Goal: Task Accomplishment & Management: Manage account settings

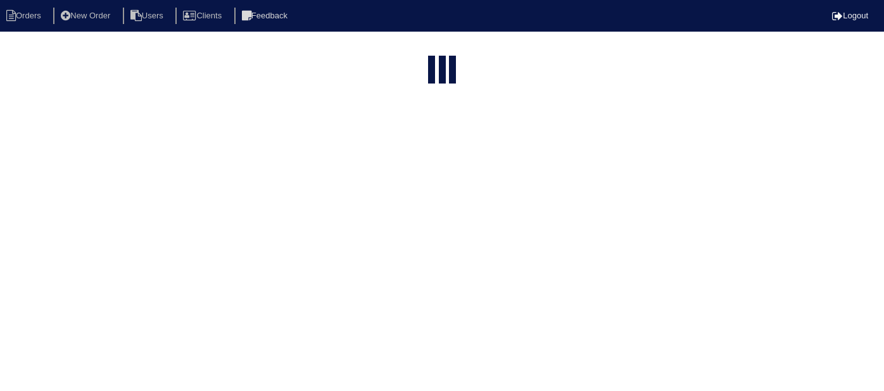
select select "15"
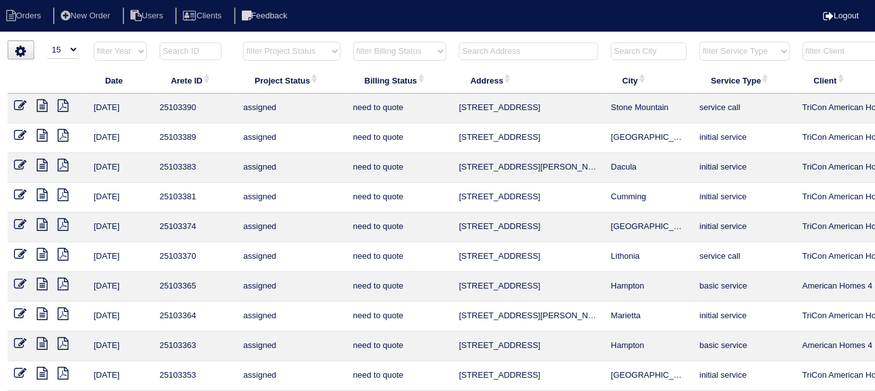
click at [403, 50] on select "filter Billing Status -- Any Billing Status -- need to quote quoted need to inv…" at bounding box center [399, 51] width 93 height 19
click at [353, 42] on select "filter Billing Status -- Any Billing Status -- need to quote quoted need to inv…" at bounding box center [399, 51] width 93 height 19
select select "in quickbooks"
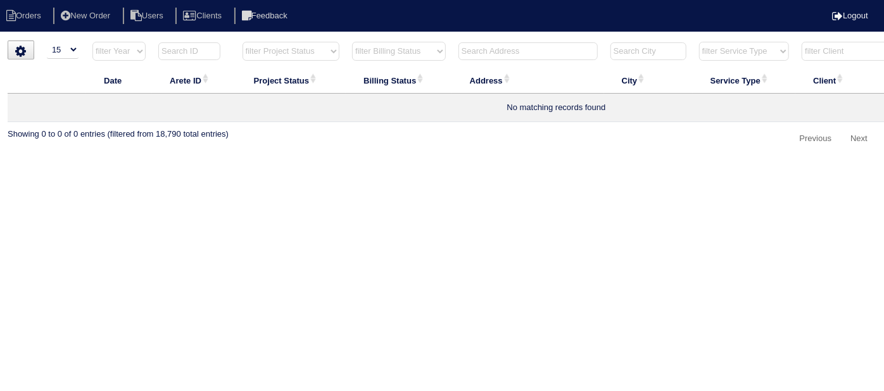
click at [393, 45] on select "filter Billing Status -- Any Billing Status -- need to quote quoted need to inv…" at bounding box center [399, 51] width 94 height 19
select select
click at [352, 42] on select "filter Billing Status -- Any Billing Status -- need to quote quoted need to inv…" at bounding box center [399, 51] width 94 height 19
click at [491, 49] on input "text" at bounding box center [527, 51] width 139 height 18
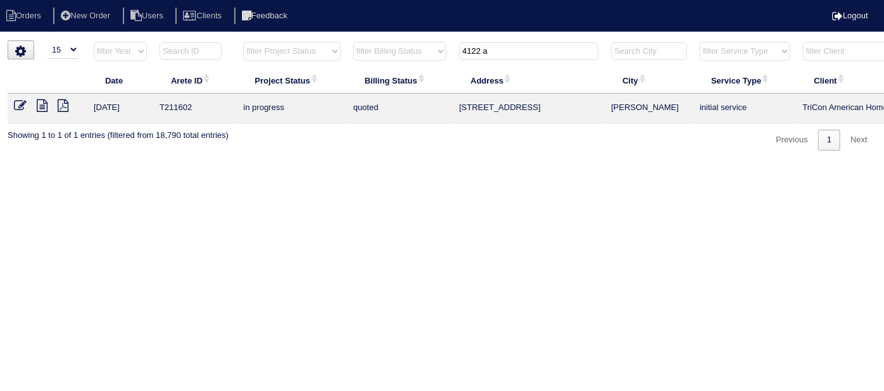
type input "4122 a"
click at [39, 103] on icon at bounding box center [42, 105] width 11 height 13
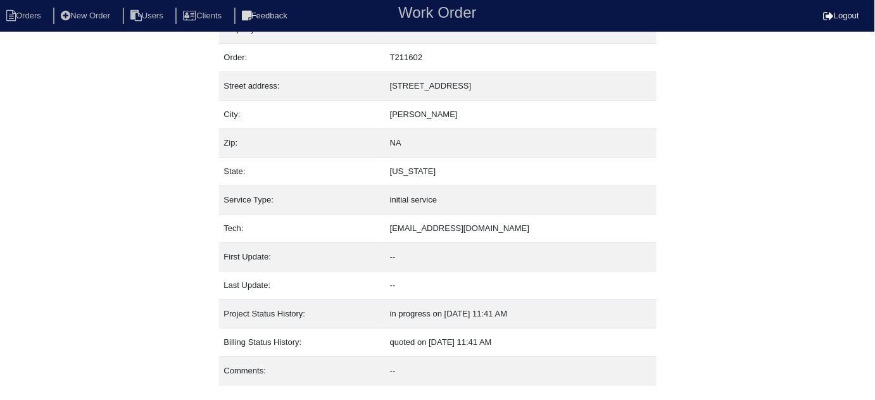
scroll to position [51, 0]
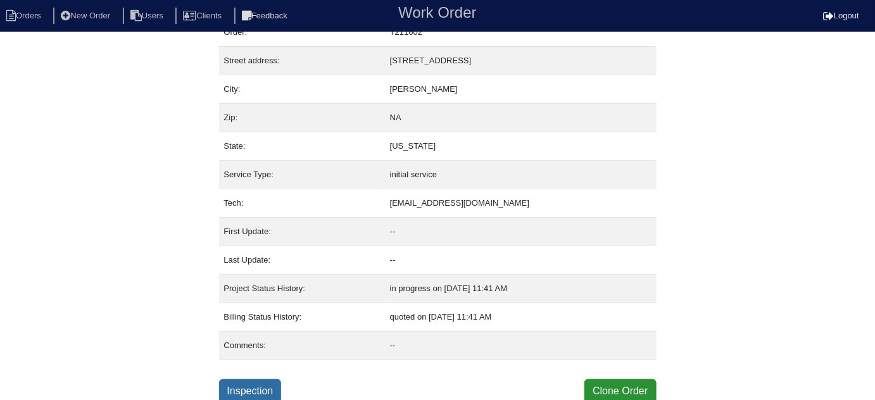
click at [254, 383] on link "Inspection" at bounding box center [250, 391] width 63 height 24
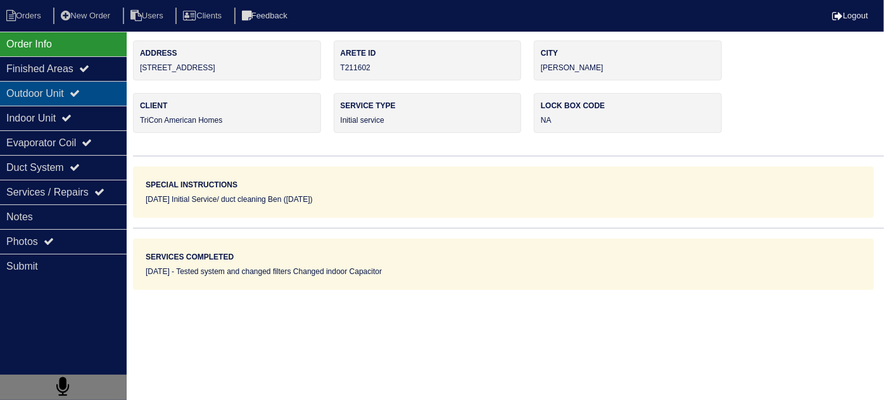
click at [57, 96] on div "Outdoor Unit" at bounding box center [63, 93] width 127 height 25
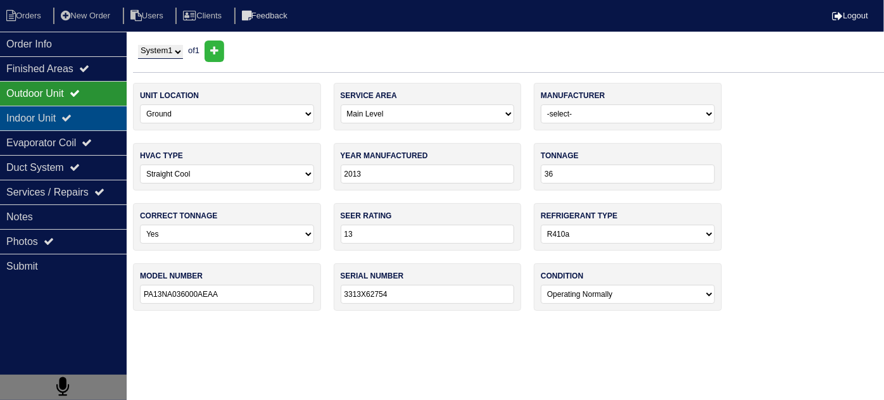
click at [55, 118] on div "Indoor Unit" at bounding box center [63, 118] width 127 height 25
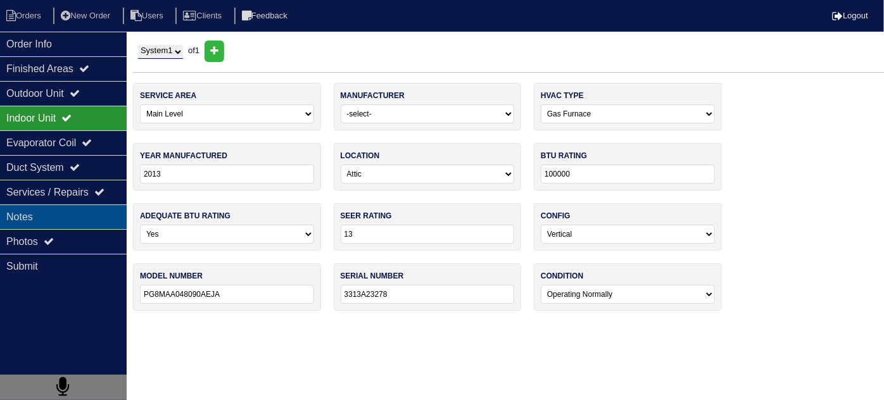
click at [44, 209] on div "Notes" at bounding box center [63, 216] width 127 height 25
type textarea "Tested system and changed filters Changed indoor Capacitor"
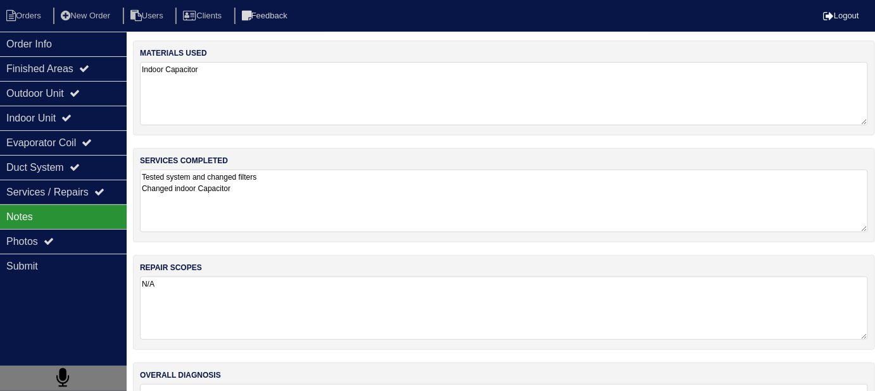
click at [415, 205] on textarea "Tested system and changed filters Changed indoor Capacitor" at bounding box center [504, 201] width 728 height 63
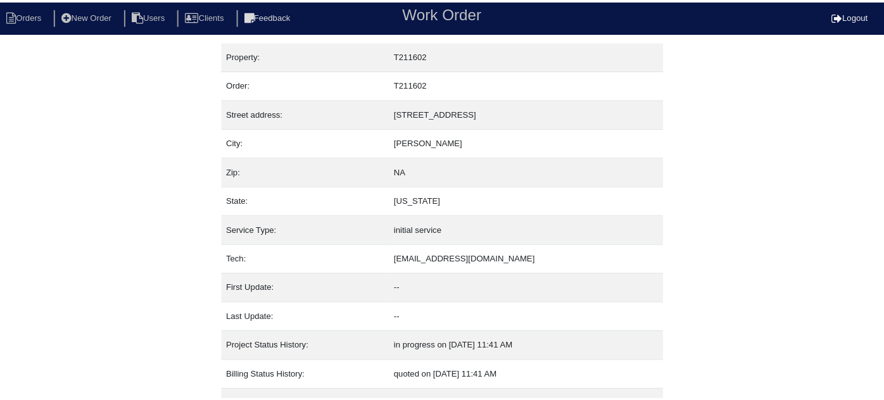
scroll to position [51, 0]
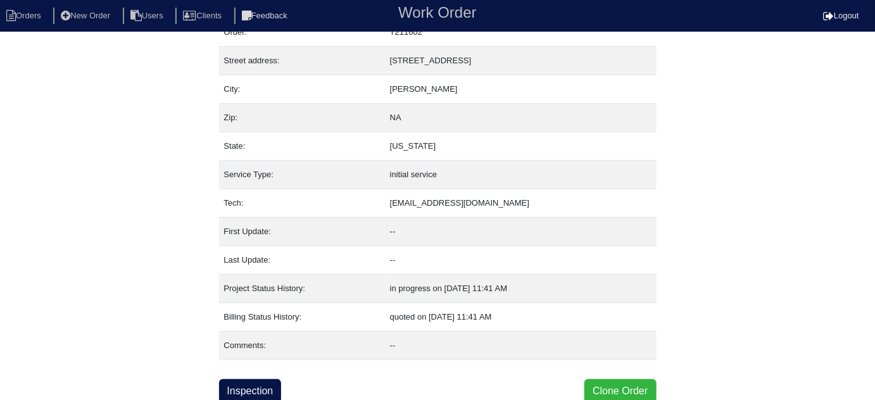
click at [610, 385] on button "Clone Order" at bounding box center [620, 391] width 72 height 24
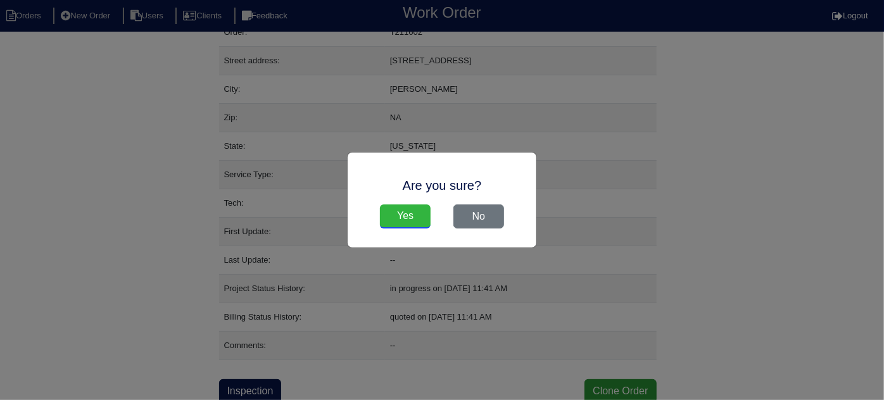
click at [404, 212] on input "Yes" at bounding box center [405, 216] width 51 height 24
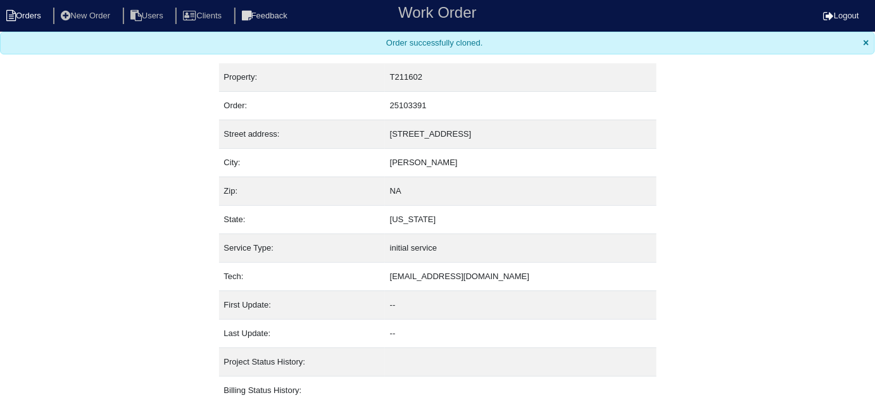
click at [22, 11] on li "Orders" at bounding box center [25, 16] width 51 height 17
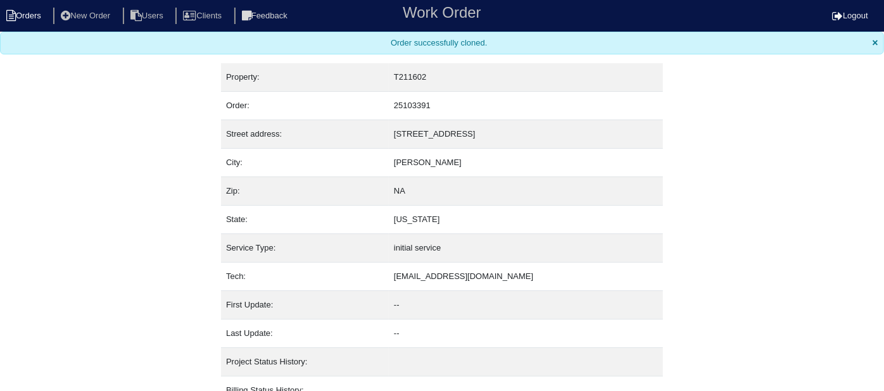
select select "15"
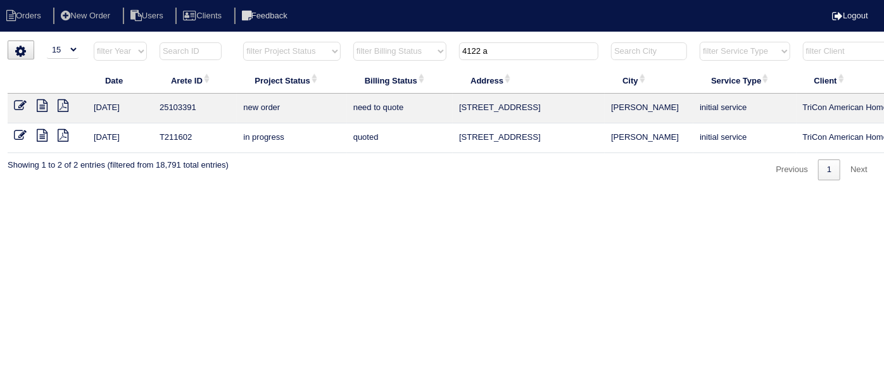
click at [18, 103] on icon at bounding box center [20, 105] width 13 height 13
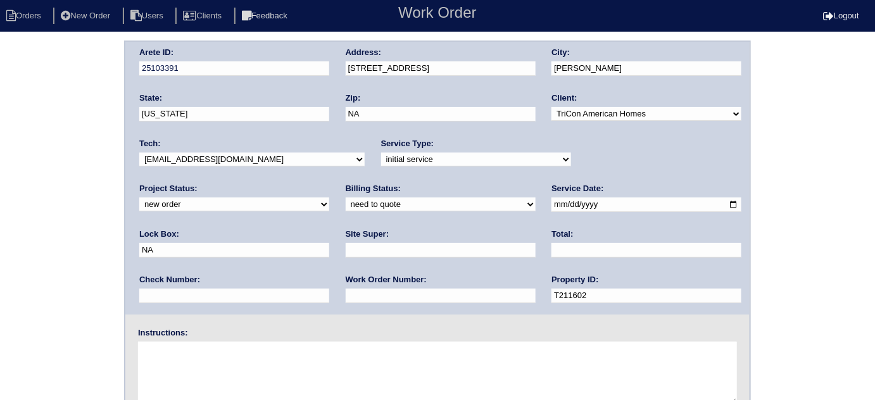
drag, startPoint x: 577, startPoint y: 204, endPoint x: 374, endPoint y: 187, distance: 203.3
click at [374, 187] on div "Arete ID: 25103391 Address: 4122 Autumn Lake Drive City: Buford State: Georgia …" at bounding box center [437, 178] width 624 height 273
type input "9470"
click at [381, 156] on select "-select- initial service basic service maintenance call replacement scope servi…" at bounding box center [476, 160] width 190 height 14
select select "scope only"
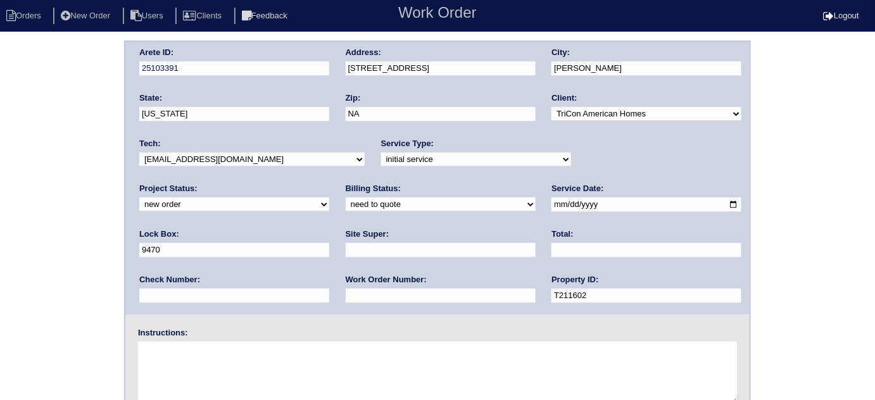
click at [381, 153] on select "-select- initial service basic service maintenance call replacement scope servi…" at bounding box center [476, 160] width 190 height 14
click at [346, 253] on input "text" at bounding box center [441, 250] width 190 height 15
type input "B. Tracy/C. Womack"
click at [325, 373] on textarea at bounding box center [437, 373] width 599 height 63
type textarea "Scope for service/repairs needed"
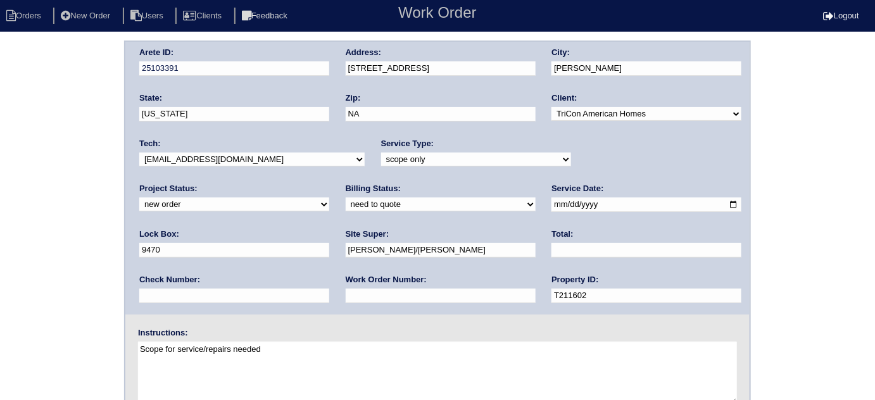
click at [314, 323] on fieldset "Arete ID: 25103391 Address: 4122 Autumn Lake Drive City: Buford State: Georgia …" at bounding box center [437, 297] width 624 height 510
click at [0, 274] on div "Arete ID: 25103391 Address: 4122 Autumn Lake Drive City: Buford State: Georgia …" at bounding box center [437, 297] width 875 height 512
click at [123, 282] on div "Arete ID: 25103391 Address: 4122 Autumn Lake Drive City: Buford State: Georgia …" at bounding box center [437, 297] width 875 height 512
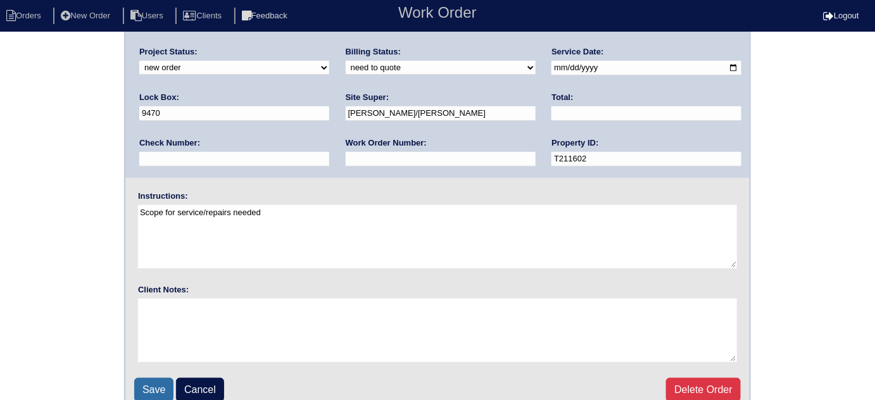
scroll to position [149, 0]
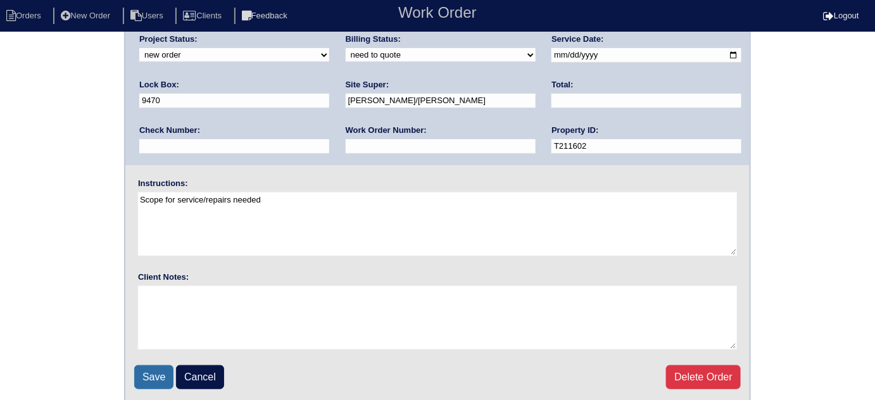
click at [145, 371] on input "Save" at bounding box center [153, 377] width 39 height 24
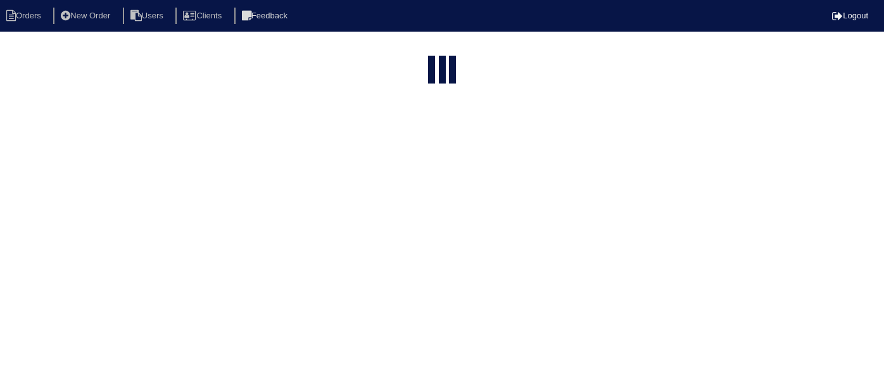
select select "15"
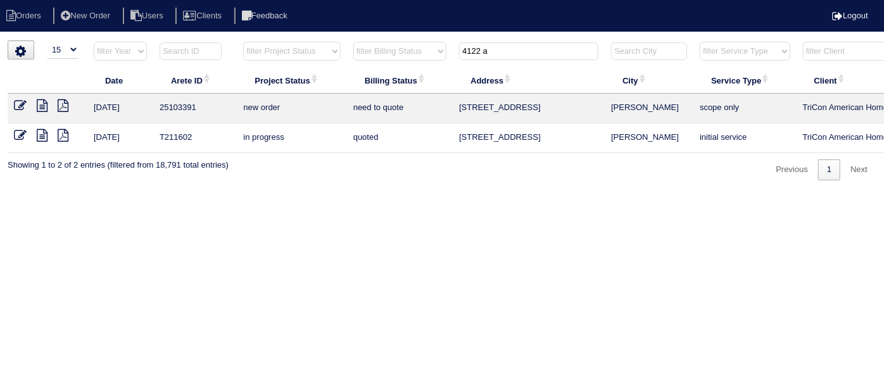
drag, startPoint x: 508, startPoint y: 52, endPoint x: 242, endPoint y: 0, distance: 270.2
click at [256, 41] on body "Orders New Order Users Clients Feedback Logout Orders New Order Users Clients M…" at bounding box center [442, 111] width 884 height 140
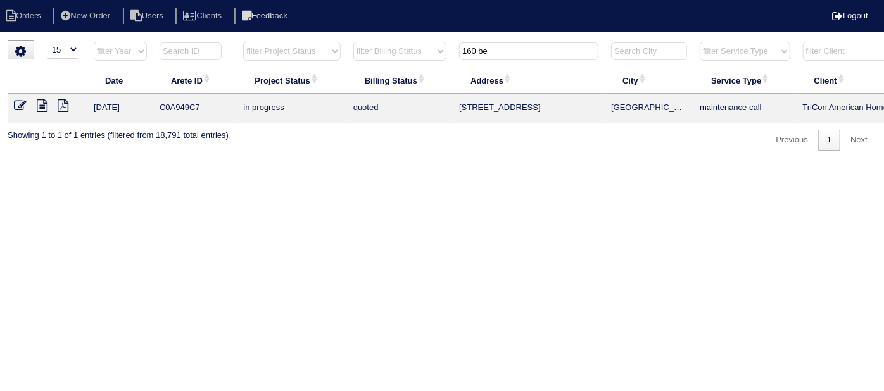
type input "160 be"
click at [47, 108] on icon at bounding box center [42, 105] width 11 height 13
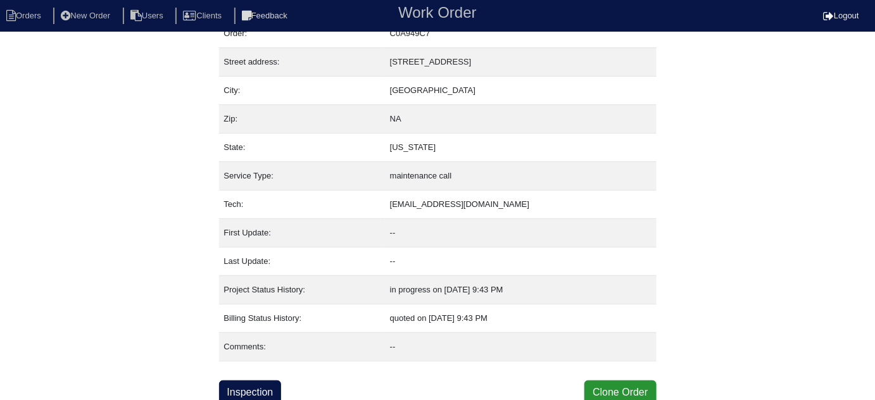
scroll to position [51, 0]
click at [261, 381] on link "Inspection" at bounding box center [250, 391] width 63 height 24
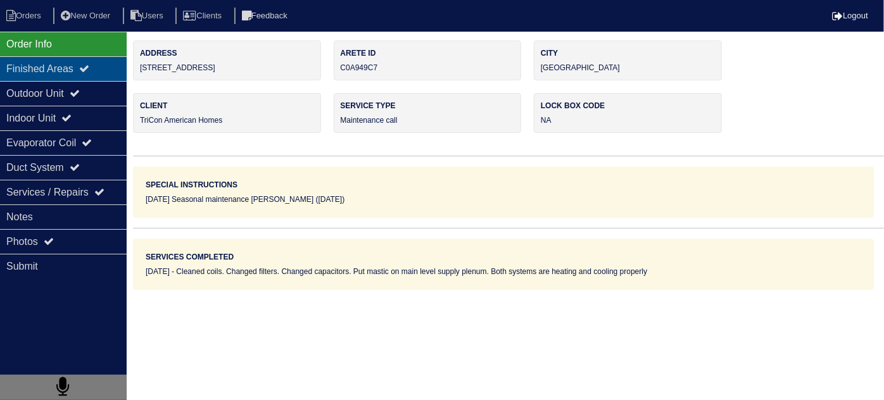
click at [75, 71] on div "Finished Areas" at bounding box center [63, 68] width 127 height 25
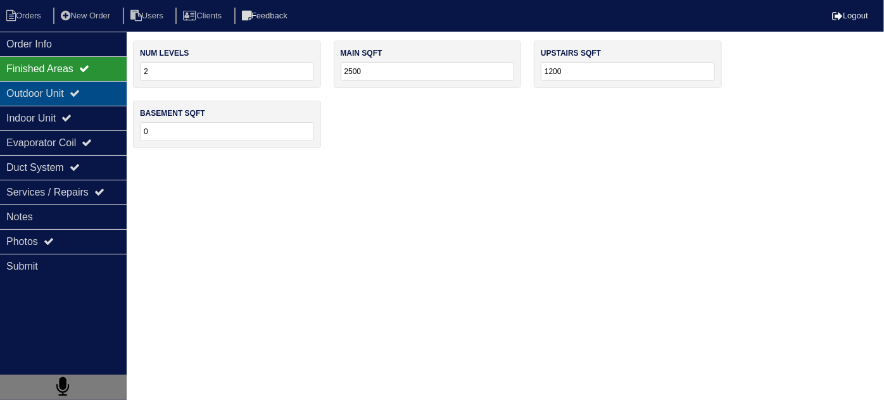
click at [64, 91] on div "Outdoor Unit" at bounding box center [63, 93] width 127 height 25
type textarea "2 capacitors Mastic"
type textarea "Cleaned coils. Changed filters. Changed capacitors. Put mastic on main level su…"
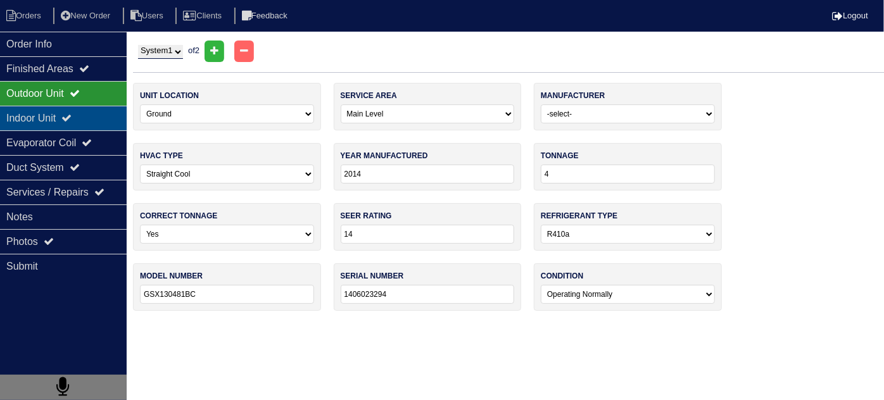
click at [54, 113] on div "Indoor Unit" at bounding box center [63, 118] width 127 height 25
type textarea "2 capacitors Mastic"
type textarea "Cleaned coils. Changed filters. Changed capacitors. Put mastic on main level su…"
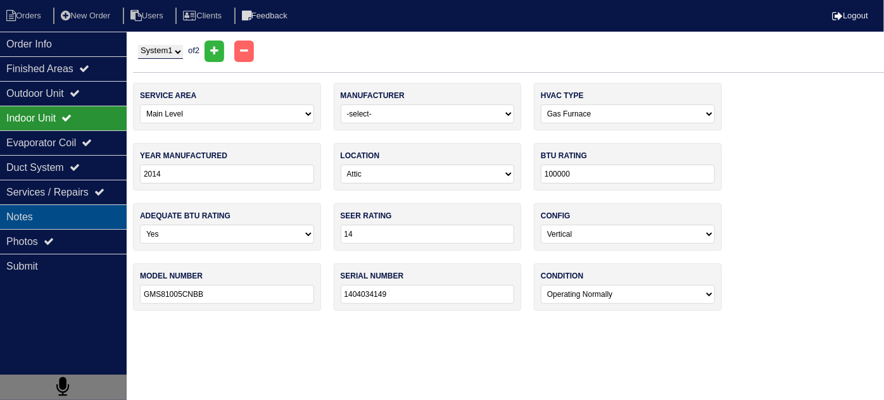
click at [49, 218] on div "Notes" at bounding box center [63, 216] width 127 height 25
type textarea "2 capacitors Mastic"
type textarea "Cleaned coils. Changed filters. Changed capacitors. Put mastic on main level su…"
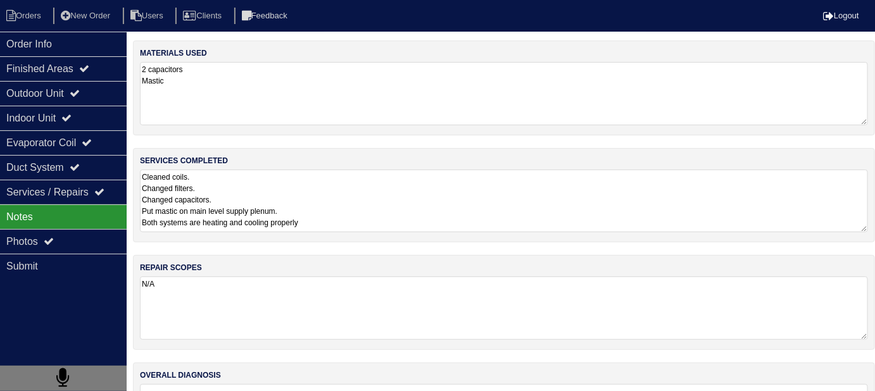
click at [396, 203] on textarea "Cleaned coils. Changed filters. Changed capacitors. Put mastic on main level su…" at bounding box center [504, 201] width 728 height 63
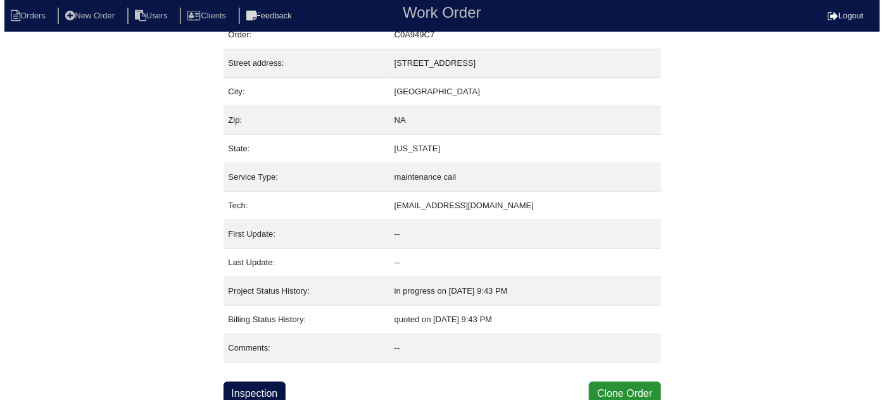
scroll to position [51, 0]
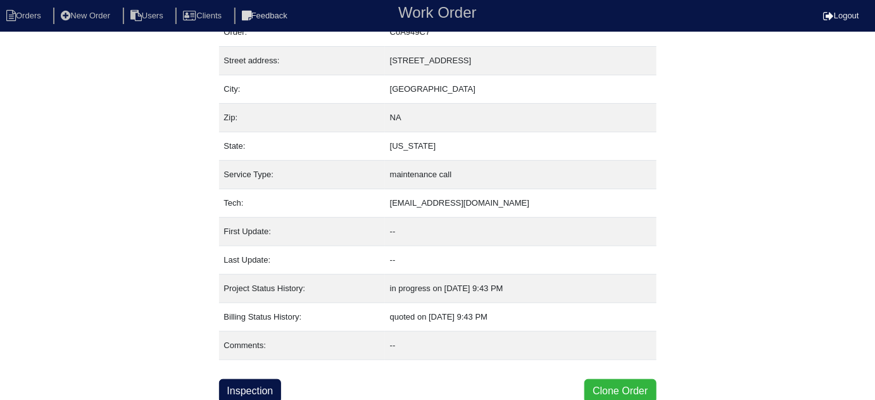
click at [625, 381] on button "Clone Order" at bounding box center [620, 391] width 72 height 24
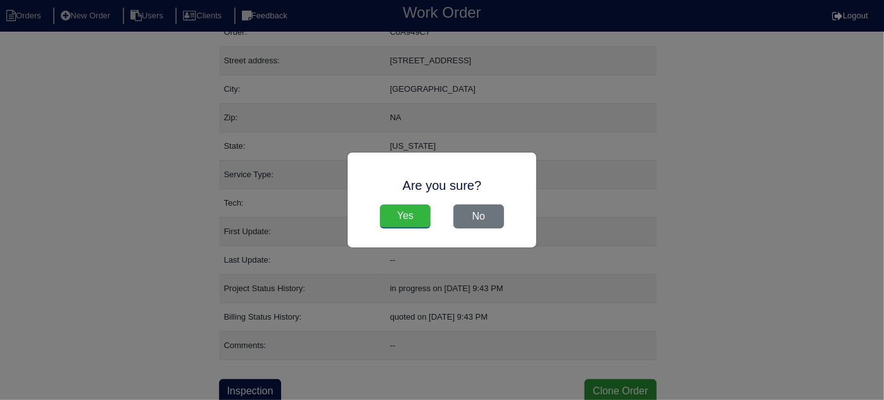
click at [386, 222] on input "Yes" at bounding box center [405, 216] width 51 height 24
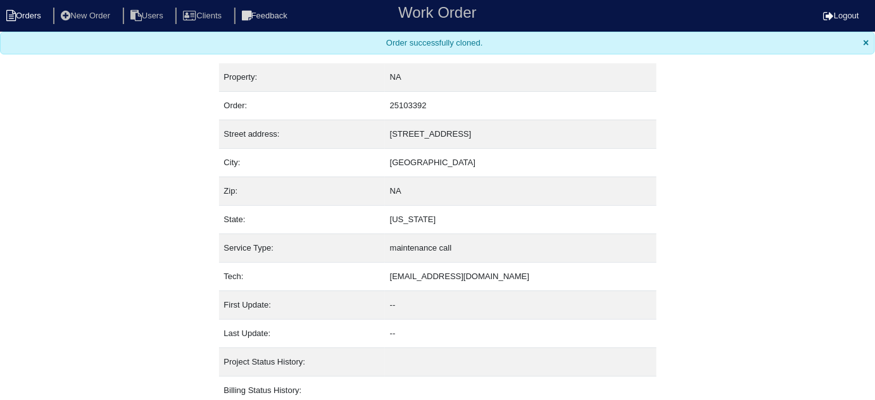
click at [26, 20] on li "Orders" at bounding box center [25, 16] width 51 height 17
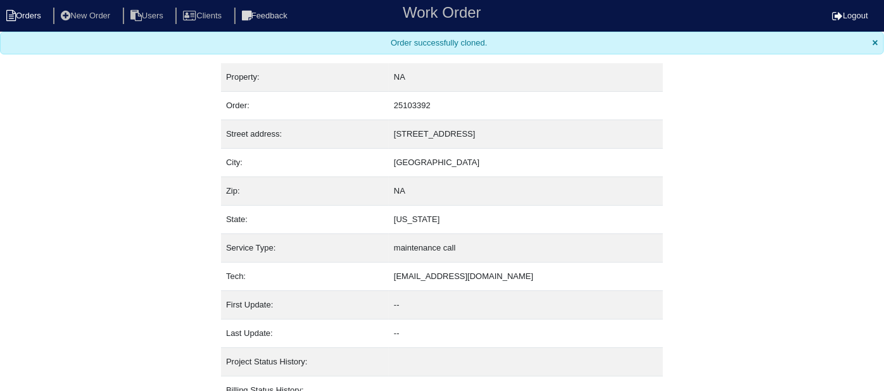
select select "15"
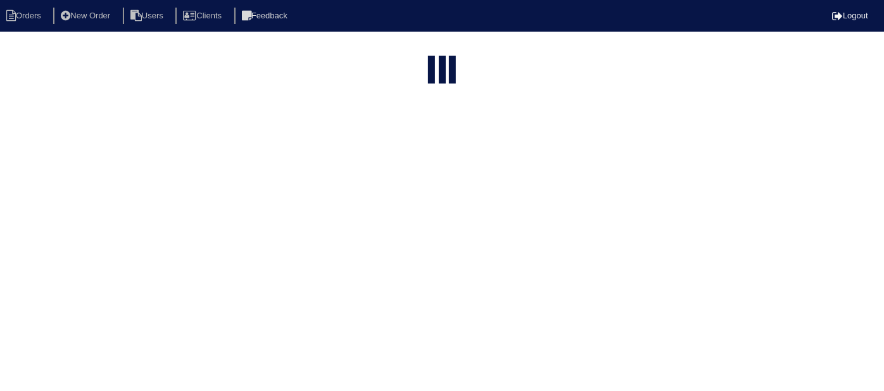
type input "160 be"
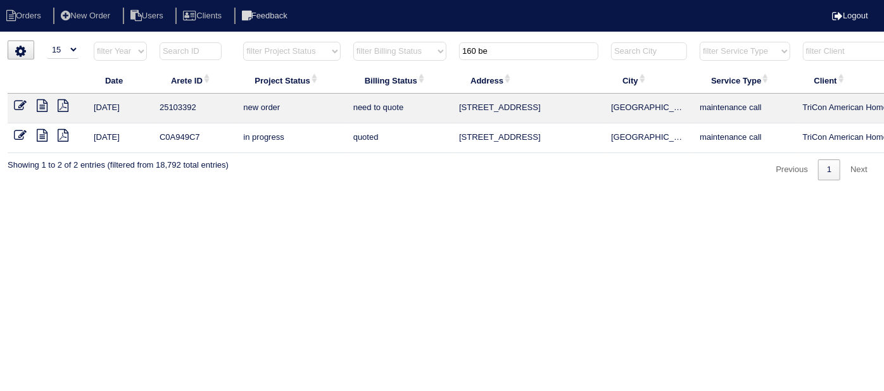
click at [18, 105] on icon at bounding box center [20, 105] width 13 height 13
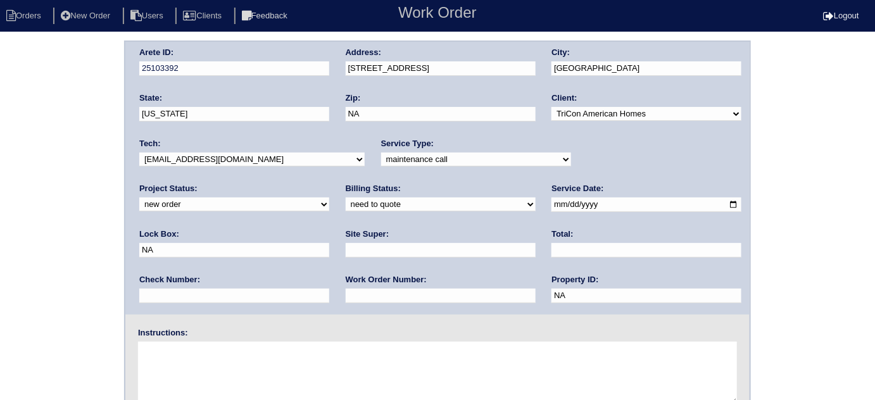
click at [444, 156] on select "-select- initial service basic service maintenance call replacement scope servi…" at bounding box center [476, 160] width 190 height 14
select select "service call"
click at [381, 153] on select "-select- initial service basic service maintenance call replacement scope servi…" at bounding box center [476, 160] width 190 height 14
drag, startPoint x: 574, startPoint y: 203, endPoint x: 435, endPoint y: 187, distance: 140.1
click at [435, 187] on div "Arete ID: 25103392 Address: 160 Bellemeade Court City: Fayetteville State: Geor…" at bounding box center [437, 178] width 624 height 273
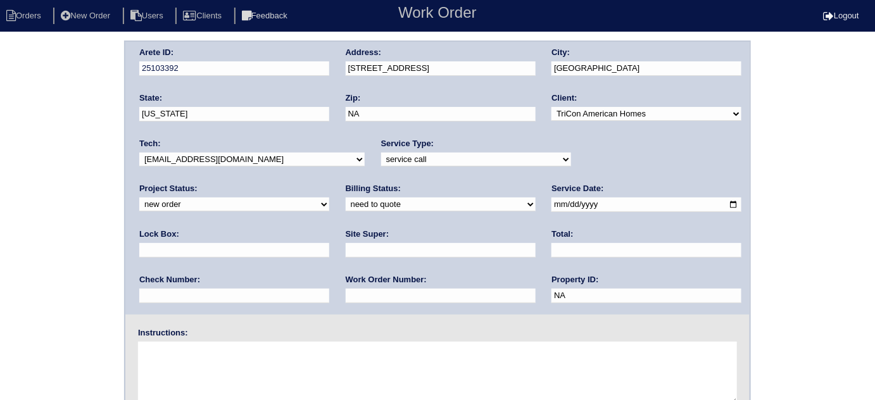
click at [328, 342] on textarea at bounding box center [437, 373] width 599 height 63
type textarea "TriCon Manager No cool U/S"
click at [91, 290] on div "Arete ID: 25103392 Address: 160 Bellemeade Court City: Fayetteville State: Geor…" at bounding box center [437, 297] width 875 height 512
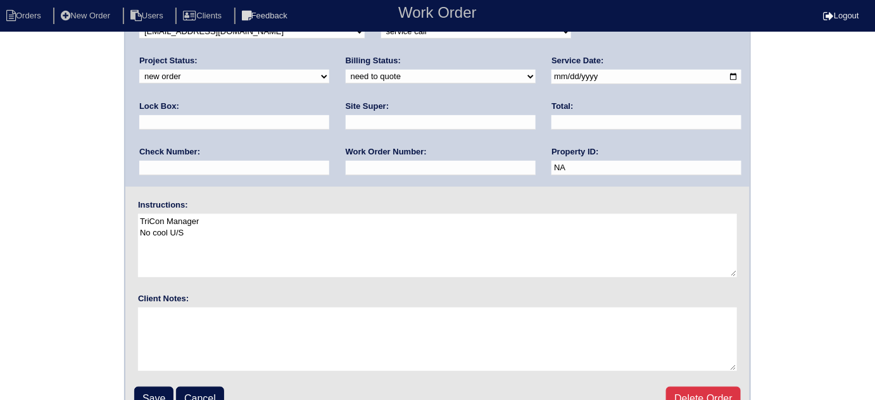
scroll to position [149, 0]
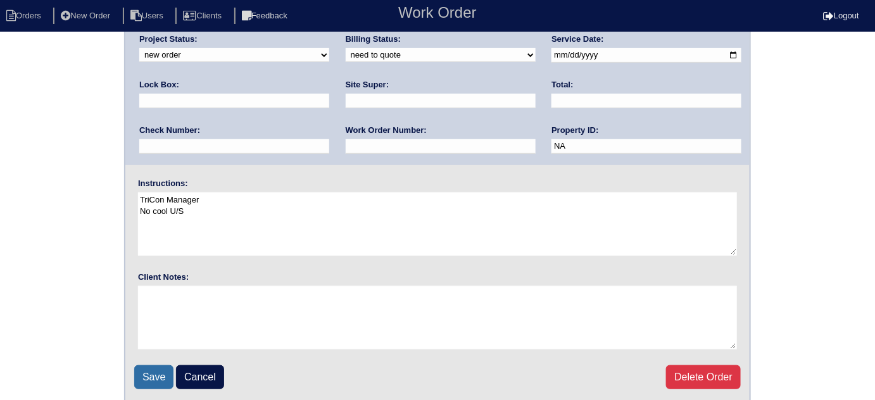
click at [144, 368] on input "Save" at bounding box center [153, 377] width 39 height 24
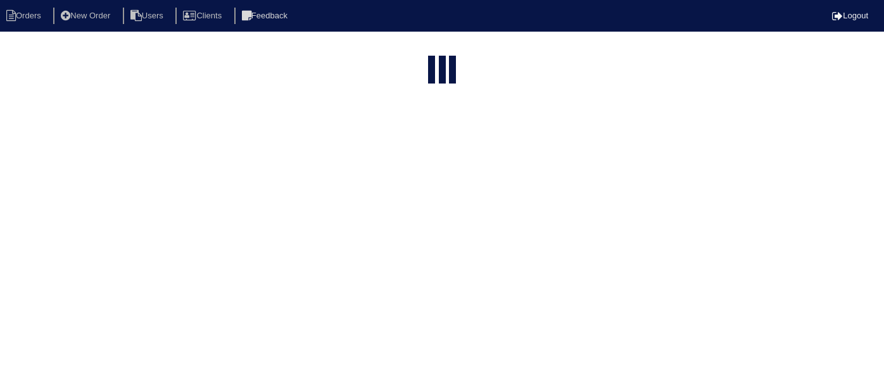
select select "15"
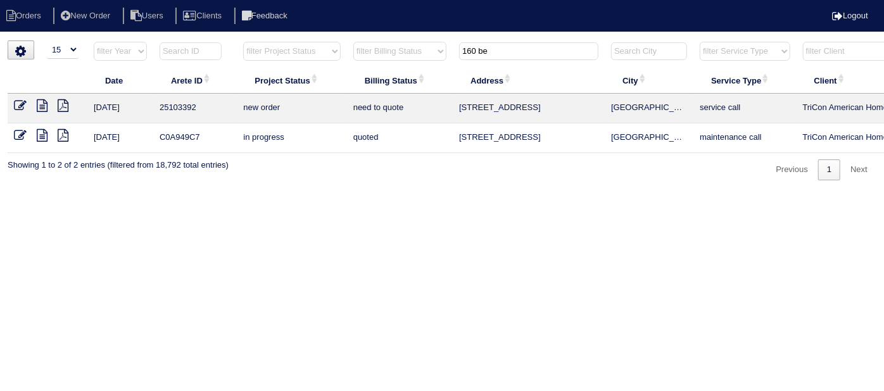
drag, startPoint x: 493, startPoint y: 58, endPoint x: 373, endPoint y: 50, distance: 120.5
click at [380, 51] on tr "filter Year -- Any Year -- 2025 2024 2023 2022 2021 2020 2019 filter Project St…" at bounding box center [556, 54] width 1097 height 26
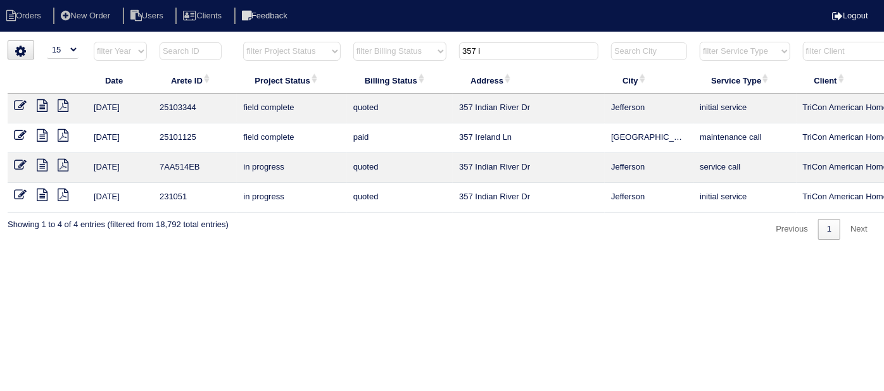
type input "357 i"
click at [16, 101] on icon at bounding box center [20, 105] width 13 height 13
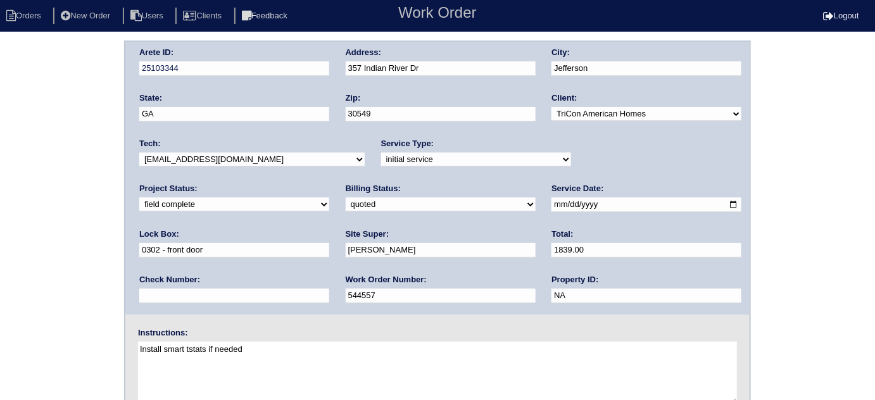
click at [346, 207] on select "need to quote quoted need to invoice invoiced paid warranty purchase order need…" at bounding box center [441, 204] width 190 height 14
select select "need to invoice"
click at [346, 197] on select "need to quote quoted need to invoice invoiced paid warranty purchase order need…" at bounding box center [441, 204] width 190 height 14
click at [0, 266] on div "Arete ID: 25103344 Address: 357 Indian River Dr City: Jefferson State: GA Zip: …" at bounding box center [437, 297] width 875 height 512
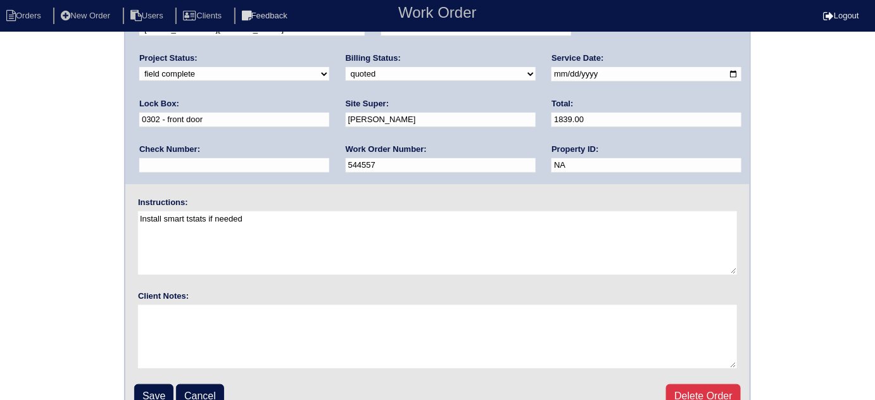
scroll to position [149, 0]
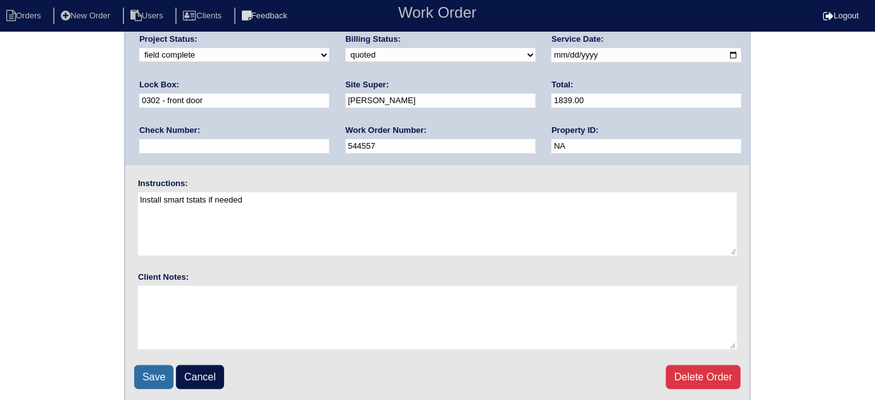
click at [160, 378] on input "Save" at bounding box center [153, 377] width 39 height 24
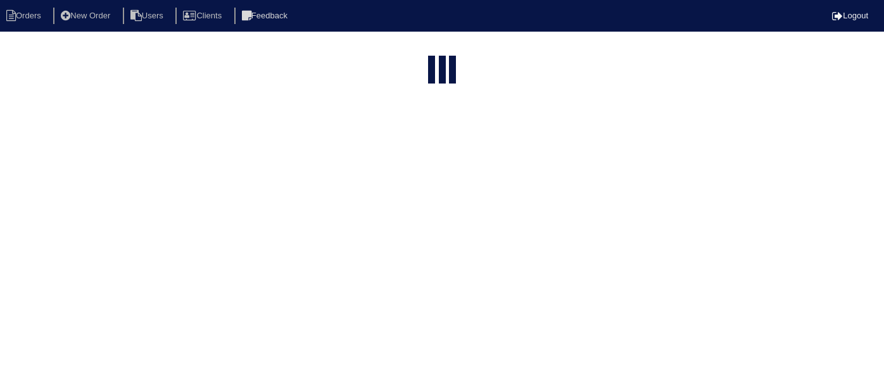
select select "15"
type input "357 i"
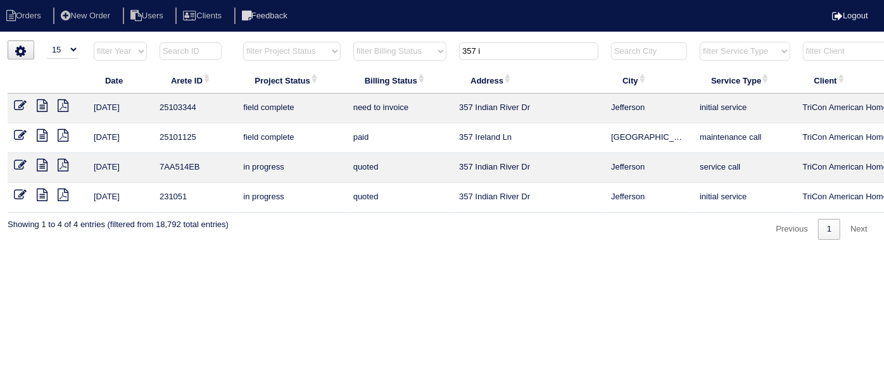
click at [44, 107] on icon at bounding box center [42, 105] width 11 height 13
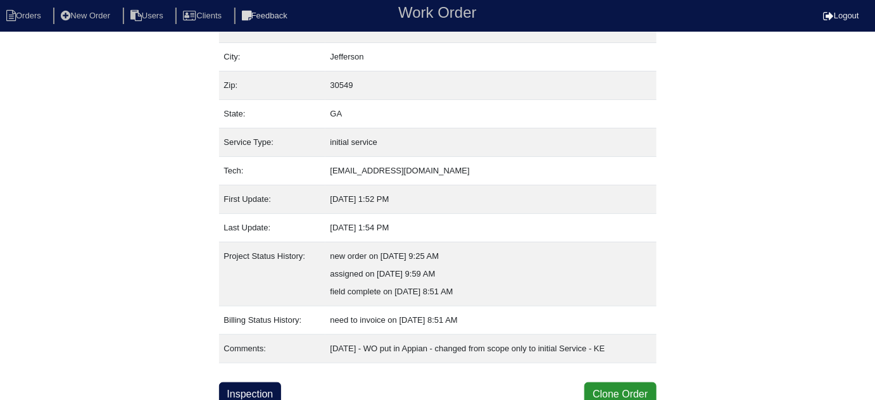
scroll to position [86, 0]
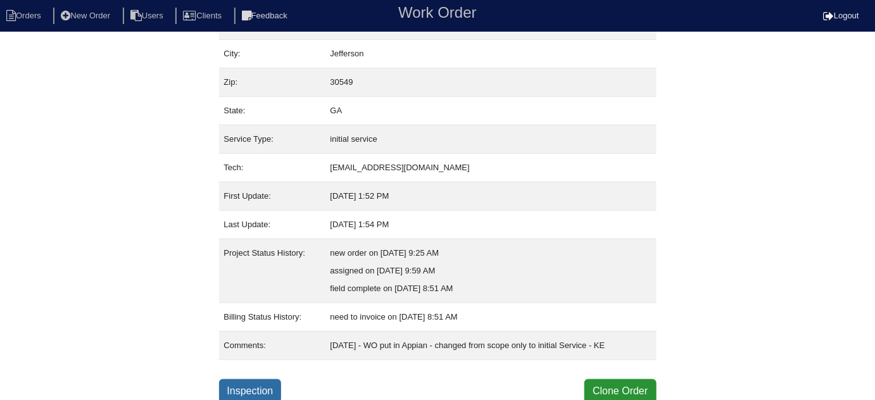
click at [262, 390] on link "Inspection" at bounding box center [250, 391] width 63 height 24
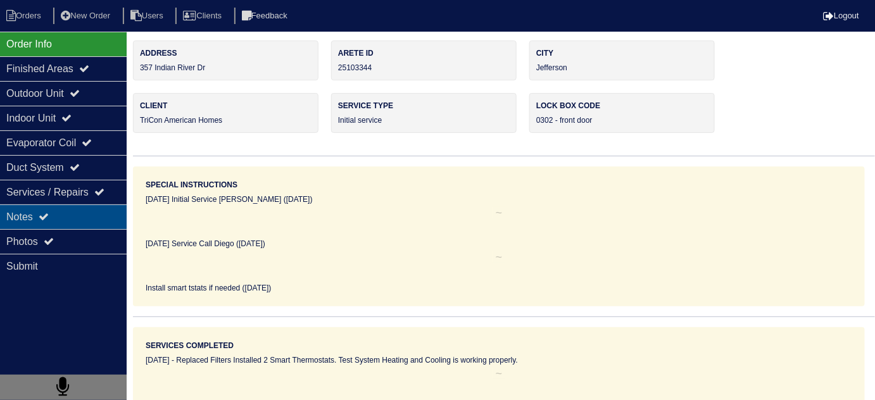
click at [39, 206] on div "Notes" at bounding box center [63, 216] width 127 height 25
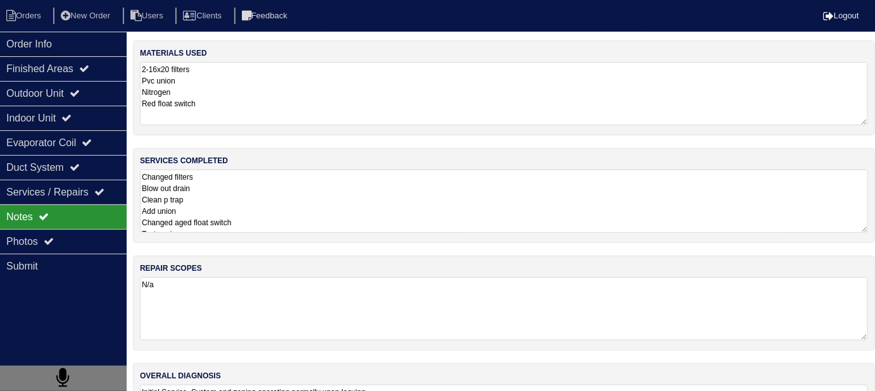
click at [403, 210] on textarea "Changed filters Blow out drain Clean p trap Add union Changed aged float switch…" at bounding box center [504, 201] width 728 height 63
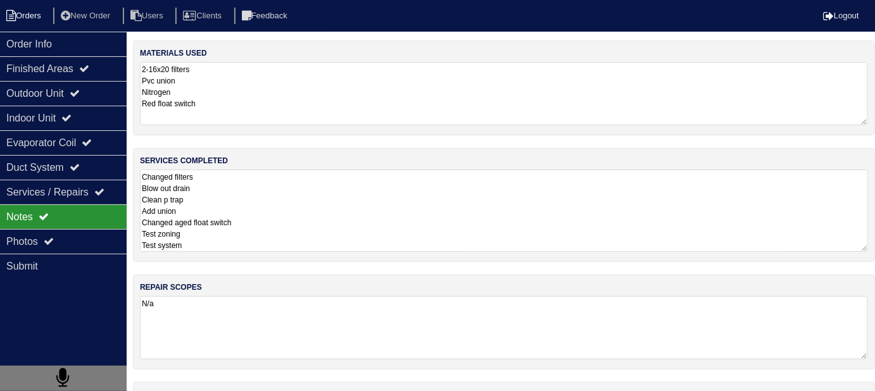
click at [27, 13] on li "Orders" at bounding box center [25, 16] width 51 height 17
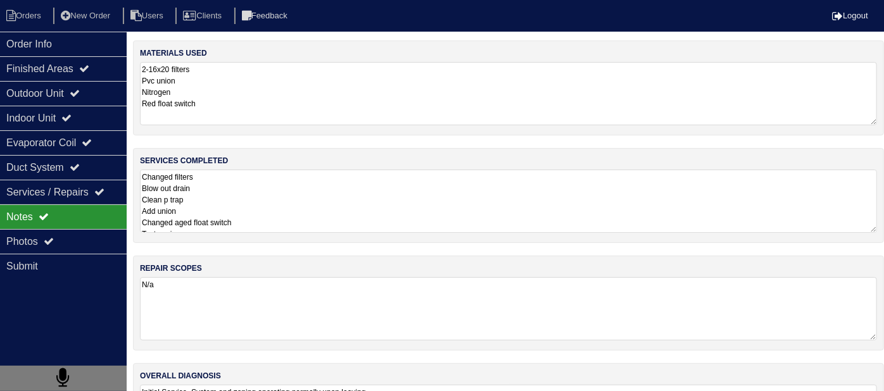
select select "15"
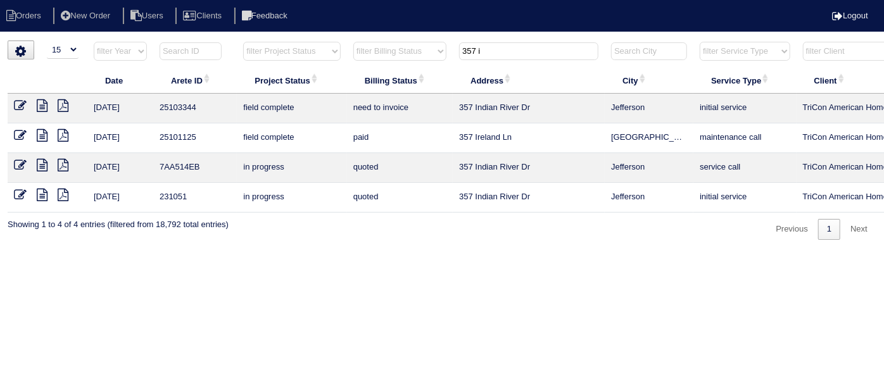
drag, startPoint x: 532, startPoint y: 56, endPoint x: 388, endPoint y: 8, distance: 151.5
click at [396, 41] on body "Orders New Order Users Clients Feedback Logout Orders New Order Users Clients M…" at bounding box center [442, 140] width 884 height 199
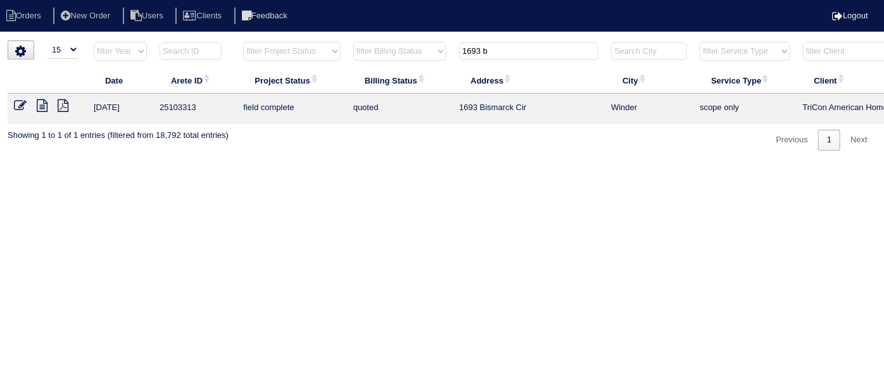
type input "1693 b"
click at [17, 106] on icon at bounding box center [20, 105] width 13 height 13
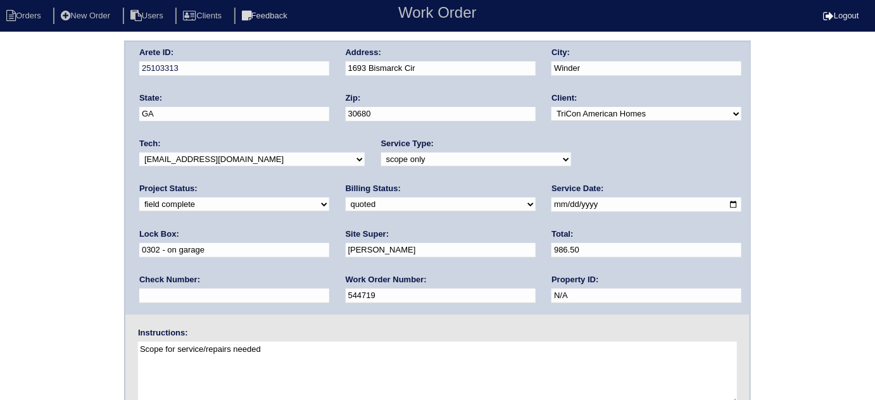
click at [346, 206] on select "need to quote quoted need to invoice invoiced paid warranty purchase order need…" at bounding box center [441, 204] width 190 height 14
select select "need to invoice"
click at [346, 197] on select "need to quote quoted need to invoice invoiced paid warranty purchase order need…" at bounding box center [441, 204] width 190 height 14
click at [329, 183] on div "Project Status: new order assigned in progress field complete need to schedule …" at bounding box center [234, 200] width 190 height 35
click at [329, 197] on select "new order assigned in progress field complete need to schedule admin review arc…" at bounding box center [234, 204] width 190 height 14
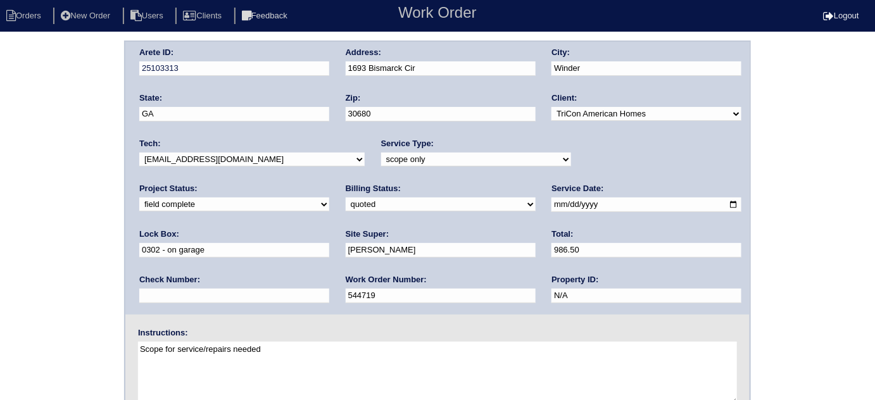
select select "need to schedule"
click at [329, 197] on select "new order assigned in progress field complete need to schedule admin review arc…" at bounding box center [234, 204] width 190 height 14
click at [551, 205] on input "[DATE]" at bounding box center [646, 204] width 190 height 15
type input "2025-09-16"
drag, startPoint x: 2, startPoint y: 267, endPoint x: 47, endPoint y: 281, distance: 47.0
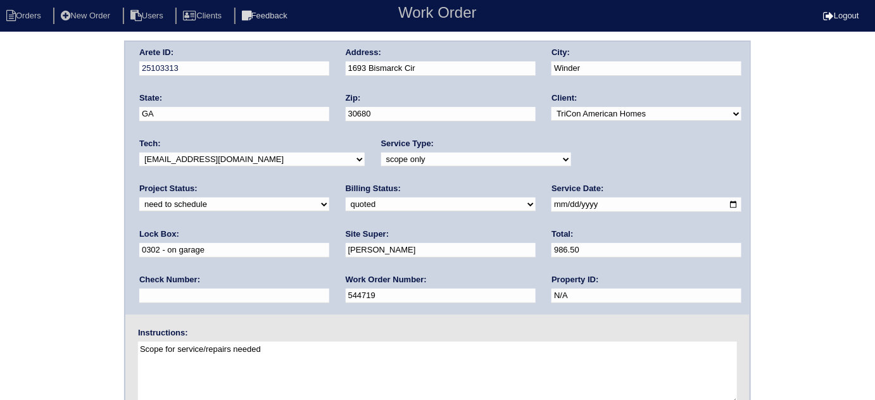
click at [9, 270] on div "Arete ID: 25103313 Address: 1693 Bismarck Cir City: Winder State: GA Zip: 30680…" at bounding box center [437, 297] width 875 height 512
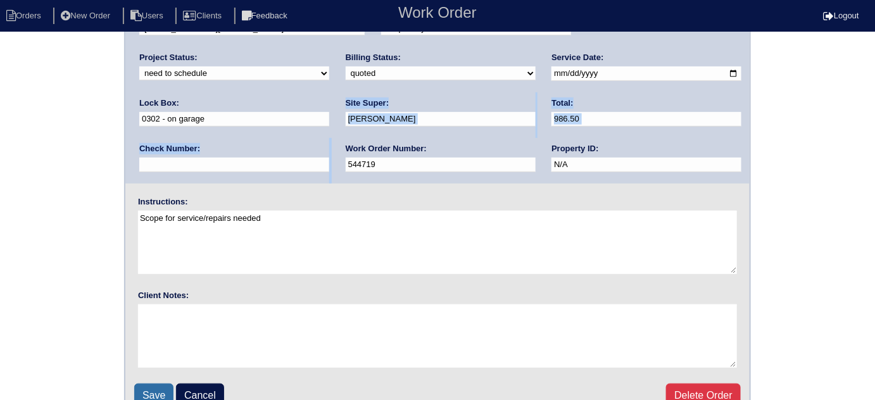
scroll to position [149, 0]
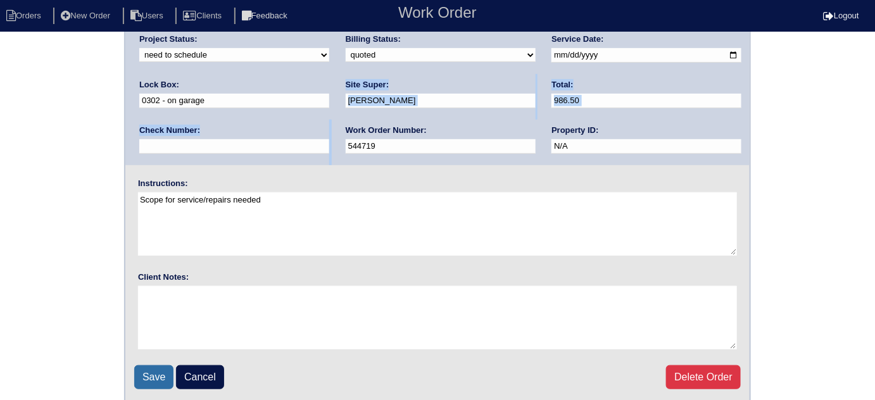
click at [146, 365] on input "Save" at bounding box center [153, 377] width 39 height 24
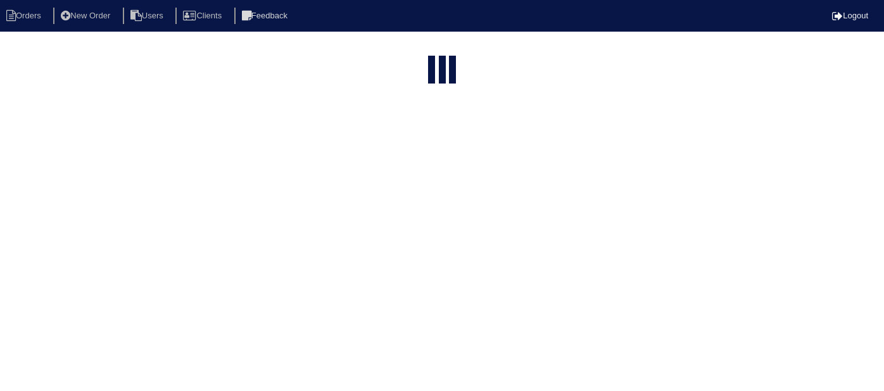
select select "15"
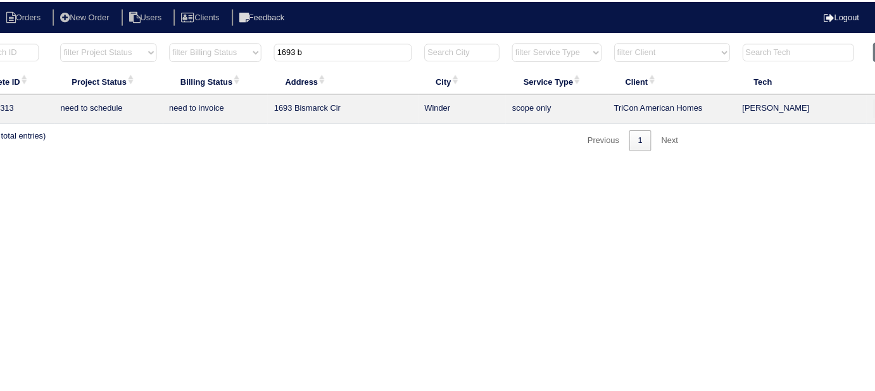
scroll to position [0, 220]
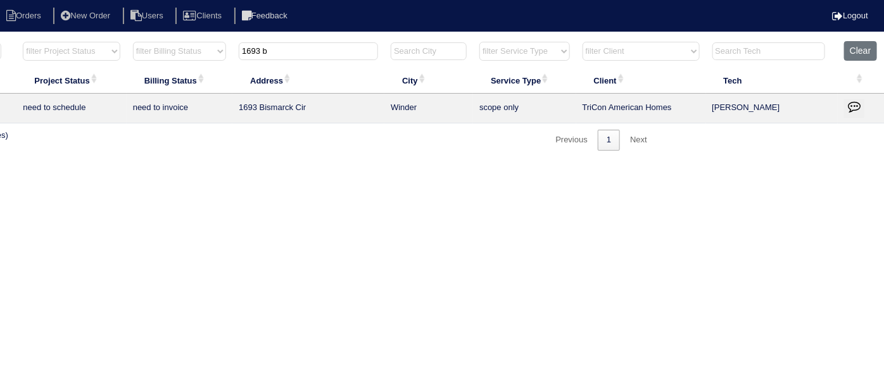
click at [847, 101] on icon "button" at bounding box center [853, 106] width 13 height 13
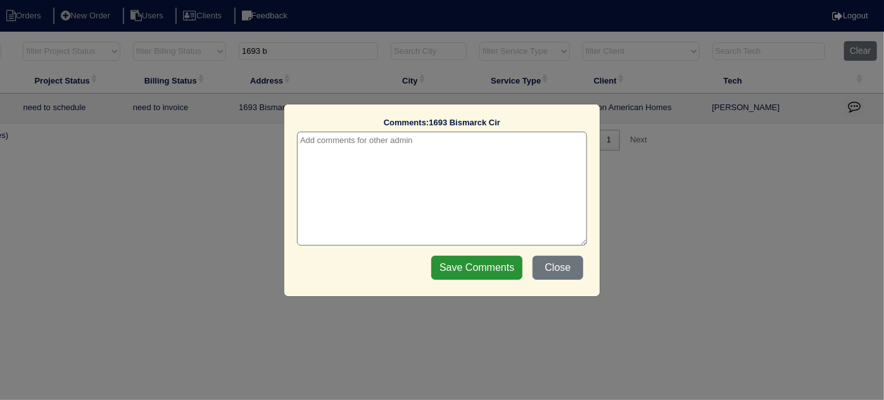
click at [434, 150] on textarea at bounding box center [442, 189] width 290 height 114
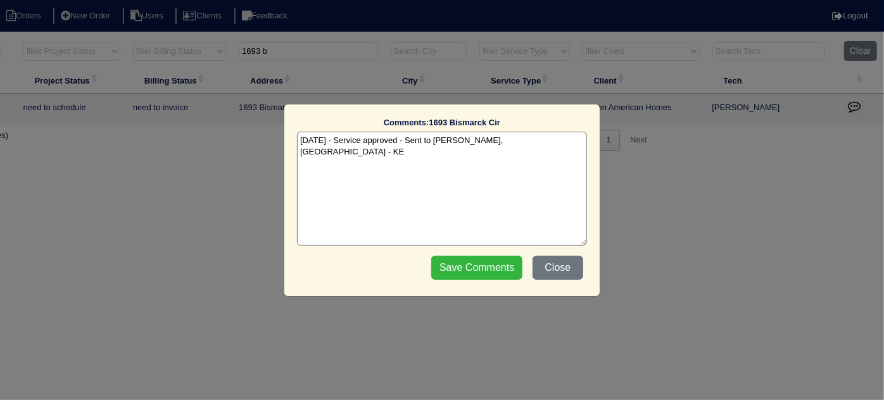
type textarea "9/15/25 - Service approved - Sent to Dan, Payton - KE"
click at [460, 261] on input "Save Comments" at bounding box center [476, 268] width 91 height 24
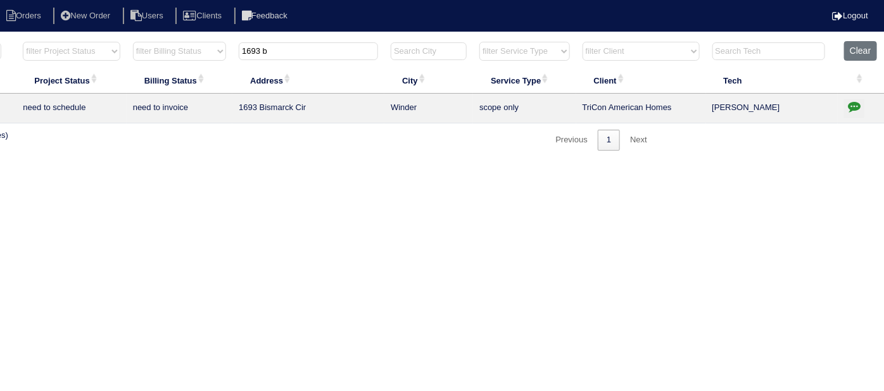
drag, startPoint x: 298, startPoint y: 71, endPoint x: 263, endPoint y: 53, distance: 39.1
click at [268, 57] on table "Date Arete ID Project Status Billing Status Address City Service Type Client Te…" at bounding box center [335, 82] width 1097 height 82
drag, startPoint x: 189, startPoint y: 45, endPoint x: 62, endPoint y: 39, distance: 126.7
click at [84, 44] on tr "filter Year -- Any Year -- 2025 2024 2023 2022 2021 2020 2019 filter Project St…" at bounding box center [335, 54] width 1097 height 26
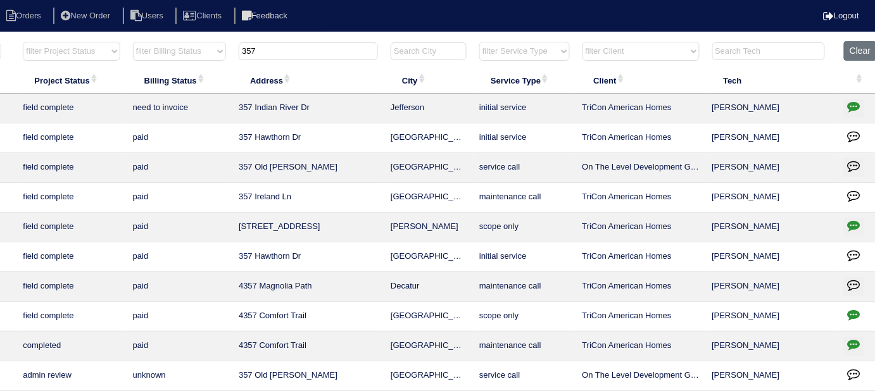
type input "357"
click at [854, 106] on icon "button" at bounding box center [853, 106] width 13 height 13
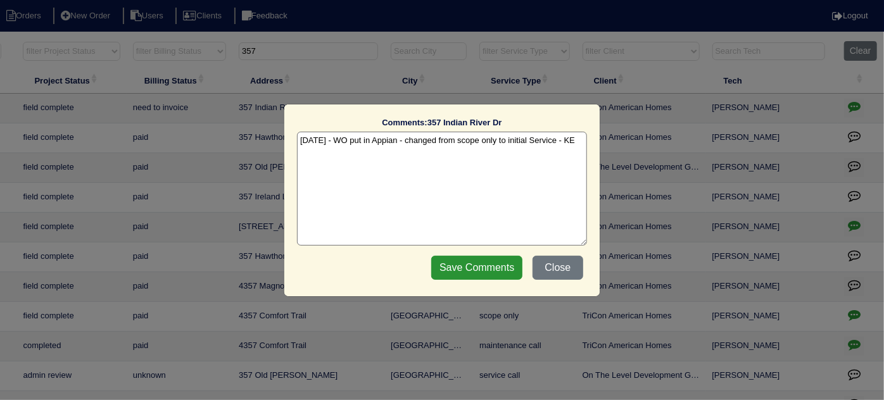
click at [579, 139] on textarea "9/10/25 - WO put in Appian - changed from scope only to initial Service - KE" at bounding box center [442, 189] width 290 height 114
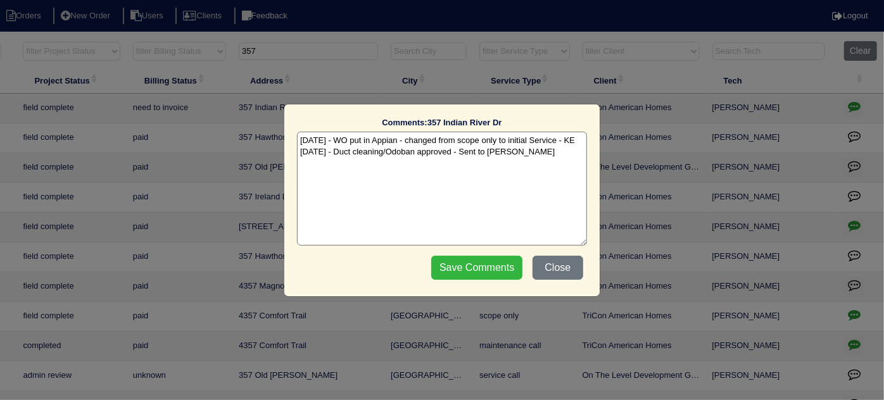
type textarea "9/10/25 - WO put in Appian - changed from scope only to initial Service - KE 9/…"
click at [503, 268] on input "Save Comments" at bounding box center [476, 268] width 91 height 24
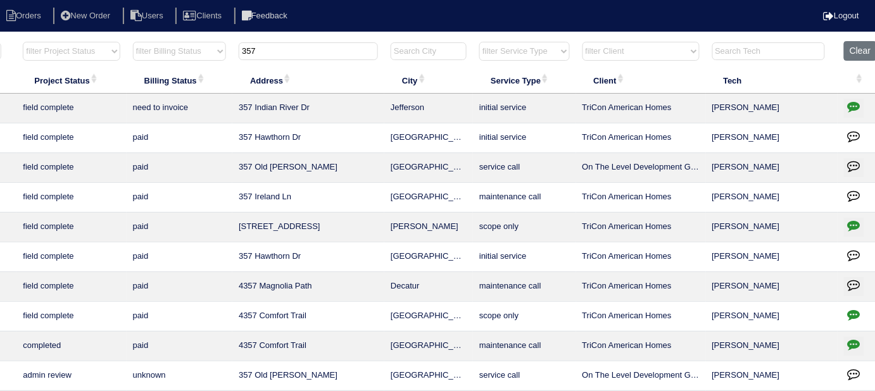
drag, startPoint x: 294, startPoint y: 60, endPoint x: 242, endPoint y: 56, distance: 51.5
click at [242, 56] on th "357" at bounding box center [308, 54] width 152 height 26
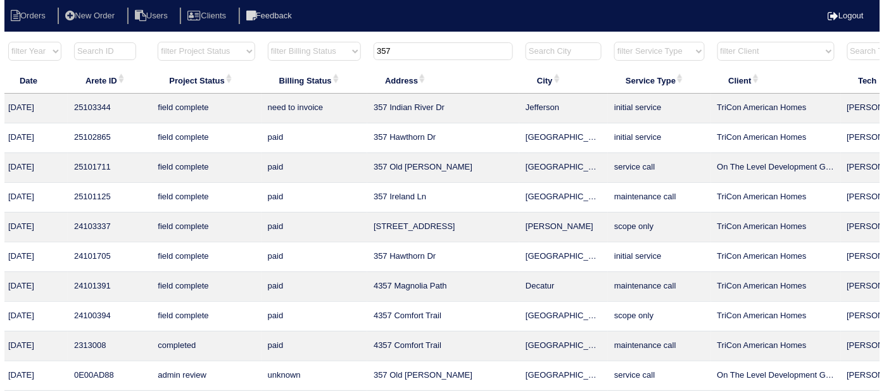
scroll to position [0, 56]
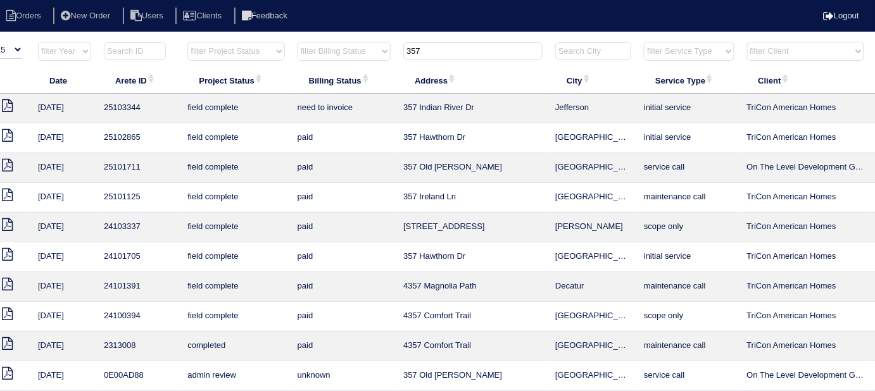
click at [478, 59] on input "357" at bounding box center [472, 51] width 139 height 18
drag, startPoint x: 466, startPoint y: 52, endPoint x: 324, endPoint y: 1, distance: 150.5
click at [324, 41] on body "Orders New Order Users Clients Feedback Logout Orders New Order Users Clients M…" at bounding box center [381, 304] width 875 height 527
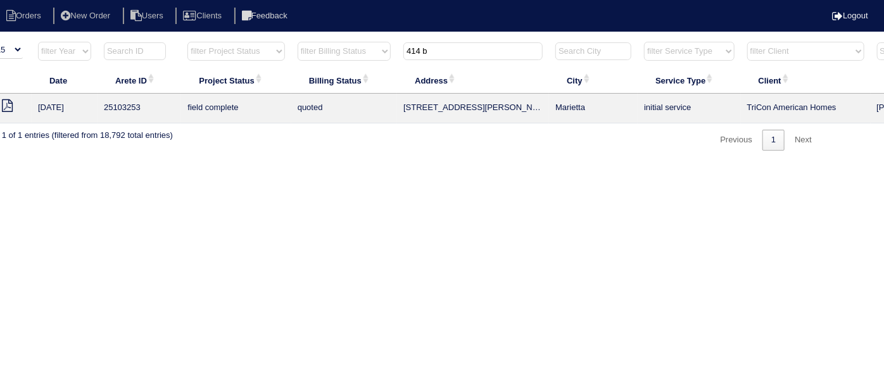
scroll to position [0, 0]
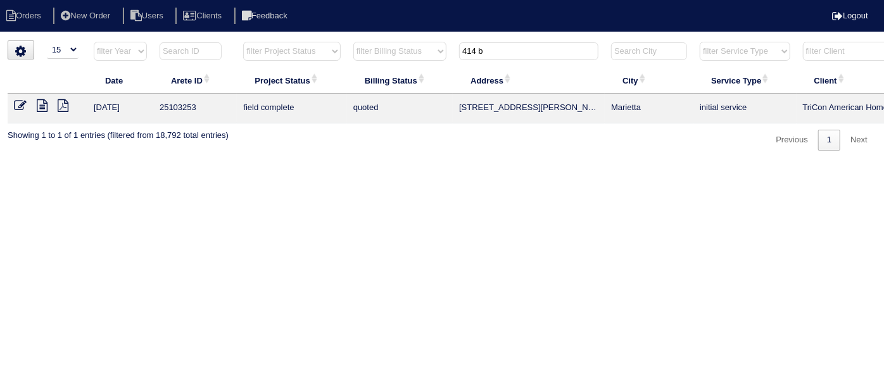
type input "414 b"
click at [16, 104] on icon at bounding box center [20, 105] width 13 height 13
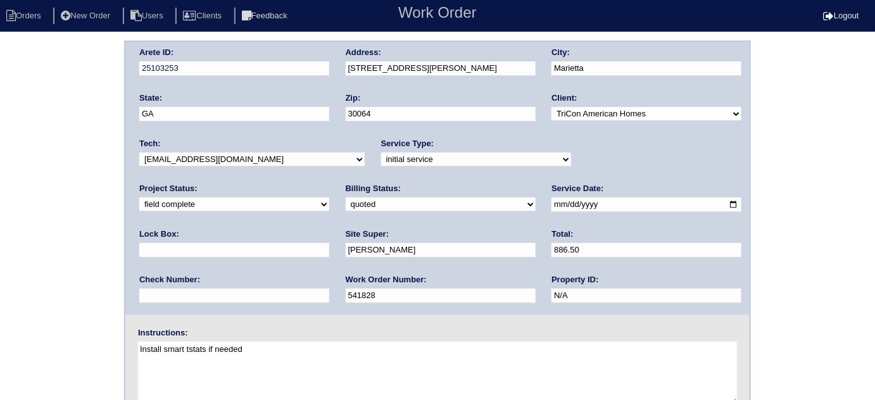
click at [346, 209] on select "need to quote quoted need to invoice invoiced paid warranty purchase order need…" at bounding box center [441, 204] width 190 height 14
select select "need to invoice"
click at [346, 197] on select "need to quote quoted need to invoice invoiced paid warranty purchase order need…" at bounding box center [441, 204] width 190 height 14
click at [10, 255] on div "Arete ID: 25103253 Address: [STREET_ADDRESS] City: [GEOGRAPHIC_DATA] State: [GE…" at bounding box center [437, 297] width 875 height 512
click at [1, 146] on div "Arete ID: 25103253 Address: 414 Breezy Dr SW City: Marietta State: GA Zip: 3006…" at bounding box center [437, 297] width 875 height 512
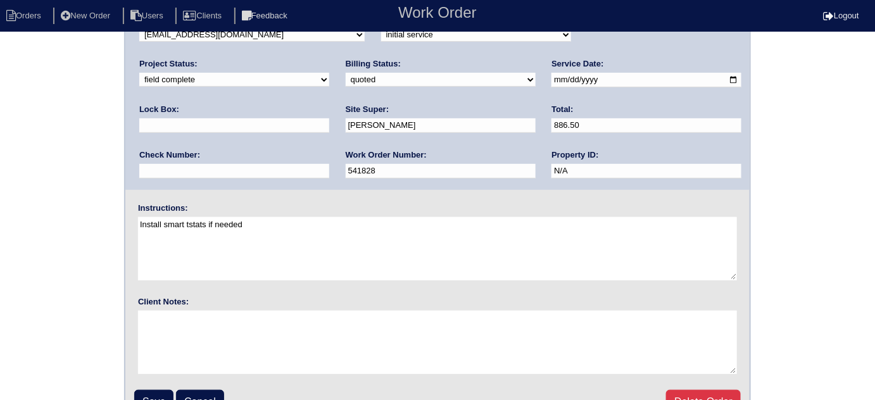
scroll to position [149, 0]
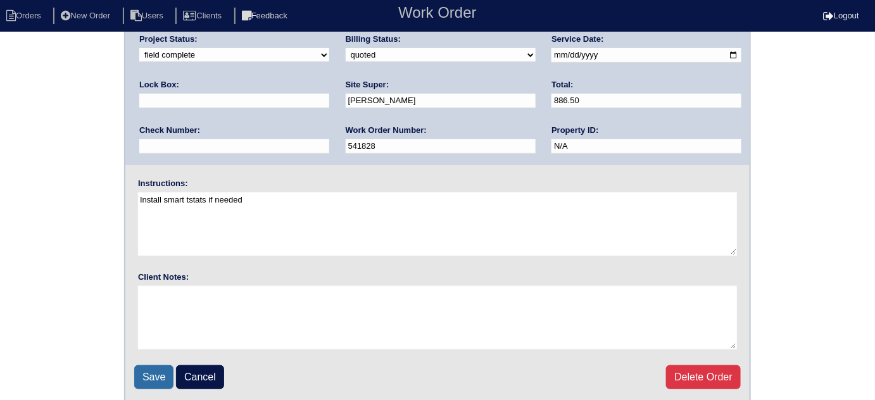
click at [152, 378] on input "Save" at bounding box center [153, 377] width 39 height 24
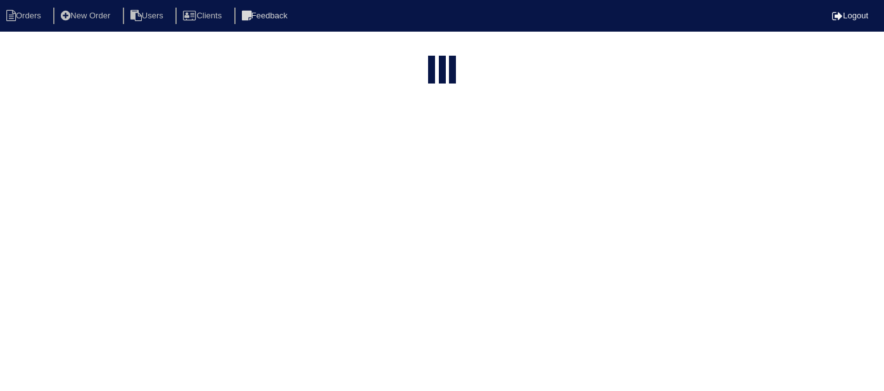
select select "15"
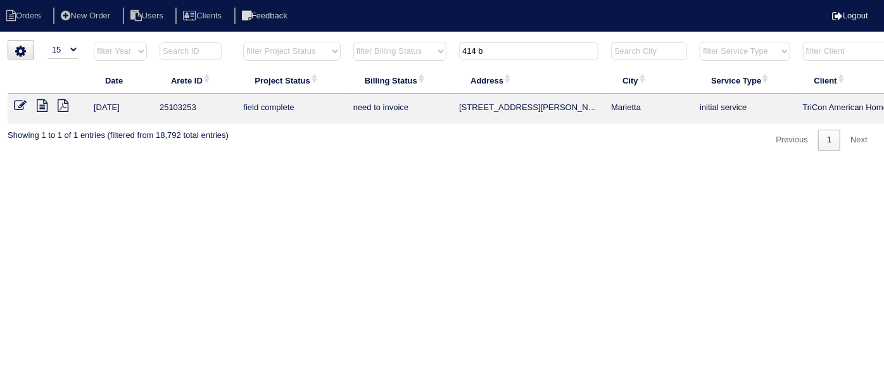
drag, startPoint x: 496, startPoint y: 52, endPoint x: 114, endPoint y: 41, distance: 382.5
click at [138, 42] on tr "filter Year -- Any Year -- 2025 2024 2023 2022 2021 2020 2019 filter Project St…" at bounding box center [556, 54] width 1097 height 26
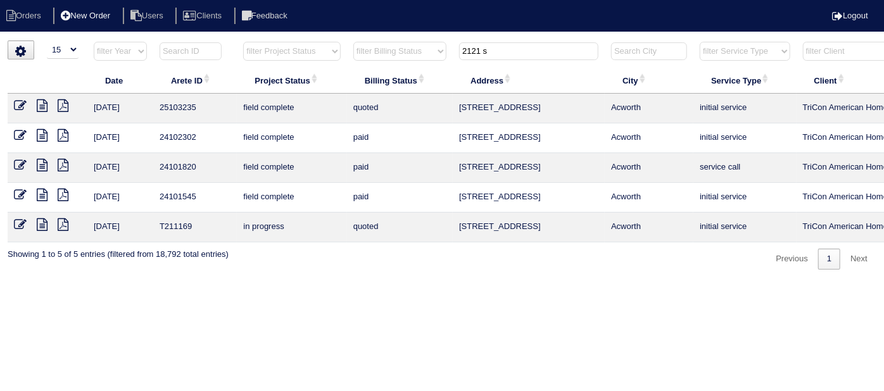
type input "2121 s"
click at [15, 106] on icon at bounding box center [20, 105] width 13 height 13
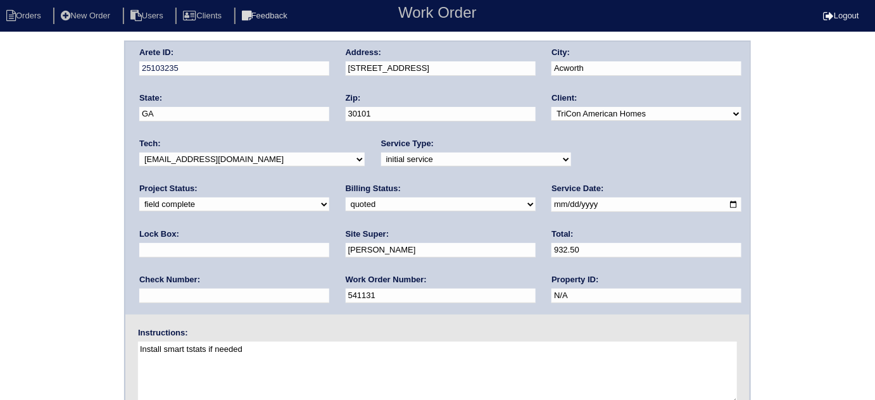
click at [35, 154] on div "Arete ID: 25103235 Address: 2121 Serenity Dr NW City: Acworth State: GA Zip: 30…" at bounding box center [437, 297] width 875 height 512
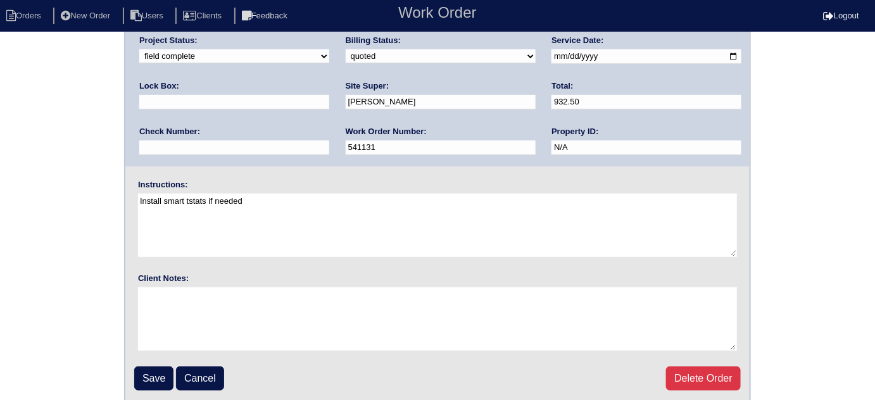
scroll to position [149, 0]
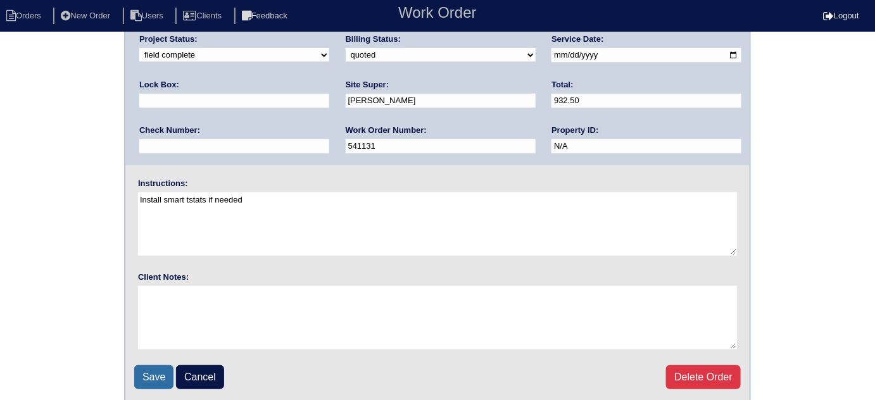
click at [156, 377] on input "Save" at bounding box center [153, 377] width 39 height 24
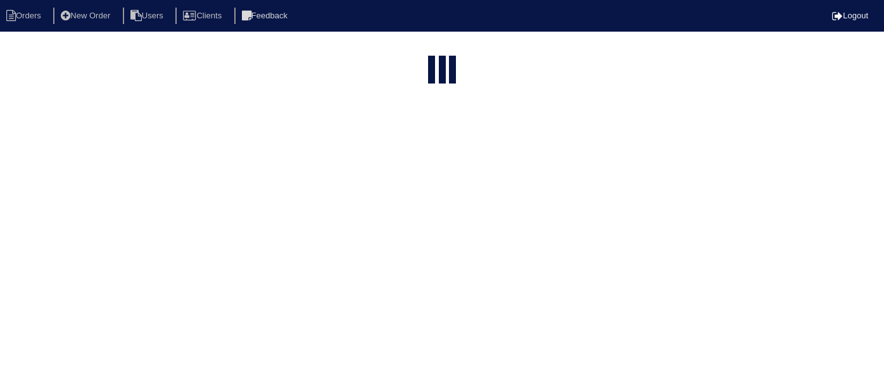
select select "15"
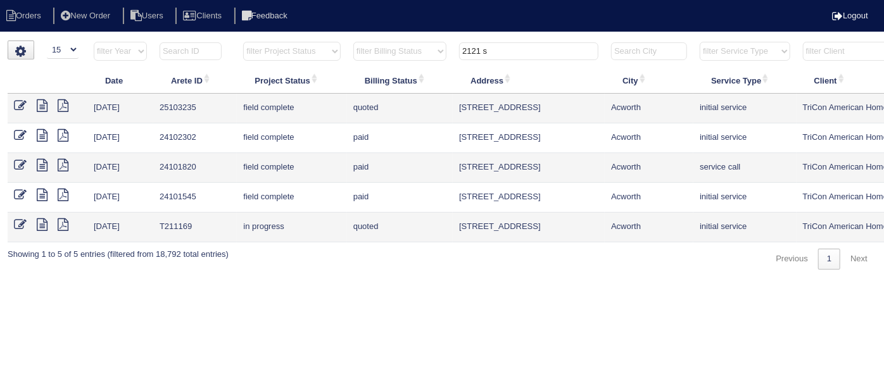
click at [16, 108] on icon at bounding box center [20, 105] width 13 height 13
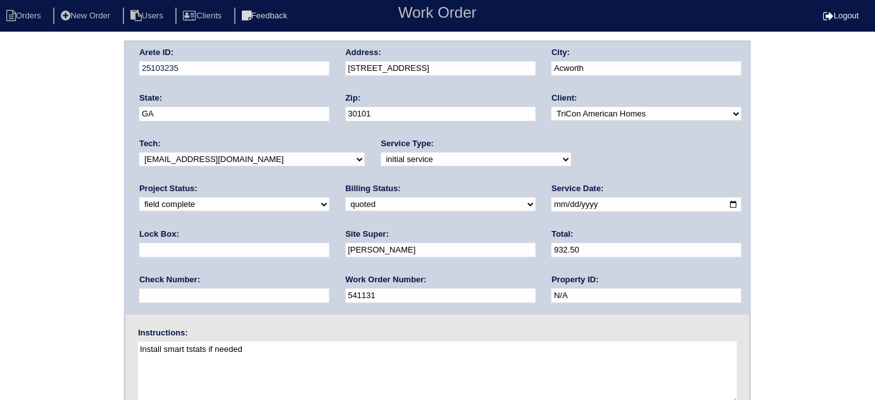
drag, startPoint x: 146, startPoint y: 201, endPoint x: 147, endPoint y: 208, distance: 7.7
click at [346, 201] on select "need to quote quoted need to invoice invoiced paid warranty purchase order need…" at bounding box center [441, 204] width 190 height 14
select select "need to invoice"
click at [346, 197] on select "need to quote quoted need to invoice invoiced paid warranty purchase order need…" at bounding box center [441, 204] width 190 height 14
drag, startPoint x: 72, startPoint y: 264, endPoint x: 75, endPoint y: 278, distance: 14.2
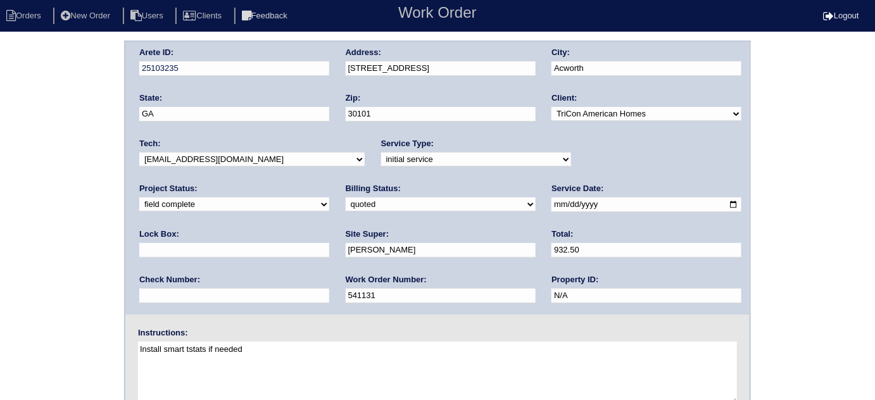
click at [72, 267] on div "Arete ID: 25103235 Address: [STREET_ADDRESS] City: [GEOGRAPHIC_DATA] State: [GE…" at bounding box center [437, 297] width 875 height 512
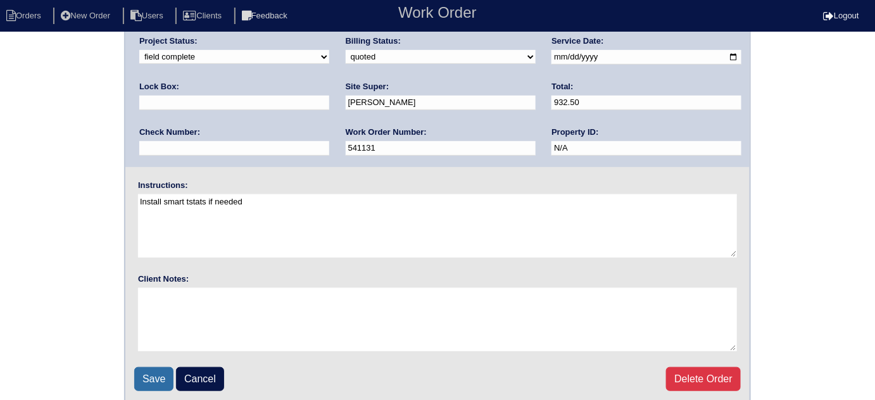
scroll to position [149, 0]
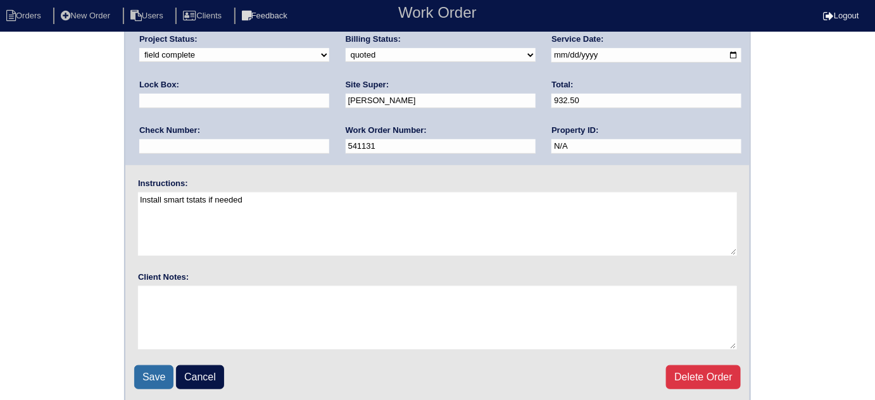
click at [150, 368] on input "Save" at bounding box center [153, 377] width 39 height 24
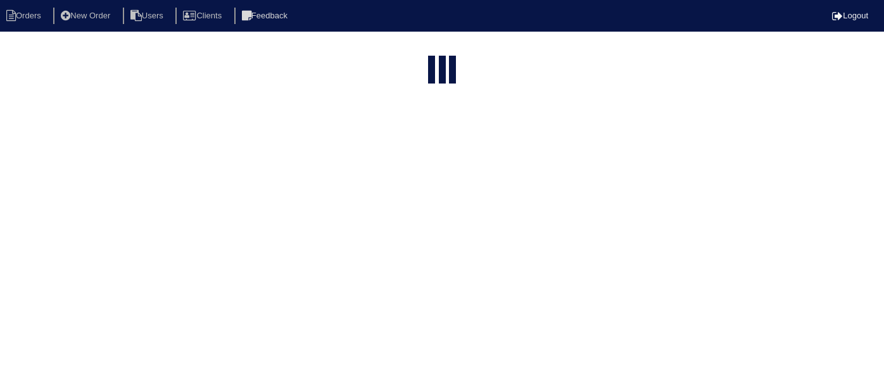
select select "15"
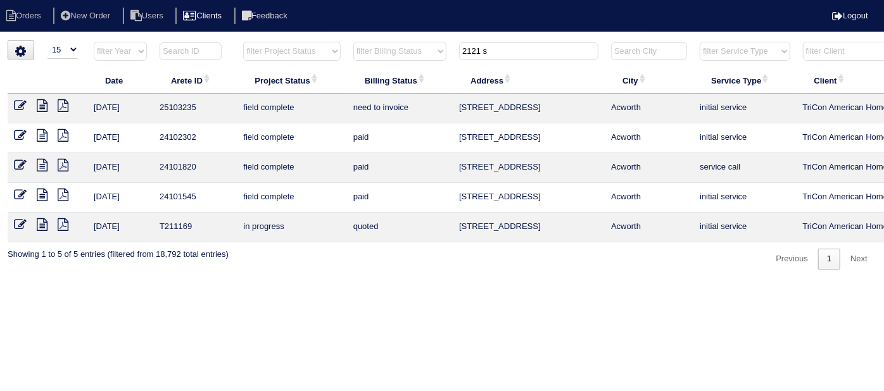
drag, startPoint x: 504, startPoint y: 48, endPoint x: 197, endPoint y: 6, distance: 309.8
click at [239, 41] on body "Orders New Order Users Clients Feedback Logout Orders New Order Users Clients M…" at bounding box center [442, 155] width 884 height 229
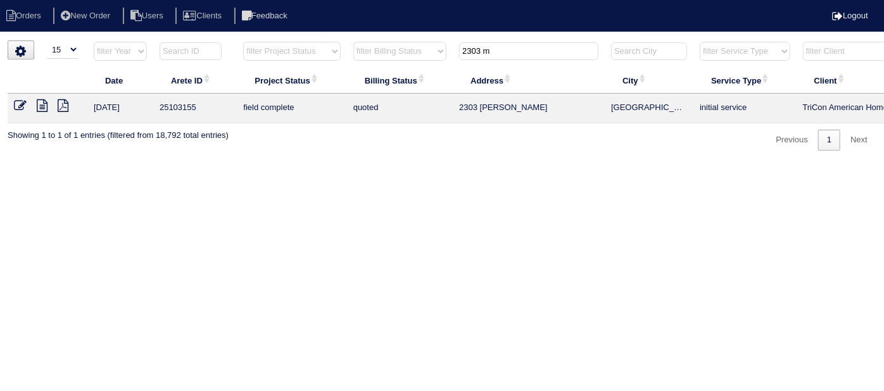
type input "2303 m"
drag, startPoint x: 73, startPoint y: 103, endPoint x: 20, endPoint y: 104, distance: 52.5
click at [20, 104] on icon at bounding box center [20, 105] width 13 height 13
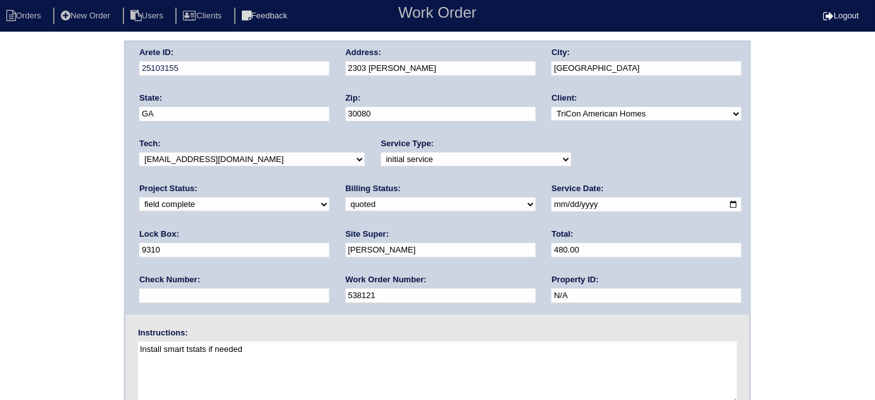
click at [346, 199] on select "need to quote quoted need to invoice invoiced paid warranty purchase order need…" at bounding box center [441, 204] width 190 height 14
select select "need to invoice"
click at [346, 197] on select "need to quote quoted need to invoice invoiced paid warranty purchase order need…" at bounding box center [441, 204] width 190 height 14
click at [89, 241] on div "Arete ID: 25103155 Address: 2303 [PERSON_NAME] City: [GEOGRAPHIC_DATA] State: […" at bounding box center [437, 297] width 875 height 512
click at [0, 106] on div "Arete ID: 25103155 Address: 2303 [PERSON_NAME] City: [GEOGRAPHIC_DATA] State: […" at bounding box center [437, 297] width 875 height 512
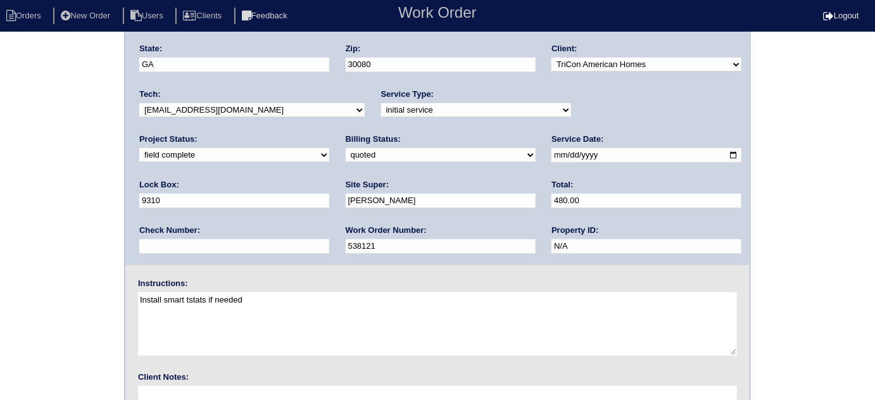
scroll to position [149, 0]
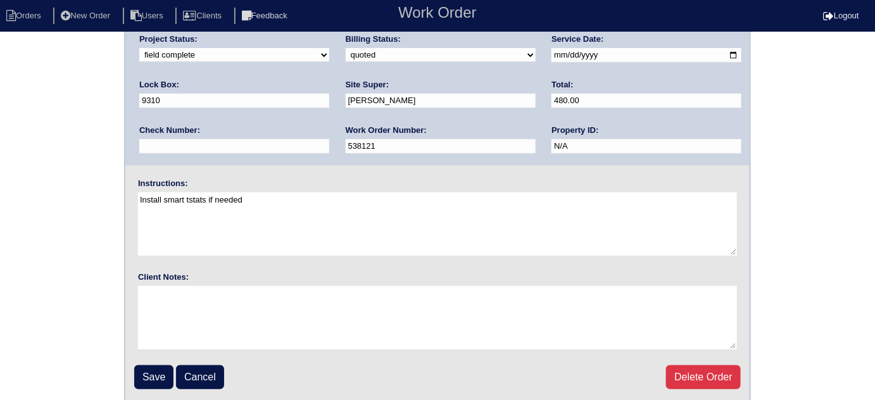
click at [155, 372] on input "Save" at bounding box center [153, 377] width 39 height 24
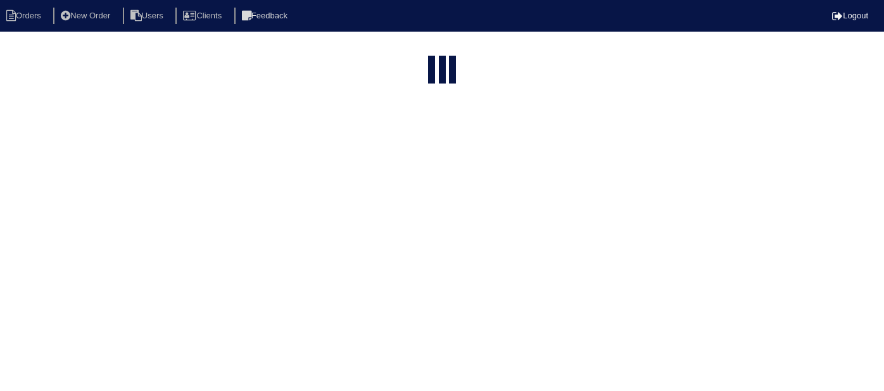
select select "15"
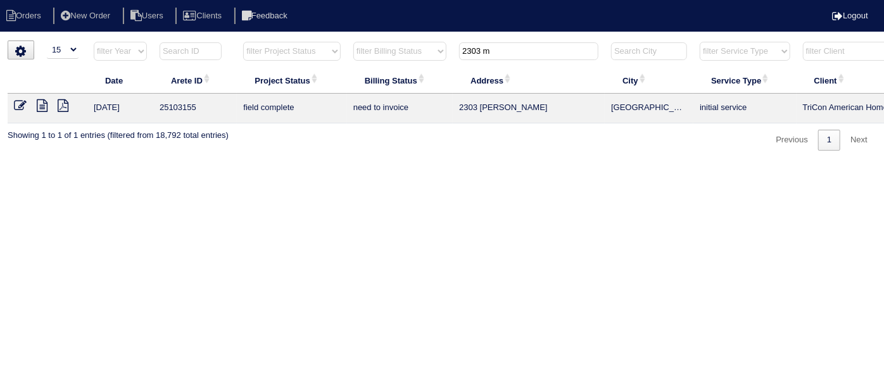
drag, startPoint x: 496, startPoint y: 47, endPoint x: 289, endPoint y: 4, distance: 211.4
click at [289, 41] on body "Orders New Order Users Clients Feedback Logout Orders New Order Users Clients M…" at bounding box center [442, 96] width 884 height 110
type input "2734 j"
click at [12, 101] on td at bounding box center [48, 109] width 80 height 30
click at [15, 104] on icon at bounding box center [20, 105] width 13 height 13
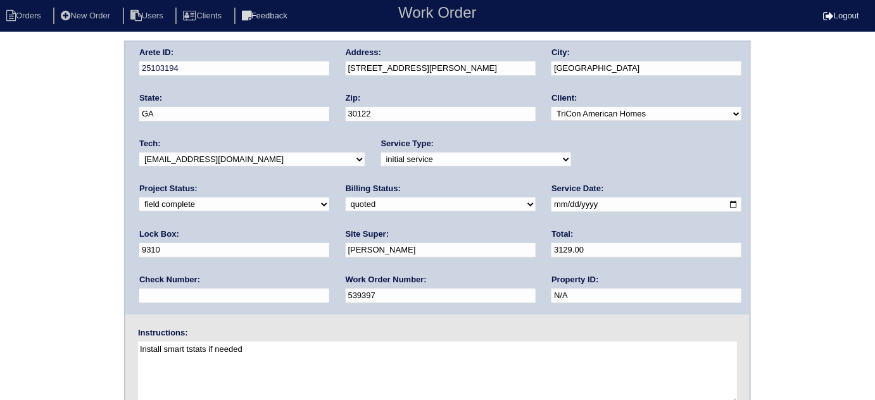
click at [346, 209] on select "need to quote quoted need to invoice invoiced paid warranty purchase order need…" at bounding box center [441, 204] width 190 height 14
select select "need to invoice"
click at [346, 197] on select "need to quote quoted need to invoice invoiced paid warranty purchase order need…" at bounding box center [441, 204] width 190 height 14
click at [329, 197] on select "new order assigned in progress field complete need to schedule admin review arc…" at bounding box center [234, 204] width 190 height 14
select select "need to schedule"
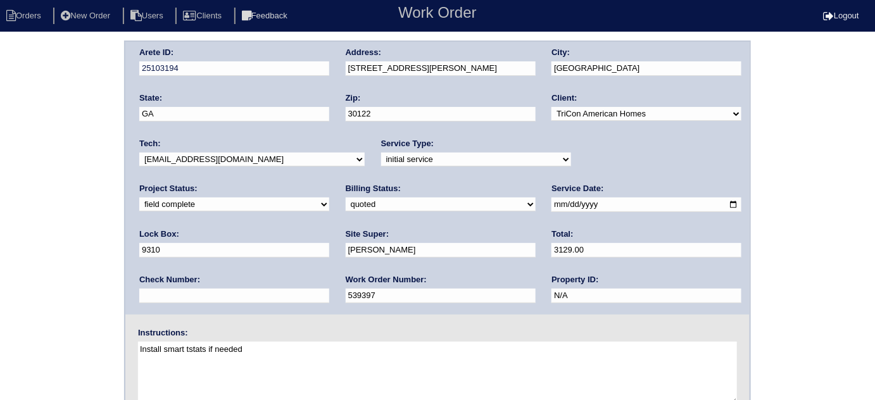
click at [329, 197] on select "new order assigned in progress field complete need to schedule admin review arc…" at bounding box center [234, 204] width 190 height 14
click at [551, 200] on input "2025-09-02" at bounding box center [646, 204] width 190 height 15
type input "2025-09-16"
click at [27, 273] on div "Arete ID: 25103194 Address: 2734 Jordan Ln City: Lithia Springs State: GA Zip: …" at bounding box center [437, 297] width 875 height 512
click at [0, 250] on div "Arete ID: 25103194 Address: 2734 Jordan Ln City: Lithia Springs State: GA Zip: …" at bounding box center [437, 297] width 875 height 512
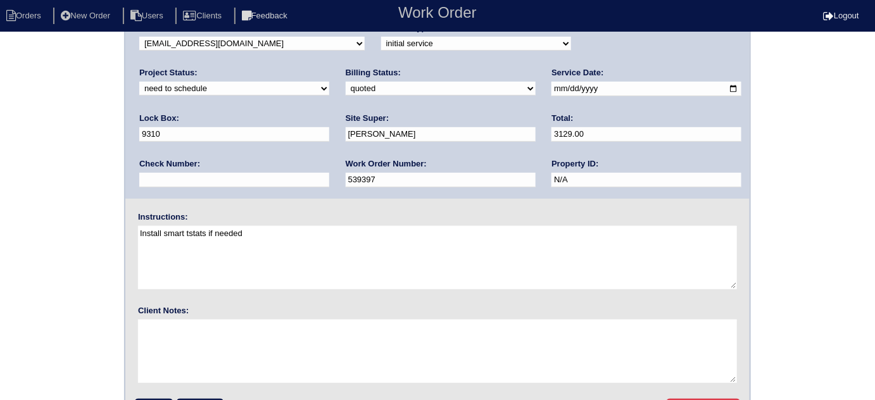
scroll to position [149, 0]
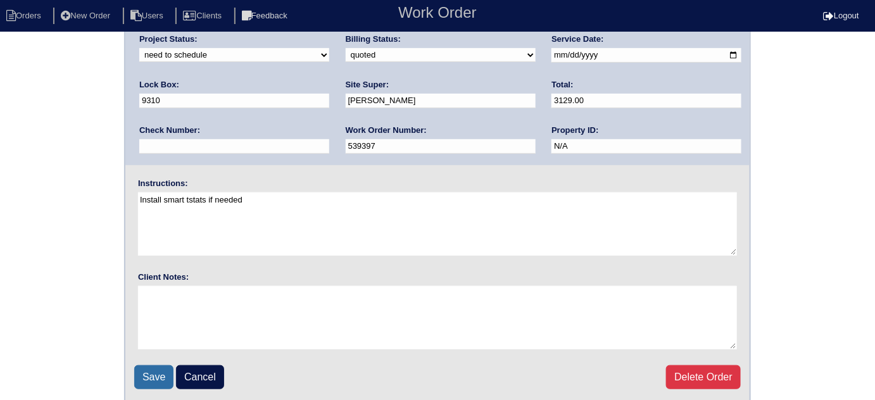
click at [149, 382] on input "Save" at bounding box center [153, 377] width 39 height 24
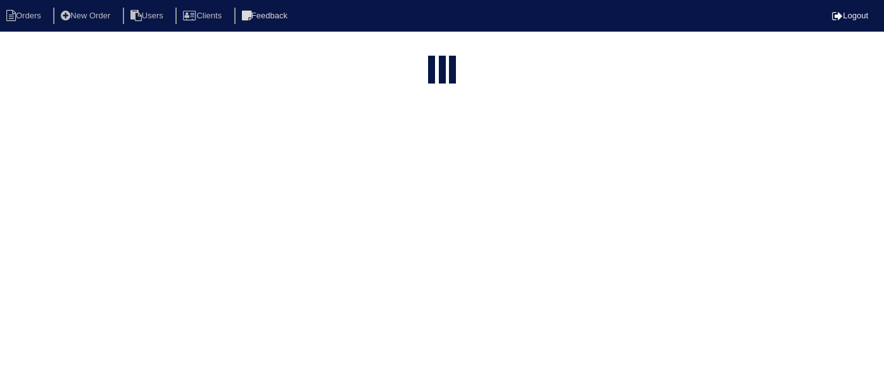
select select "15"
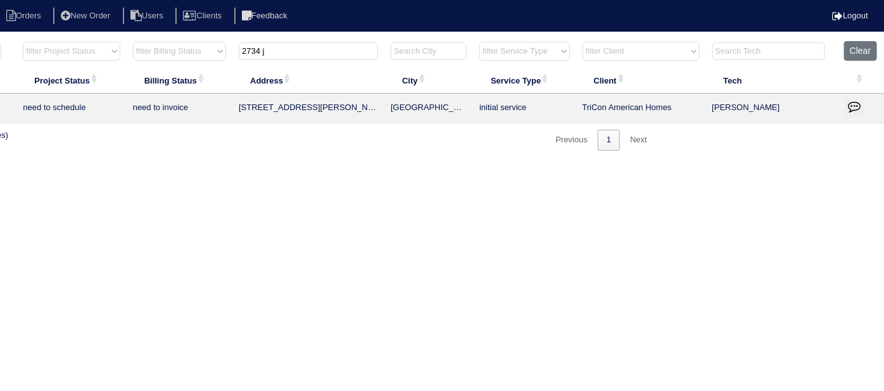
click at [854, 106] on icon "button" at bounding box center [853, 106] width 13 height 13
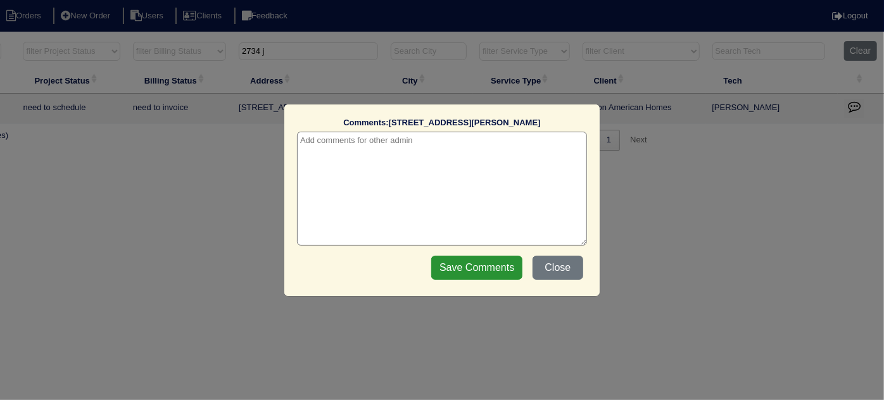
click at [344, 151] on textarea at bounding box center [442, 189] width 290 height 114
paste textarea "Replace furnace & bypass damper"
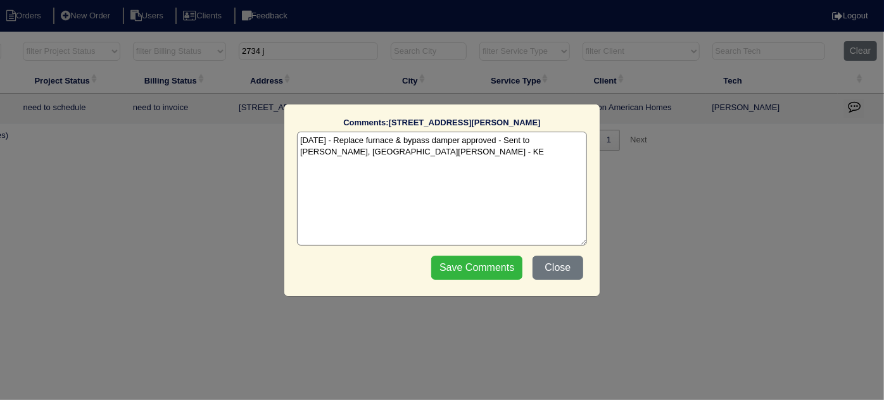
type textarea "[DATE] - Replace furnace & bypass damper approved - Sent to [PERSON_NAME], [GEO…"
click at [454, 269] on input "Save Comments" at bounding box center [476, 268] width 91 height 24
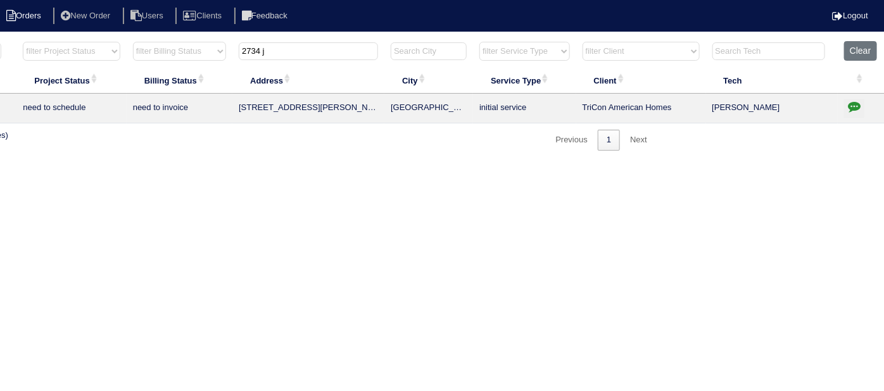
drag, startPoint x: 292, startPoint y: 51, endPoint x: 0, endPoint y: 15, distance: 294.0
click at [0, 41] on body "Orders New Order Users Clients Feedback Logout Orders New Order Users Clients M…" at bounding box center [222, 96] width 884 height 110
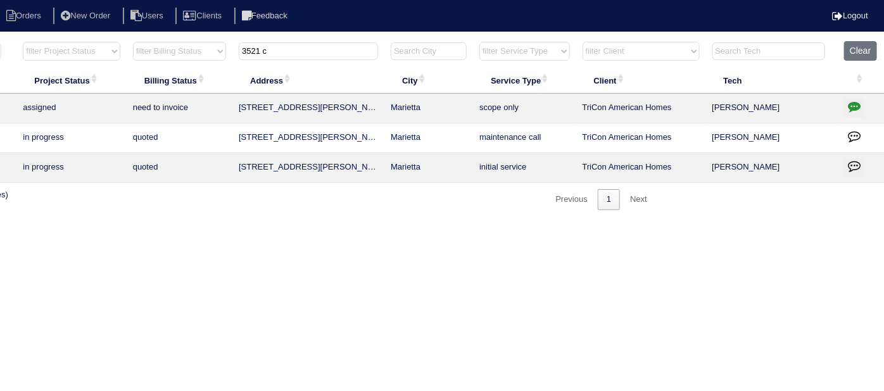
click at [853, 101] on icon "button" at bounding box center [853, 106] width 13 height 13
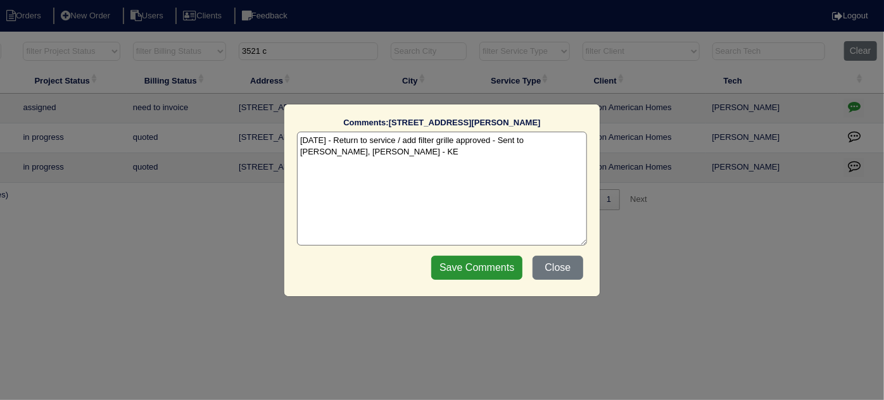
click at [392, 163] on textarea "9/9/25 - Return to service / add filter grille approved - Sent to Dan, Payton -…" at bounding box center [442, 189] width 290 height 114
click at [572, 266] on button "Close" at bounding box center [557, 268] width 51 height 24
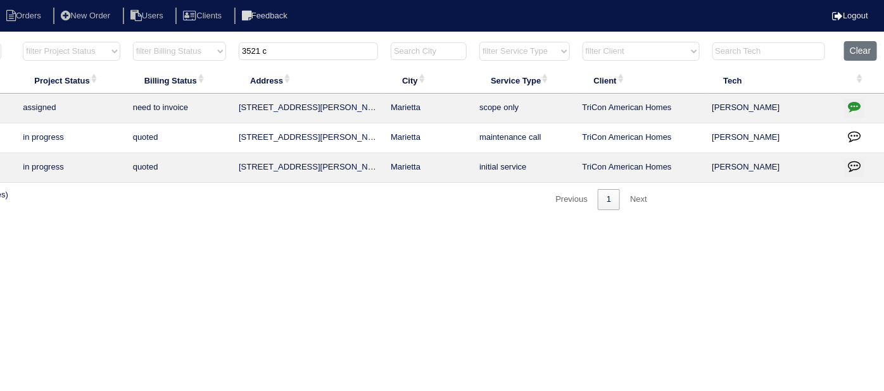
scroll to position [0, 0]
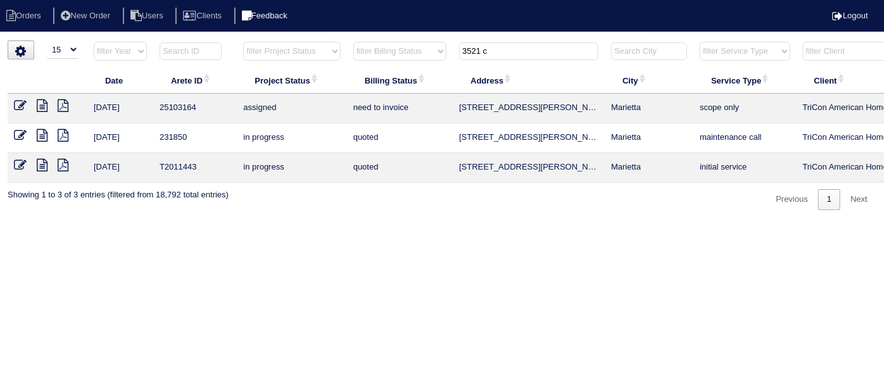
drag, startPoint x: 499, startPoint y: 56, endPoint x: 138, endPoint y: 0, distance: 365.0
click at [229, 41] on body "Orders New Order Users Clients Feedback Logout Orders New Order Users Clients M…" at bounding box center [442, 126] width 884 height 170
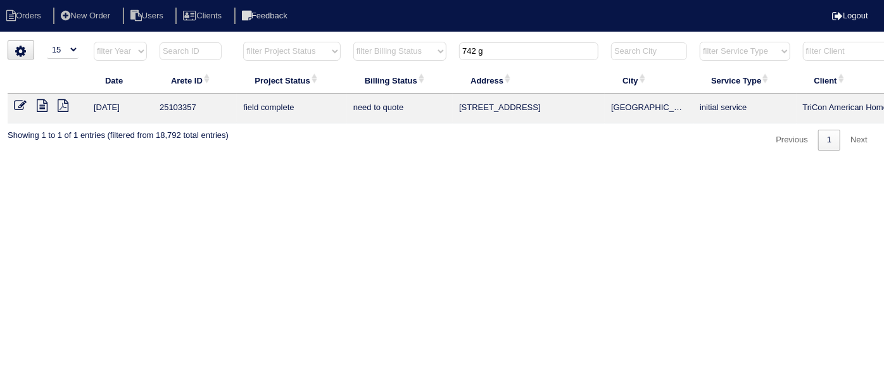
drag, startPoint x: 495, startPoint y: 51, endPoint x: 166, endPoint y: 34, distance: 329.6
click at [226, 43] on tr "filter Year -- Any Year -- 2025 2024 2023 2022 2021 2020 2019 filter Project St…" at bounding box center [556, 54] width 1097 height 26
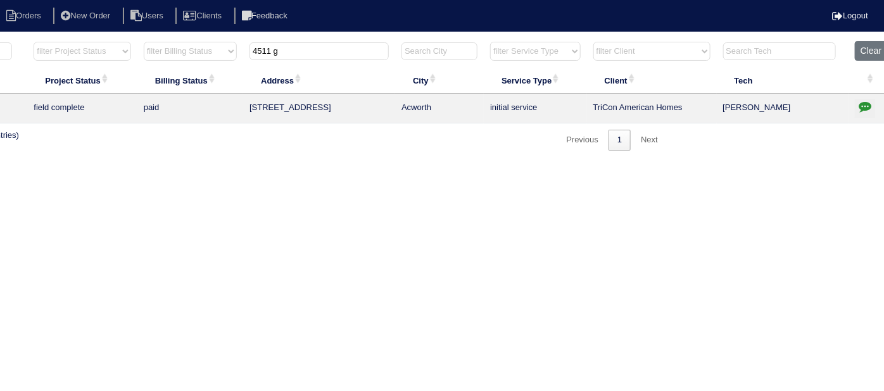
scroll to position [0, 220]
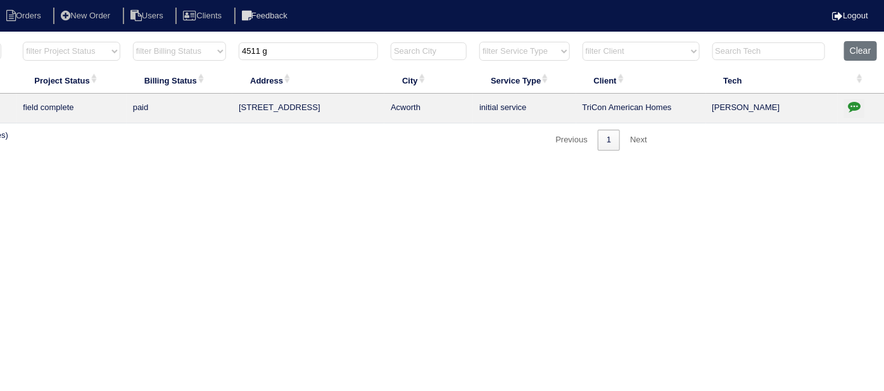
type input "4511 g"
click at [848, 100] on icon "button" at bounding box center [853, 106] width 13 height 13
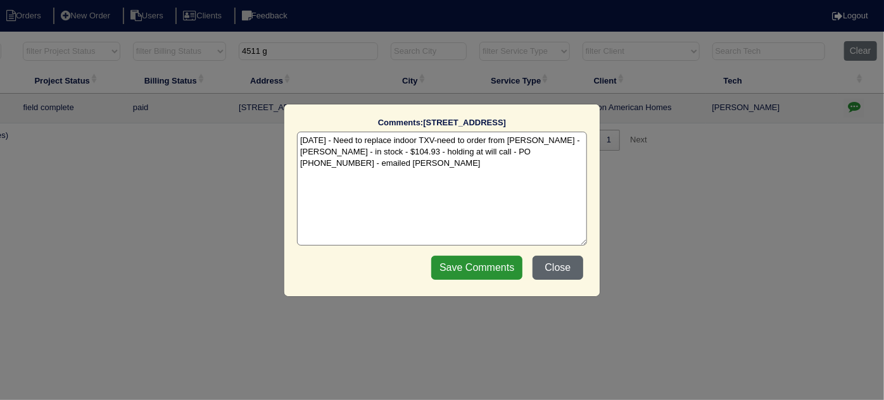
click at [569, 264] on button "Close" at bounding box center [557, 268] width 51 height 24
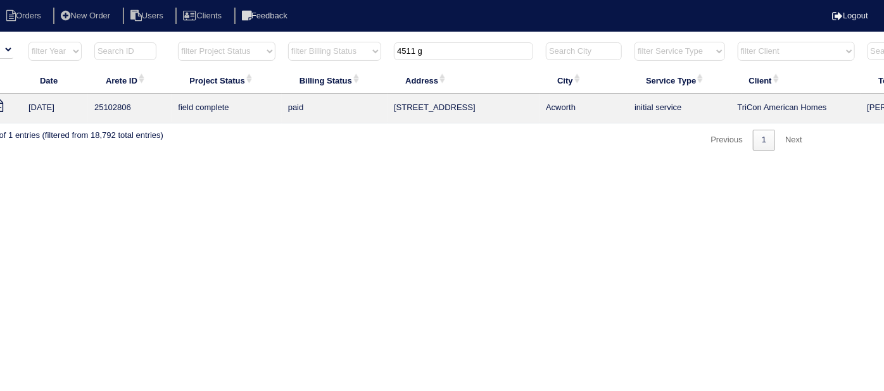
scroll to position [0, 0]
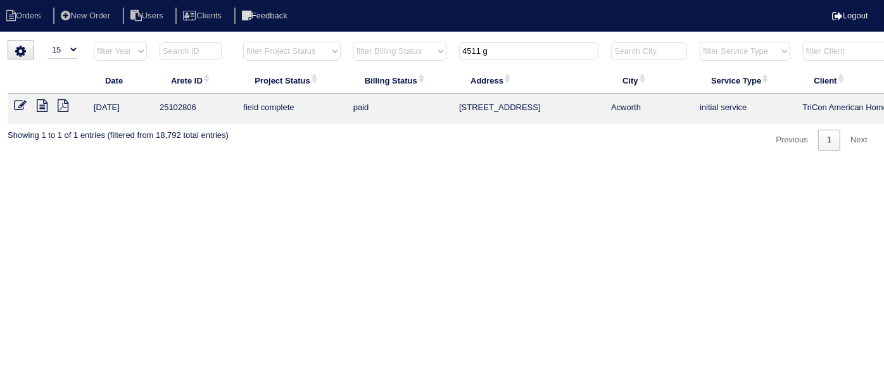
click at [39, 104] on icon at bounding box center [42, 105] width 11 height 13
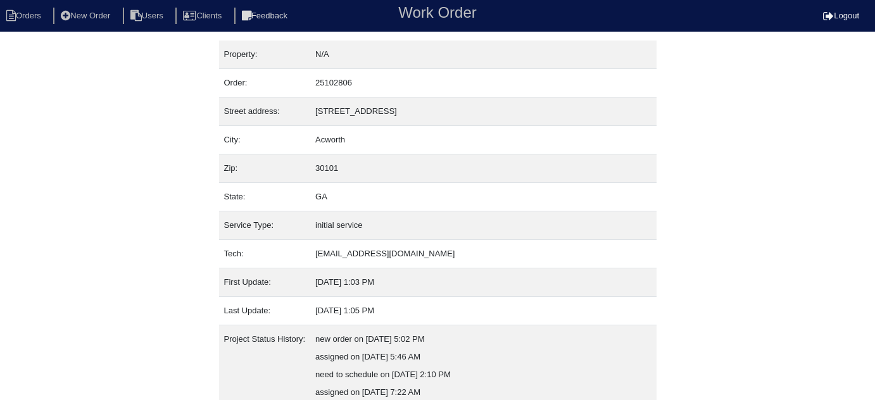
scroll to position [140, 0]
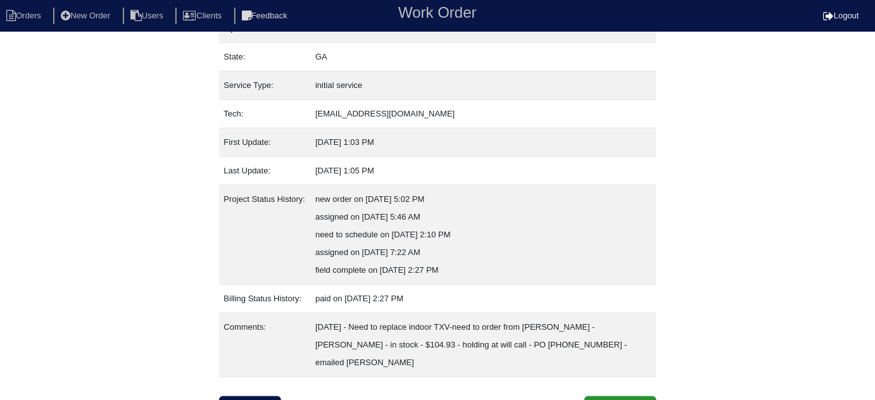
click at [288, 396] on div "Inspection Clone Order" at bounding box center [437, 408] width 437 height 24
click at [259, 396] on link "Inspection" at bounding box center [250, 408] width 63 height 24
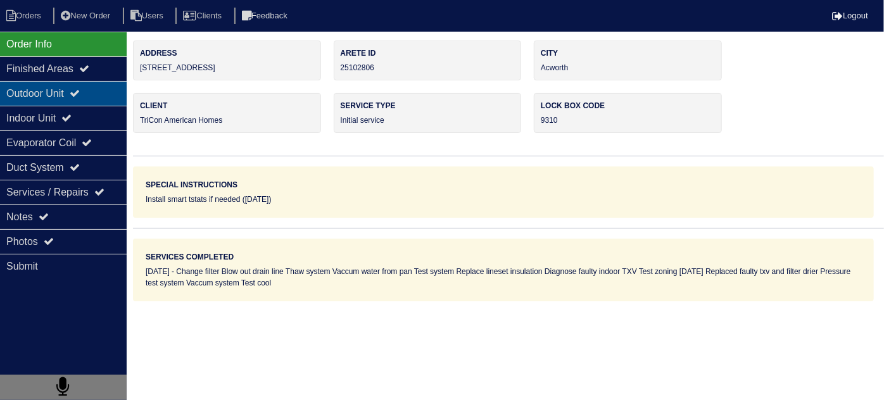
click at [49, 95] on div "Outdoor Unit" at bounding box center [63, 93] width 127 height 25
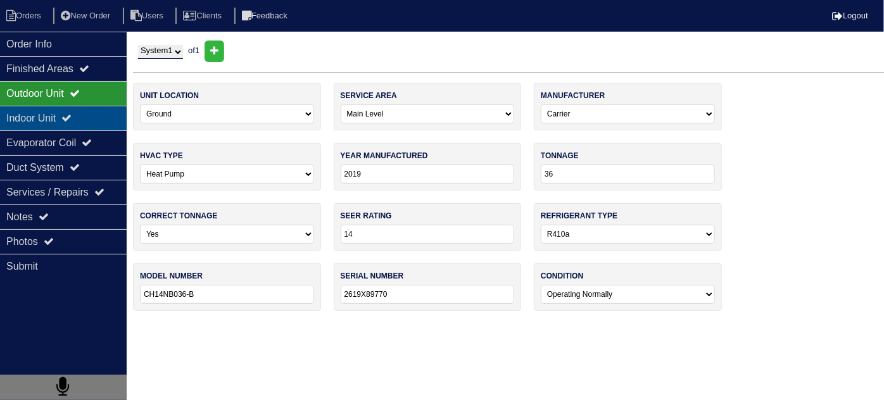
click at [41, 109] on div "Indoor Unit" at bounding box center [63, 118] width 127 height 25
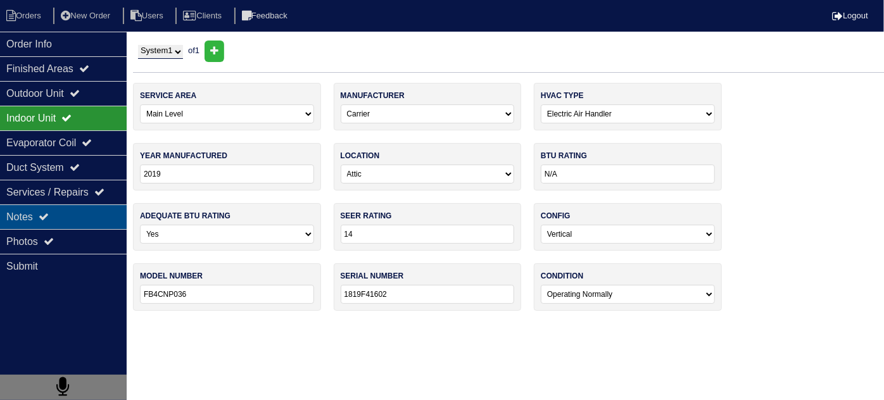
click at [45, 216] on icon at bounding box center [44, 216] width 10 height 10
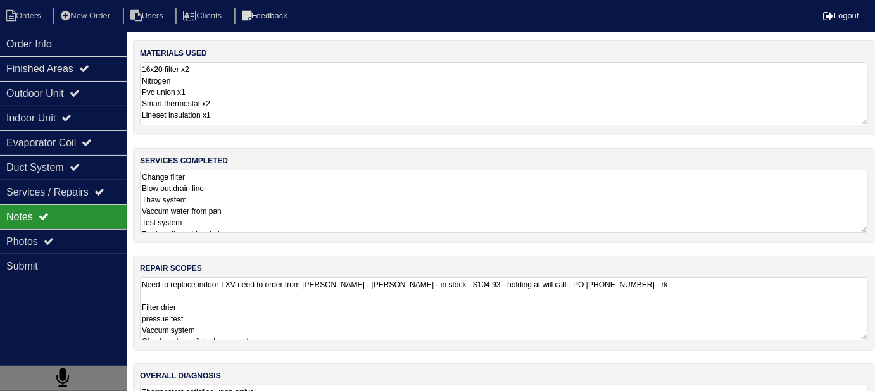
click at [320, 213] on textarea "Change filter Blow out drain line Thaw system Vaccum water from pan Test system…" at bounding box center [504, 201] width 728 height 63
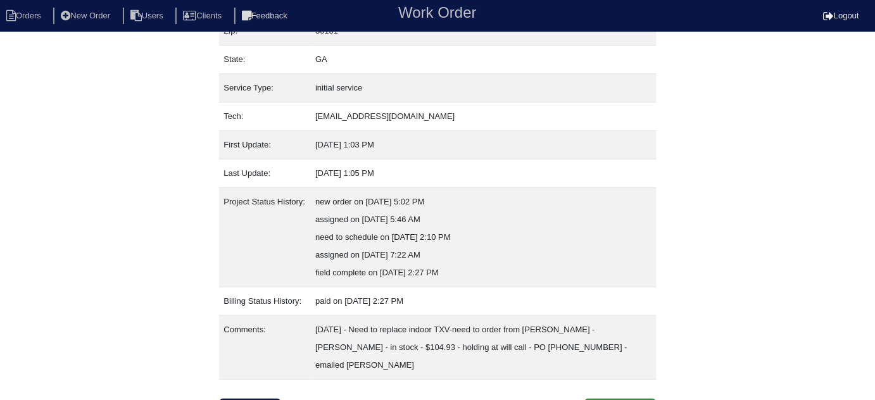
scroll to position [140, 0]
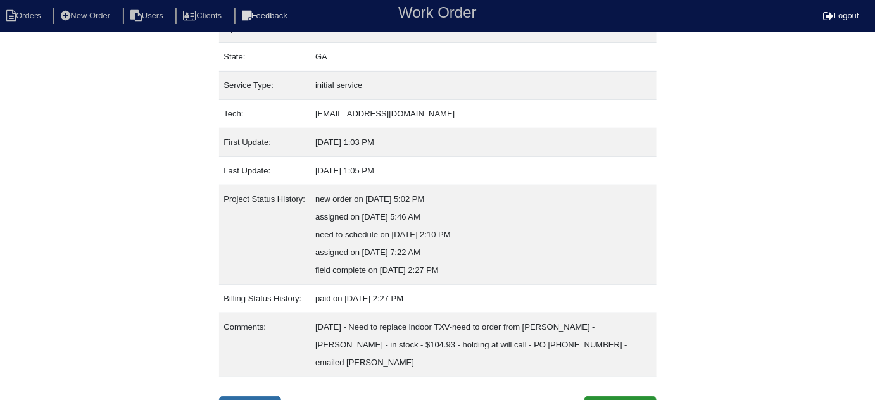
drag, startPoint x: 281, startPoint y: 383, endPoint x: 247, endPoint y: 330, distance: 62.3
click at [280, 396] on link "Inspection" at bounding box center [250, 408] width 63 height 24
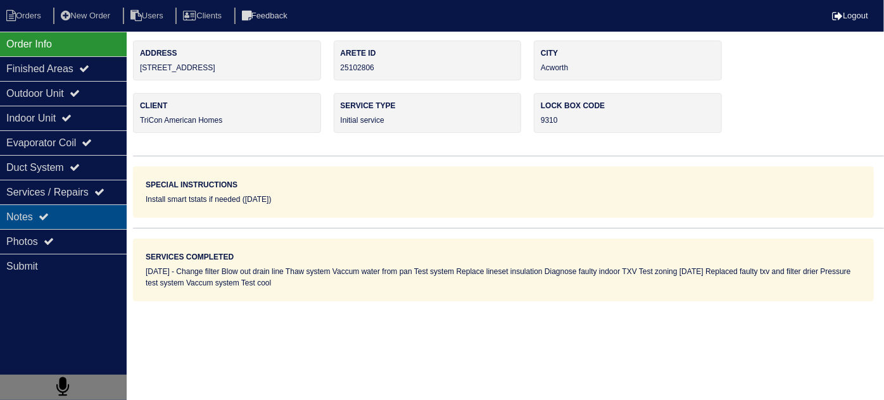
click at [85, 220] on div "Notes" at bounding box center [63, 216] width 127 height 25
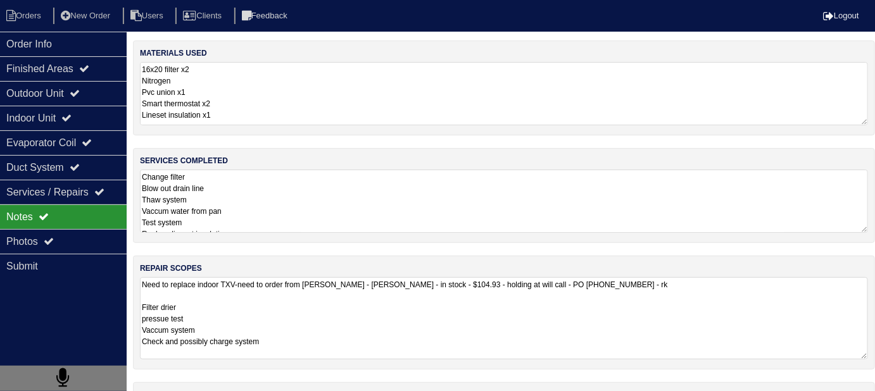
click at [404, 309] on textarea "Need to replace indoor TXV-need to order from [PERSON_NAME] - [PERSON_NAME] - i…" at bounding box center [504, 318] width 728 height 82
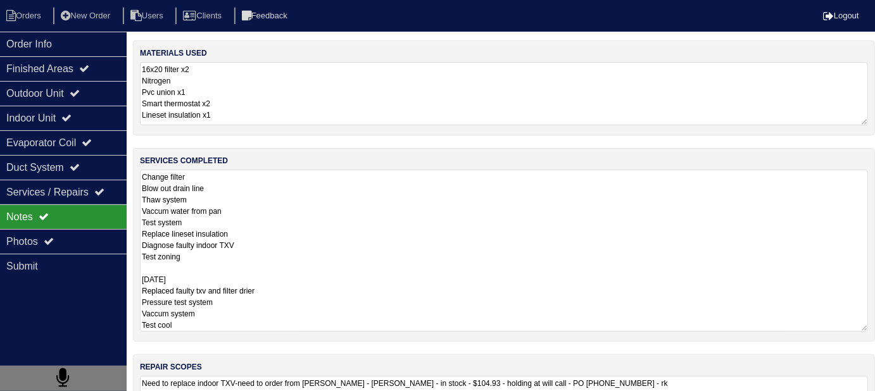
click at [379, 173] on textarea "Change filter Blow out drain line Thaw system Vaccum water from pan Test system…" at bounding box center [504, 251] width 728 height 162
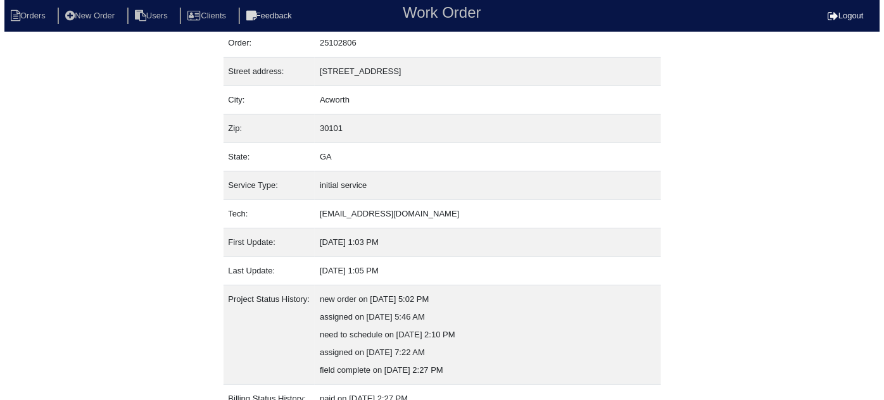
scroll to position [140, 0]
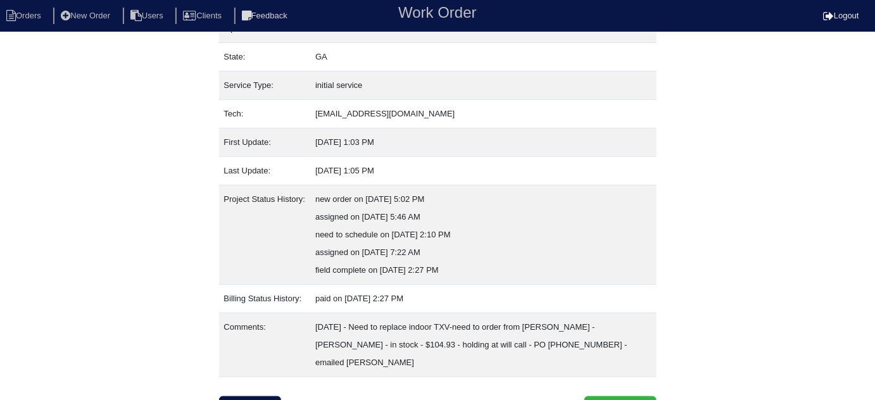
click at [622, 396] on button "Clone Order" at bounding box center [620, 408] width 72 height 24
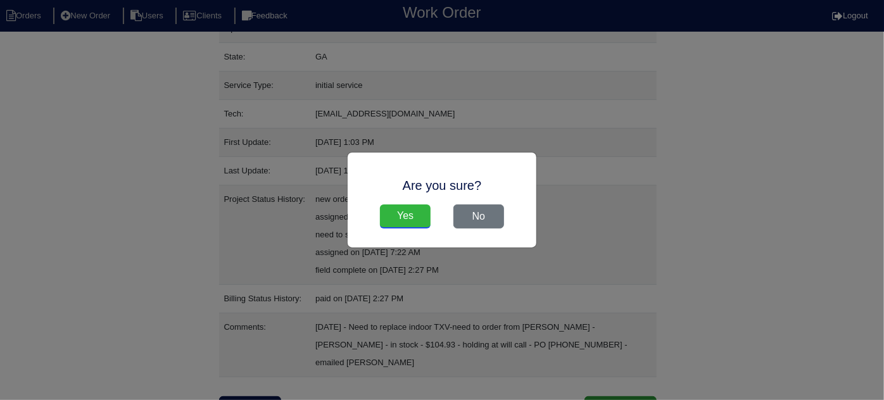
click at [406, 210] on input "Yes" at bounding box center [405, 216] width 51 height 24
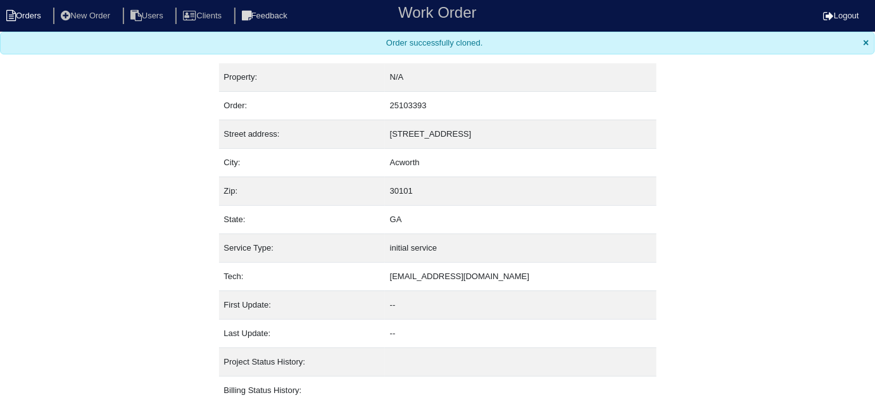
click at [22, 11] on li "Orders" at bounding box center [25, 16] width 51 height 17
select select "15"
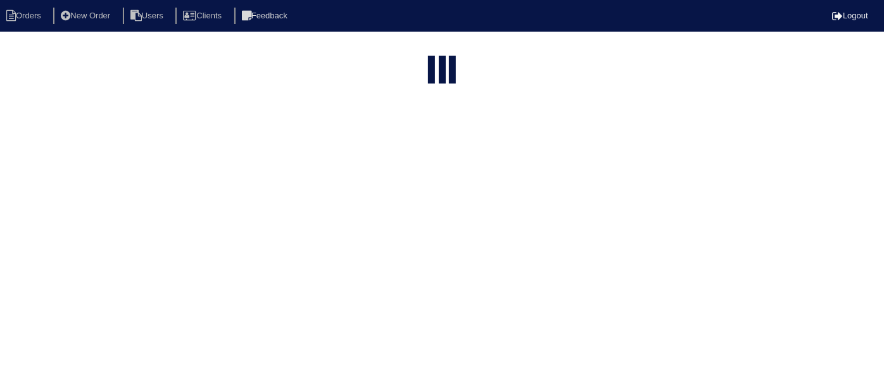
type input "4511 g"
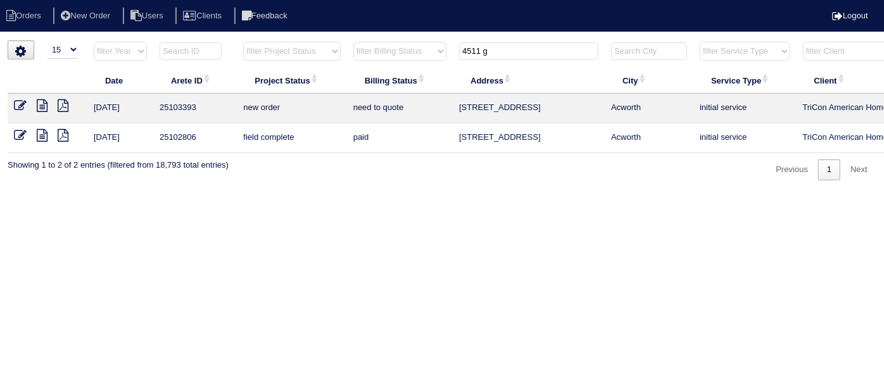
click at [16, 106] on icon at bounding box center [20, 105] width 13 height 13
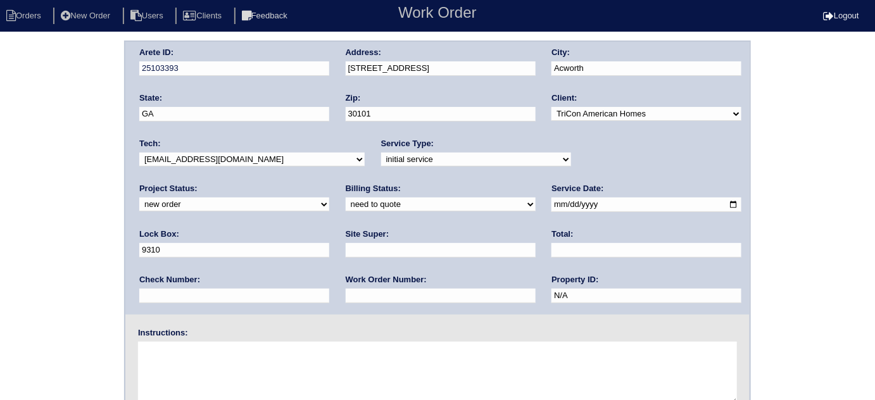
click at [381, 168] on div "Service Type: -select- initial service basic service maintenance call replaceme…" at bounding box center [476, 155] width 190 height 35
click at [381, 161] on select "-select- initial service basic service maintenance call replacement scope servi…" at bounding box center [476, 160] width 190 height 14
select select "service call"
click at [381, 153] on select "-select- initial service basic service maintenance call replacement scope servi…" at bounding box center [476, 160] width 190 height 14
click at [346, 254] on input "text" at bounding box center [441, 250] width 190 height 15
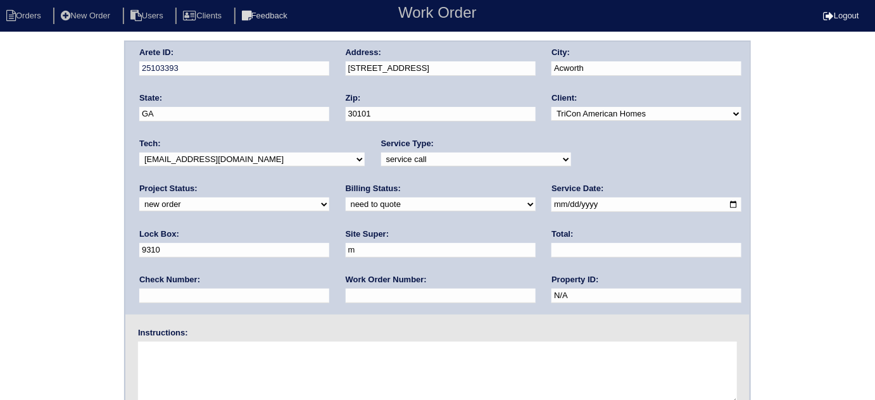
type input "Mandy Van Etten"
click at [203, 374] on textarea at bounding box center [437, 373] width 599 height 63
type textarea "B"
type textarea "No cool New move in coming up"
click at [0, 151] on div "Arete ID: 25103393 Address: 4511 Grenadine Cir City: Acworth State: GA Zip: 301…" at bounding box center [437, 297] width 875 height 512
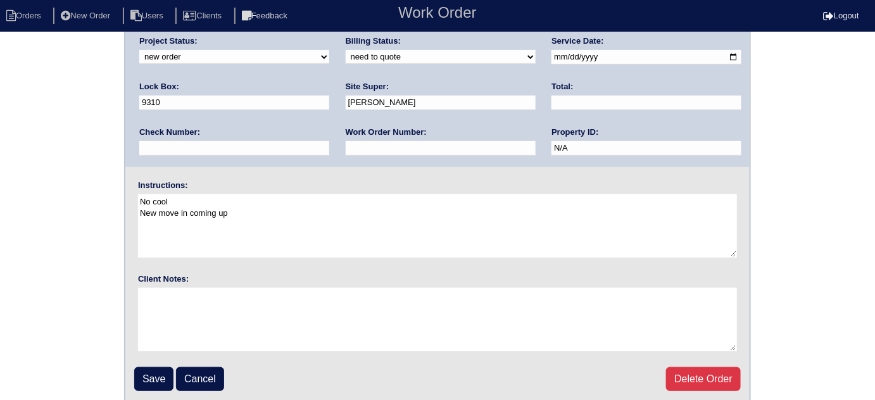
scroll to position [149, 0]
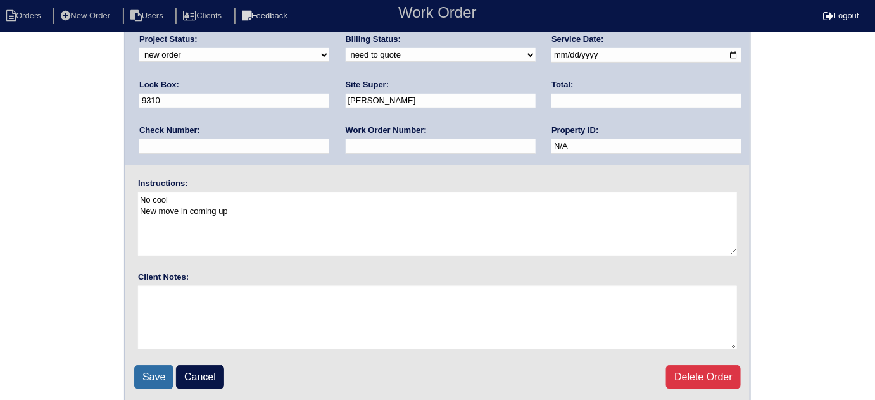
click at [140, 365] on input "Save" at bounding box center [153, 377] width 39 height 24
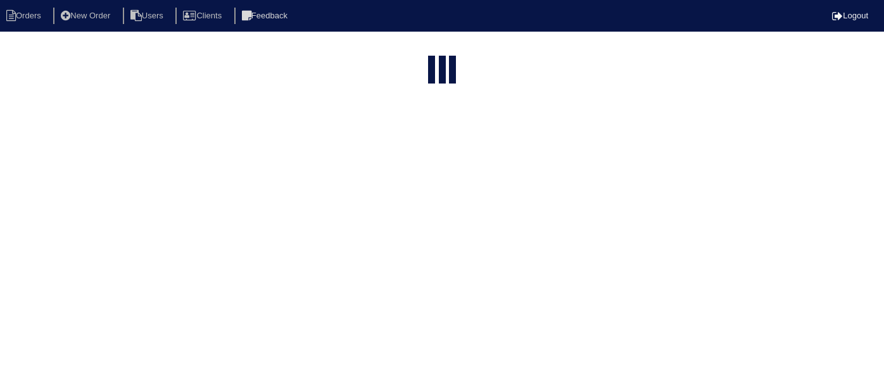
select select "15"
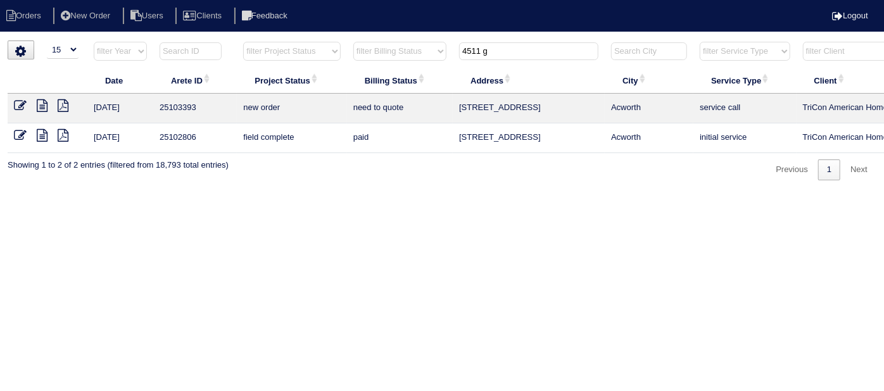
drag, startPoint x: 519, startPoint y: 55, endPoint x: 337, endPoint y: 55, distance: 181.6
click at [338, 55] on tr "filter Year -- Any Year -- 2025 2024 2023 2022 2021 2020 2019 filter Project St…" at bounding box center [556, 54] width 1097 height 26
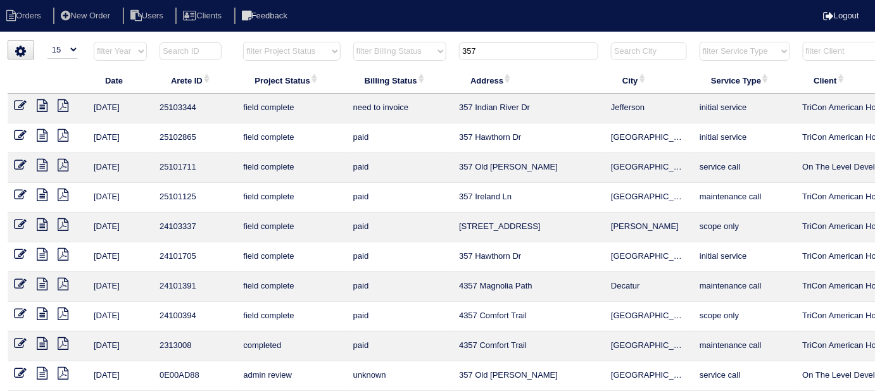
drag, startPoint x: 484, startPoint y: 49, endPoint x: 231, endPoint y: 45, distance: 253.2
click at [281, 44] on tr "filter Year -- Any Year -- 2025 2024 2023 2022 2021 2020 2019 filter Project St…" at bounding box center [556, 54] width 1097 height 26
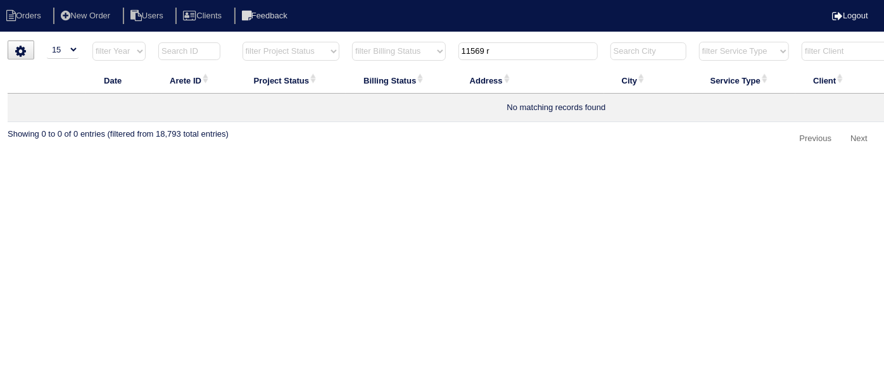
type input "11569 r"
click at [101, 10] on li "New Order" at bounding box center [86, 16] width 67 height 17
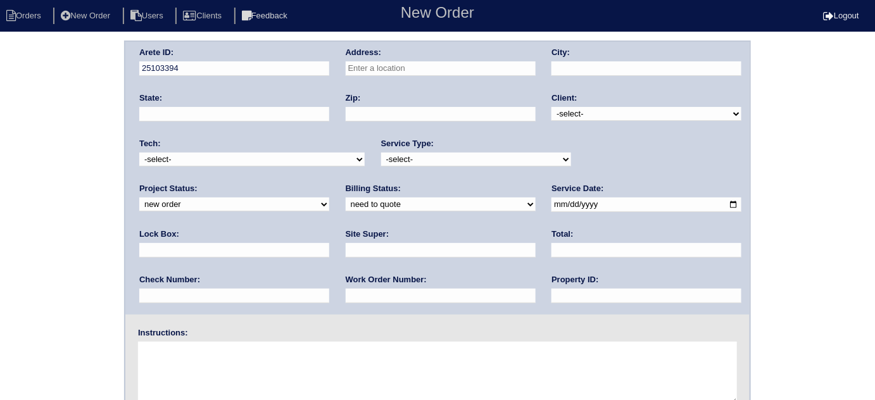
click at [397, 62] on input "text" at bounding box center [441, 68] width 190 height 15
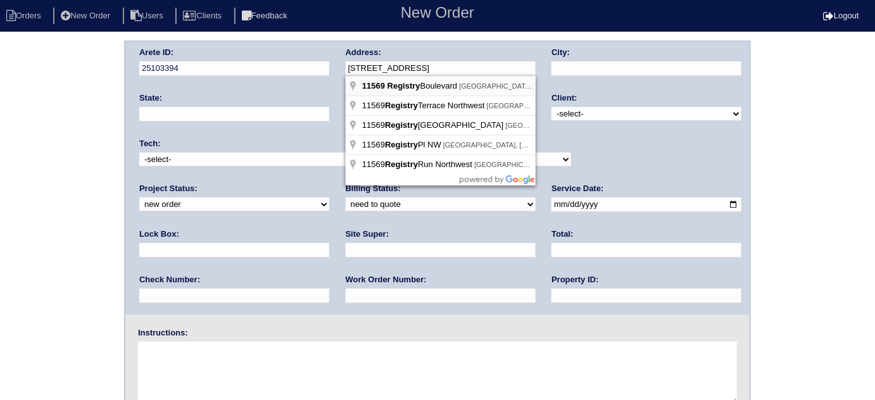
type input "11569 Registry Blvd"
type input "Hampton"
type input "GA"
type input "30228"
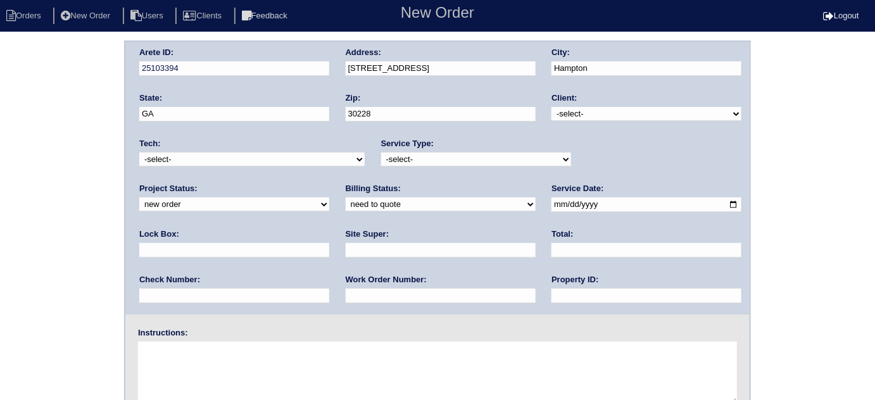
click at [565, 111] on select "-select- TriCon American Homes American Homes 4 Rent First Key Homes Zillow The…" at bounding box center [646, 114] width 190 height 14
select select "1"
click at [552, 107] on select "-select- TriCon American Homes American Homes 4 Rent First Key Homes Zillow The…" at bounding box center [646, 114] width 190 height 14
click at [432, 164] on select "-select- initial service basic service maintenance call replacement scope servi…" at bounding box center [476, 160] width 190 height 14
select select "scope only"
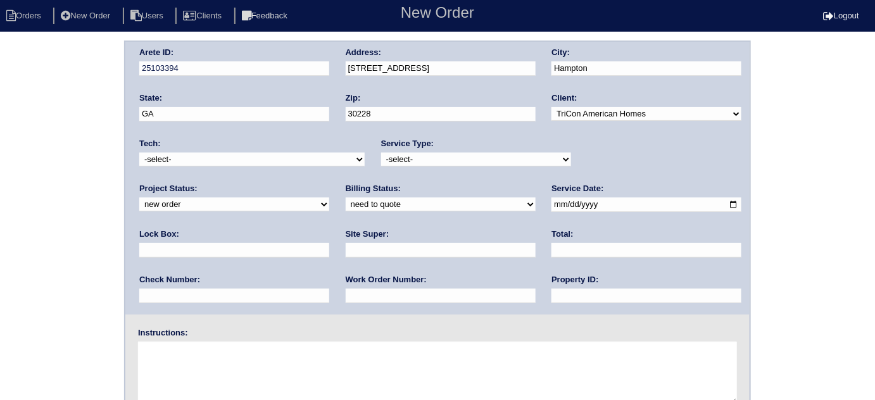
click at [381, 153] on select "-select- initial service basic service maintenance call replacement scope servi…" at bounding box center [476, 160] width 190 height 14
click at [329, 243] on input "text" at bounding box center [234, 250] width 190 height 15
type input "9470"
click at [551, 200] on input "date" at bounding box center [646, 204] width 190 height 15
type input "2025-09-15"
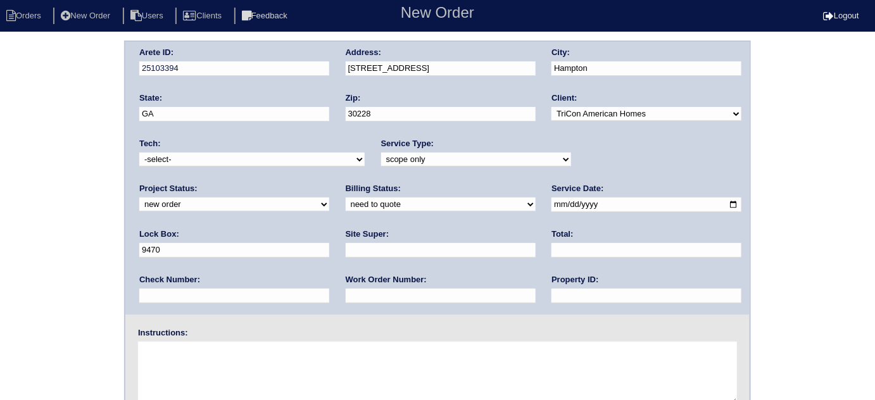
drag, startPoint x: 377, startPoint y: 301, endPoint x: 380, endPoint y: 254, distance: 46.3
click at [551, 301] on input "text" at bounding box center [646, 296] width 190 height 15
type input "N/A"
click at [346, 237] on div "Site Super:" at bounding box center [441, 245] width 190 height 35
click at [346, 244] on input "text" at bounding box center [441, 250] width 190 height 15
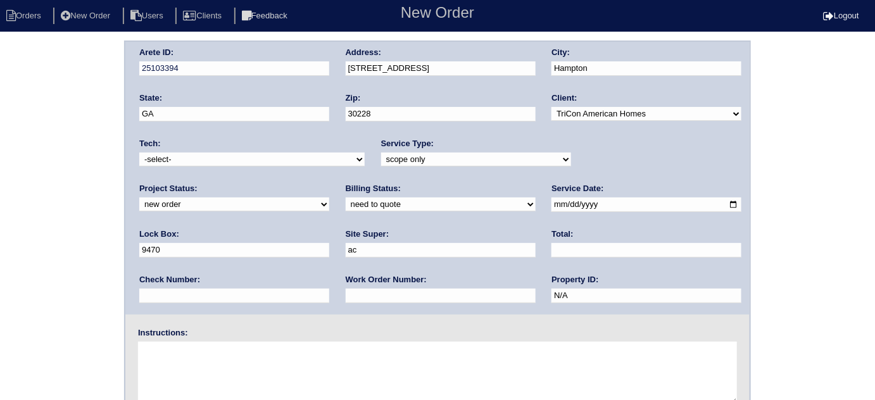
type input "Ackeem Cadet"
click at [175, 359] on textarea at bounding box center [437, 373] width 599 height 63
type textarea "Scope for service/repairs needed"
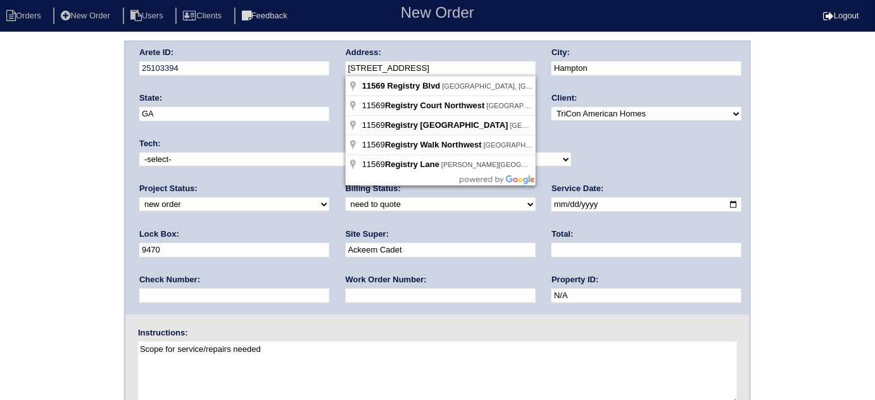
drag, startPoint x: 435, startPoint y: 63, endPoint x: 324, endPoint y: 60, distance: 110.8
click at [324, 60] on div "Arete ID: 25103394 Address: 11569 Registry Blvd City: Hampton State: GA Zip: 30…" at bounding box center [437, 178] width 624 height 273
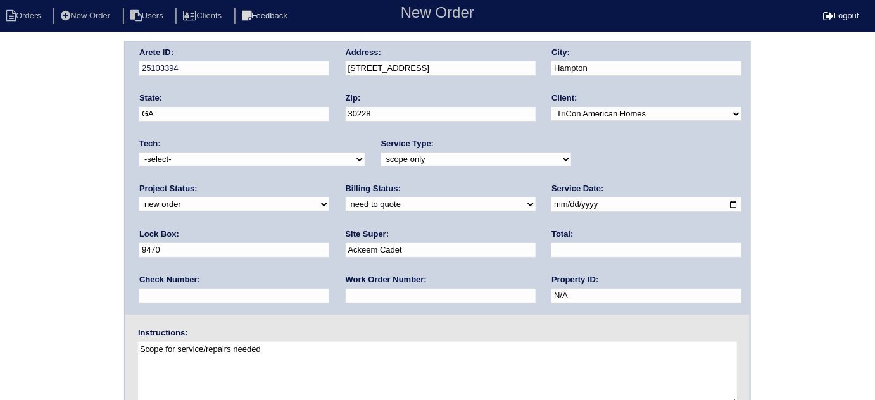
click at [0, 173] on div "Arete ID: 25103394 Address: 11569 Registry Blvd City: Hampton State: GA Zip: 30…" at bounding box center [437, 297] width 875 height 512
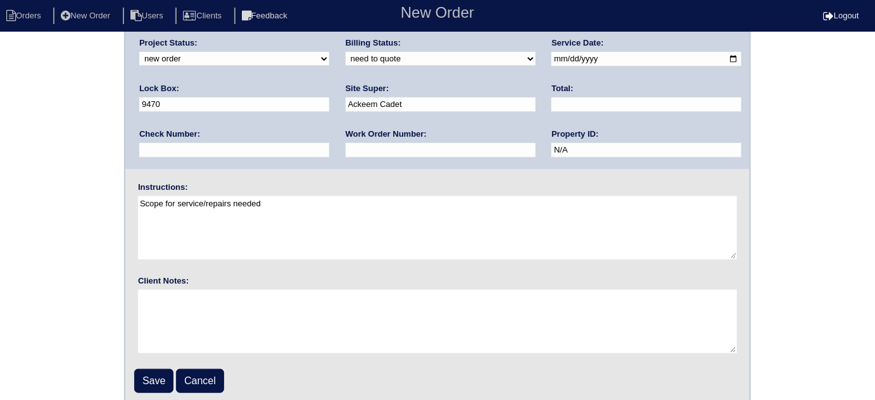
scroll to position [149, 0]
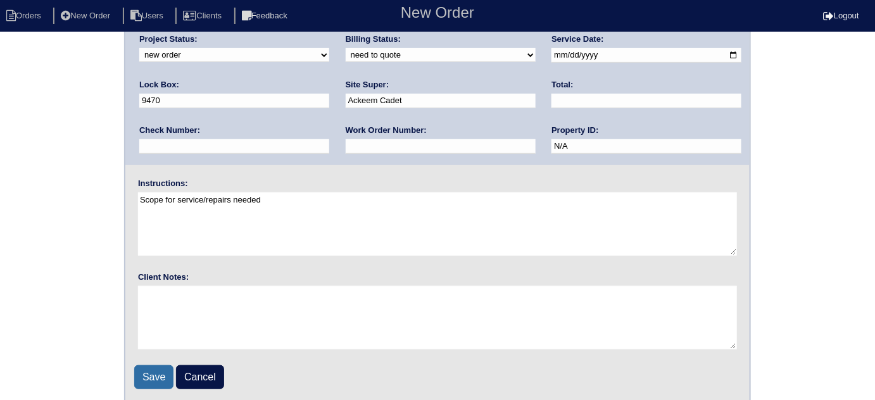
click at [138, 375] on input "Save" at bounding box center [153, 377] width 39 height 24
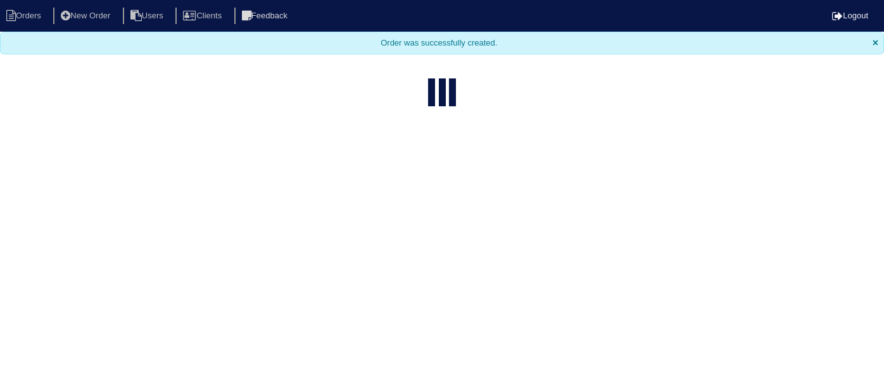
select select "15"
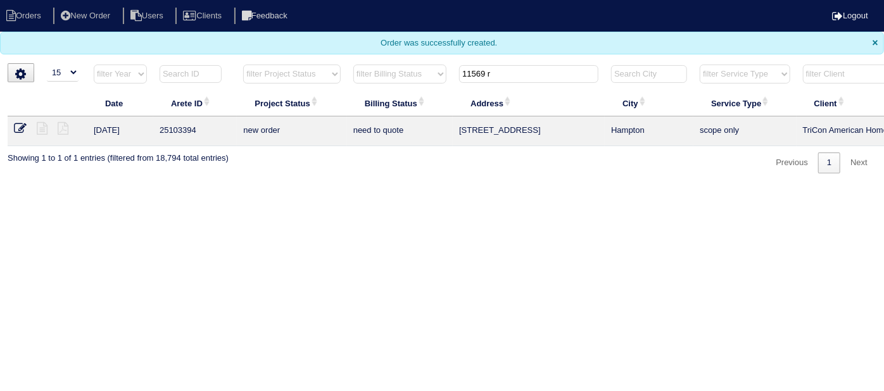
drag, startPoint x: 515, startPoint y: 72, endPoint x: 0, endPoint y: 36, distance: 515.8
click at [82, 36] on body "Orders New Order Users Clients Feedback Logout Orders New Order Users Clients M…" at bounding box center [442, 86] width 884 height 173
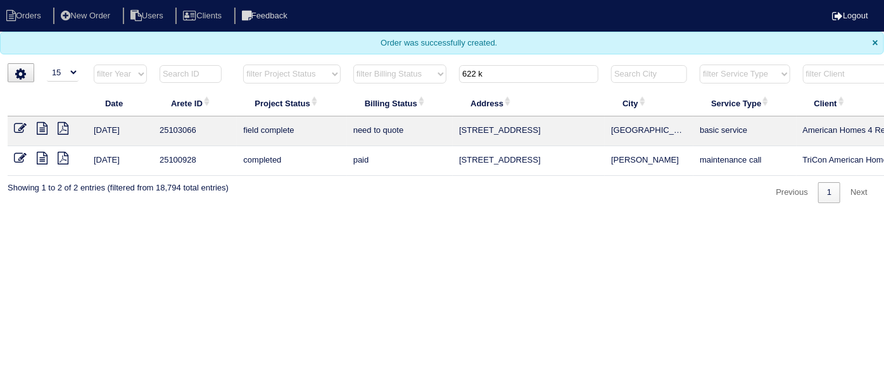
type input "622 k"
click at [37, 127] on icon at bounding box center [42, 128] width 11 height 13
click at [64, 128] on icon at bounding box center [63, 128] width 11 height 13
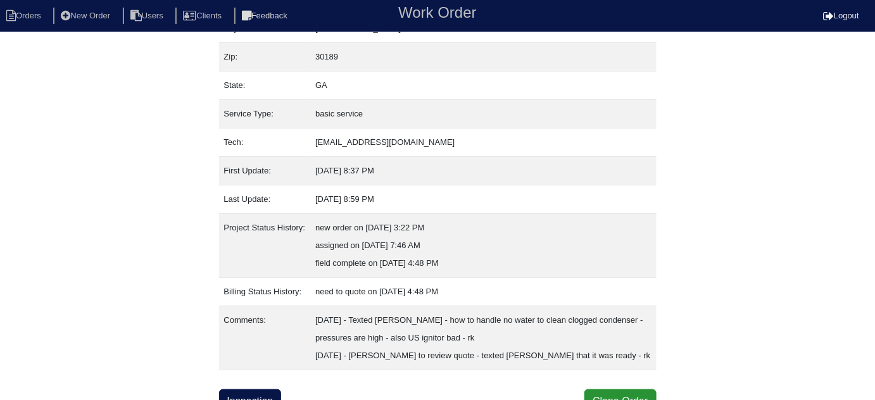
scroll to position [122, 0]
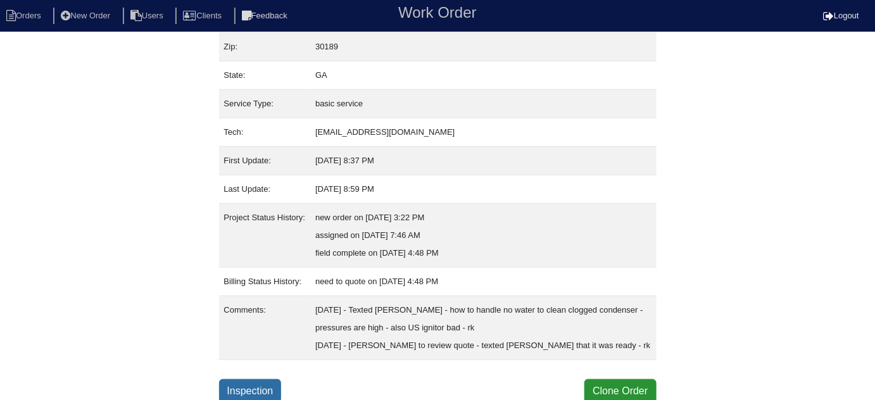
click at [255, 383] on link "Inspection" at bounding box center [250, 391] width 63 height 24
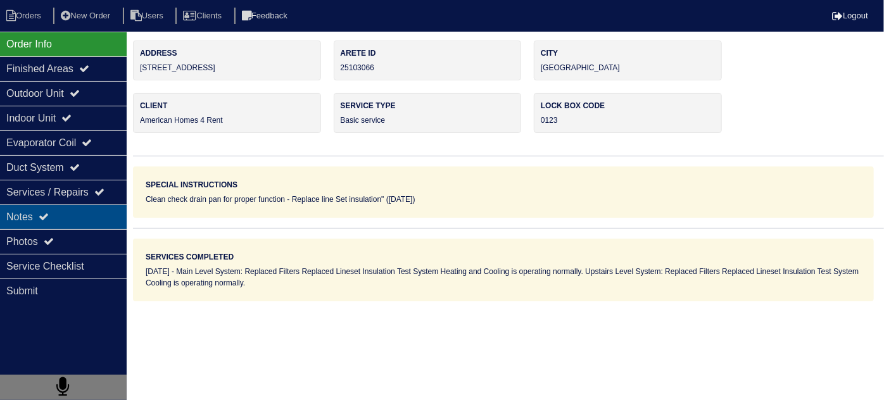
click at [71, 209] on div "Notes" at bounding box center [63, 216] width 127 height 25
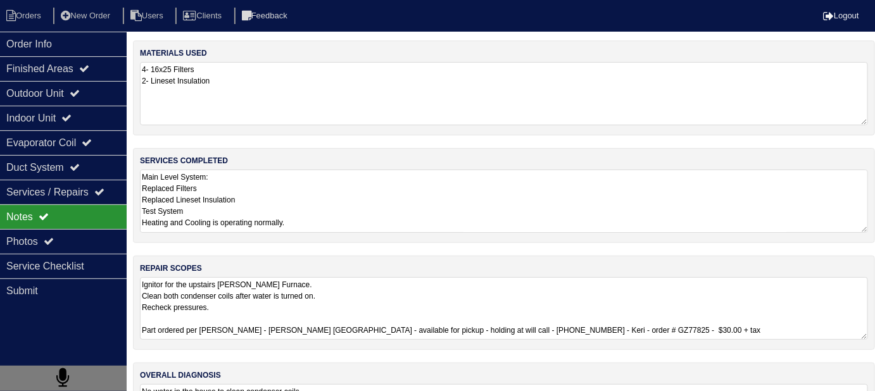
click at [458, 299] on textarea "Ignitor for the upstairs [PERSON_NAME] Furnace. Clean both condenser coils afte…" at bounding box center [504, 308] width 728 height 63
click at [772, 328] on textarea "Ignitor for the upstairs [PERSON_NAME] Furnace. Clean both condenser coils afte…" at bounding box center [504, 308] width 728 height 63
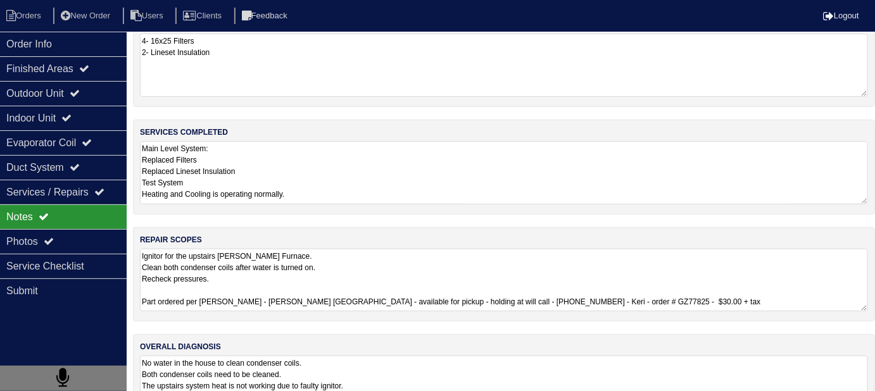
scroll to position [75, 0]
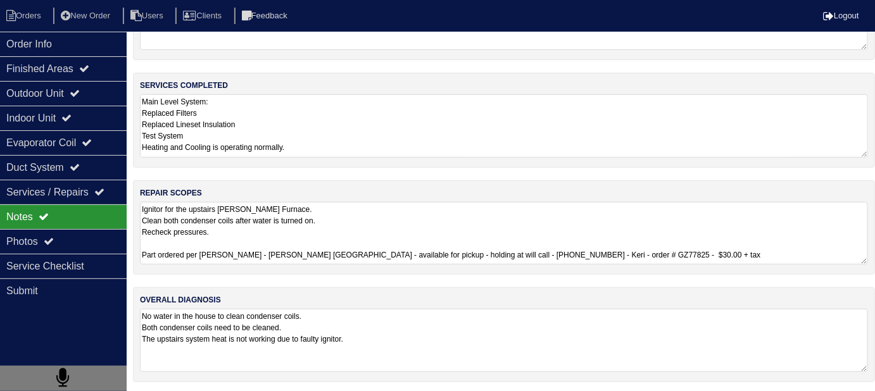
click at [691, 368] on textarea "No water in the house to clean condenser coils. Both condenser coils need to be…" at bounding box center [504, 340] width 728 height 63
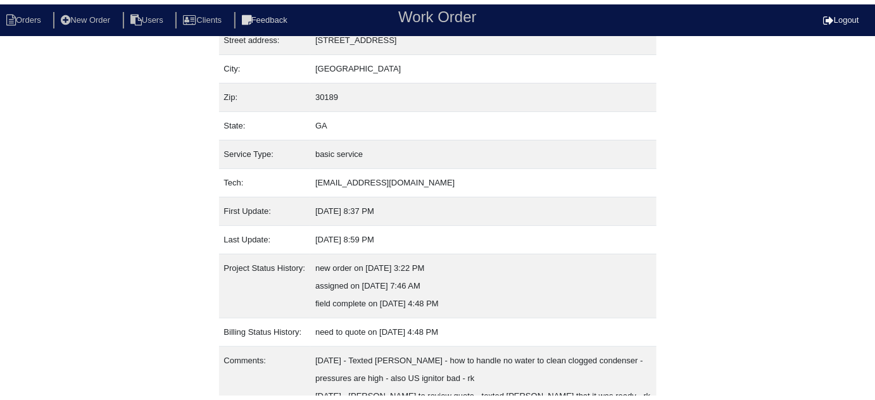
scroll to position [122, 0]
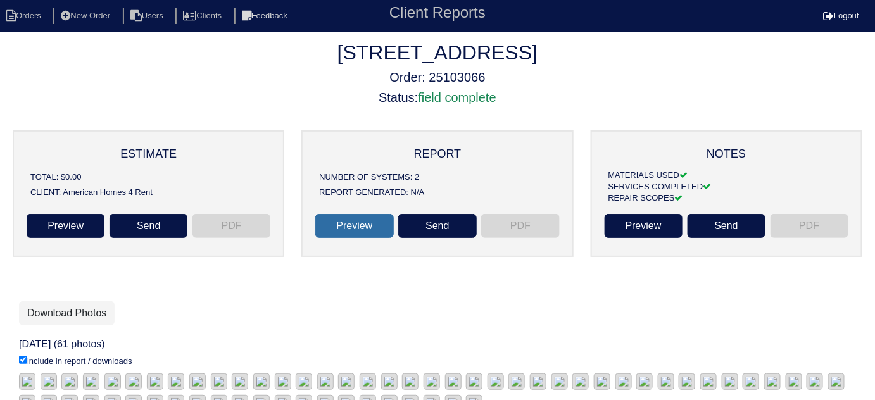
click at [338, 229] on link "Preview" at bounding box center [354, 226] width 78 height 24
click at [18, 19] on li "Orders" at bounding box center [25, 16] width 51 height 17
select select "15"
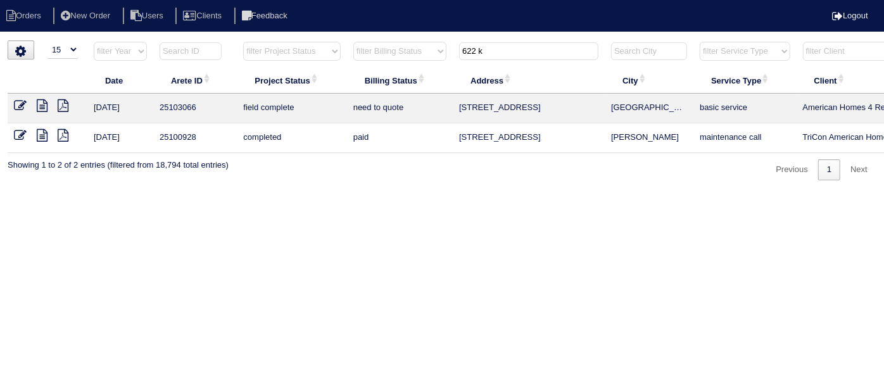
drag, startPoint x: 503, startPoint y: 55, endPoint x: 241, endPoint y: 6, distance: 266.6
click at [241, 41] on body "Orders New Order Users Clients Feedback Logout Orders New Order Users Clients M…" at bounding box center [442, 111] width 884 height 140
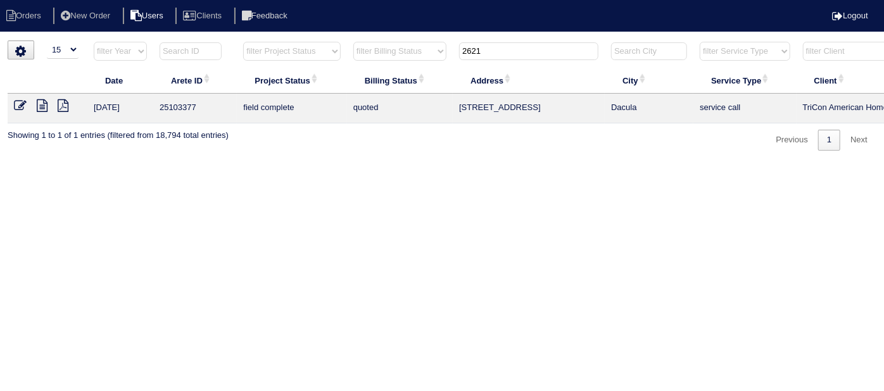
type input "2621"
click at [15, 102] on icon at bounding box center [20, 105] width 13 height 13
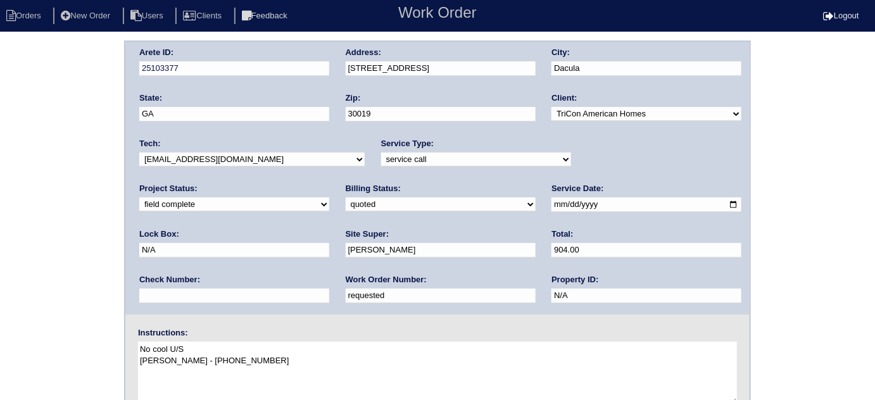
drag, startPoint x: 199, startPoint y: 299, endPoint x: 0, endPoint y: 225, distance: 212.1
click at [0, 246] on div "Arete ID: 25103377 Address: [STREET_ADDRESS] City: Dacula State: [GEOGRAPHIC_DA…" at bounding box center [437, 297] width 875 height 512
type input "546265"
click at [130, 70] on div "Arete ID: 25103377 Address: [STREET_ADDRESS] City: Dacula State: [GEOGRAPHIC_DA…" at bounding box center [437, 178] width 624 height 273
click at [153, 387] on textarea "No cool U/S [PERSON_NAME] - [PHONE_NUMBER]" at bounding box center [437, 373] width 599 height 63
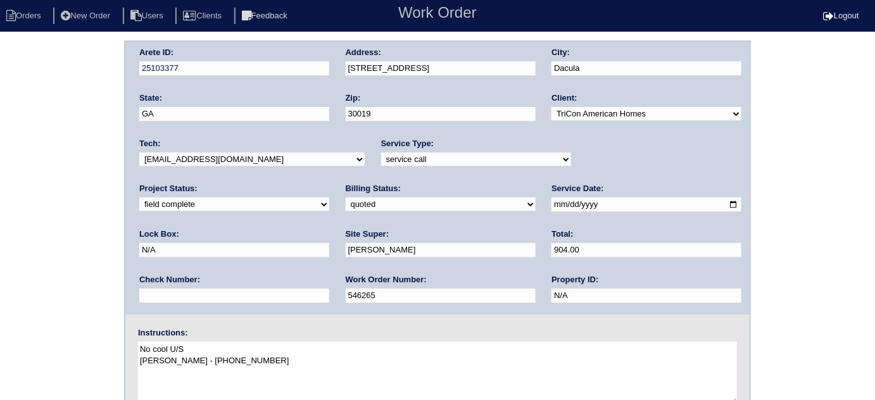
click at [104, 285] on div "Arete ID: 25103377 Address: [STREET_ADDRESS] City: Dacula State: [GEOGRAPHIC_DA…" at bounding box center [437, 297] width 875 height 512
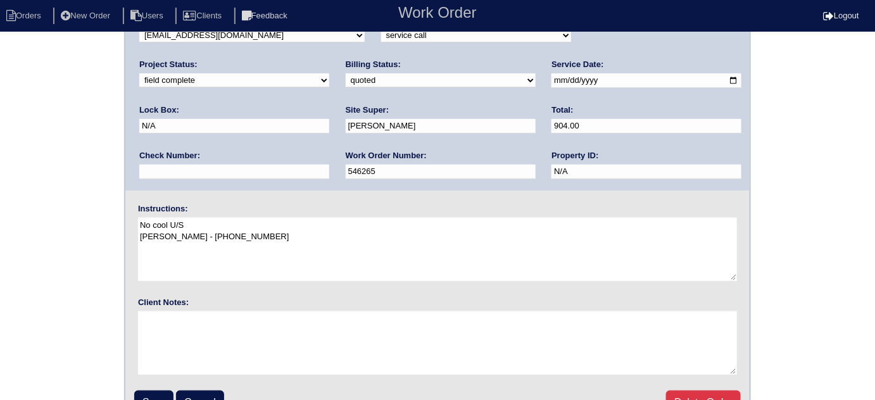
scroll to position [149, 0]
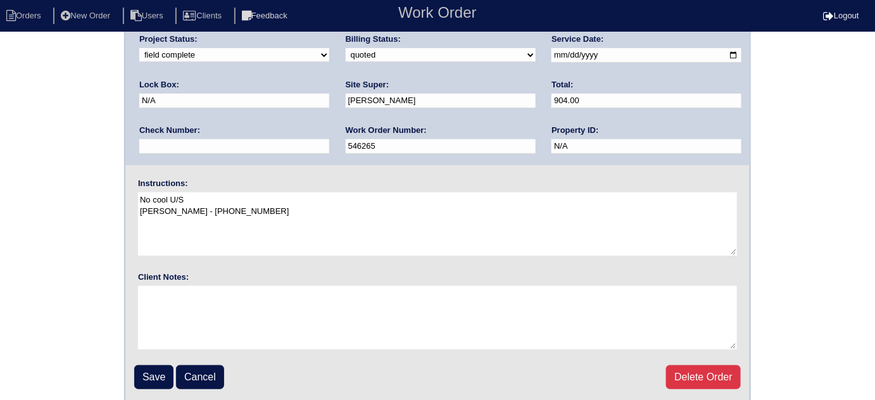
click at [346, 58] on select "need to quote quoted need to invoice invoiced paid warranty purchase order need…" at bounding box center [441, 55] width 190 height 14
select select "need to invoice"
click at [346, 48] on select "need to quote quoted need to invoice invoiced paid warranty purchase order need…" at bounding box center [441, 55] width 190 height 14
click at [66, 189] on div "Arete ID: 25103377 Address: 2621 Hillgrove Dr City: Dacula State: GA Zip: 30019…" at bounding box center [437, 147] width 875 height 512
click at [150, 365] on input "Save" at bounding box center [153, 377] width 39 height 24
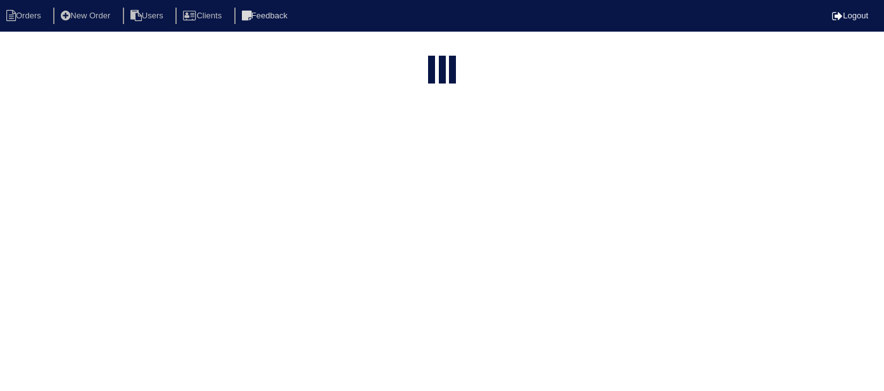
select select "15"
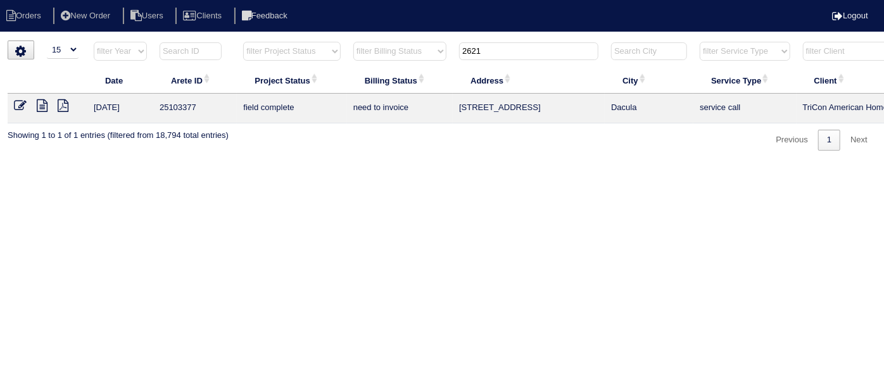
drag, startPoint x: 491, startPoint y: 45, endPoint x: 178, endPoint y: 4, distance: 315.4
click at [178, 41] on body "Orders New Order Users Clients Feedback Logout Orders New Order Users Clients M…" at bounding box center [442, 96] width 884 height 110
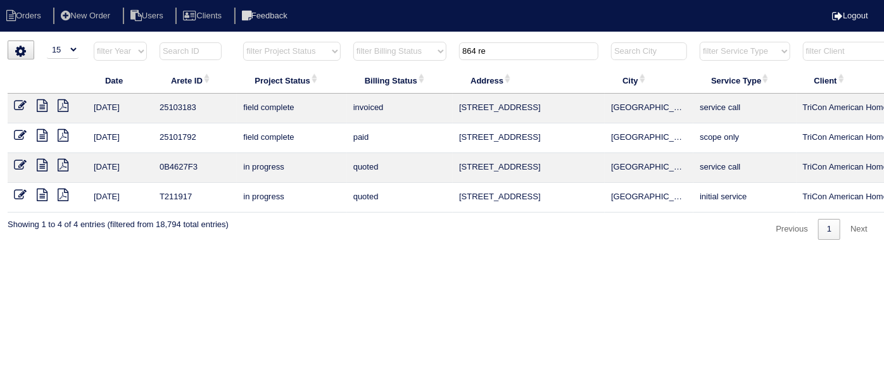
click at [495, 52] on input "864 re" at bounding box center [528, 51] width 139 height 18
drag, startPoint x: 442, startPoint y: 45, endPoint x: 170, endPoint y: 11, distance: 273.6
click at [253, 41] on body "Orders New Order Users Clients Feedback Logout Orders New Order Users Clients M…" at bounding box center [442, 140] width 884 height 199
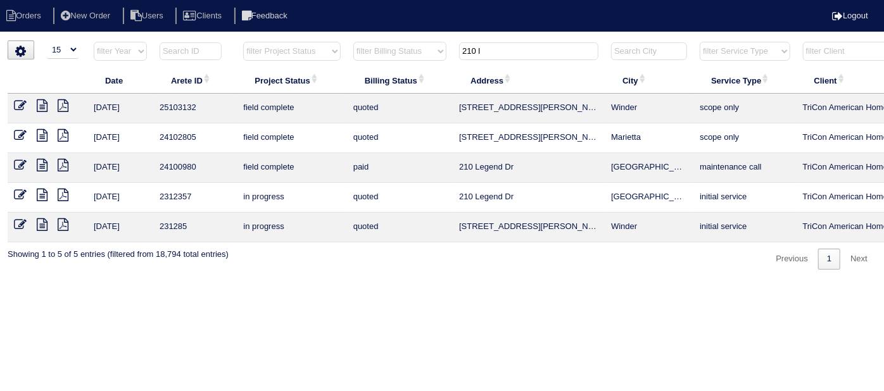
type input "210 l"
click at [21, 105] on icon at bounding box center [20, 105] width 13 height 13
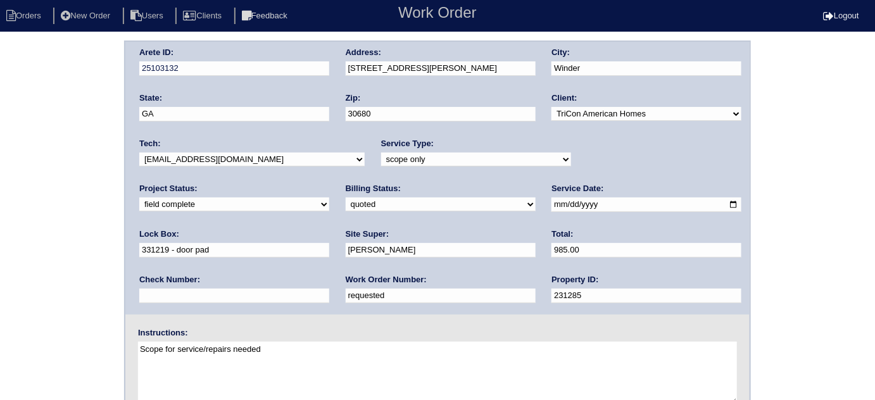
drag, startPoint x: 187, startPoint y: 291, endPoint x: 74, endPoint y: 266, distance: 116.1
click at [96, 268] on div "Arete ID: 25103132 Address: [STREET_ADDRESS][PERSON_NAME] City: Winder State: […" at bounding box center [437, 297] width 875 height 512
type input "546245"
click at [58, 263] on div "Arete ID: 25103132 Address: [STREET_ADDRESS][PERSON_NAME] City: Winder State: […" at bounding box center [437, 297] width 875 height 512
click at [346, 210] on select "need to quote quoted need to invoice invoiced paid warranty purchase order need…" at bounding box center [441, 204] width 190 height 14
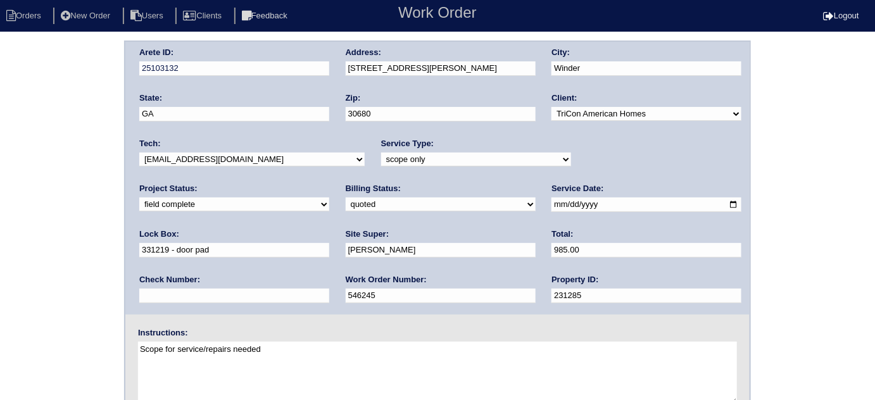
select select "need to invoice"
click at [346, 197] on select "need to quote quoted need to invoice invoiced paid warranty purchase order need…" at bounding box center [441, 204] width 190 height 14
click at [329, 197] on select "new order assigned in progress field complete need to schedule admin review arc…" at bounding box center [234, 204] width 190 height 14
select select "need to schedule"
click at [329, 197] on select "new order assigned in progress field complete need to schedule admin review arc…" at bounding box center [234, 204] width 190 height 14
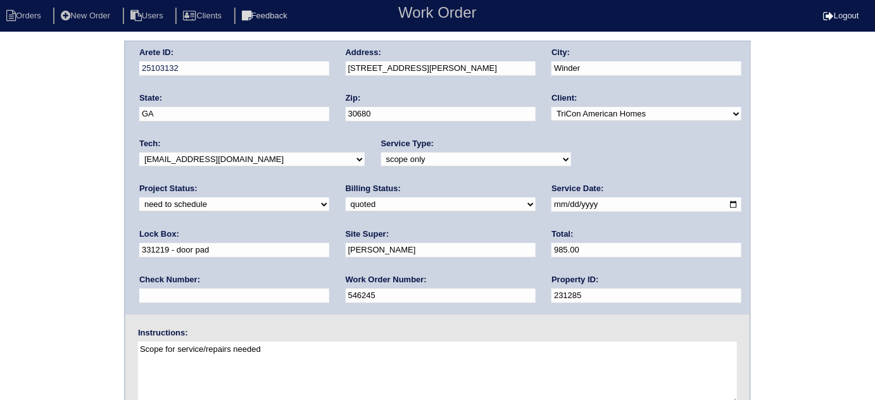
click at [551, 205] on input "2025-08-27" at bounding box center [646, 204] width 190 height 15
type input "2025-09-16"
click at [0, 290] on div "Arete ID: 25103132 Address: 210 Livingston Ct City: Winder State: GA Zip: 30680…" at bounding box center [437, 297] width 875 height 512
click at [62, 193] on div "Arete ID: 25103132 Address: 210 Livingston Ct City: Winder State: GA Zip: 30680…" at bounding box center [437, 297] width 875 height 512
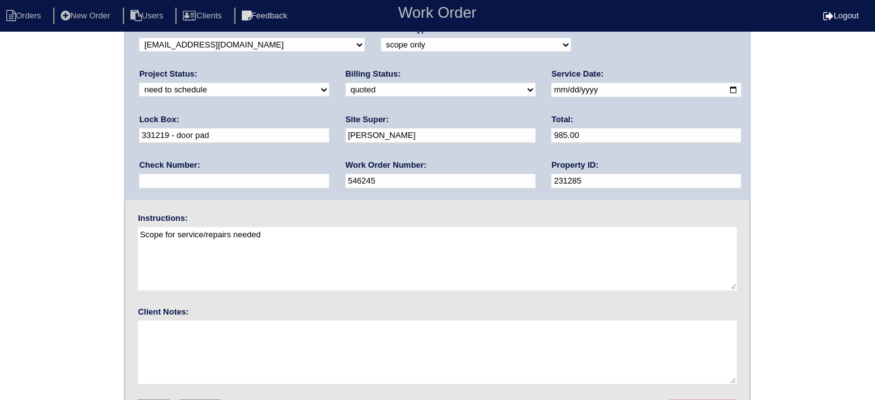
scroll to position [149, 0]
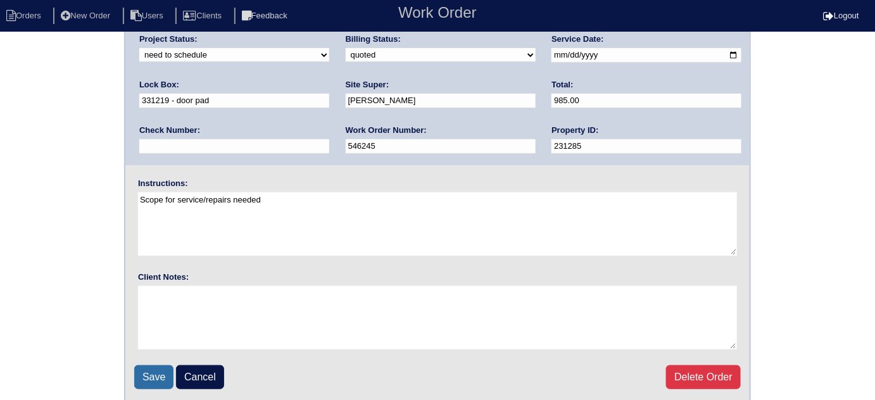
click at [157, 371] on input "Save" at bounding box center [153, 377] width 39 height 24
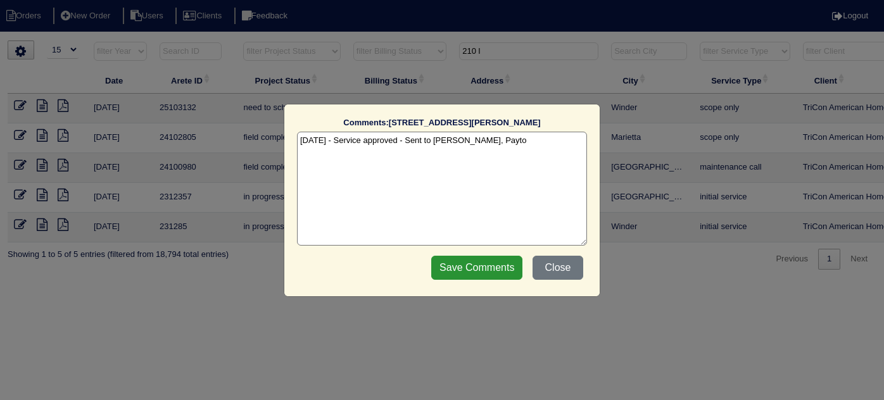
select select "15"
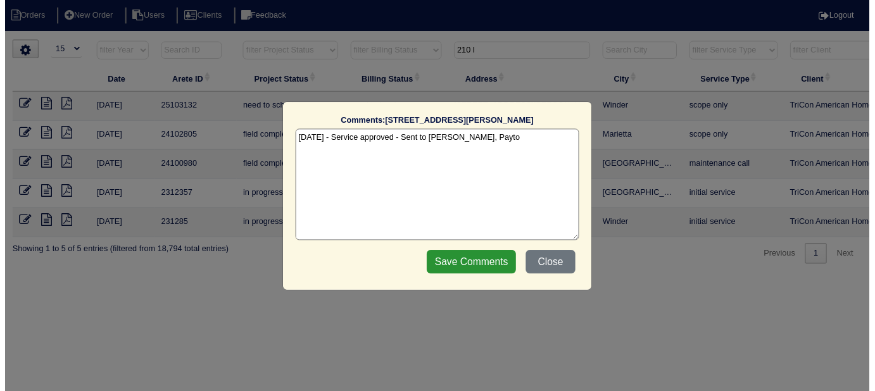
scroll to position [0, 220]
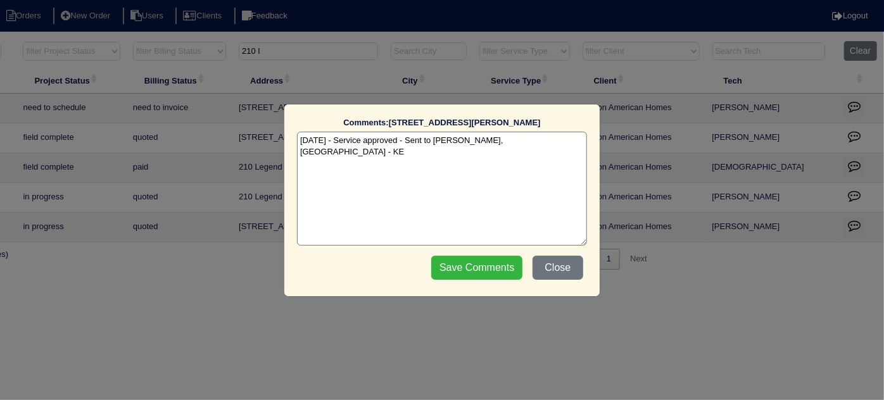
type textarea "[DATE] - Service approved - Sent to [PERSON_NAME], [GEOGRAPHIC_DATA] - KE"
click at [478, 275] on input "Save Comments" at bounding box center [476, 268] width 91 height 24
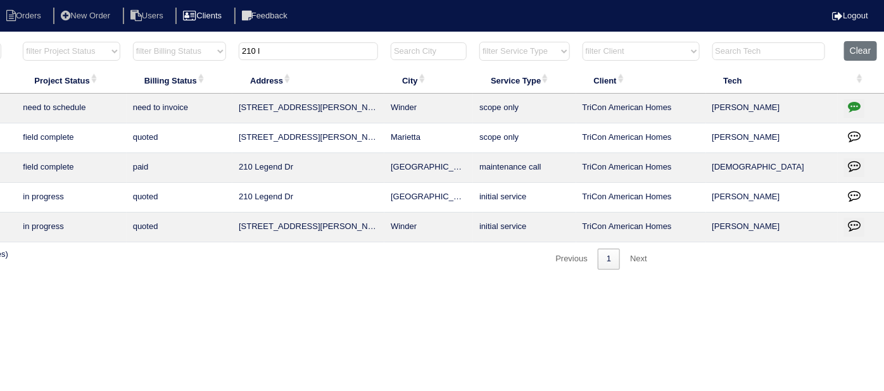
drag, startPoint x: 279, startPoint y: 53, endPoint x: 199, endPoint y: 23, distance: 85.7
click at [201, 41] on body "Orders New Order Users Clients Feedback Logout Orders New Order Users Clients M…" at bounding box center [222, 155] width 884 height 229
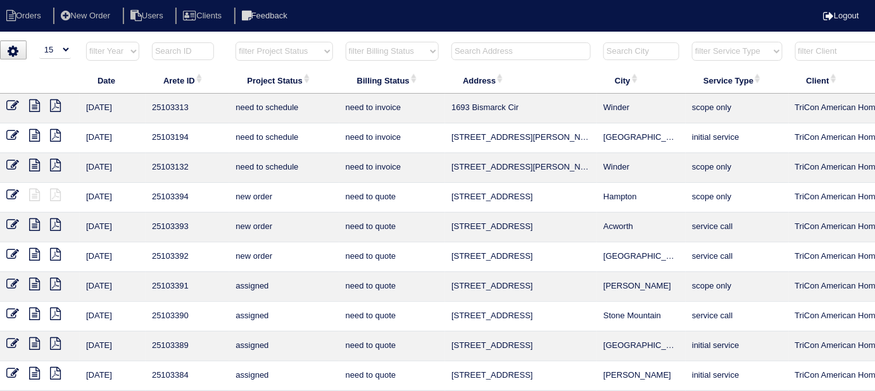
scroll to position [0, 0]
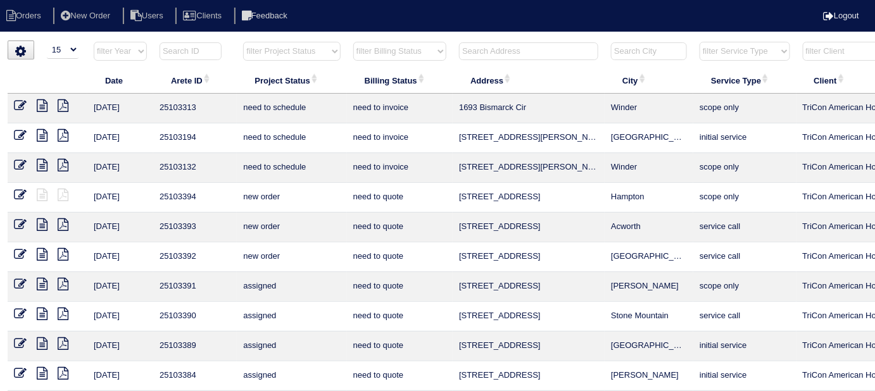
click at [278, 55] on select "filter Project Status -- Any Project Status -- new order assigned in progress f…" at bounding box center [291, 51] width 97 height 19
click at [243, 42] on select "filter Project Status -- Any Project Status -- new order assigned in progress f…" at bounding box center [291, 51] width 97 height 19
select select "field complete"
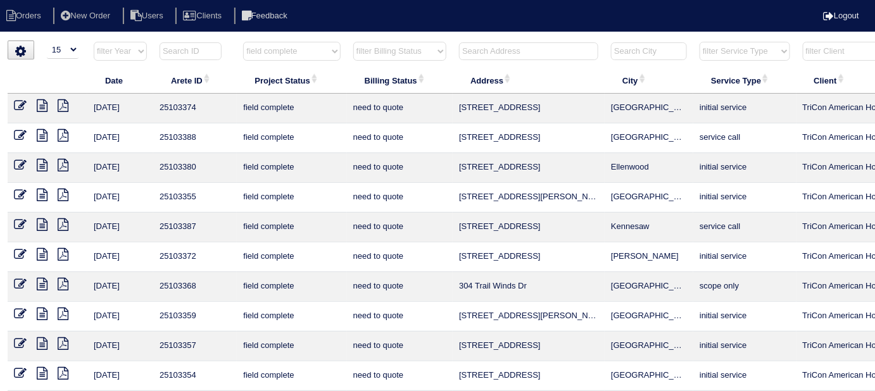
click at [377, 46] on select "filter Billing Status -- Any Billing Status -- need to quote quoted need to inv…" at bounding box center [399, 51] width 93 height 19
select select "need to quote"
click at [353, 42] on select "filter Billing Status -- Any Billing Status -- need to quote quoted need to inv…" at bounding box center [399, 51] width 93 height 19
select select "field complete"
select select "need to quote"
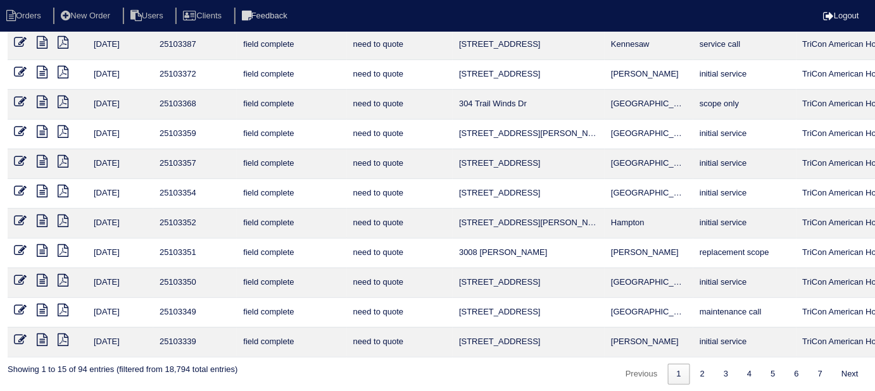
scroll to position [184, 0]
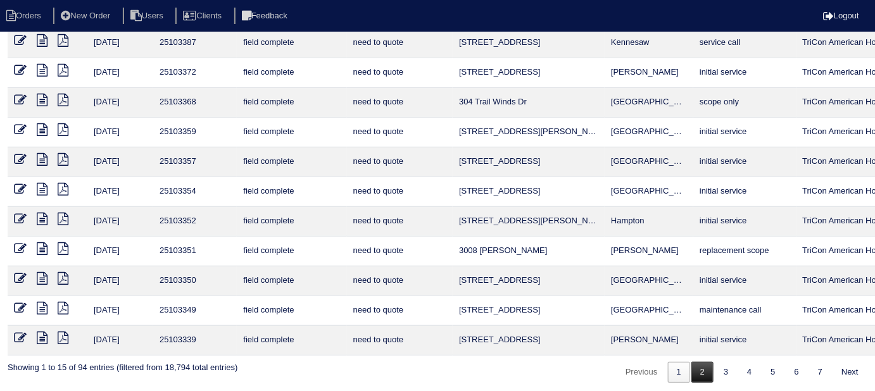
click at [708, 368] on link "2" at bounding box center [702, 372] width 22 height 21
select select "field complete"
select select "need to quote"
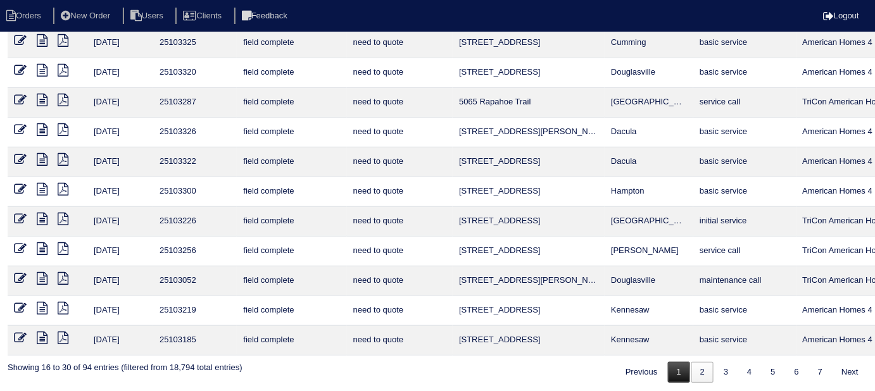
click at [673, 364] on link "1" at bounding box center [679, 372] width 22 height 21
select select "field complete"
select select "need to quote"
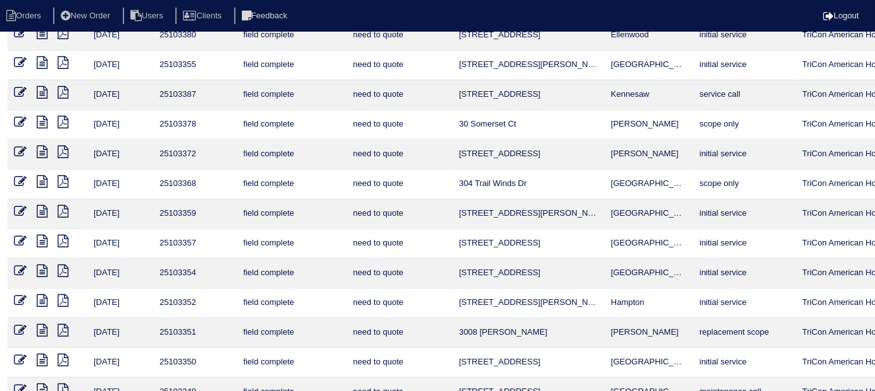
scroll to position [0, 0]
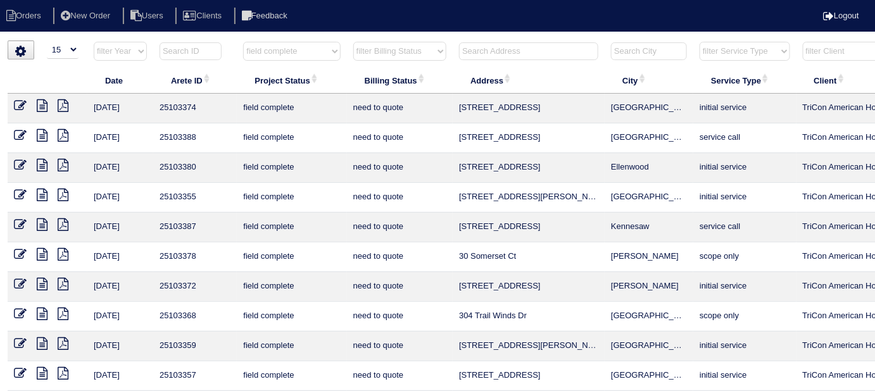
click at [61, 132] on icon at bounding box center [63, 135] width 11 height 13
drag, startPoint x: 58, startPoint y: 163, endPoint x: 72, endPoint y: 158, distance: 15.4
click at [58, 163] on icon at bounding box center [63, 165] width 11 height 13
click at [64, 192] on icon at bounding box center [63, 195] width 11 height 13
click at [66, 219] on icon at bounding box center [63, 224] width 11 height 13
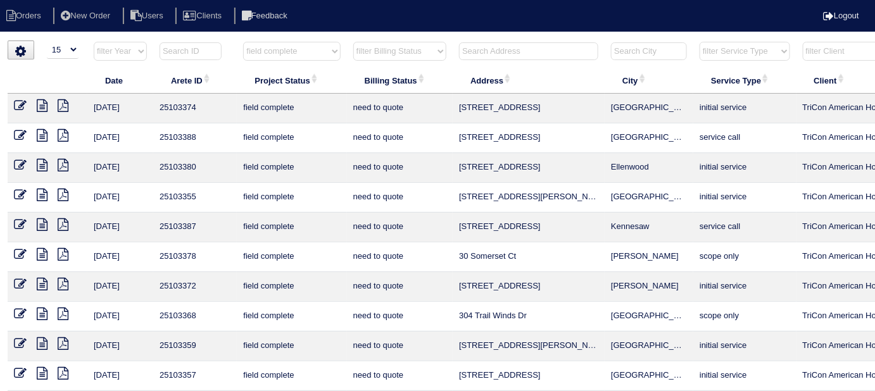
click at [67, 248] on icon at bounding box center [63, 254] width 11 height 13
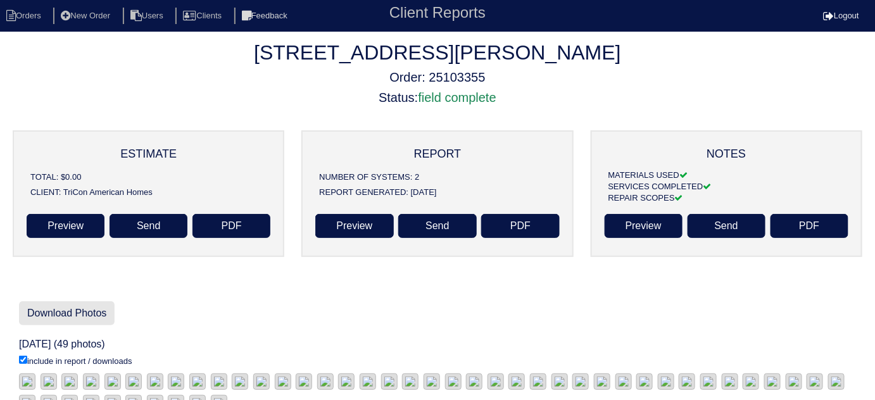
click at [67, 308] on link "Download Photos" at bounding box center [67, 313] width 96 height 24
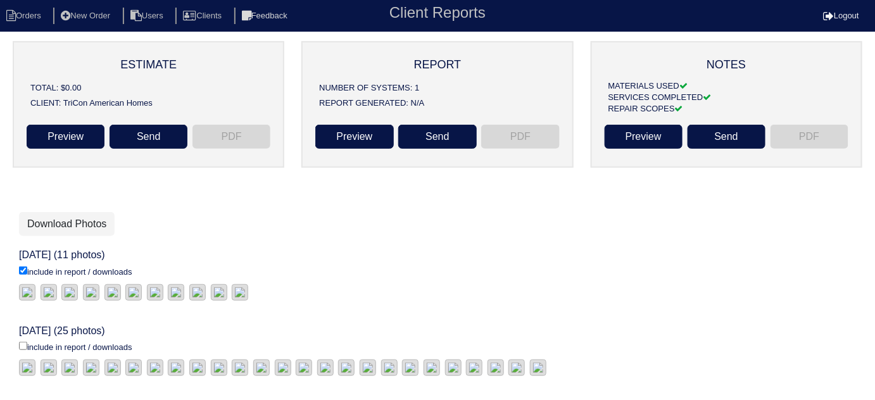
scroll to position [370, 0]
click at [22, 342] on input "include in report / downloads" at bounding box center [23, 346] width 8 height 8
checkbox input "true"
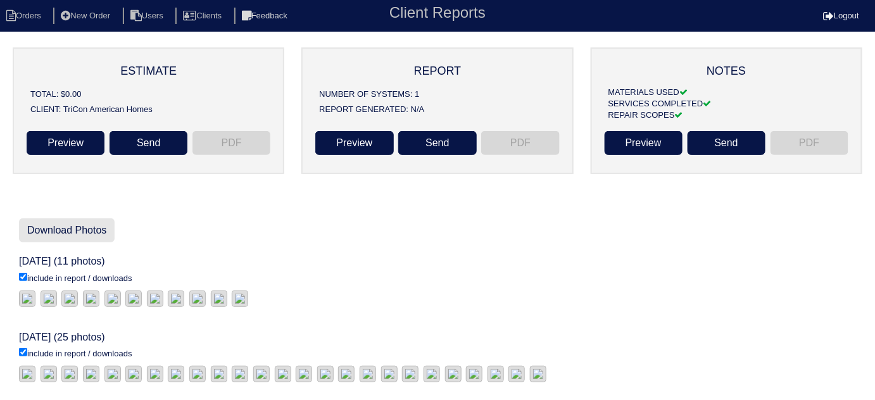
scroll to position [82, 0]
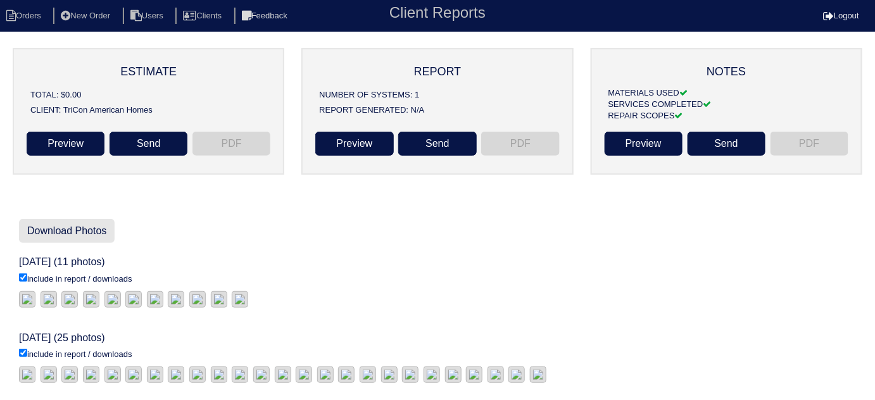
click at [91, 227] on link "Download Photos" at bounding box center [67, 231] width 96 height 24
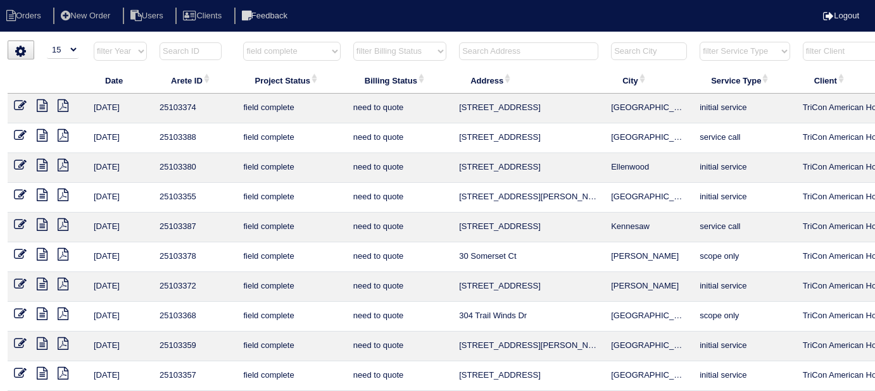
select select "15"
select select "field complete"
select select "need to quote"
click at [61, 282] on icon at bounding box center [63, 284] width 11 height 13
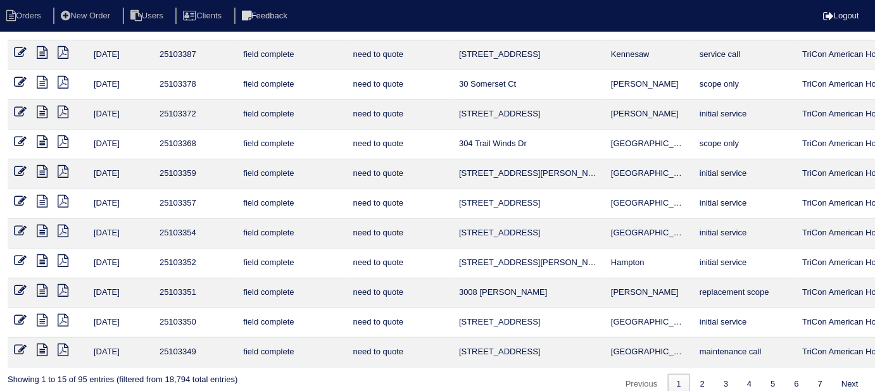
scroll to position [172, 0]
click at [62, 139] on icon at bounding box center [63, 141] width 11 height 13
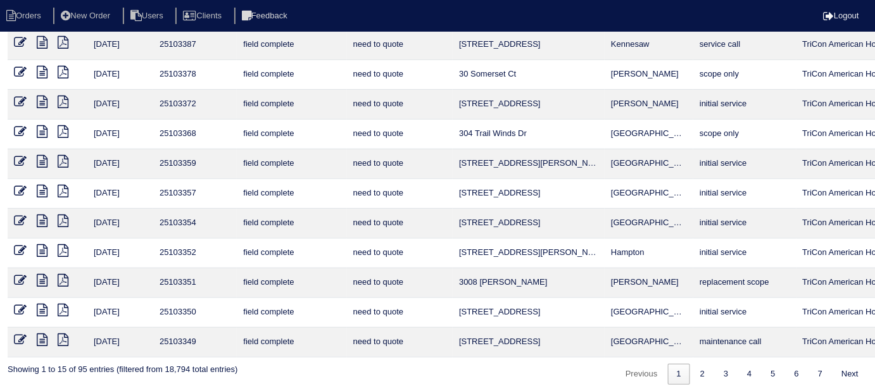
scroll to position [184, 0]
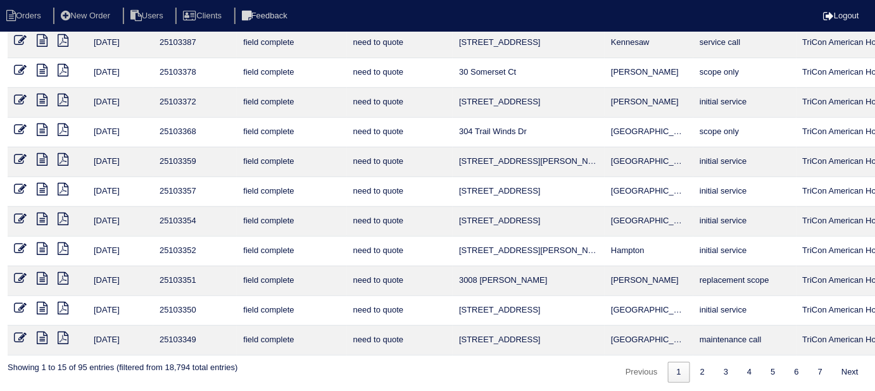
click at [65, 156] on icon at bounding box center [63, 159] width 11 height 13
drag, startPoint x: 318, startPoint y: 58, endPoint x: 311, endPoint y: 65, distance: 9.8
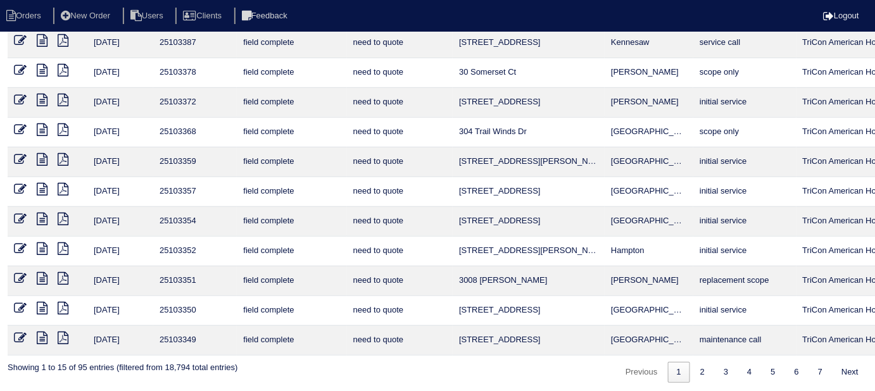
select select
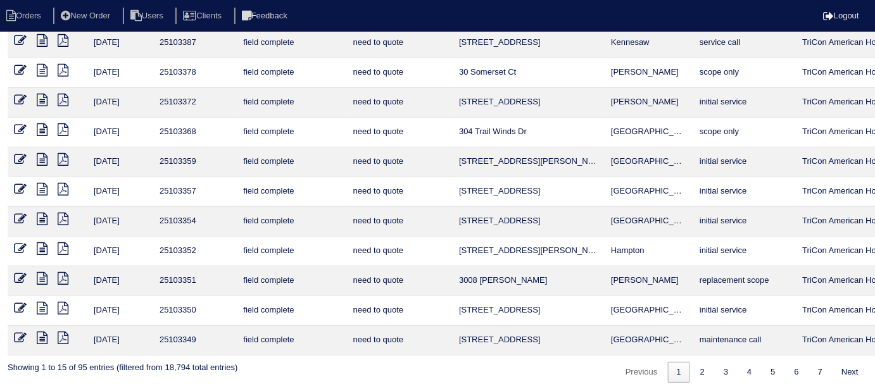
drag, startPoint x: 483, startPoint y: 56, endPoint x: 479, endPoint y: 49, distance: 7.4
type input "248 sa"
select select "need to quote"
select select
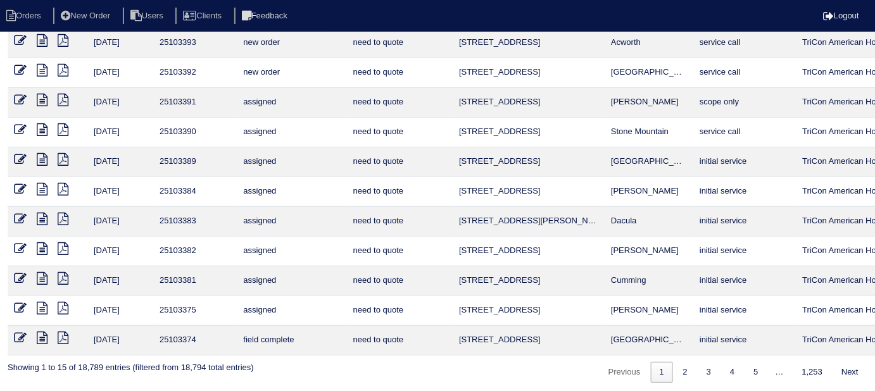
type input "248 sa"
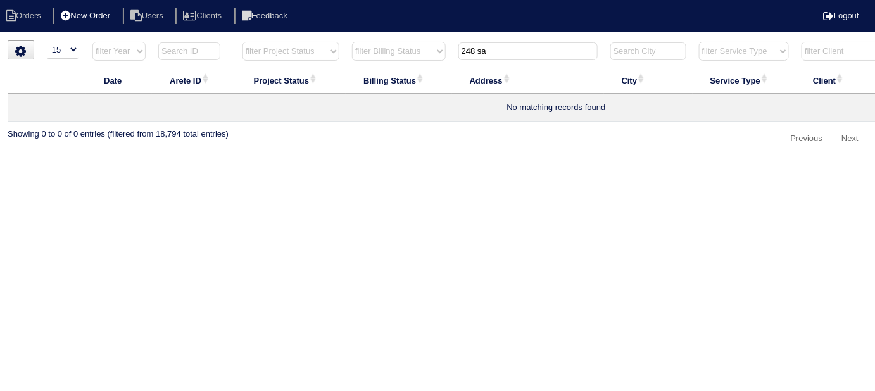
click at [103, 11] on li "New Order" at bounding box center [86, 16] width 67 height 17
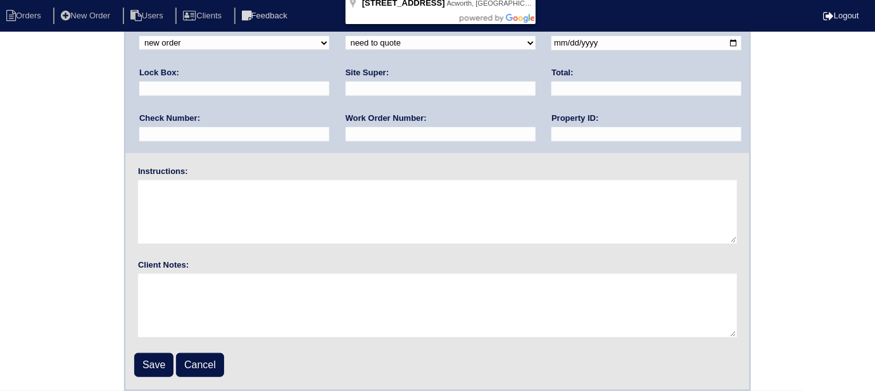
type input "248 Sable Trace Dr"
type input "Acworth"
type input "GA"
type input "30102"
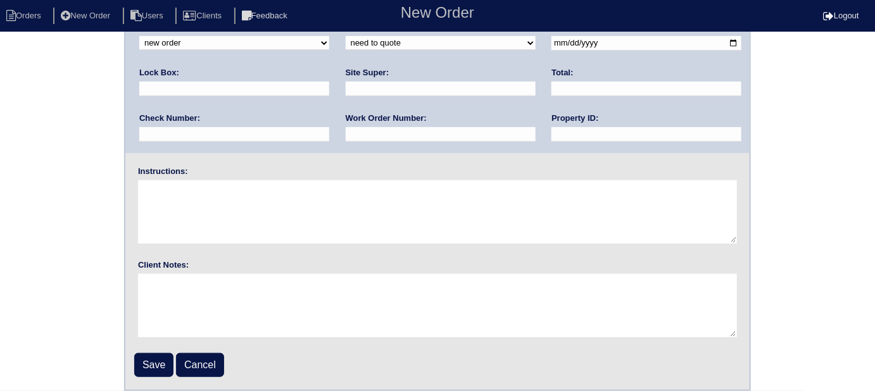
select select "1"
drag, startPoint x: 454, startPoint y: 153, endPoint x: 446, endPoint y: 161, distance: 12.1
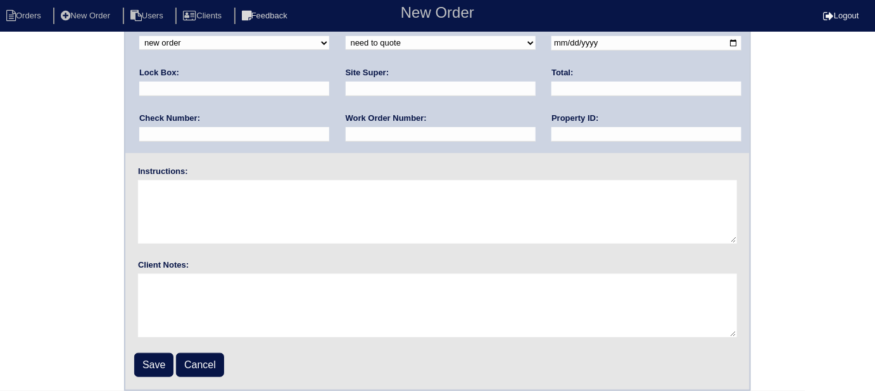
select select "initial service"
click at [329, 96] on input "text" at bounding box center [234, 89] width 190 height 15
type input "9310"
click at [551, 51] on input "date" at bounding box center [646, 43] width 190 height 15
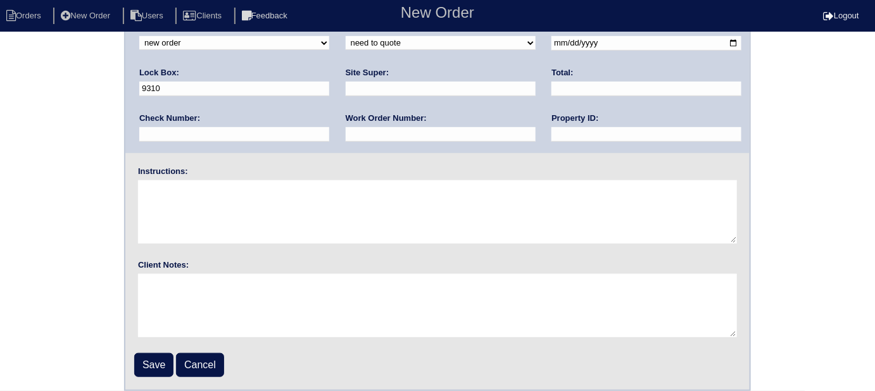
click at [551, 51] on input "date" at bounding box center [646, 43] width 190 height 15
type input "2025-09-15"
drag, startPoint x: 393, startPoint y: 293, endPoint x: 398, endPoint y: 283, distance: 11.3
click at [551, 142] on input "text" at bounding box center [646, 134] width 190 height 15
type input "N/A"
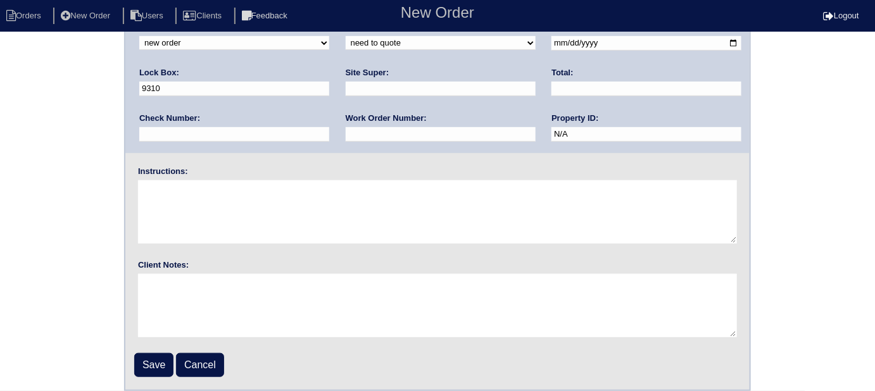
click at [346, 96] on input "text" at bounding box center [441, 89] width 190 height 15
type input "James Wright"
click at [346, 142] on input "text" at bounding box center [441, 134] width 190 height 15
type input "546339"
click at [222, 244] on textarea at bounding box center [437, 211] width 599 height 63
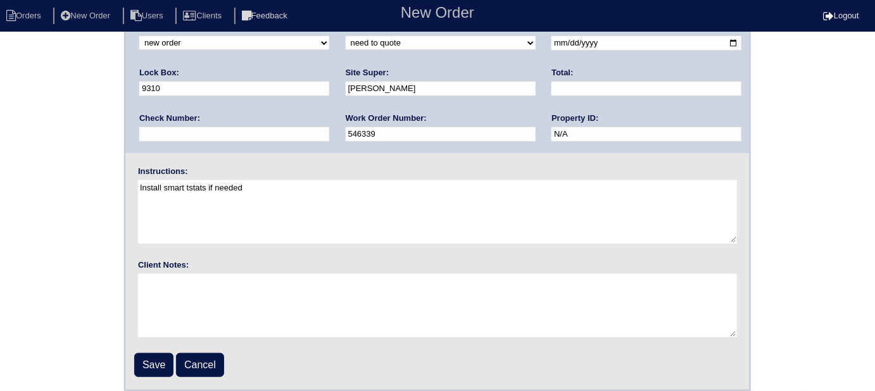
type textarea "Install smart tstats if needed"
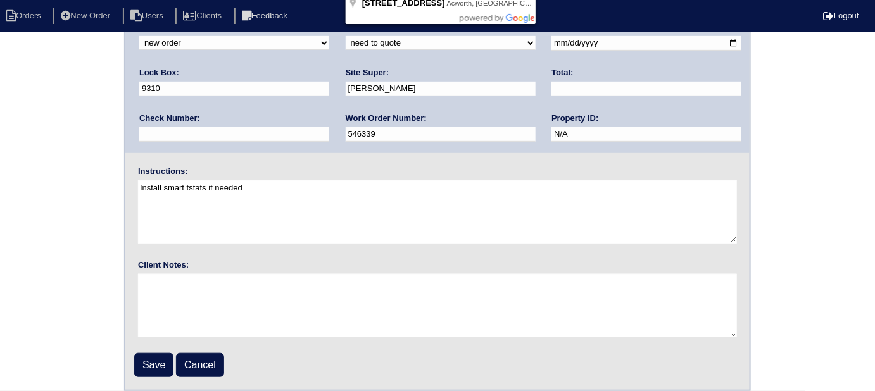
click at [309, 63] on div "Arete ID: 25103395 Address: 248 Sable Trace Dr City: Acworth State: GA Zip: 301…" at bounding box center [437, 16] width 624 height 273
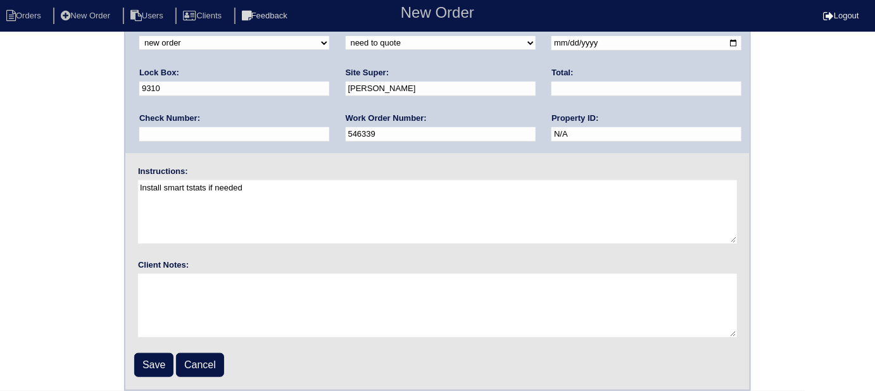
click at [0, 201] on div "Arete ID: 25103395 Address: 248 Sable Trace Dr City: Acworth State: GA Zip: 301…" at bounding box center [437, 135] width 875 height 512
click at [1, 254] on div "Arete ID: 25103395 Address: 248 Sable Trace Dr City: Acworth State: GA Zip: 301…" at bounding box center [437, 135] width 875 height 512
click at [154, 372] on input "Save" at bounding box center [153, 365] width 39 height 24
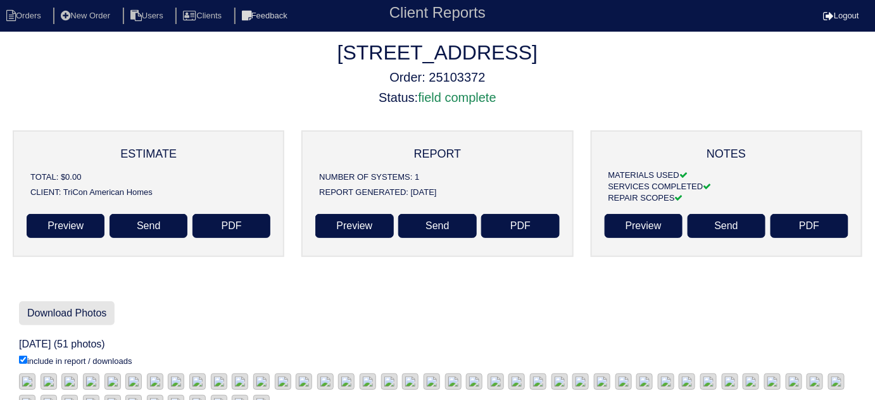
click at [97, 306] on link "Download Photos" at bounding box center [67, 313] width 96 height 24
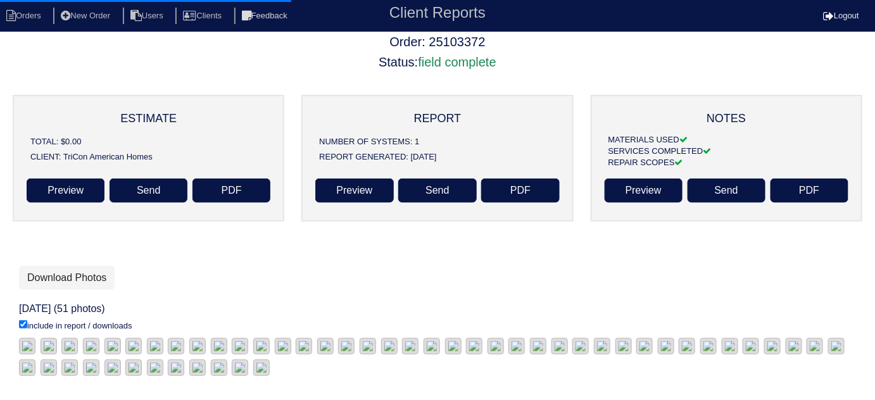
scroll to position [229, 0]
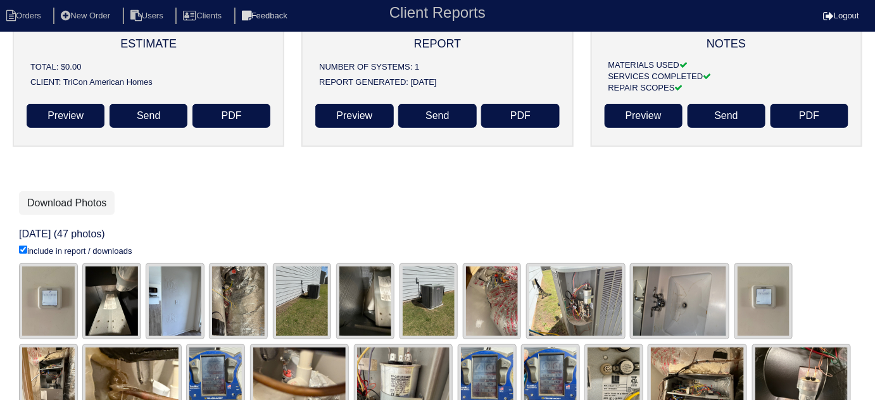
scroll to position [109, 0]
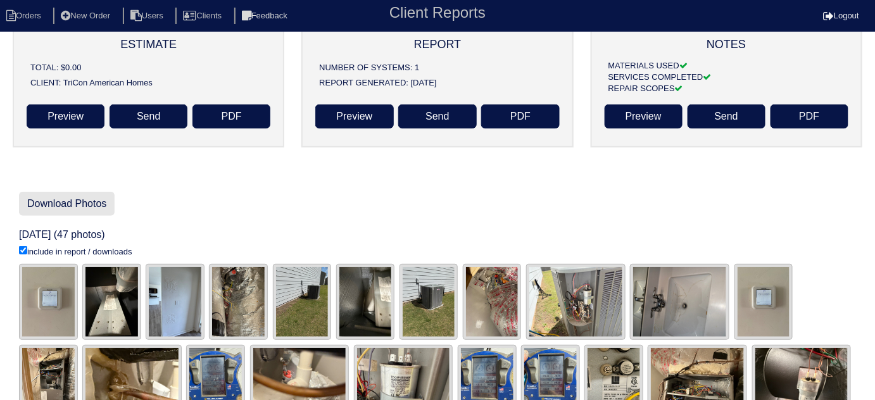
click at [51, 206] on link "Download Photos" at bounding box center [67, 204] width 96 height 24
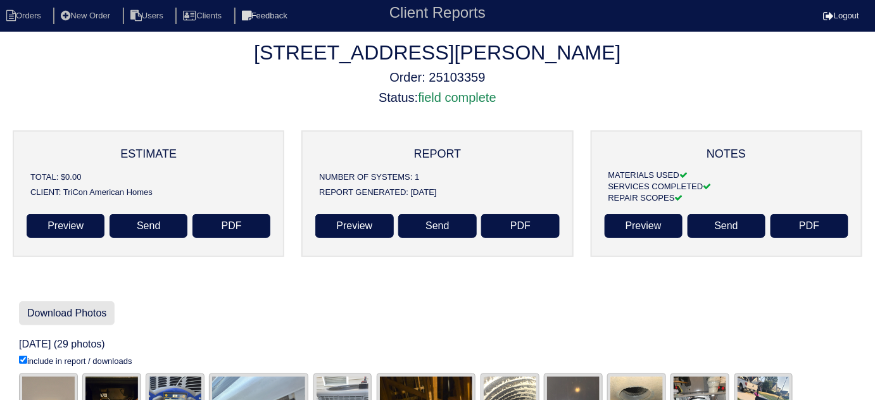
click at [31, 315] on link "Download Photos" at bounding box center [67, 313] width 96 height 24
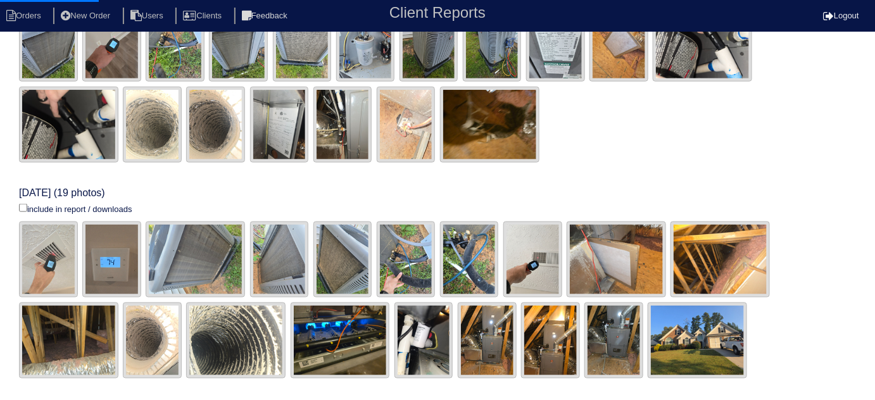
scroll to position [451, 0]
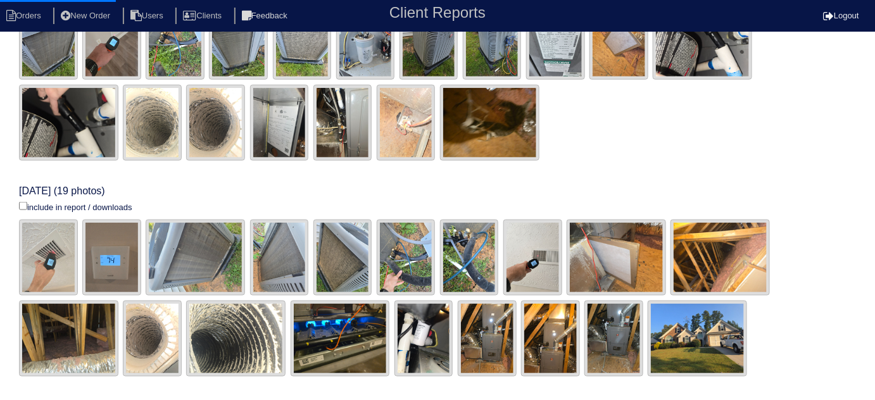
click at [23, 208] on input "include in report / downloads" at bounding box center [23, 206] width 8 height 8
checkbox input "true"
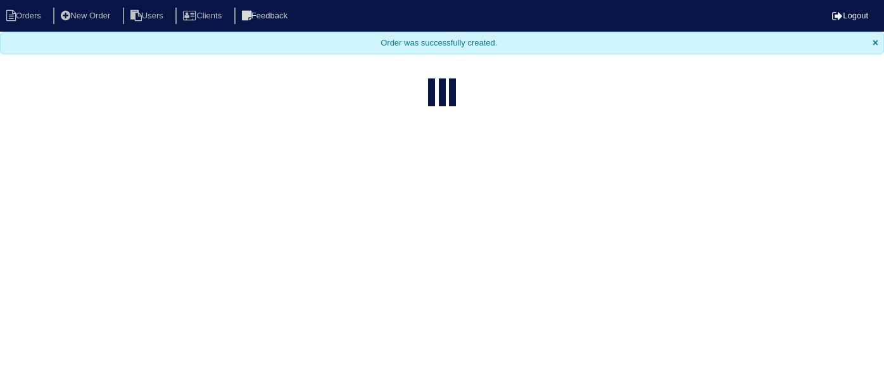
select select "15"
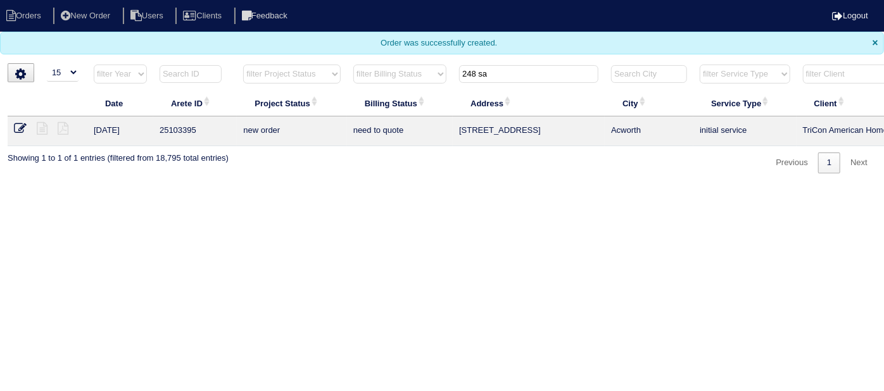
drag, startPoint x: 506, startPoint y: 72, endPoint x: 265, endPoint y: 53, distance: 241.9
click at [287, 55] on body "Orders New Order Users Clients Feedback Logout Orders New Order Users Clients M…" at bounding box center [442, 86] width 884 height 173
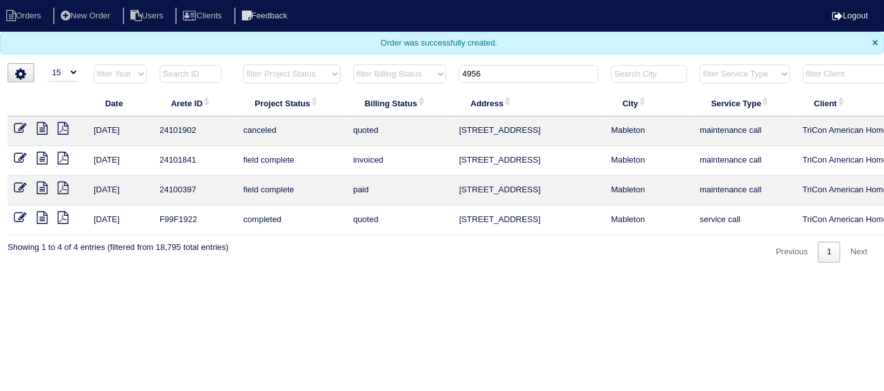
type input "4956"
click at [44, 127] on icon at bounding box center [42, 128] width 11 height 13
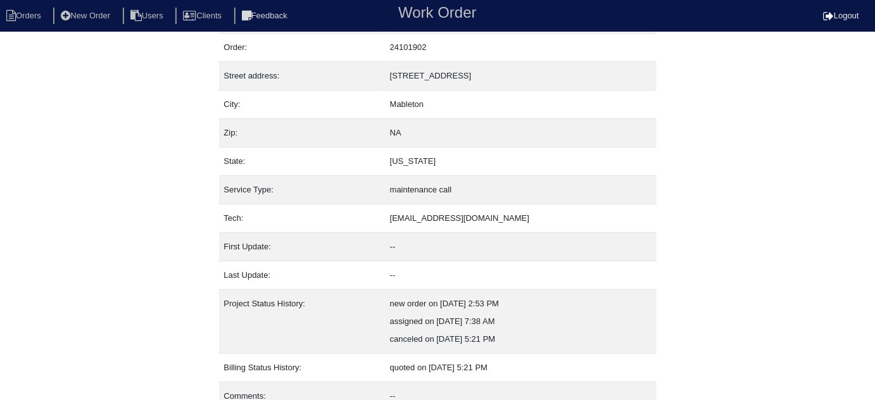
scroll to position [86, 0]
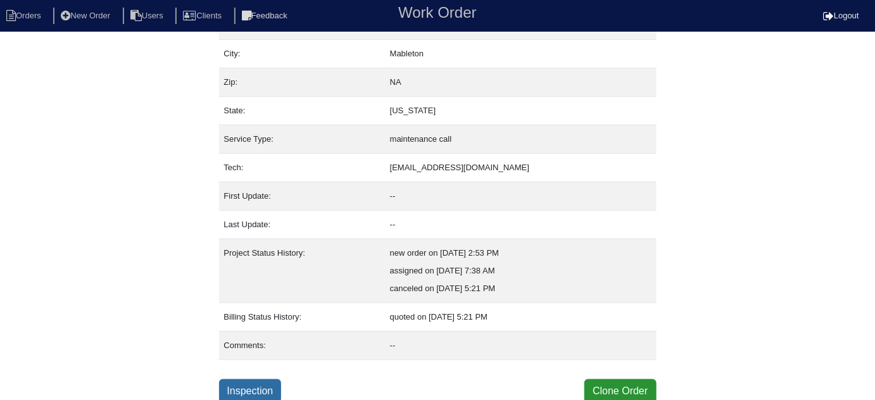
click at [234, 386] on link "Inspection" at bounding box center [250, 391] width 63 height 24
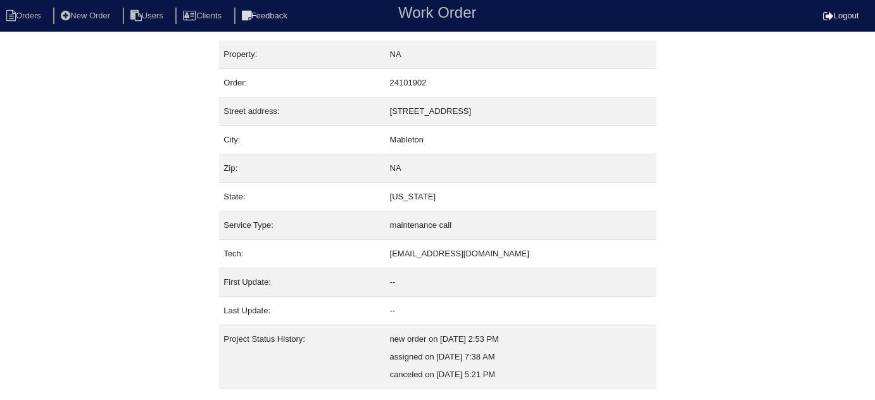
select select "0"
select select "Armana"
select select "0"
select select "1"
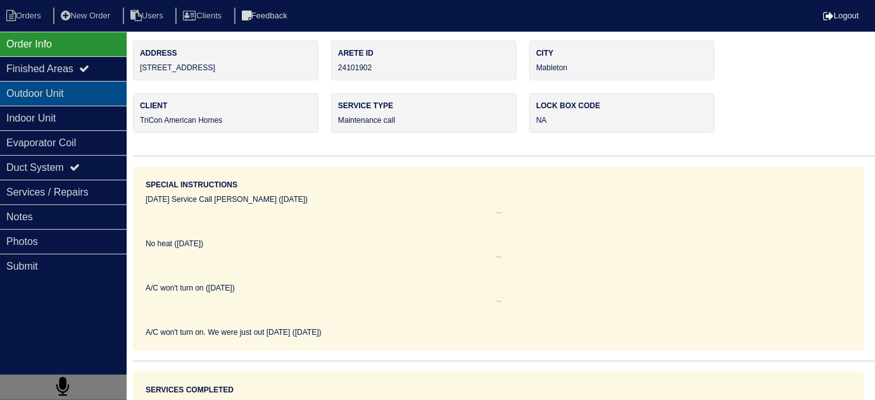
click at [106, 87] on div "Outdoor Unit" at bounding box center [63, 93] width 127 height 25
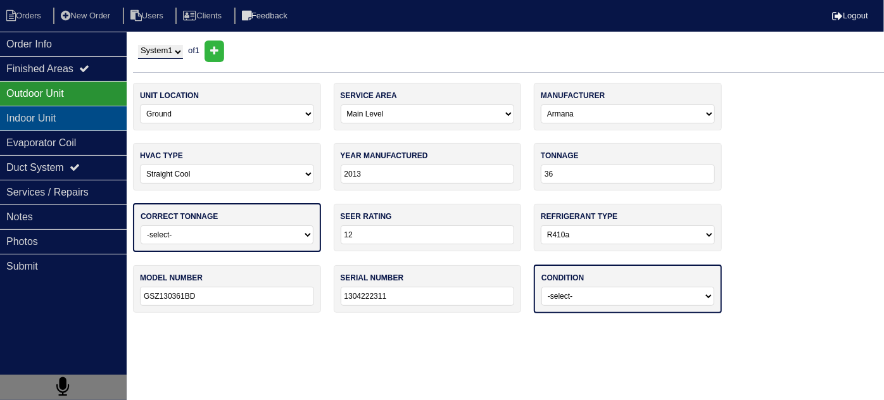
click at [82, 113] on div "Indoor Unit" at bounding box center [63, 118] width 127 height 25
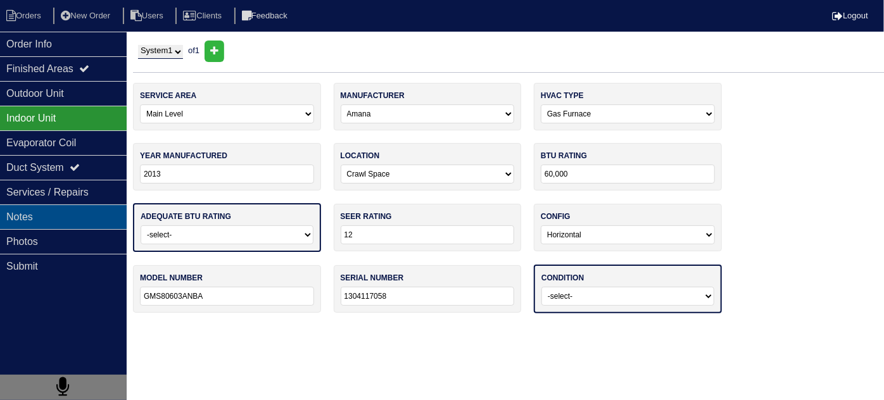
click at [54, 208] on div "Notes" at bounding box center [63, 216] width 127 height 25
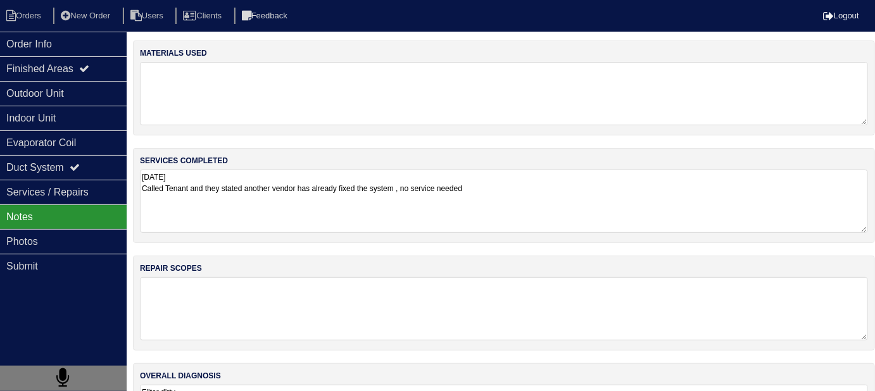
click at [373, 229] on textarea "7/31/2024 Called Tenant and they stated another vendor has already fixed the sy…" at bounding box center [504, 201] width 728 height 63
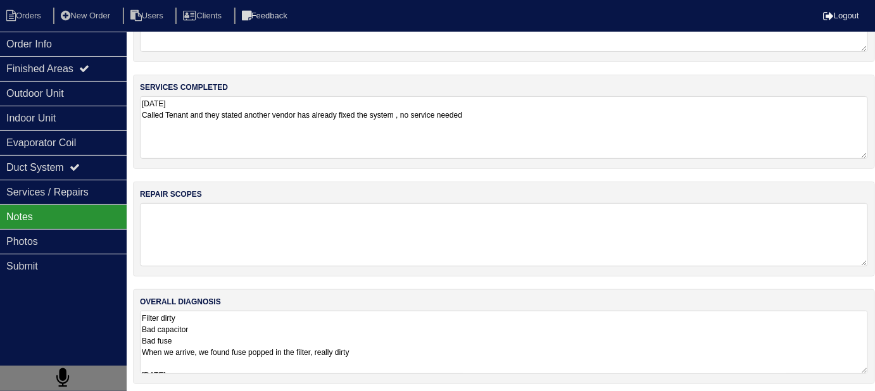
scroll to position [75, 0]
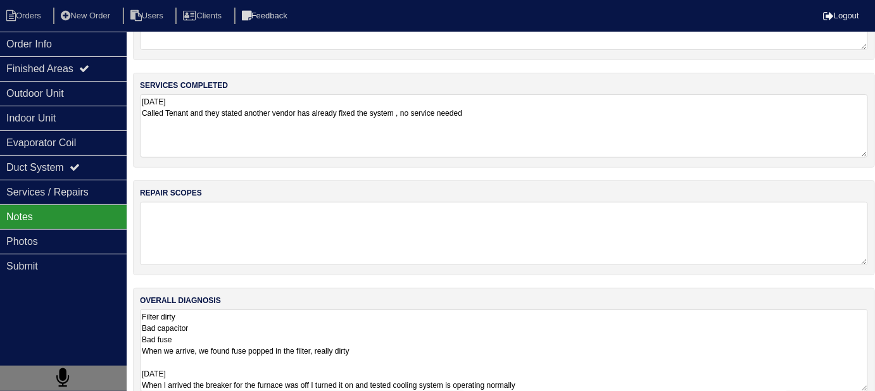
click at [587, 344] on textarea "Filter dirty Bad capacitor Bad fuse When we arrive, we found fuse popped in the…" at bounding box center [504, 350] width 728 height 82
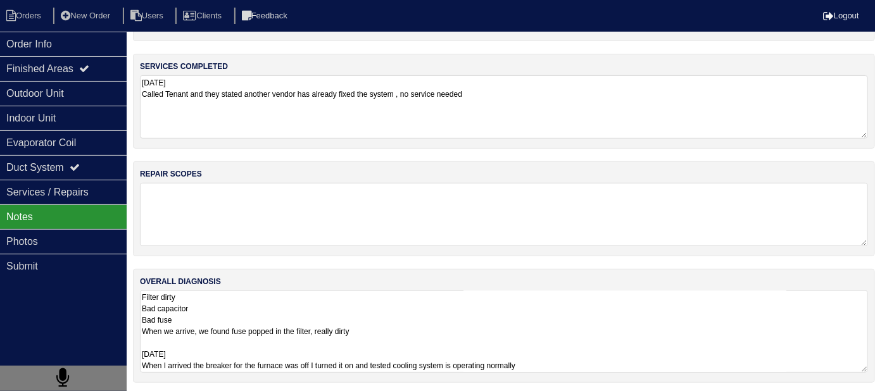
scroll to position [95, 0]
drag, startPoint x: 68, startPoint y: 87, endPoint x: 68, endPoint y: 101, distance: 13.9
click at [68, 87] on div "Outdoor Unit" at bounding box center [63, 93] width 127 height 25
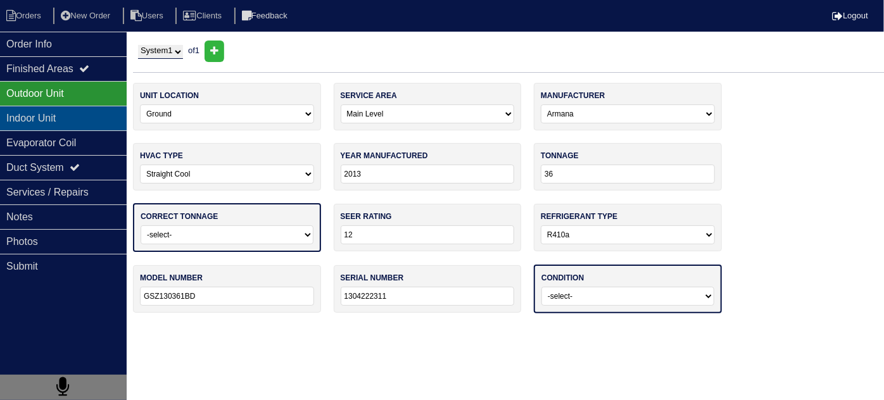
click at [71, 113] on div "Indoor Unit" at bounding box center [63, 118] width 127 height 25
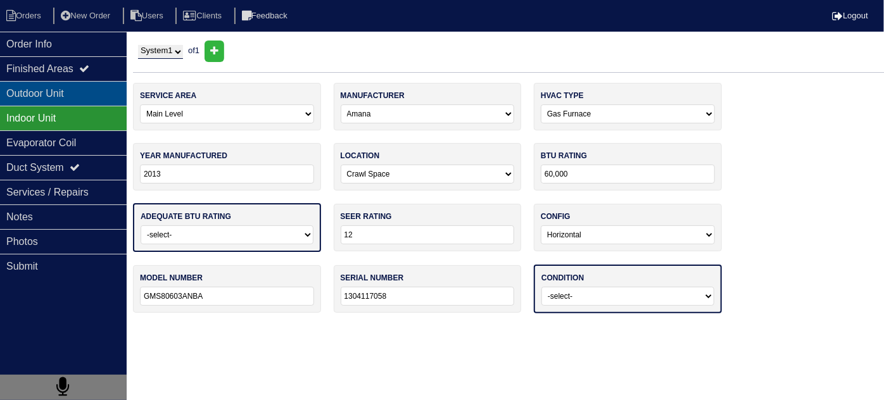
click at [72, 96] on div "Outdoor Unit" at bounding box center [63, 93] width 127 height 25
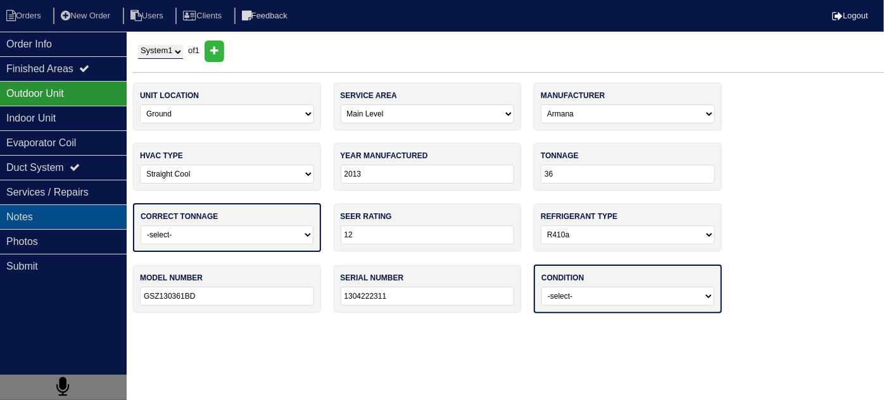
click at [65, 211] on div "Notes" at bounding box center [63, 216] width 127 height 25
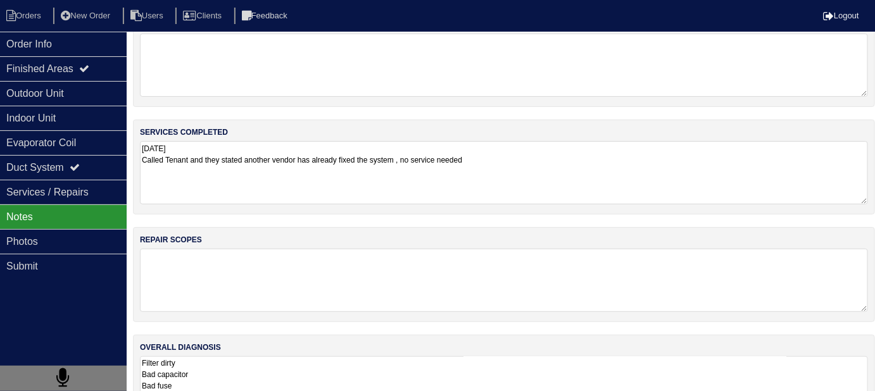
scroll to position [76, 0]
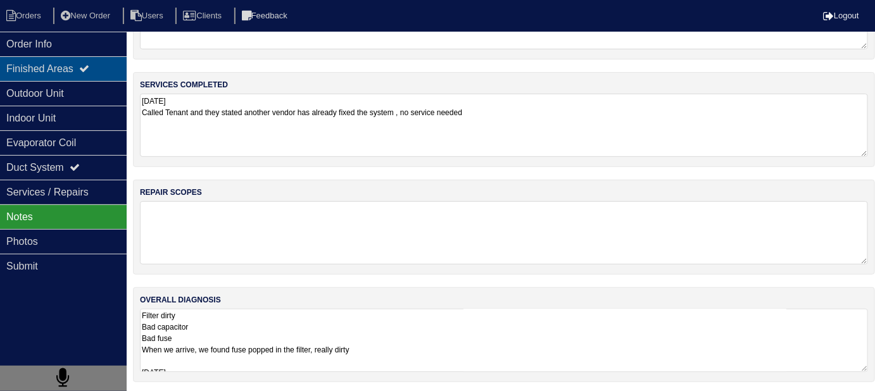
drag, startPoint x: 54, startPoint y: 62, endPoint x: 53, endPoint y: 80, distance: 18.4
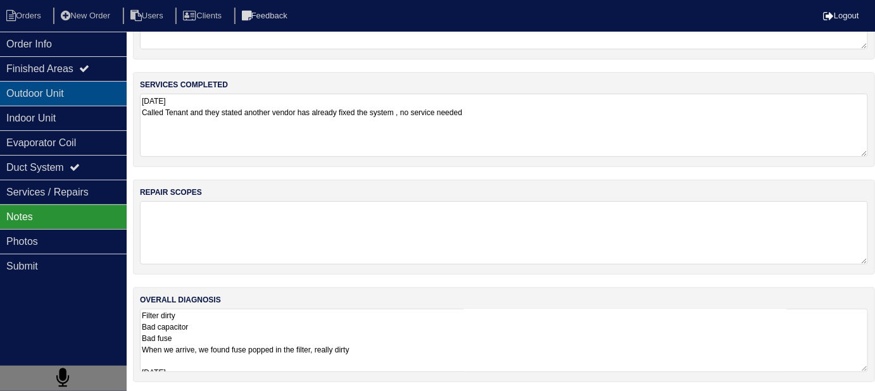
click at [54, 63] on div "Finished Areas" at bounding box center [63, 68] width 127 height 25
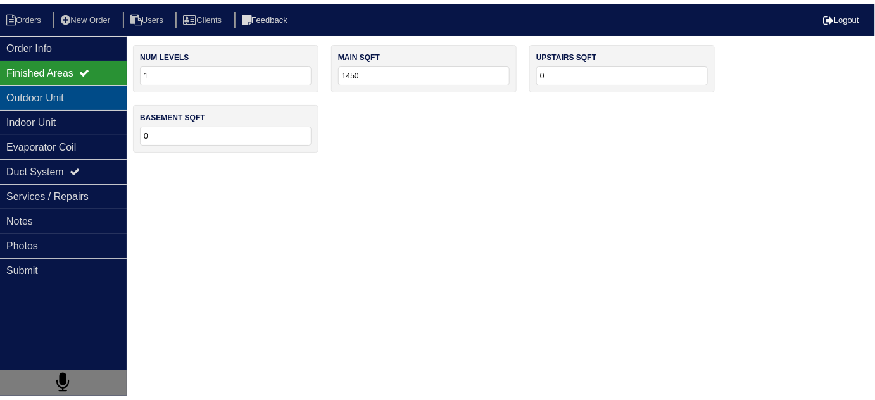
scroll to position [0, 0]
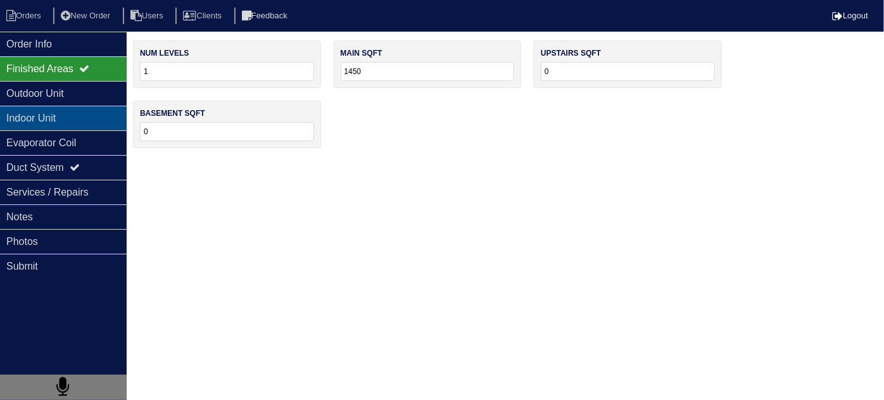
drag, startPoint x: 51, startPoint y: 99, endPoint x: 51, endPoint y: 111, distance: 12.7
click at [51, 99] on div "Outdoor Unit" at bounding box center [63, 93] width 127 height 25
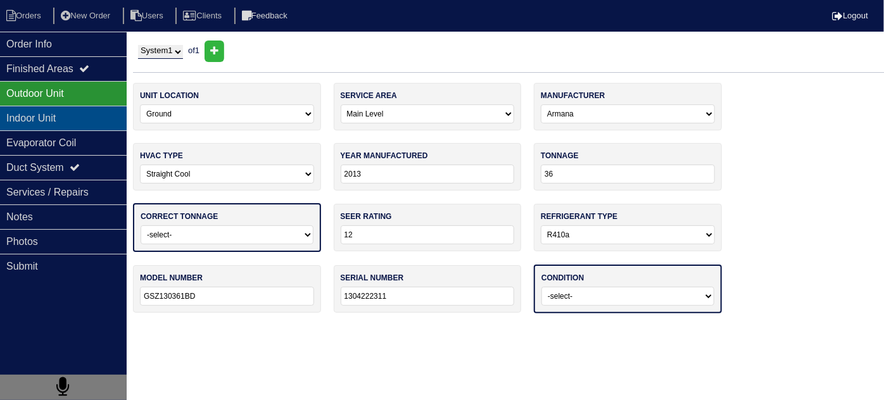
click at [51, 113] on div "Indoor Unit" at bounding box center [63, 118] width 127 height 25
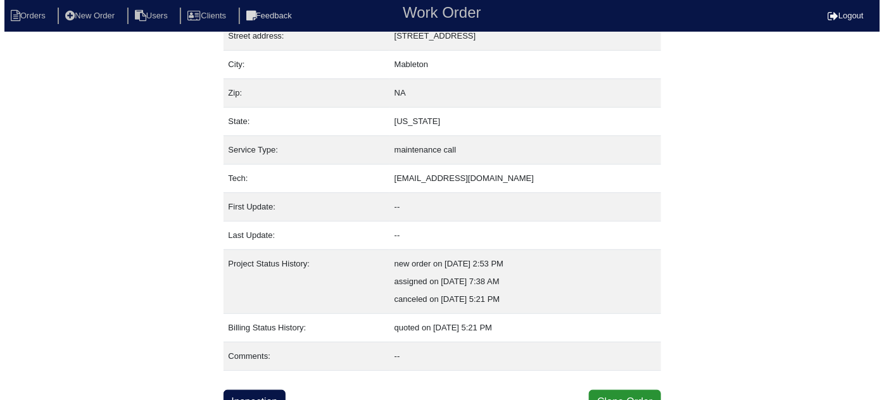
scroll to position [86, 0]
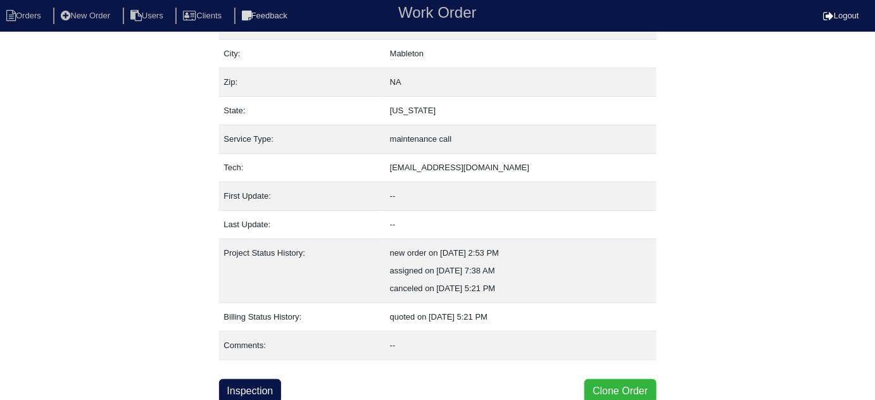
click at [626, 379] on button "Clone Order" at bounding box center [620, 391] width 72 height 24
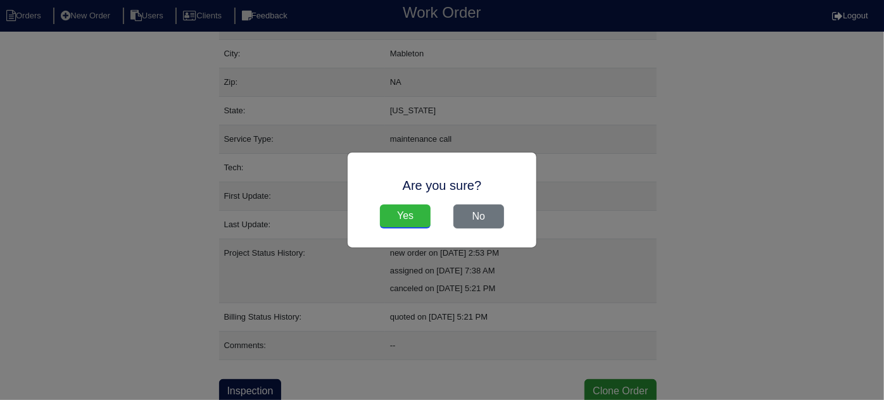
click at [402, 222] on input "Yes" at bounding box center [405, 216] width 51 height 24
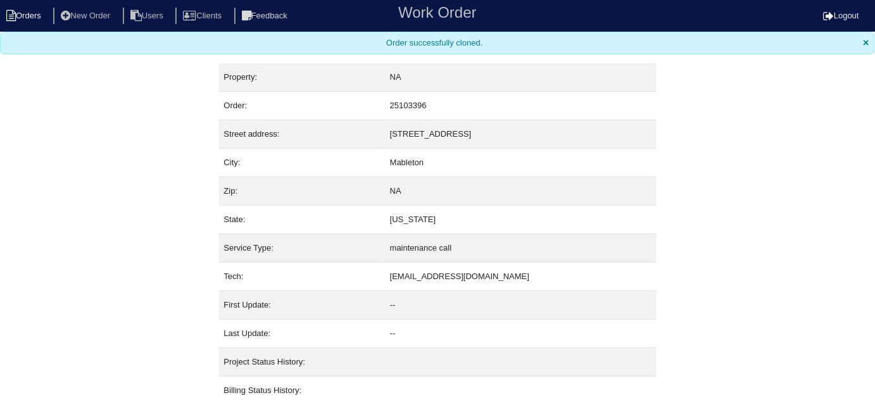
click at [28, 13] on li "Orders" at bounding box center [25, 16] width 51 height 17
select select "15"
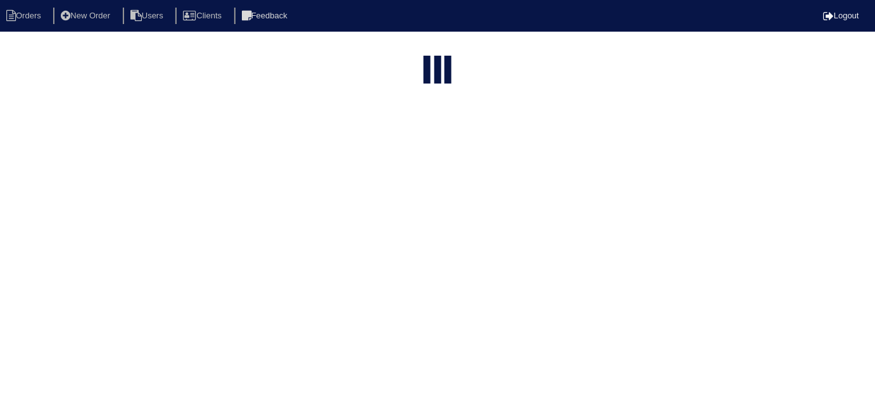
type input "4956"
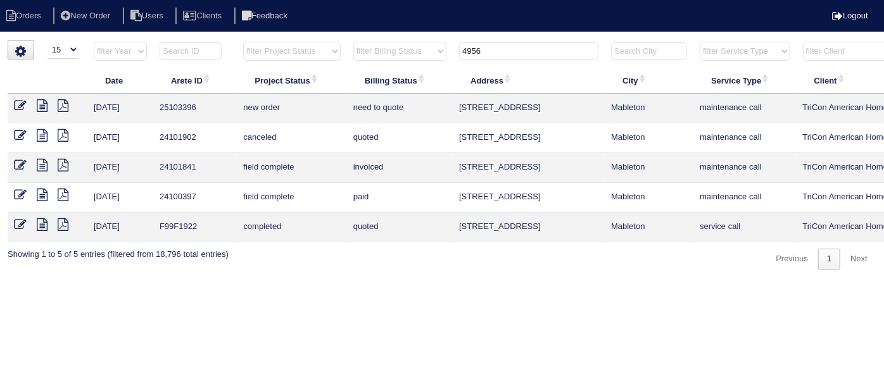
click at [20, 104] on icon at bounding box center [20, 105] width 13 height 13
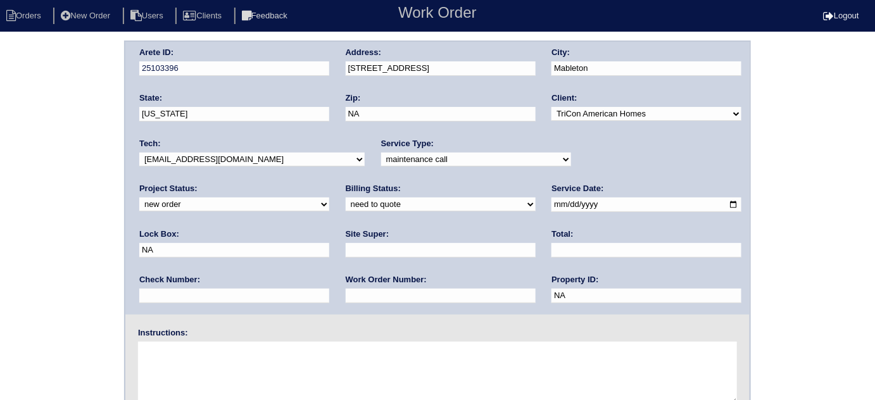
click at [381, 164] on select "-select- initial service basic service maintenance call replacement scope servi…" at bounding box center [476, 160] width 190 height 14
select select "initial service"
click at [381, 153] on select "-select- initial service basic service maintenance call replacement scope servi…" at bounding box center [476, 160] width 190 height 14
drag, startPoint x: 597, startPoint y: 205, endPoint x: 495, endPoint y: 209, distance: 102.0
click at [495, 209] on div "Arete ID: 25103396 Address: 4956 Sweet Valley Road City: Mableton State: Georgi…" at bounding box center [437, 178] width 624 height 273
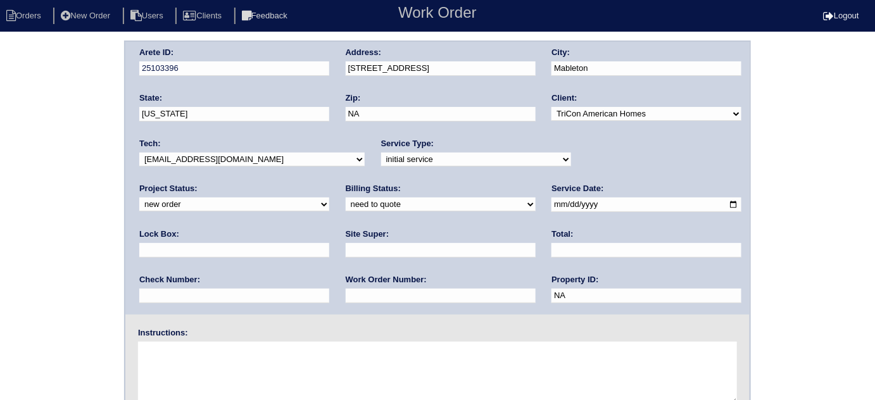
click at [346, 290] on input "text" at bounding box center [441, 296] width 190 height 15
type input "546346"
click at [346, 251] on input "text" at bounding box center [441, 250] width 190 height 15
type input "Jacob Gaither"
click at [329, 243] on input "text" at bounding box center [234, 250] width 190 height 15
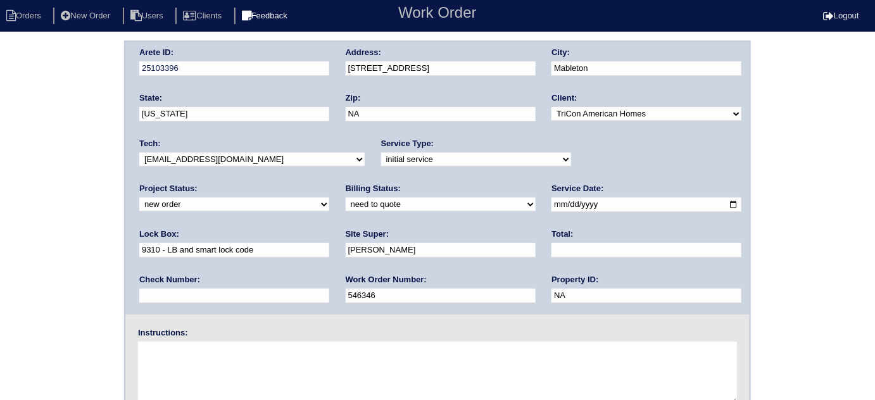
type input "9310 - LB and smart lock code"
click at [185, 359] on textarea at bounding box center [437, 373] width 599 height 63
type textarea "Install smart tstats if needed"
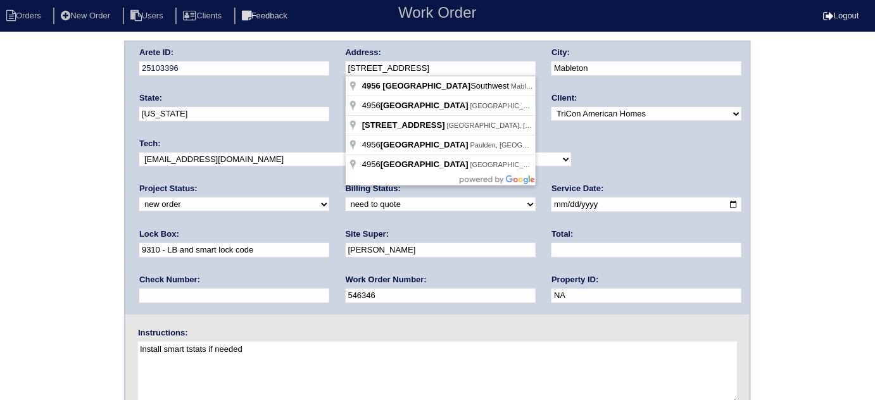
drag, startPoint x: 453, startPoint y: 62, endPoint x: 334, endPoint y: 66, distance: 119.7
click at [334, 66] on div "Arete ID: 25103396 Address: 4956 Sweet Valley Road City: Mableton State: Georgi…" at bounding box center [437, 178] width 624 height 273
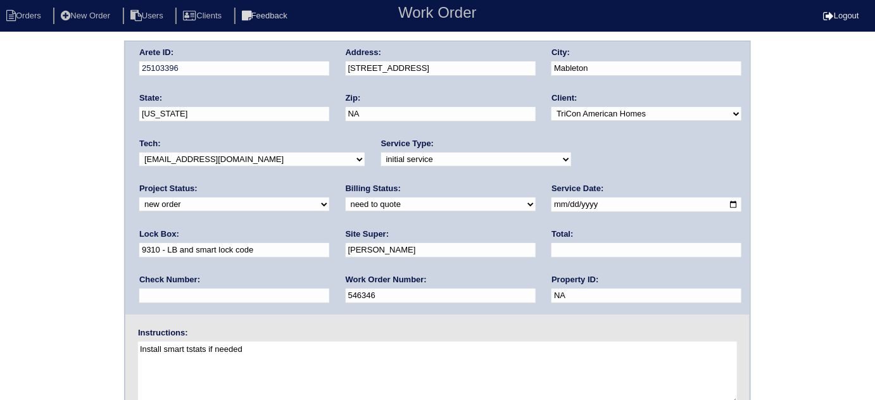
drag, startPoint x: 93, startPoint y: 88, endPoint x: 64, endPoint y: 151, distance: 69.7
click at [93, 89] on div "Arete ID: 25103396 Address: 4956 Sweet Valley Road City: Mableton State: Georgi…" at bounding box center [437, 297] width 875 height 512
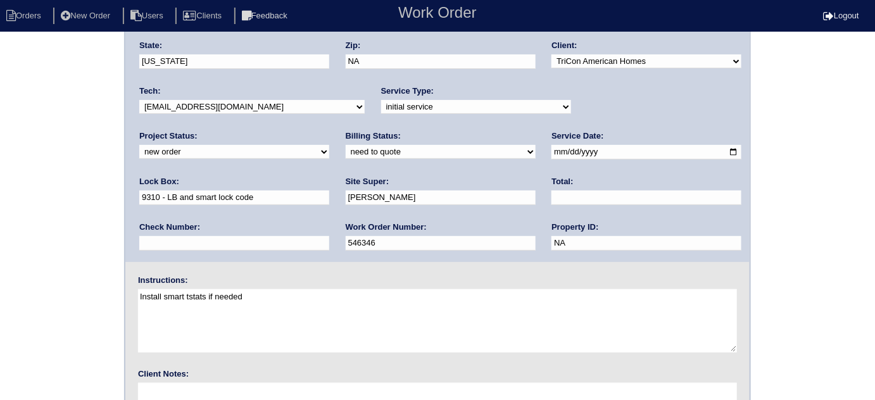
scroll to position [149, 0]
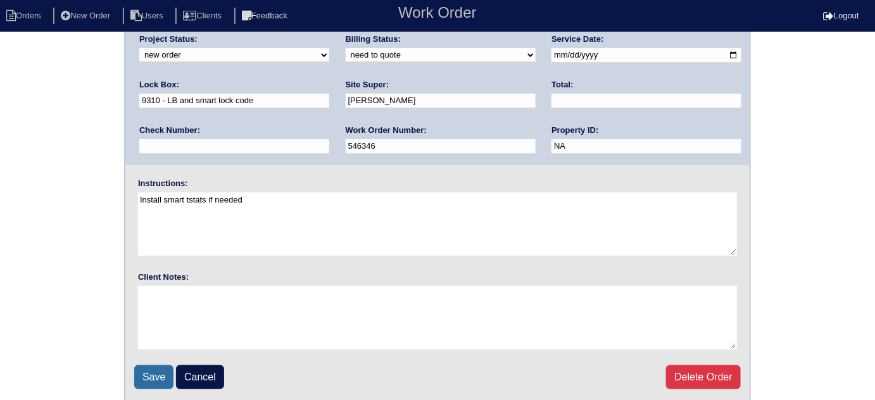
click at [151, 366] on input "Save" at bounding box center [153, 377] width 39 height 24
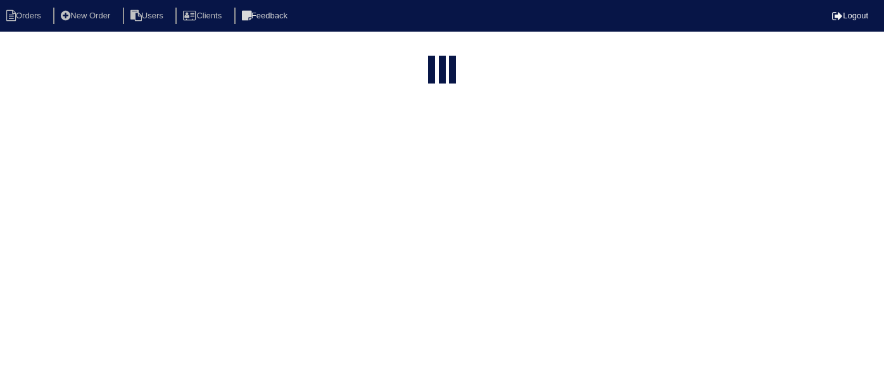
select select "15"
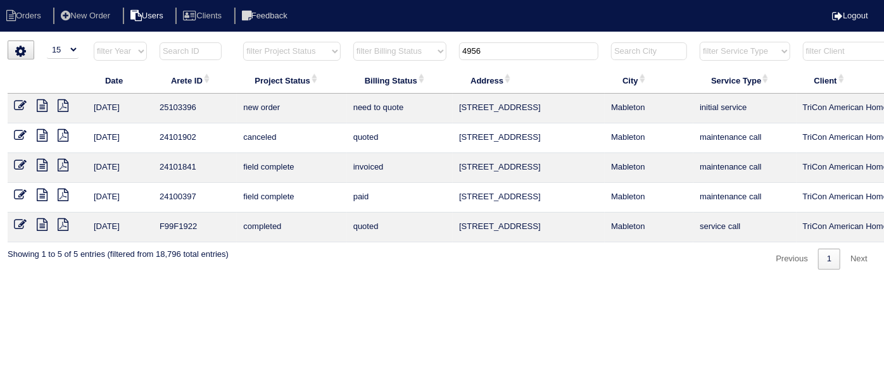
drag, startPoint x: 494, startPoint y: 47, endPoint x: 181, endPoint y: 24, distance: 313.5
click at [280, 37] on html "Orders New Order Users Clients Feedback Logout Orders New Order Users Clients M…" at bounding box center [442, 141] width 884 height 282
type input "349 w"
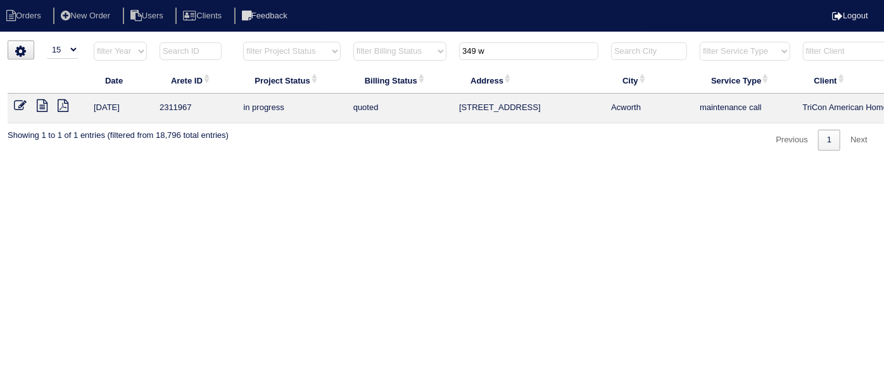
click at [41, 106] on icon at bounding box center [42, 105] width 11 height 13
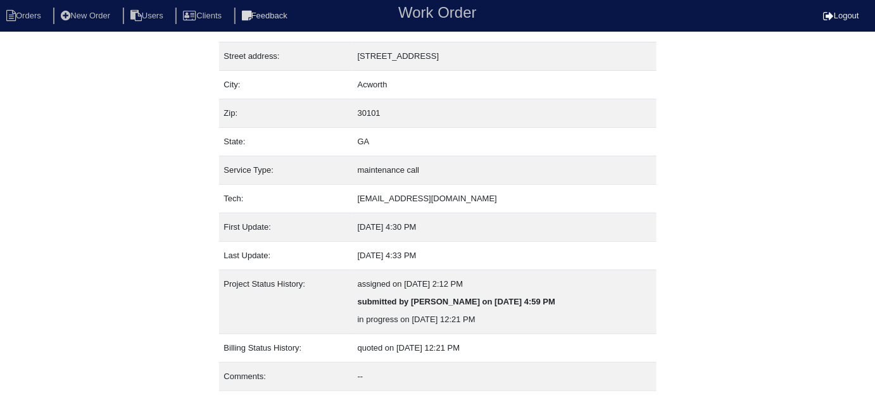
scroll to position [86, 0]
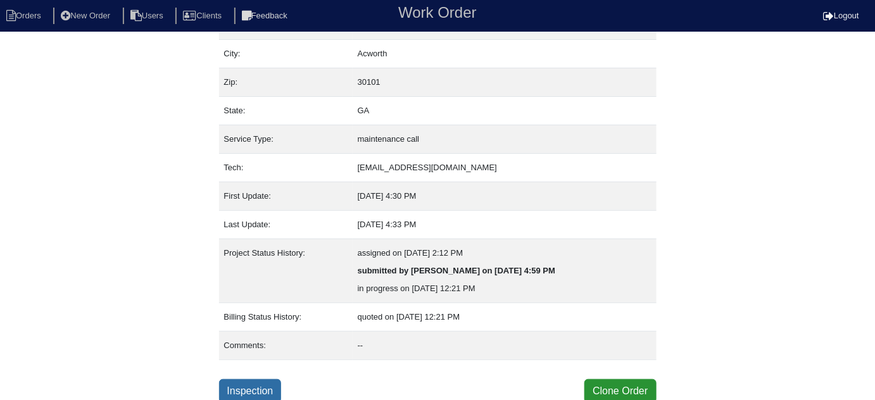
click at [265, 389] on link "Inspection" at bounding box center [250, 391] width 63 height 24
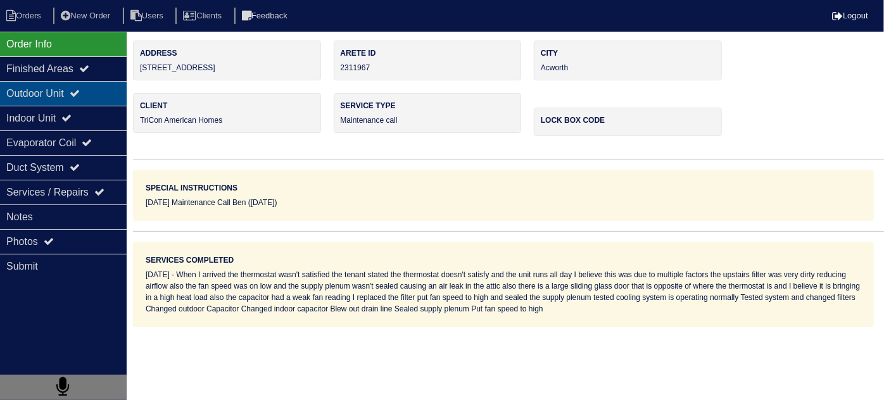
click at [98, 99] on div "Outdoor Unit" at bounding box center [63, 93] width 127 height 25
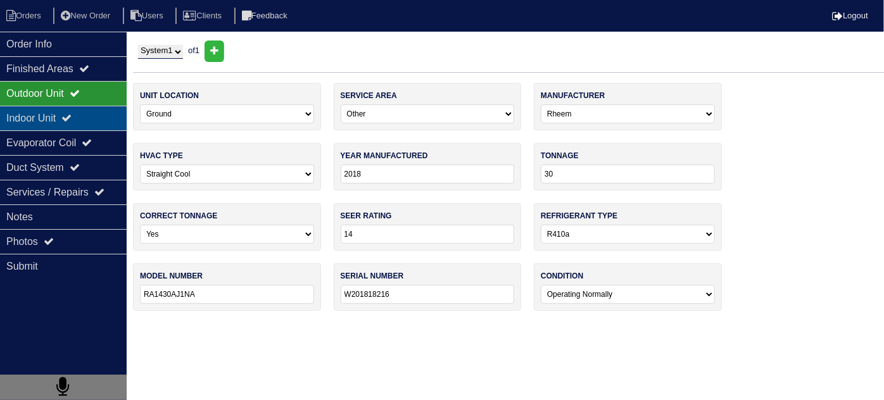
click at [84, 118] on div "Indoor Unit" at bounding box center [63, 118] width 127 height 25
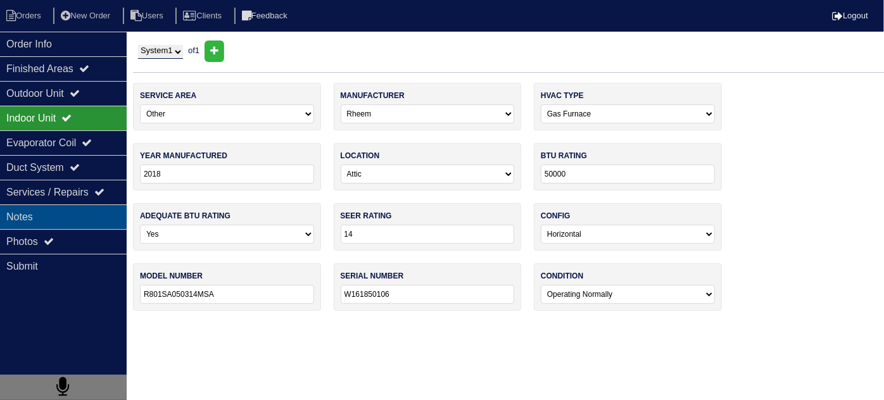
click at [58, 205] on div "Notes" at bounding box center [63, 216] width 127 height 25
type textarea "2-Filters 14x14 45+5 MFD Capacitor 20 MFD Capacitor Nitrogen PVC coupling Silve…"
type textarea "When I arrived the thermostat wasn't satisfied the tenant stated the thermostat…"
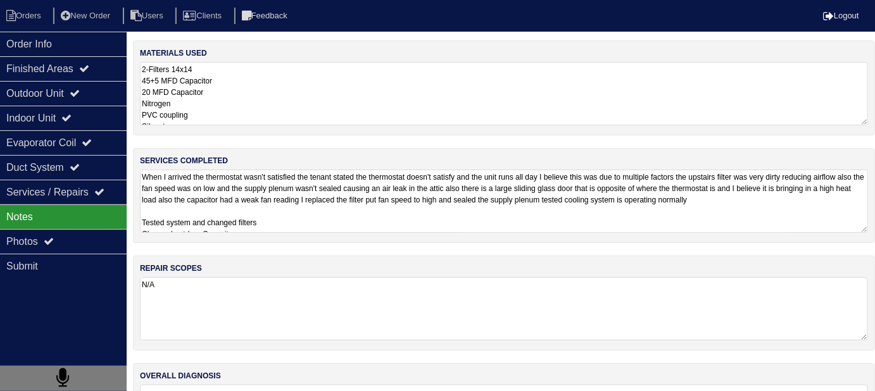
click at [459, 224] on textarea "When I arrived the thermostat wasn't satisfied the tenant stated the thermostat…" at bounding box center [504, 201] width 728 height 63
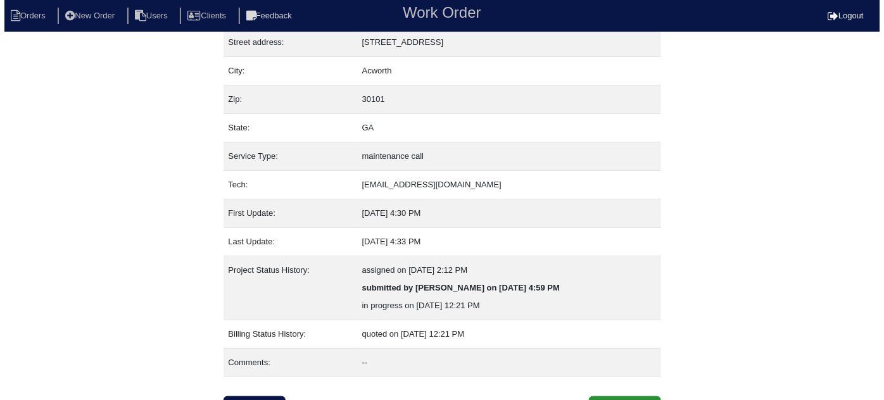
scroll to position [86, 0]
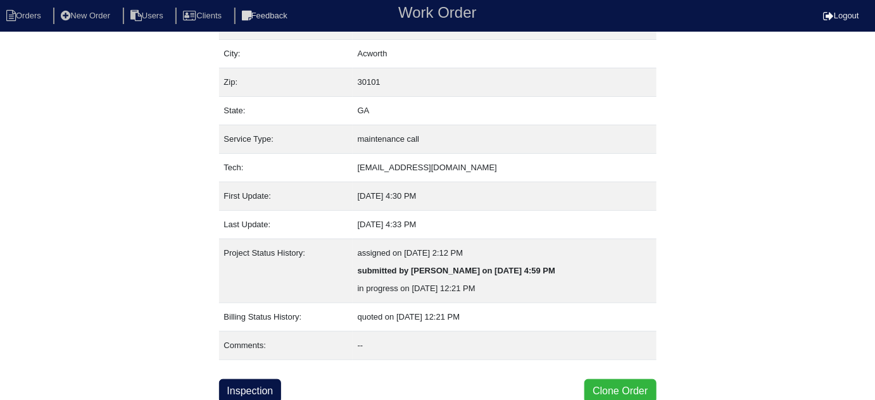
click at [599, 379] on button "Clone Order" at bounding box center [620, 391] width 72 height 24
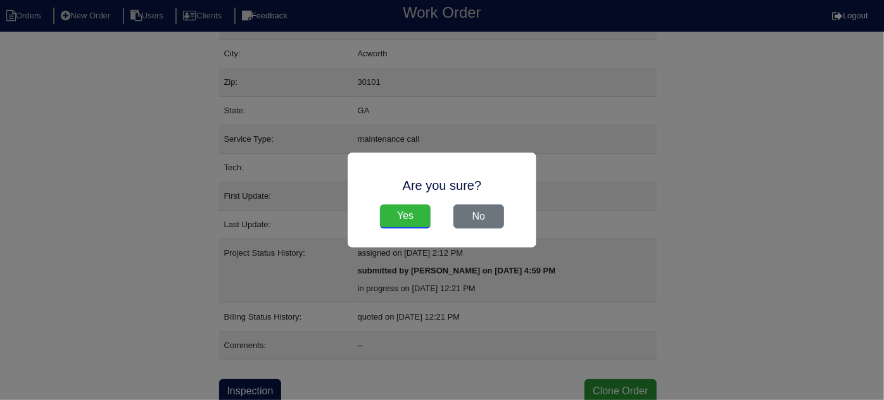
click at [428, 225] on input "Yes" at bounding box center [405, 216] width 51 height 24
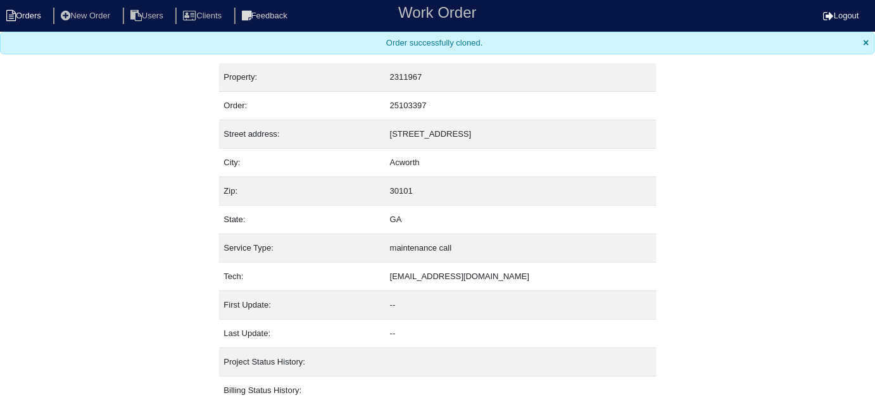
click at [39, 17] on li "Orders" at bounding box center [25, 16] width 51 height 17
select select "15"
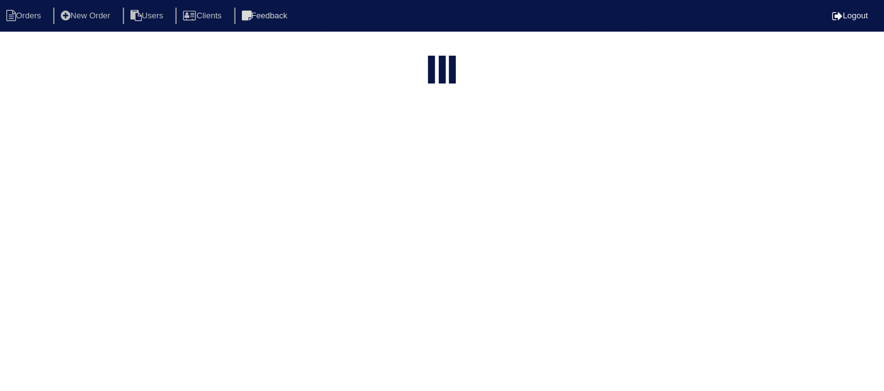
type input "349 w"
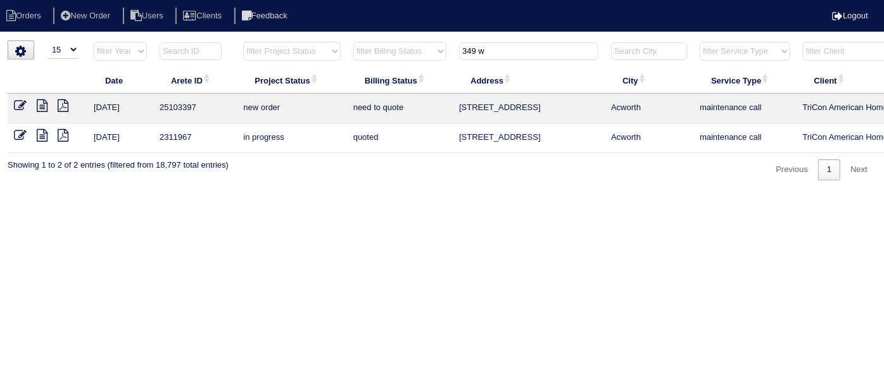
click at [15, 101] on icon at bounding box center [20, 105] width 13 height 13
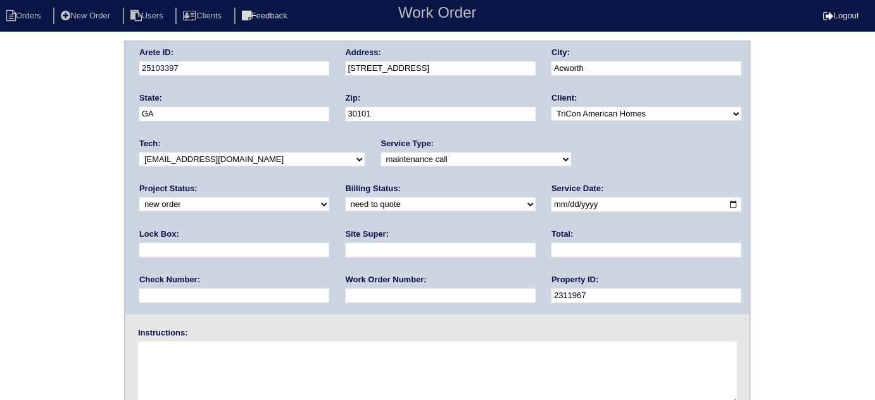
click at [381, 158] on select "-select- initial service basic service maintenance call replacement scope servi…" at bounding box center [476, 160] width 190 height 14
select select "initial service"
click at [381, 153] on select "-select- initial service basic service maintenance call replacement scope servi…" at bounding box center [476, 160] width 190 height 14
click at [346, 245] on input "text" at bounding box center [441, 250] width 190 height 15
type input "[PERSON_NAME]"
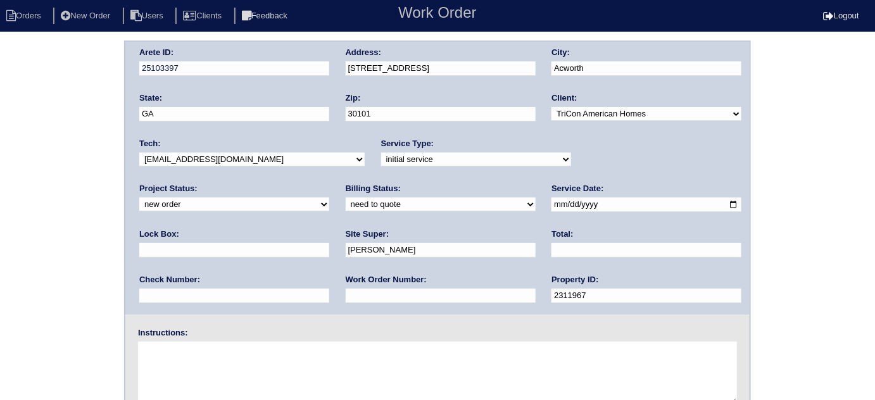
drag, startPoint x: 597, startPoint y: 203, endPoint x: 605, endPoint y: 211, distance: 11.2
click at [329, 243] on input "text" at bounding box center [234, 250] width 190 height 15
click at [346, 289] on input "text" at bounding box center [441, 296] width 190 height 15
type input "546353"
click at [280, 391] on textarea at bounding box center [437, 373] width 599 height 63
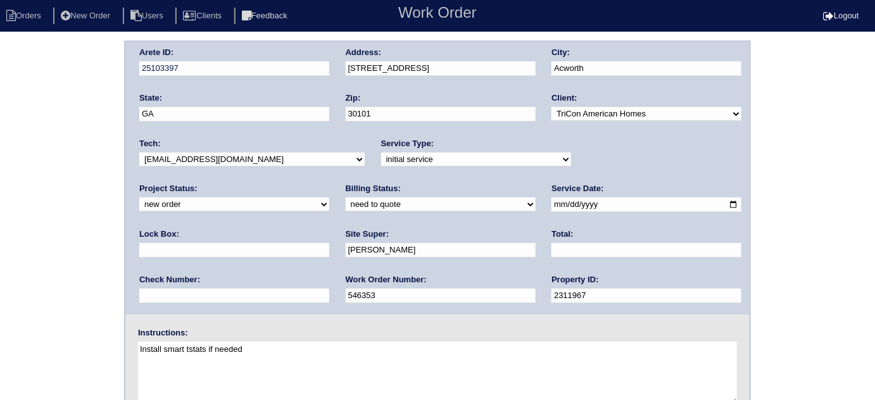
type textarea "Install smart tstats if needed"
click at [272, 67] on div "Arete ID: 25103397 Address: 349 Windcroft Cir NW City: Acworth State: GA Zip: 3…" at bounding box center [437, 178] width 624 height 273
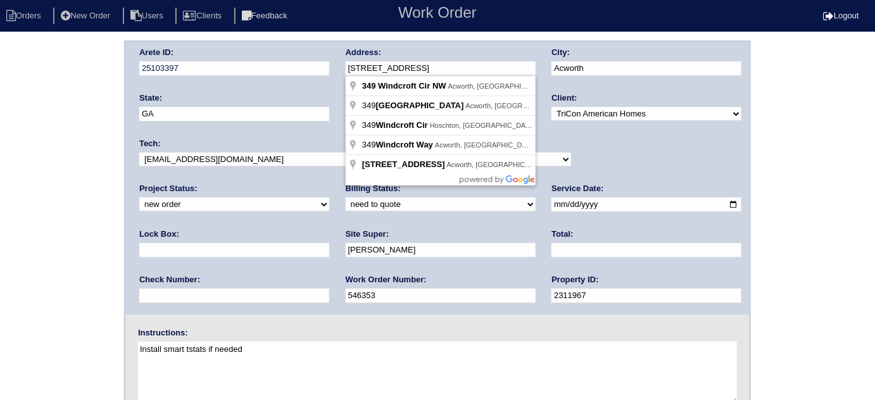
click at [3, 158] on div "Arete ID: 25103397 Address: 349 Windcroft Cir NW City: Acworth State: GA Zip: 3…" at bounding box center [437, 297] width 875 height 512
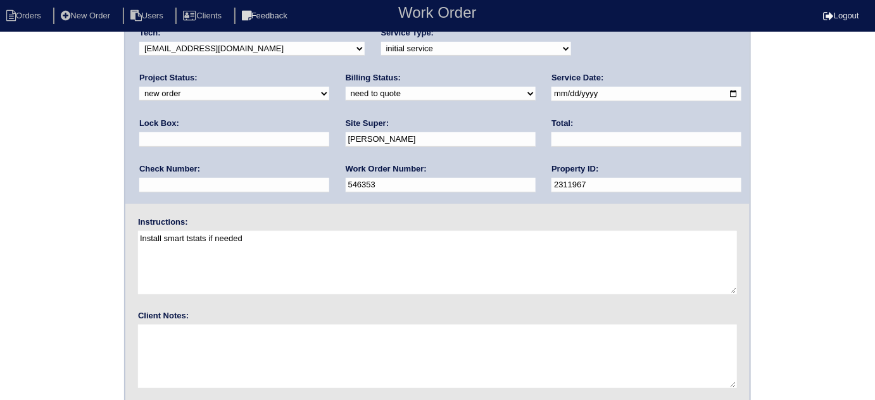
scroll to position [149, 0]
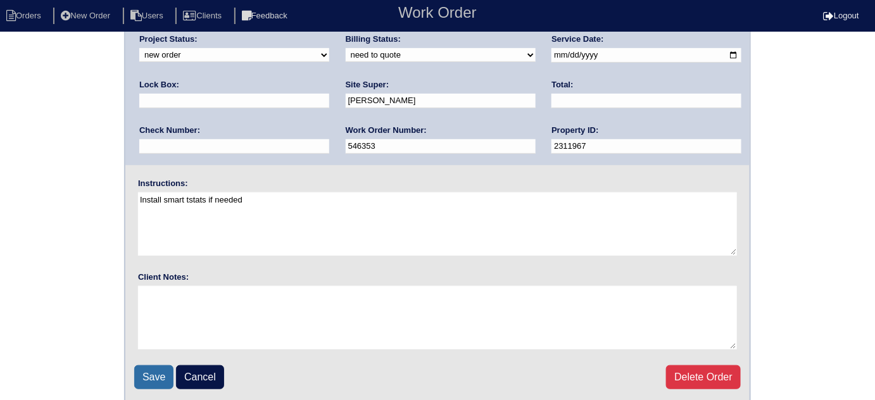
click at [154, 374] on input "Save" at bounding box center [153, 377] width 39 height 24
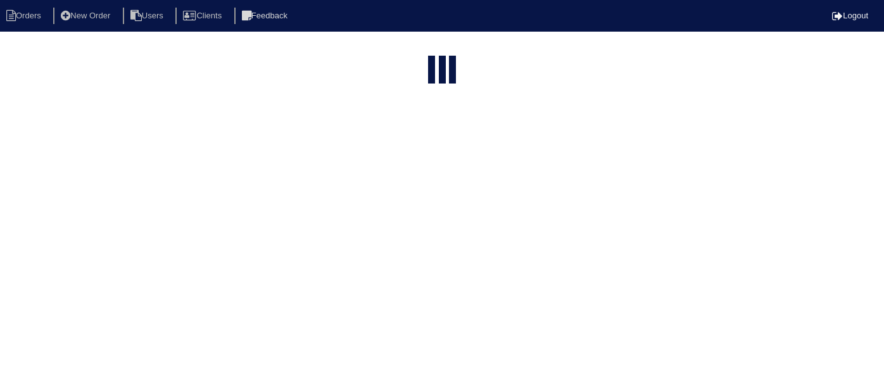
select select "15"
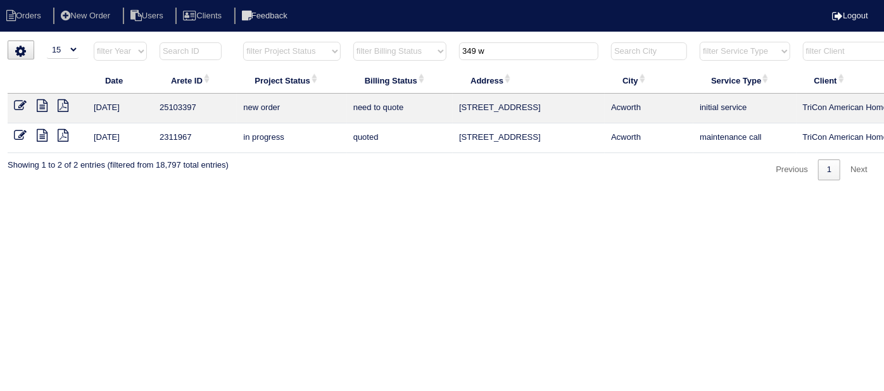
drag, startPoint x: 496, startPoint y: 48, endPoint x: 415, endPoint y: 41, distance: 81.4
click at [431, 42] on tr "filter Year -- Any Year -- 2025 2024 2023 2022 2021 2020 2019 filter Project St…" at bounding box center [556, 54] width 1097 height 26
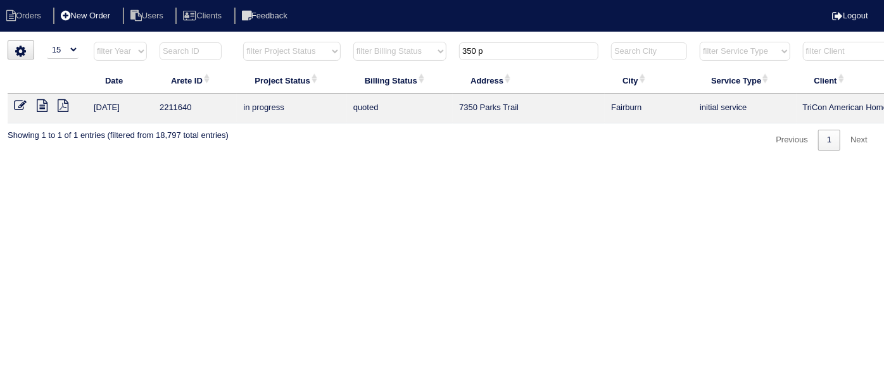
type input "350 p"
click at [77, 23] on li "New Order" at bounding box center [86, 16] width 67 height 17
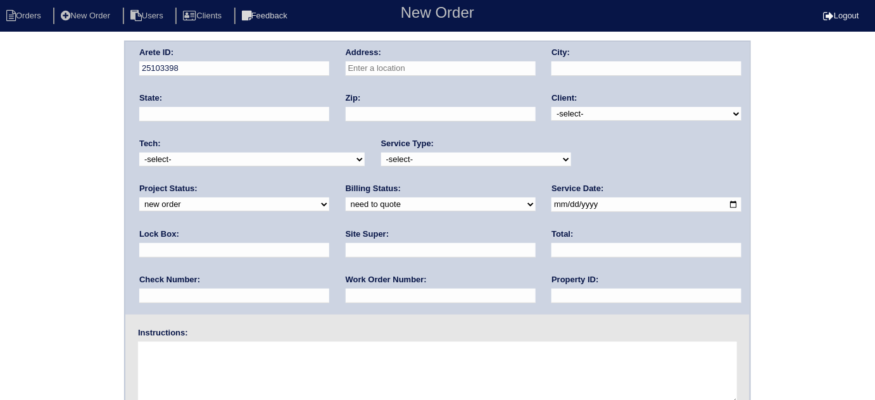
click at [422, 71] on input "text" at bounding box center [441, 68] width 190 height 15
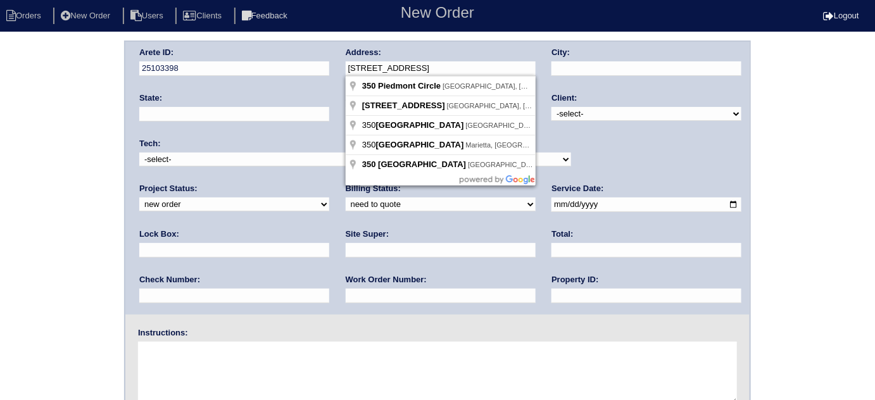
type input "350 Piedmont Cir"
type input "[PERSON_NAME]"
type input "GA"
type input "30016"
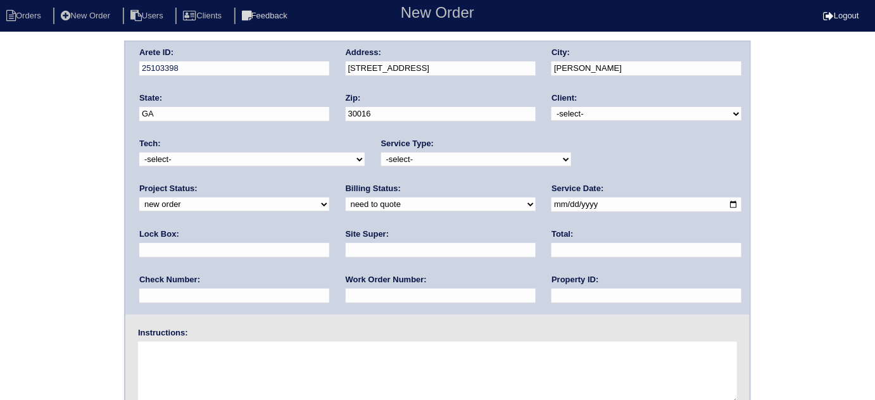
click at [596, 112] on select "-select- TriCon American Homes American Homes 4 Rent First Key Homes Zillow The…" at bounding box center [646, 114] width 190 height 14
select select "1"
click at [552, 107] on select "-select- TriCon American Homes American Homes 4 Rent First Key Homes Zillow The…" at bounding box center [646, 114] width 190 height 14
click at [466, 163] on select "-select- initial service basic service maintenance call replacement scope servi…" at bounding box center [476, 160] width 190 height 14
select select "initial service"
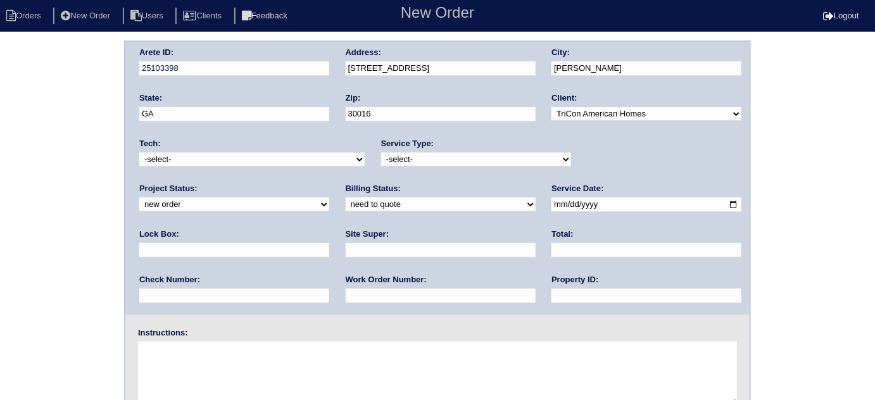
click at [381, 153] on select "-select- initial service basic service maintenance call replacement scope servi…" at bounding box center [476, 160] width 190 height 14
click at [329, 243] on input "text" at bounding box center [234, 250] width 190 height 15
type input "9310"
click at [551, 203] on input "date" at bounding box center [646, 204] width 190 height 15
type input "[DATE]"
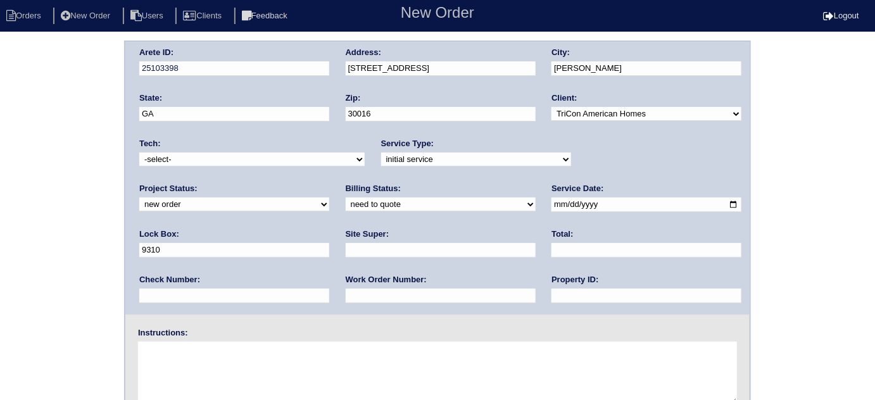
click at [551, 292] on input "text" at bounding box center [646, 296] width 190 height 15
type input "N/A"
click at [346, 250] on input "text" at bounding box center [441, 250] width 190 height 15
type input "Brian Perkins"
click at [346, 293] on input "text" at bounding box center [441, 296] width 190 height 15
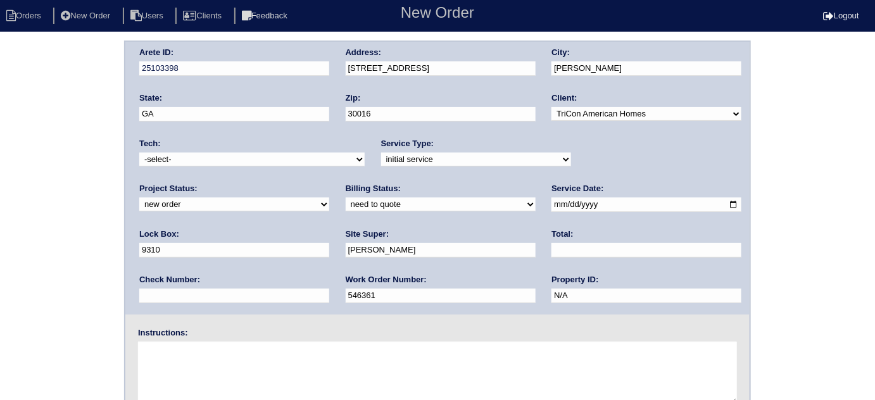
type input "546361"
click at [156, 349] on textarea at bounding box center [437, 373] width 599 height 63
type textarea "Instlall smart tstats if needed"
drag, startPoint x: 459, startPoint y: 54, endPoint x: 438, endPoint y: 58, distance: 21.2
click at [438, 58] on div "Address: 350 Piedmont Cir" at bounding box center [441, 64] width 190 height 35
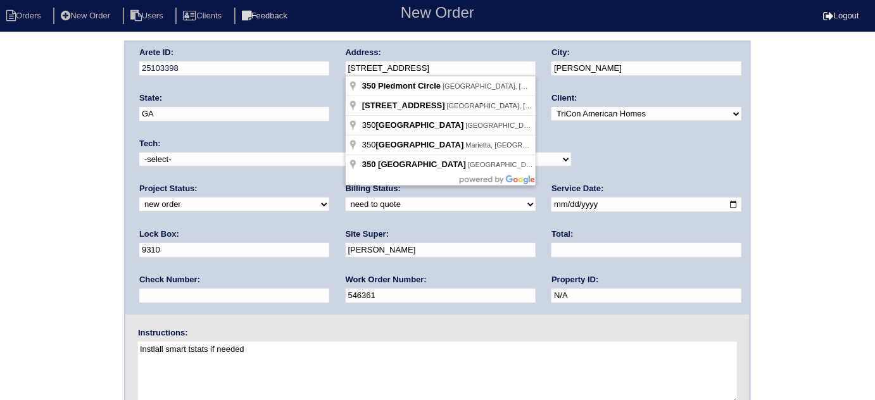
click at [262, 70] on div "Arete ID: 25103398 Address: 350 Piedmont Cir City: Covington State: GA Zip: 300…" at bounding box center [437, 178] width 624 height 273
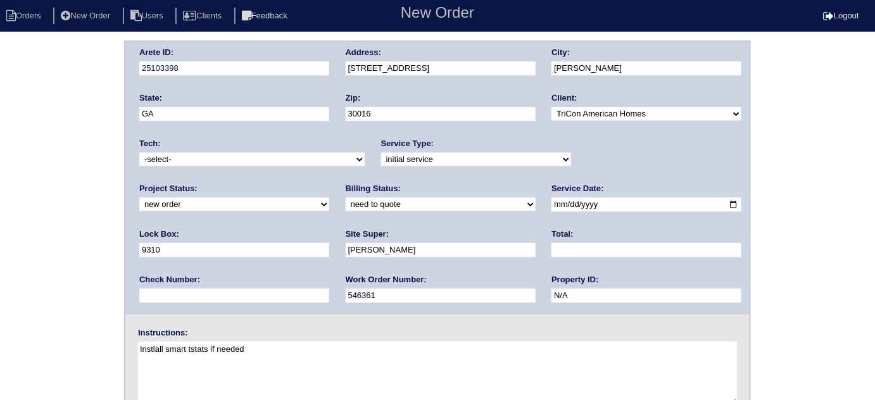
click at [34, 104] on div "Arete ID: 25103398 Address: 350 Piedmont Cir City: Covington State: GA Zip: 300…" at bounding box center [437, 297] width 875 height 512
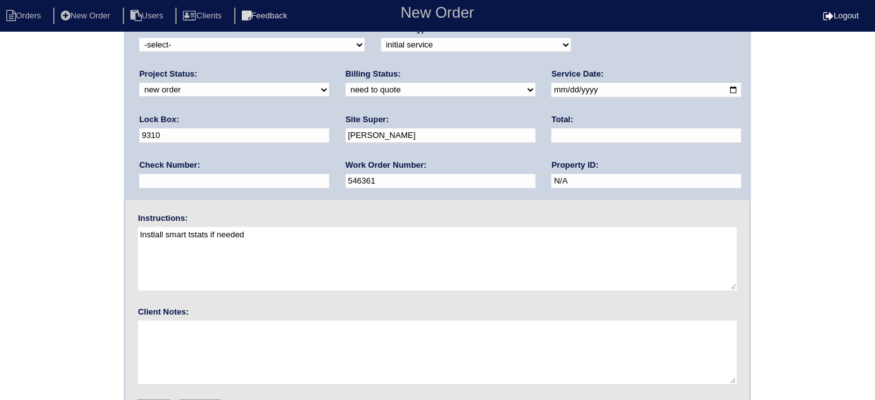
scroll to position [149, 0]
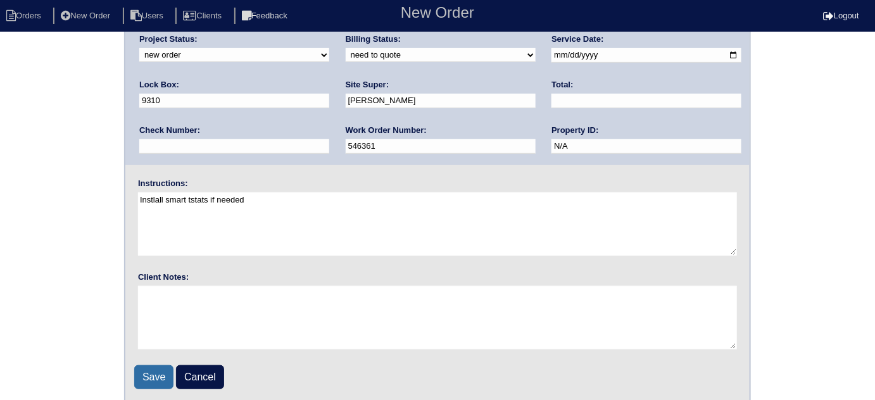
click at [142, 372] on input "Save" at bounding box center [153, 377] width 39 height 24
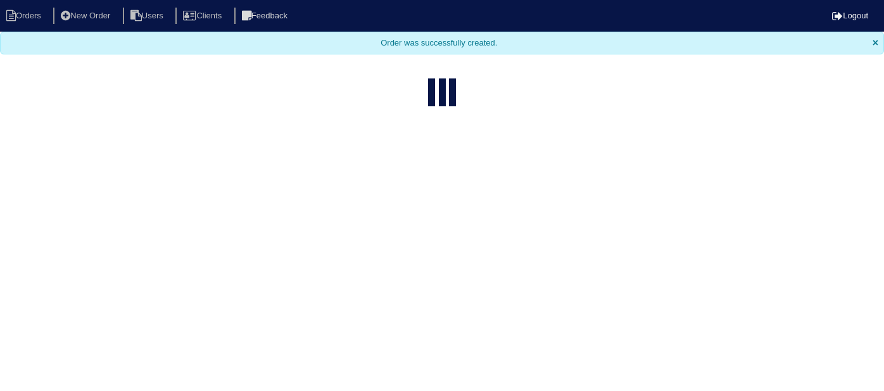
select select "15"
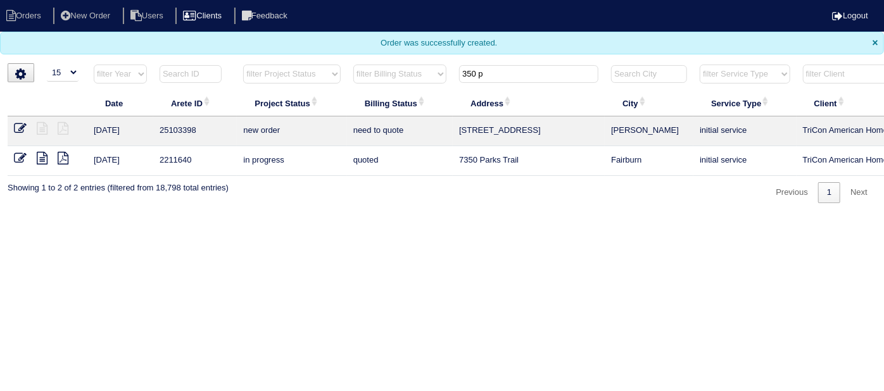
drag, startPoint x: 511, startPoint y: 70, endPoint x: 216, endPoint y: 11, distance: 300.1
click at [258, 26] on body "Orders New Order Users Clients Feedback Logout Orders New Order Users Clients M…" at bounding box center [442, 101] width 884 height 203
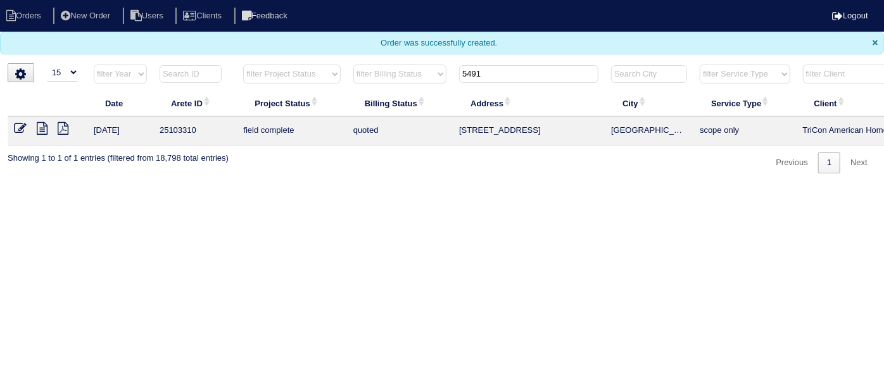
type input "5491"
click at [23, 126] on icon at bounding box center [20, 128] width 13 height 13
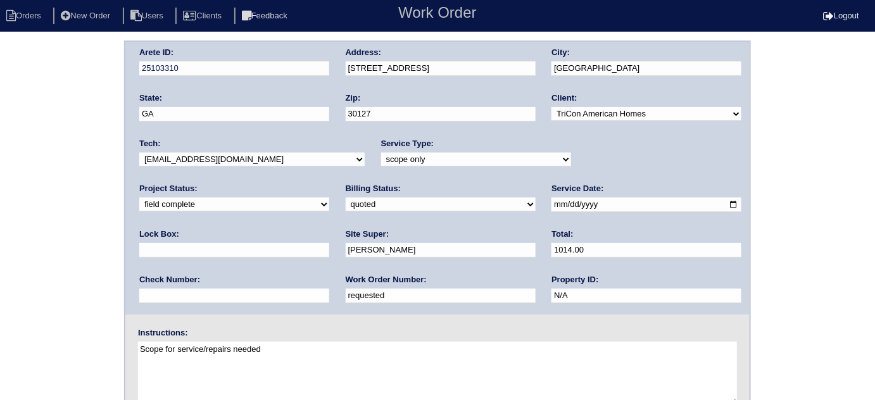
drag, startPoint x: 196, startPoint y: 295, endPoint x: 0, endPoint y: 273, distance: 196.8
click at [0, 273] on div "Arete ID: 25103310 Address: [STREET_ADDRESS] City: [GEOGRAPHIC_DATA] State: [GE…" at bounding box center [437, 297] width 875 height 512
type input "546372"
click at [3, 251] on div "Arete ID: 25103310 Address: [STREET_ADDRESS] City: [GEOGRAPHIC_DATA] State: [GE…" at bounding box center [437, 297] width 875 height 512
drag, startPoint x: 19, startPoint y: 179, endPoint x: 73, endPoint y: 196, distance: 56.4
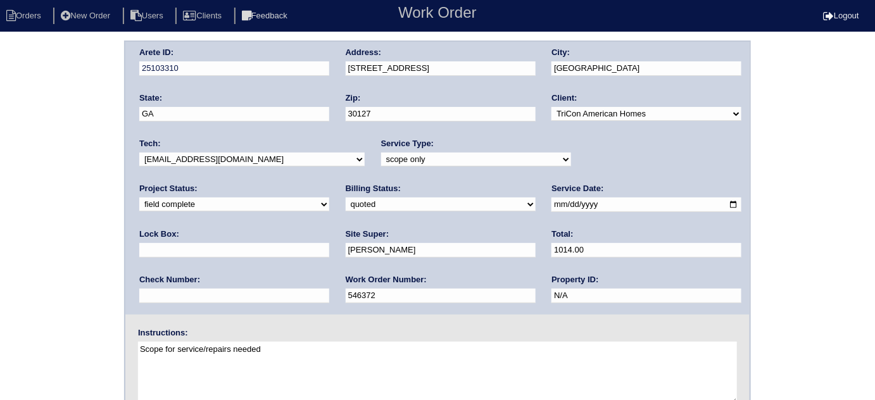
click at [19, 179] on div "Arete ID: 25103310 Address: [STREET_ADDRESS] City: [GEOGRAPHIC_DATA] State: [GE…" at bounding box center [437, 297] width 875 height 512
click at [346, 206] on select "need to quote quoted need to invoice invoiced paid warranty purchase order need…" at bounding box center [441, 204] width 190 height 14
select select "need to invoice"
click at [346, 197] on select "need to quote quoted need to invoice invoiced paid warranty purchase order need…" at bounding box center [441, 204] width 190 height 14
drag, startPoint x: 563, startPoint y: 158, endPoint x: 565, endPoint y: 165, distance: 7.4
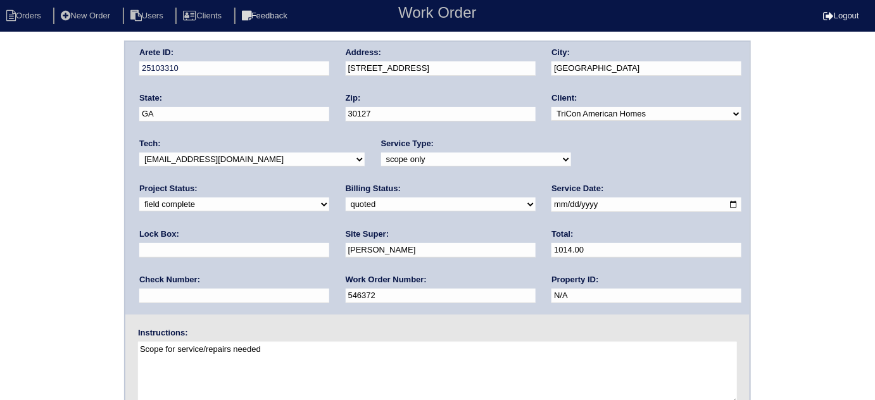
click at [329, 197] on select "new order assigned in progress field complete need to schedule admin review arc…" at bounding box center [234, 204] width 190 height 14
select select "need to schedule"
click at [329, 197] on select "new order assigned in progress field complete need to schedule admin review arc…" at bounding box center [234, 204] width 190 height 14
click at [551, 203] on input "2025-09-09" at bounding box center [646, 204] width 190 height 15
type input "2025-09-16"
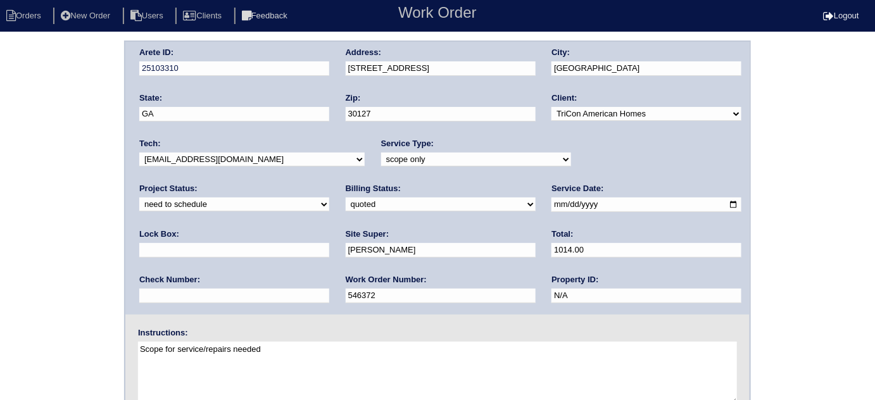
drag, startPoint x: 0, startPoint y: 285, endPoint x: 618, endPoint y: 254, distance: 618.5
click at [13, 280] on div "Arete ID: 25103310 Address: 5491 Quarters Way City: Powder Springs State: GA Zi…" at bounding box center [437, 297] width 875 height 512
click at [0, 246] on div "Arete ID: 25103310 Address: 5491 Quarters Way City: Powder Springs State: GA Zi…" at bounding box center [437, 297] width 875 height 512
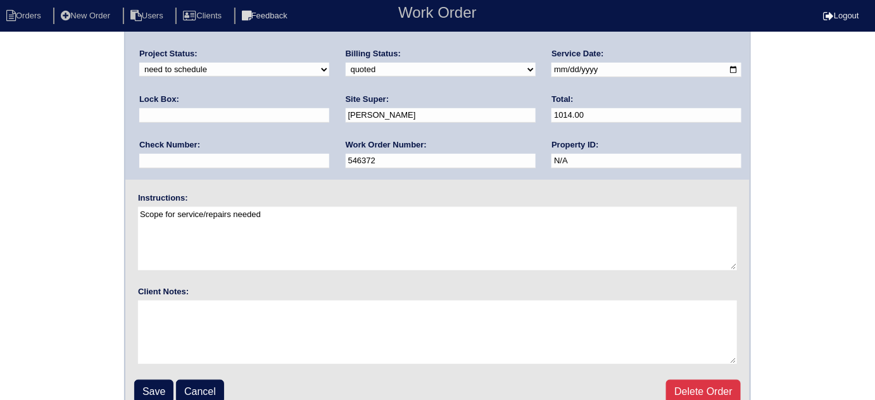
scroll to position [149, 0]
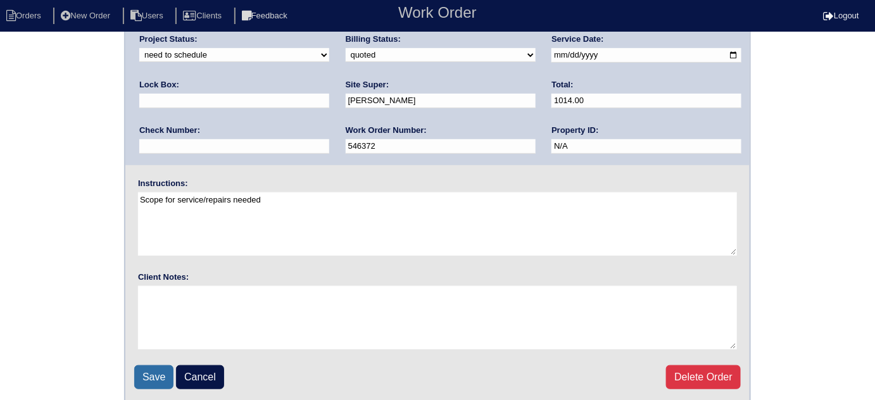
click at [155, 374] on input "Save" at bounding box center [153, 377] width 39 height 24
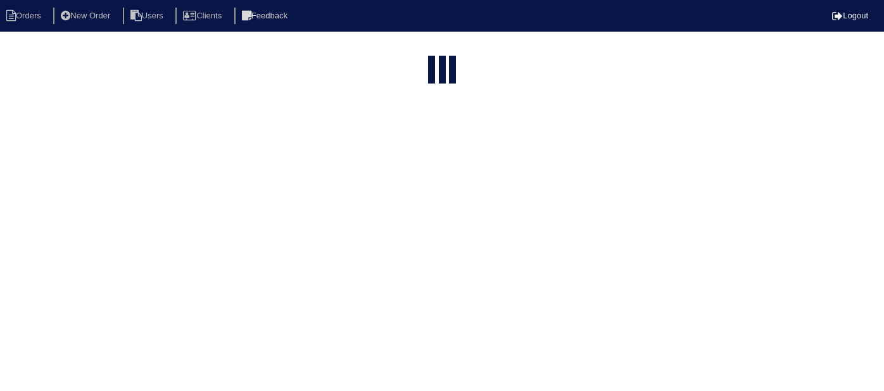
select select "15"
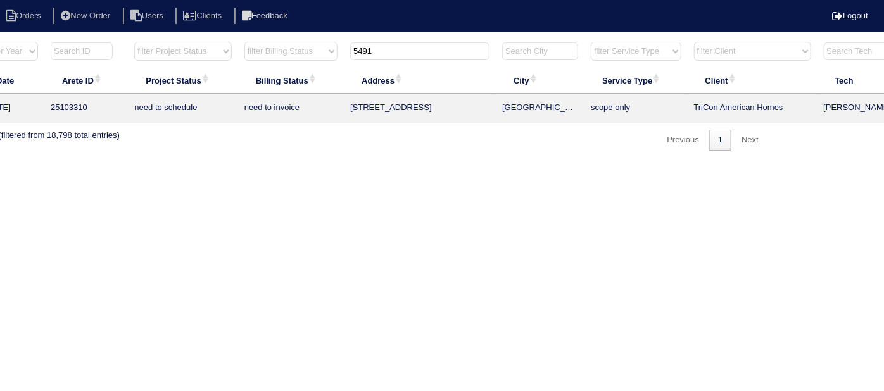
scroll to position [0, 220]
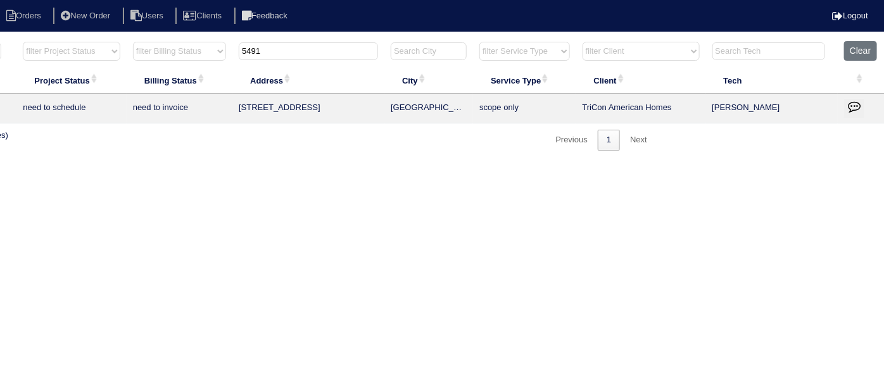
click at [864, 96] on td at bounding box center [860, 109] width 47 height 30
click at [854, 104] on icon "button" at bounding box center [853, 106] width 13 height 13
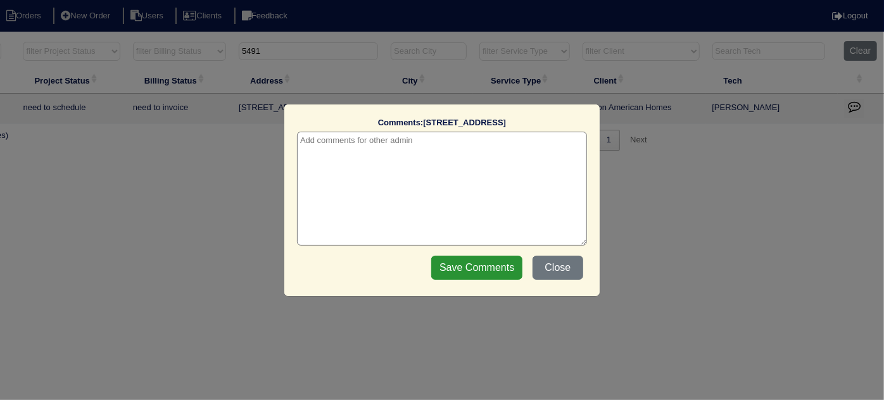
click at [327, 127] on label "Comments: [STREET_ADDRESS]" at bounding box center [442, 122] width 290 height 11
click at [323, 135] on textarea at bounding box center [442, 189] width 290 height 114
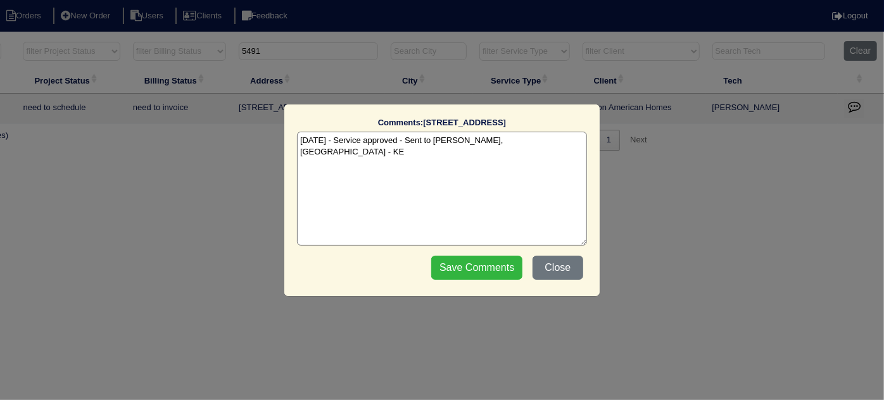
type textarea "[DATE] - Service approved - Sent to [PERSON_NAME], [GEOGRAPHIC_DATA] - KE"
click at [451, 263] on input "Save Comments" at bounding box center [476, 268] width 91 height 24
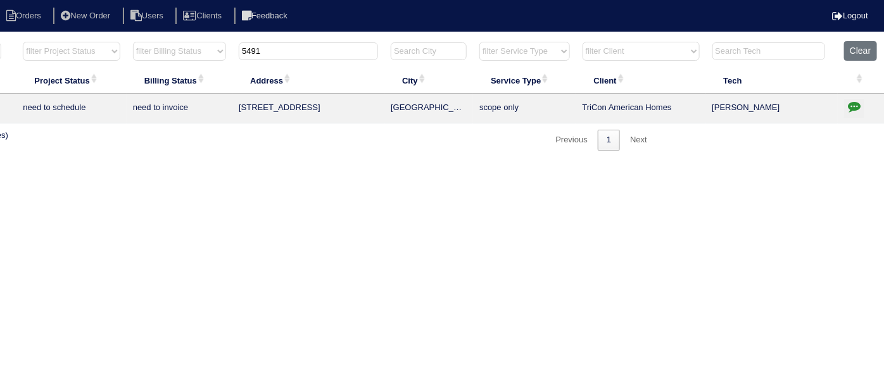
drag, startPoint x: 304, startPoint y: 55, endPoint x: 62, endPoint y: 44, distance: 242.7
click at [76, 43] on tr "filter Year -- Any Year -- 2025 2024 2023 2022 2021 2020 2019 filter Project St…" at bounding box center [335, 54] width 1097 height 26
type input "817 t"
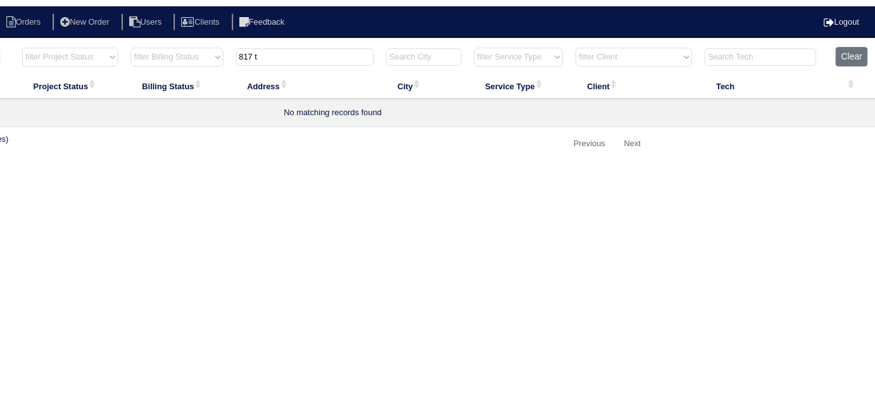
scroll to position [0, 0]
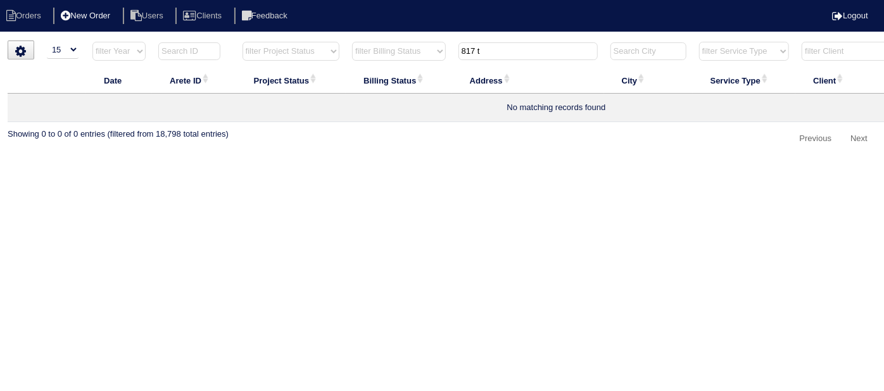
click at [91, 20] on li "New Order" at bounding box center [86, 16] width 67 height 17
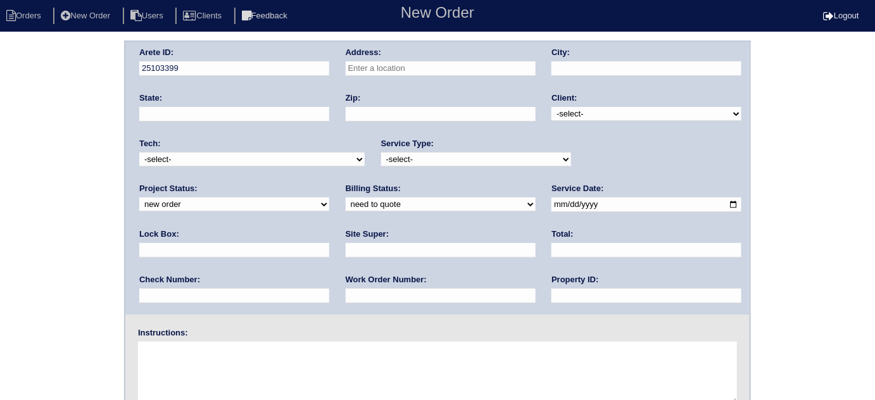
click at [399, 64] on input "text" at bounding box center [441, 68] width 190 height 15
type input "[STREET_ADDRESS]"
type input "[GEOGRAPHIC_DATA]"
type input "GA"
type input "30127"
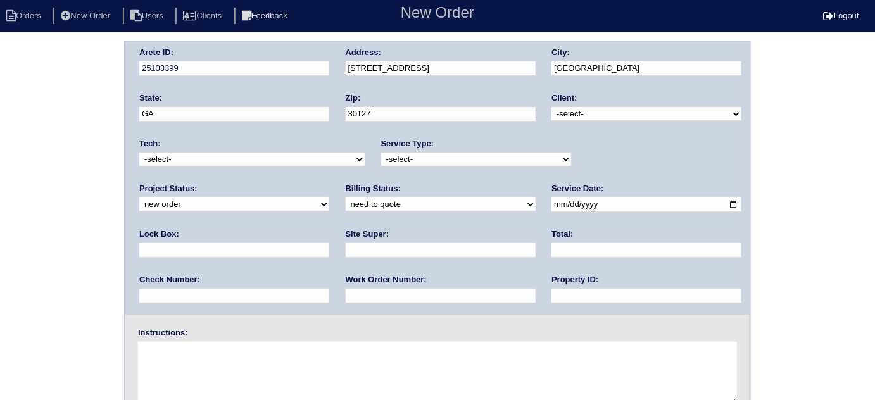
click at [577, 116] on select "-select- TriCon American Homes American Homes 4 Rent First Key Homes Zillow The…" at bounding box center [646, 114] width 190 height 14
select select "1"
click at [552, 107] on select "-select- TriCon American Homes American Homes 4 Rent First Key Homes Zillow The…" at bounding box center [646, 114] width 190 height 14
click at [441, 156] on select "-select- initial service basic service maintenance call replacement scope servi…" at bounding box center [476, 160] width 190 height 14
select select "initial service"
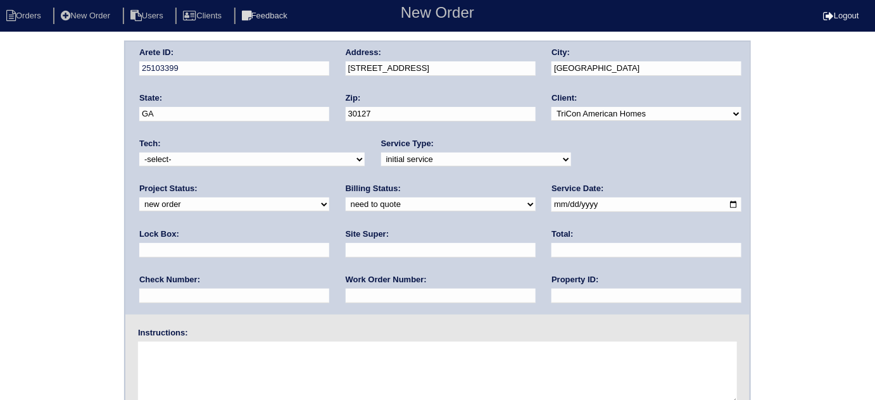
click at [381, 153] on select "-select- initial service basic service maintenance call replacement scope servi…" at bounding box center [476, 160] width 190 height 14
drag, startPoint x: 525, startPoint y: 203, endPoint x: 489, endPoint y: 216, distance: 38.7
click at [551, 203] on input "date" at bounding box center [646, 204] width 190 height 15
type input "[DATE]"
click at [551, 295] on input "text" at bounding box center [646, 296] width 190 height 15
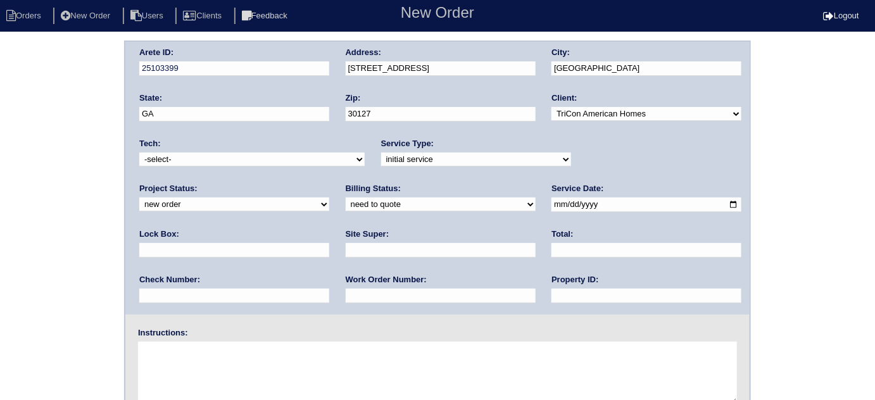
type input "N/A"
click at [346, 250] on input "text" at bounding box center [441, 250] width 190 height 15
type input "[PERSON_NAME]"
click at [346, 295] on input "text" at bounding box center [441, 296] width 190 height 15
type input "546387"
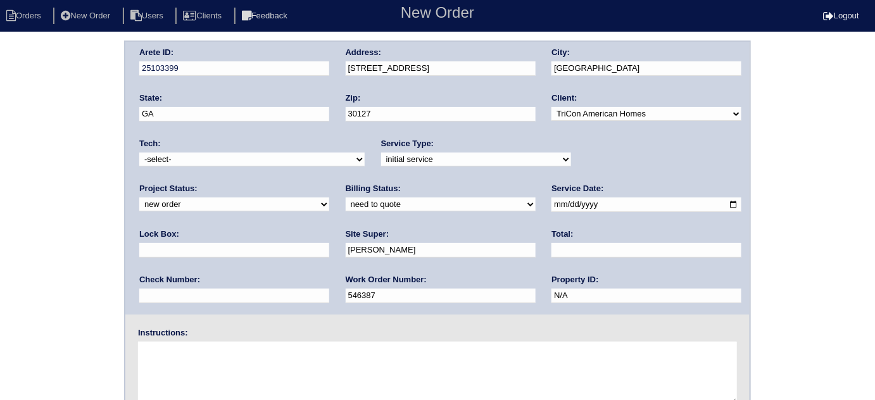
click at [268, 391] on textarea at bounding box center [437, 373] width 599 height 63
type textarea "Install smart tstats if needed"
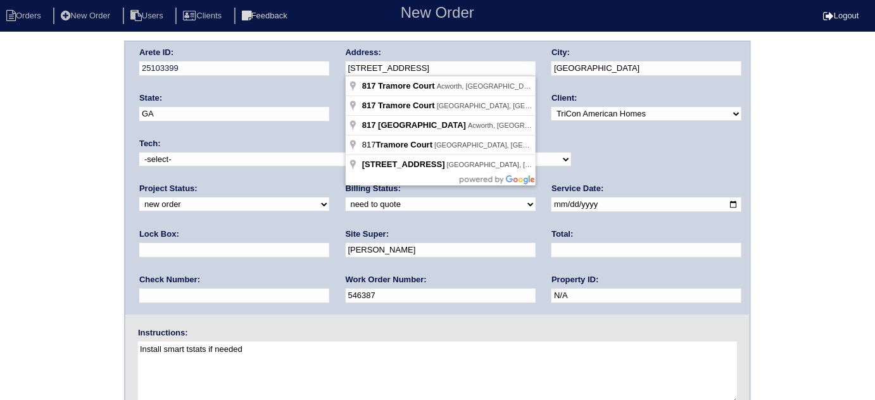
drag, startPoint x: 428, startPoint y: 67, endPoint x: 332, endPoint y: 68, distance: 96.8
click at [332, 68] on div "Arete ID: 25103399 Address: 817 Tramore Ct City: Powder Springs State: GA Zip: …" at bounding box center [437, 178] width 624 height 273
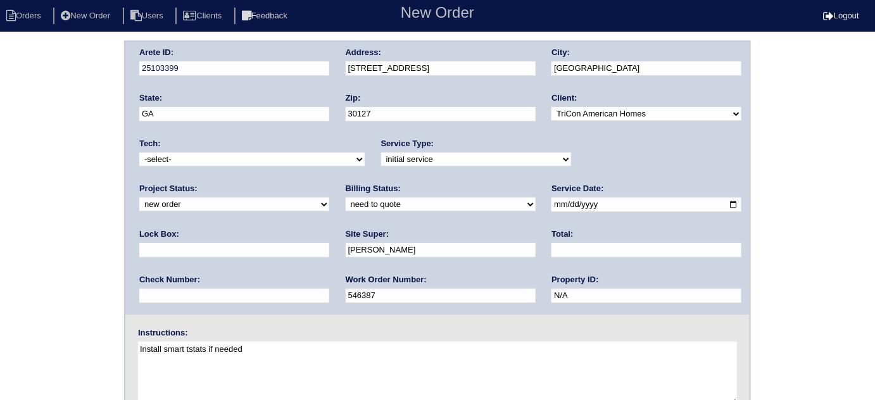
drag, startPoint x: 22, startPoint y: 192, endPoint x: 28, endPoint y: 256, distance: 64.3
click at [20, 192] on div "Arete ID: 25103399 Address: 817 Tramore Ct City: Powder Springs State: GA Zip: …" at bounding box center [437, 297] width 875 height 512
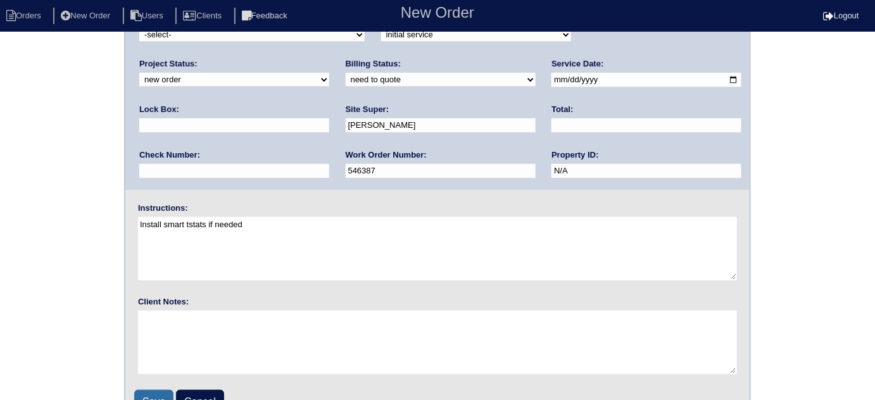
scroll to position [149, 0]
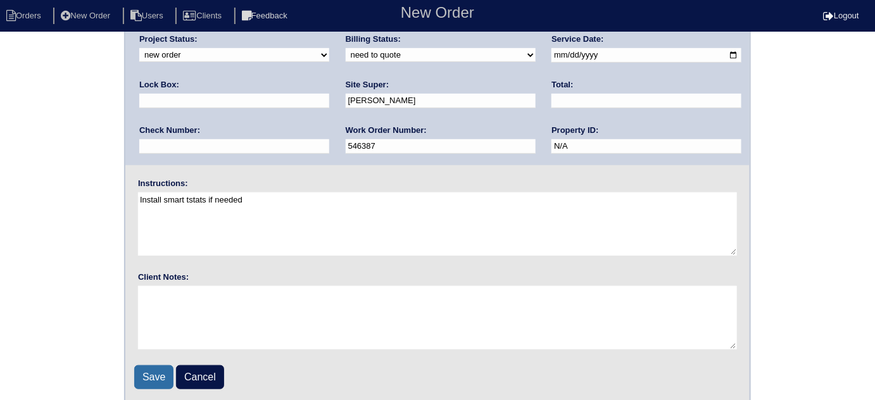
click at [150, 376] on input "Save" at bounding box center [153, 377] width 39 height 24
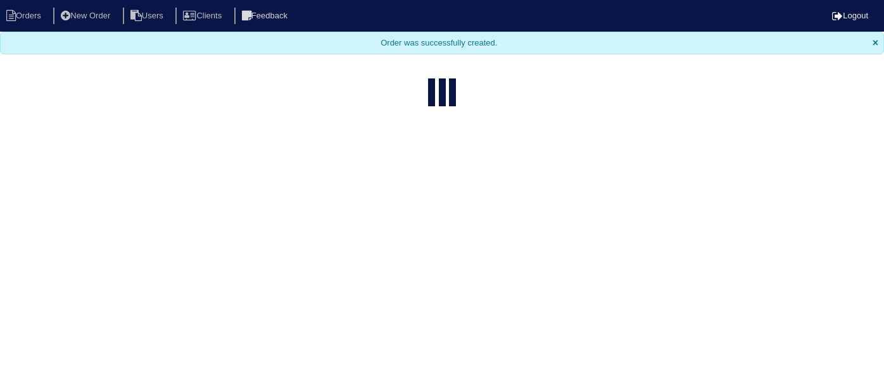
select select "15"
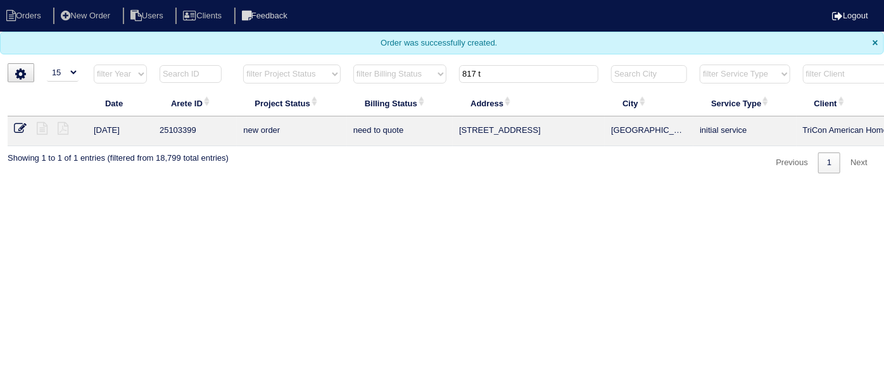
drag, startPoint x: 527, startPoint y: 70, endPoint x: 143, endPoint y: 72, distance: 384.2
click at [178, 72] on tr "filter Year -- Any Year -- 2025 2024 2023 2022 2021 2020 2019 filter Project St…" at bounding box center [556, 77] width 1097 height 26
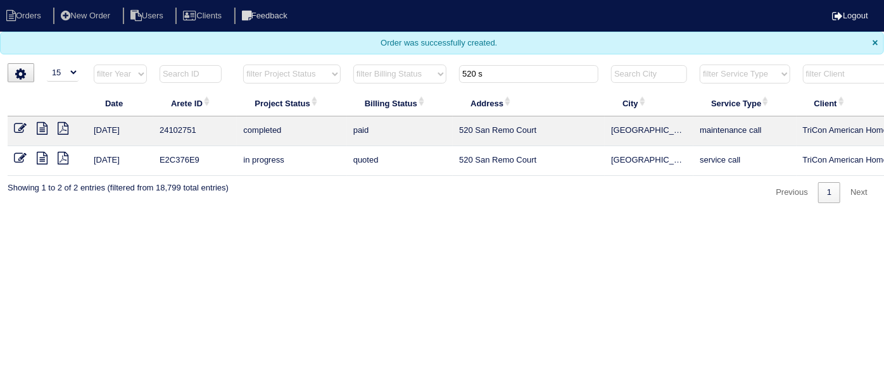
type input "520 s"
click at [103, 16] on li "New Order" at bounding box center [86, 16] width 67 height 17
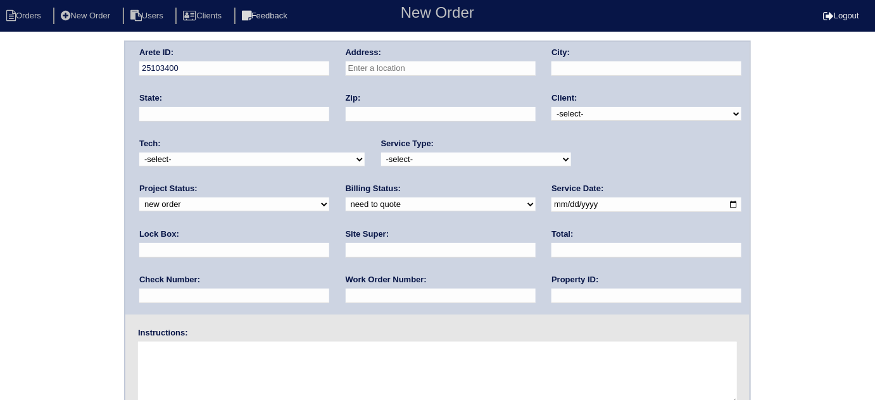
click at [481, 73] on input "text" at bounding box center [441, 68] width 190 height 15
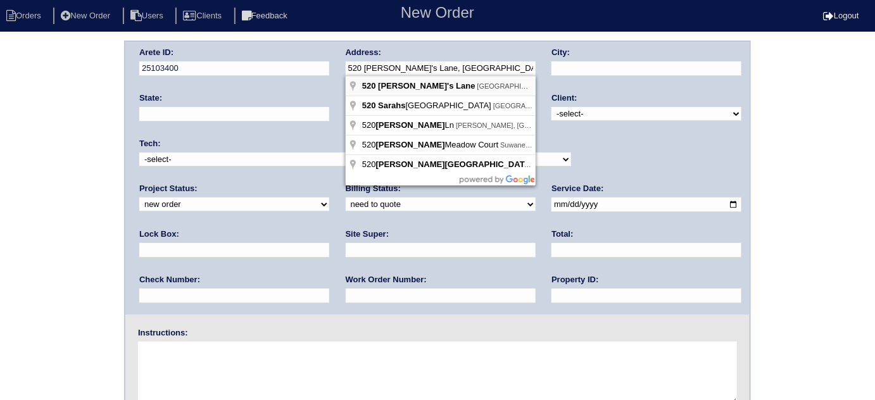
type input "520 Sarah's Ln"
type input "Locust Grove"
type input "GA"
type input "30248"
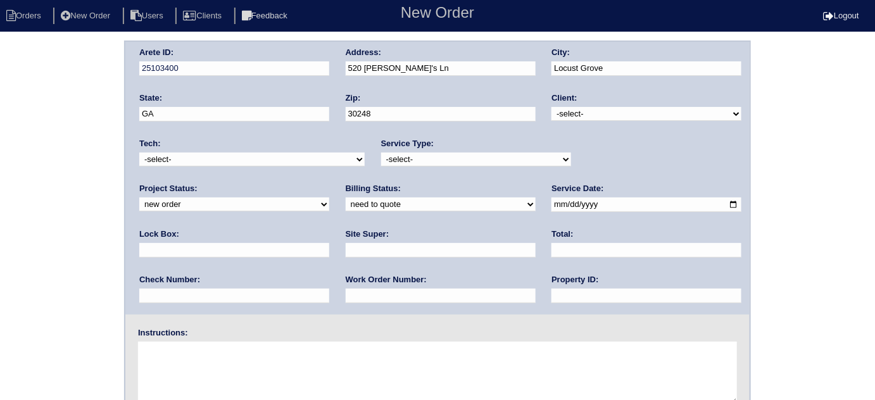
drag, startPoint x: 600, startPoint y: 109, endPoint x: 595, endPoint y: 119, distance: 11.3
click at [600, 109] on select "-select- TriCon American Homes American Homes 4 Rent First Key Homes Zillow The…" at bounding box center [646, 114] width 190 height 14
select select "1"
click at [552, 107] on select "-select- TriCon American Homes American Homes 4 Rent First Key Homes Zillow The…" at bounding box center [646, 114] width 190 height 14
click at [447, 155] on select "-select- initial service basic service maintenance call replacement scope servi…" at bounding box center [476, 160] width 190 height 14
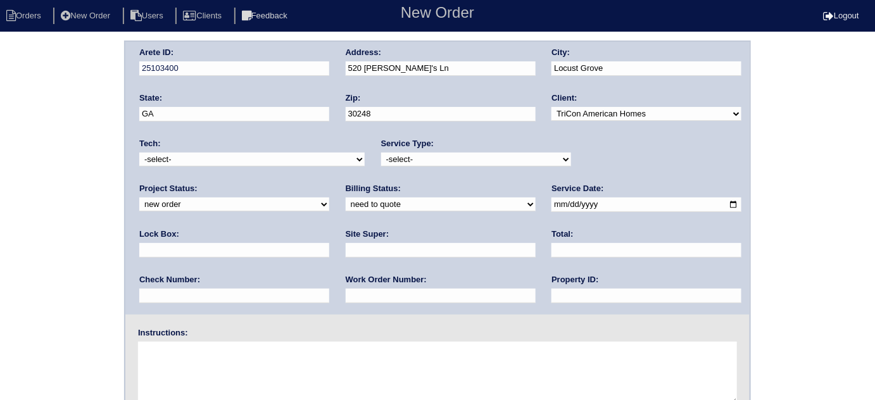
select select "initial service"
click at [381, 153] on select "-select- initial service basic service maintenance call replacement scope servi…" at bounding box center [476, 160] width 190 height 14
click at [551, 204] on input "date" at bounding box center [646, 204] width 190 height 15
type input "2025-09-15"
drag, startPoint x: 625, startPoint y: 207, endPoint x: 423, endPoint y: 53, distance: 253.8
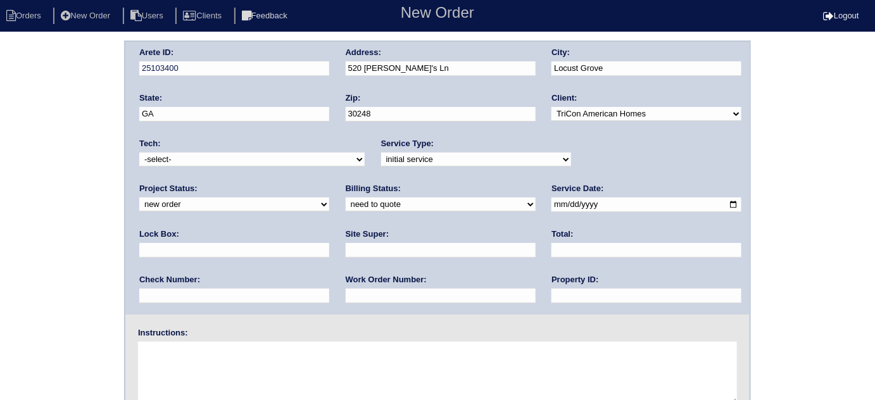
click at [329, 243] on input "text" at bounding box center [234, 250] width 190 height 15
type input "9470"
drag, startPoint x: 468, startPoint y: 294, endPoint x: 469, endPoint y: 288, distance: 6.5
click at [551, 294] on input "text" at bounding box center [646, 296] width 190 height 15
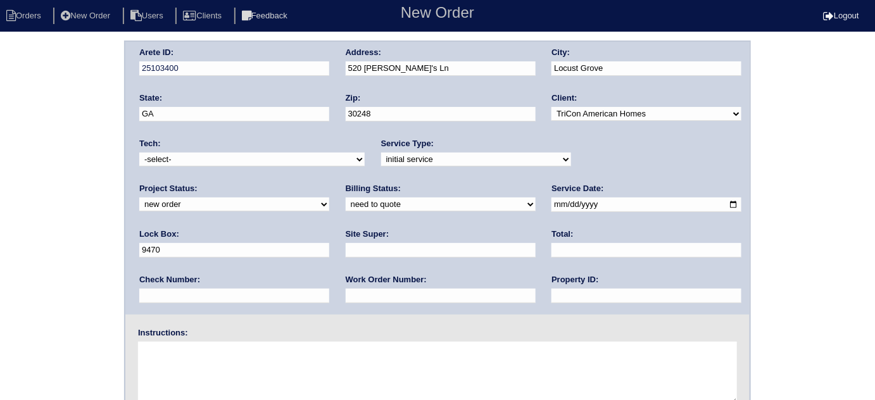
type input "N/A"
click at [346, 295] on input "text" at bounding box center [441, 296] width 190 height 15
type input "546401"
click at [346, 251] on input "text" at bounding box center [441, 250] width 190 height 15
click at [346, 247] on input "text" at bounding box center [441, 250] width 190 height 15
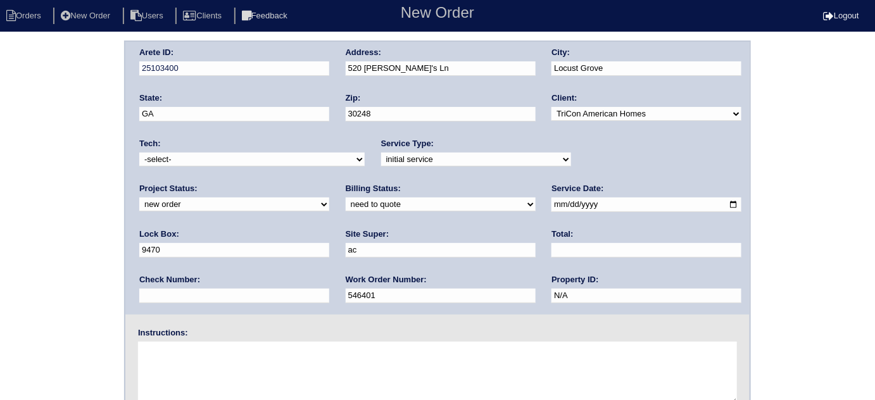
type input "Ackeem Cadet"
click at [194, 356] on textarea at bounding box center [437, 373] width 599 height 63
type textarea "Install smart tstats if needed"
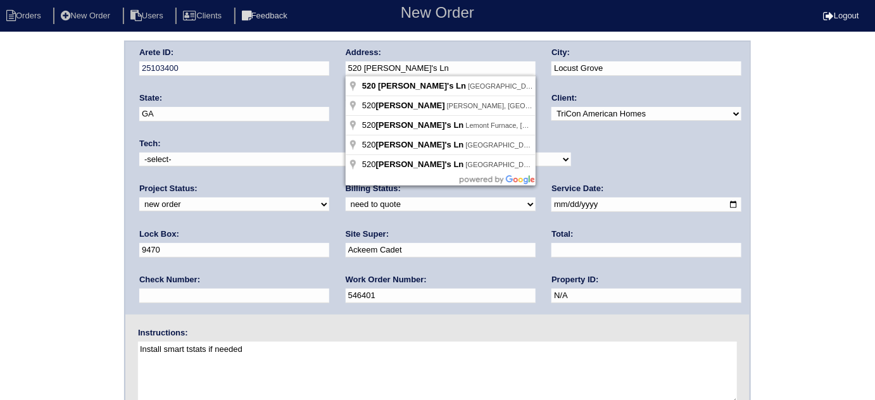
drag, startPoint x: 413, startPoint y: 71, endPoint x: 307, endPoint y: 84, distance: 107.1
click at [307, 84] on div "Arete ID: 25103400 Address: 520 Sarah's Ln City: Locust Grove State: GA Zip: 30…" at bounding box center [437, 178] width 624 height 273
click at [41, 187] on div "Arete ID: 25103400 Address: 520 Sarah's Ln City: Locust Grove State: GA Zip: 30…" at bounding box center [437, 297] width 875 height 512
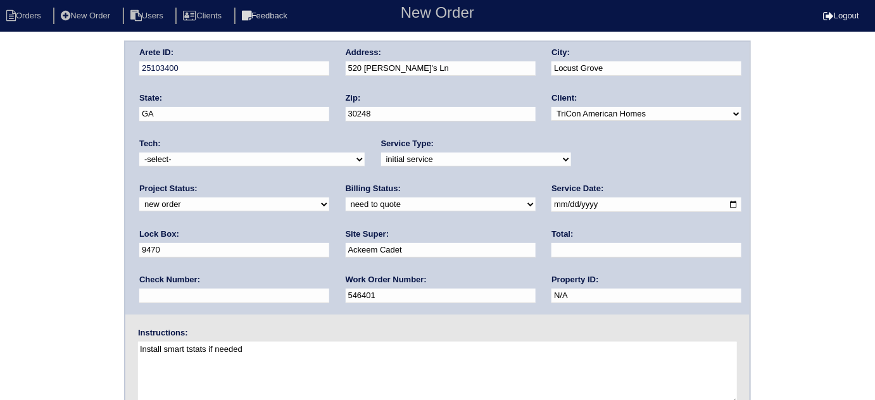
click at [0, 258] on div "Arete ID: 25103400 Address: 520 Sarah's Ln City: Locust Grove State: GA Zip: 30…" at bounding box center [437, 297] width 875 height 512
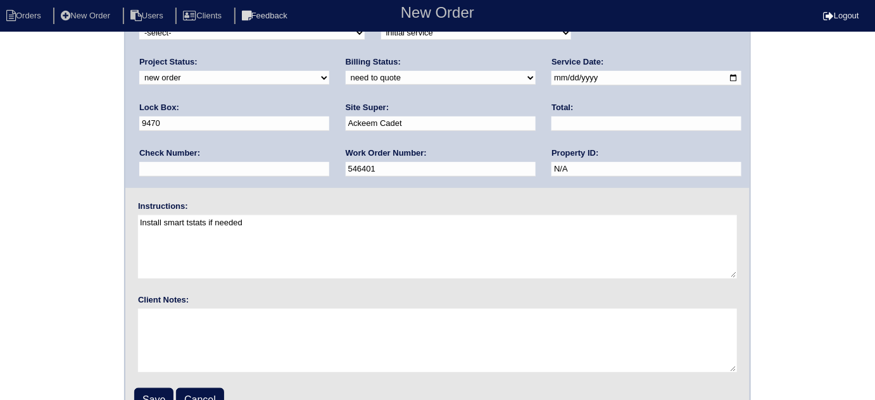
scroll to position [149, 0]
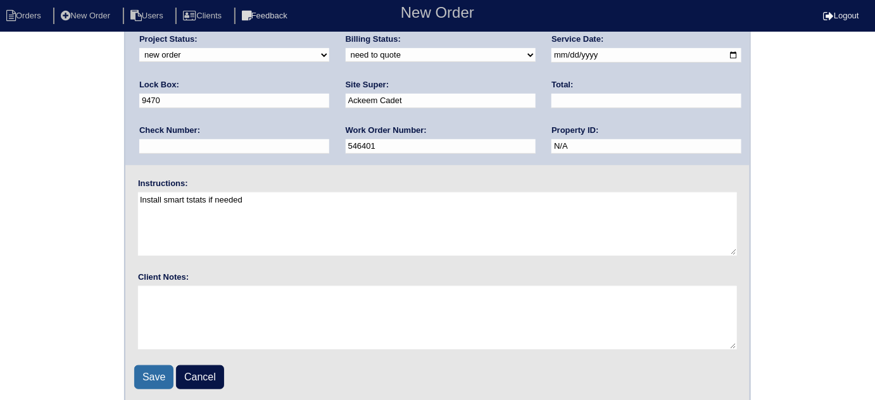
click at [149, 375] on input "Save" at bounding box center [153, 377] width 39 height 24
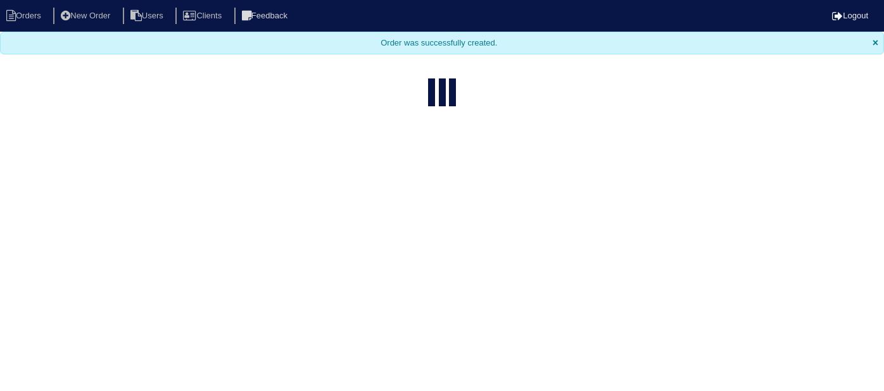
select select "15"
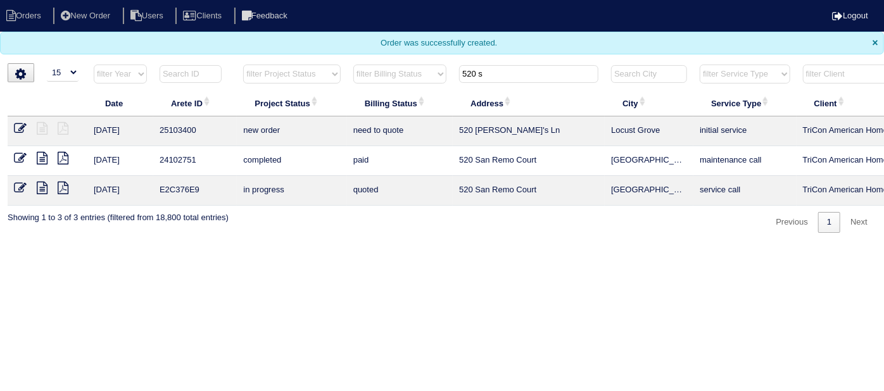
drag, startPoint x: 515, startPoint y: 63, endPoint x: 477, endPoint y: 70, distance: 38.0
click at [477, 70] on th "520 s" at bounding box center [529, 77] width 152 height 26
drag, startPoint x: 493, startPoint y: 76, endPoint x: 165, endPoint y: 9, distance: 334.6
click at [186, 20] on body "Orders New Order Users Clients Feedback Logout Orders New Order Users Clients M…" at bounding box center [442, 116] width 884 height 233
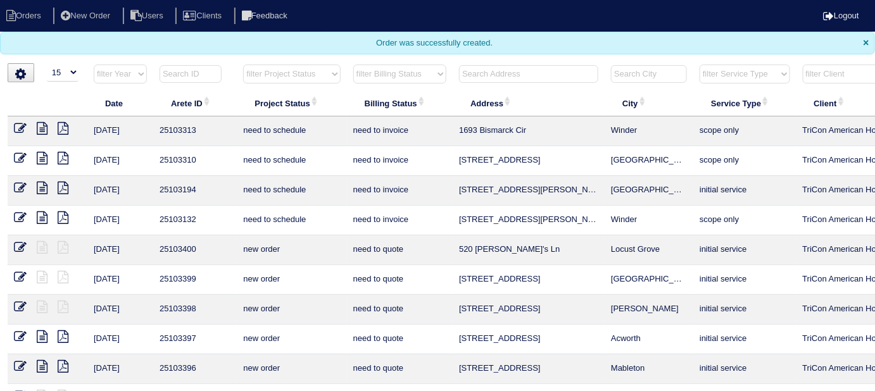
drag, startPoint x: 311, startPoint y: 66, endPoint x: 299, endPoint y: 80, distance: 18.9
click at [311, 66] on select "filter Project Status -- Any Project Status -- new order assigned in progress f…" at bounding box center [291, 74] width 97 height 19
select select "field complete"
click at [243, 65] on select "filter Project Status -- Any Project Status -- new order assigned in progress f…" at bounding box center [291, 74] width 97 height 19
click at [366, 87] on th "filter Billing Status -- Any Billing Status -- need to quote quoted need to inv…" at bounding box center [400, 77] width 106 height 26
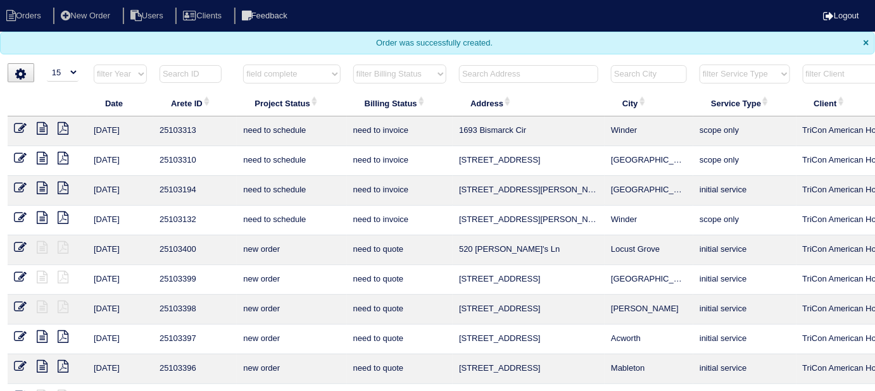
click at [368, 70] on select "filter Billing Status -- Any Billing Status -- need to quote quoted need to inv…" at bounding box center [399, 74] width 93 height 19
select select "need to quote"
click at [353, 65] on select "filter Billing Status -- Any Billing Status -- need to quote quoted need to inv…" at bounding box center [399, 74] width 93 height 19
click at [295, 72] on select "filter Project Status -- Any Project Status -- new order assigned in progress f…" at bounding box center [291, 74] width 97 height 19
click at [243, 65] on select "filter Project Status -- Any Project Status -- new order assigned in progress f…" at bounding box center [291, 74] width 97 height 19
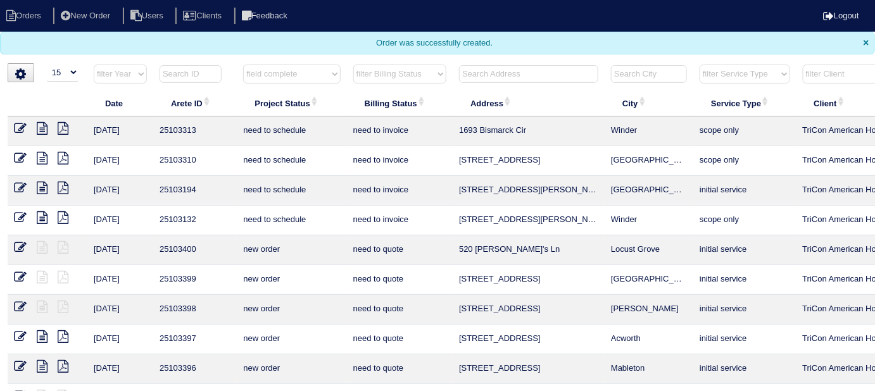
click at [390, 73] on select "filter Billing Status -- Any Billing Status -- need to quote quoted need to inv…" at bounding box center [399, 74] width 93 height 19
click at [353, 65] on select "filter Billing Status -- Any Billing Status -- need to quote quoted need to inv…" at bounding box center [399, 74] width 93 height 19
select select "field complete"
select select
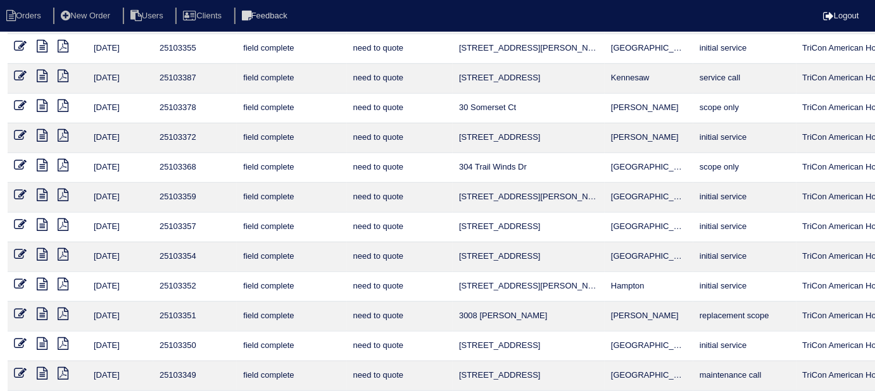
scroll to position [172, 0]
click at [63, 222] on icon at bounding box center [63, 224] width 11 height 13
drag, startPoint x: 285, startPoint y: 103, endPoint x: 306, endPoint y: 97, distance: 22.3
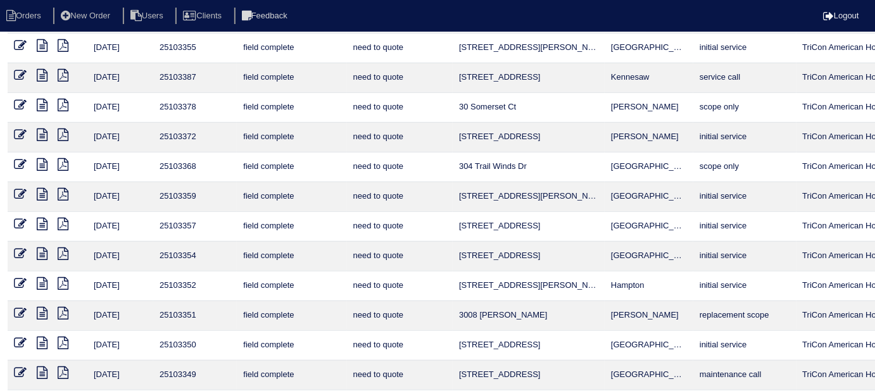
select select "field complete"
select select "need to quote"
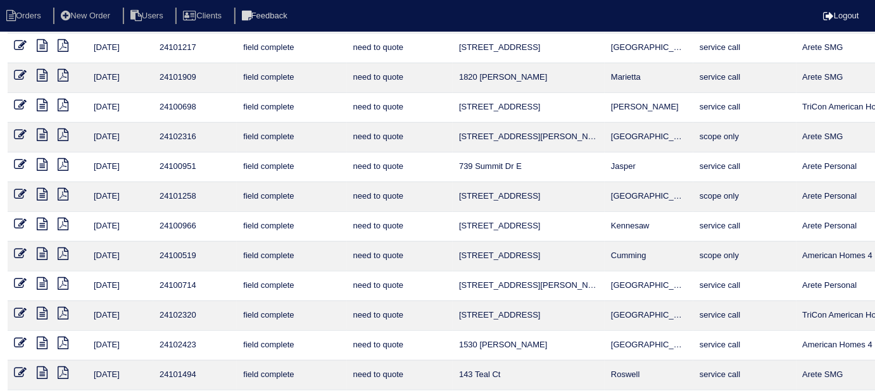
select select
select select "need to quote"
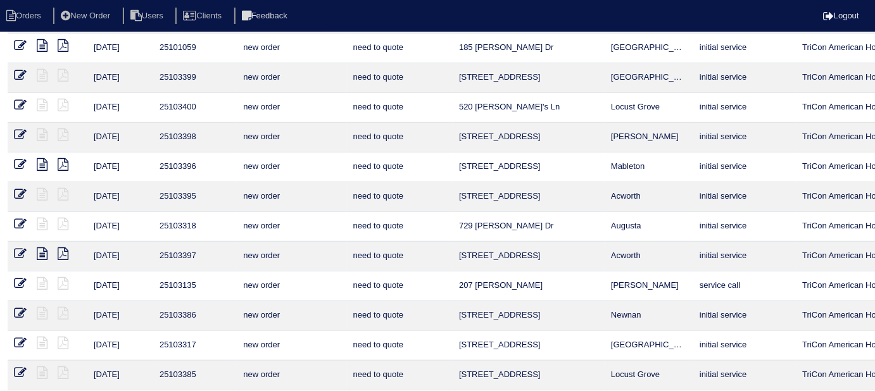
select select
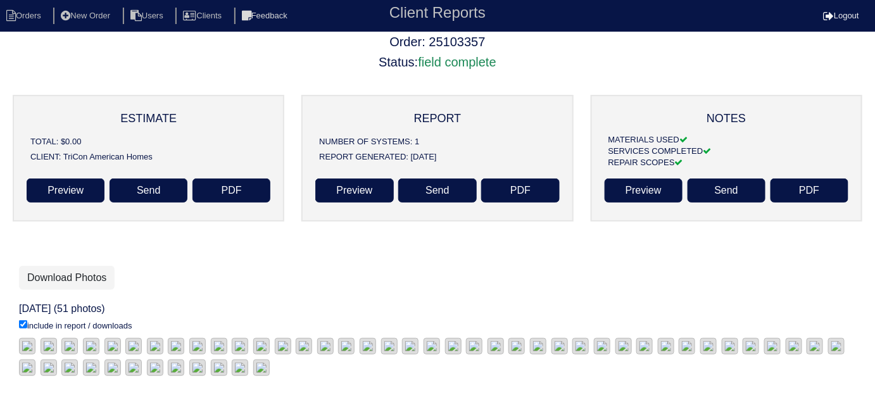
scroll to position [53, 0]
click at [91, 268] on link "Download Photos" at bounding box center [67, 278] width 96 height 24
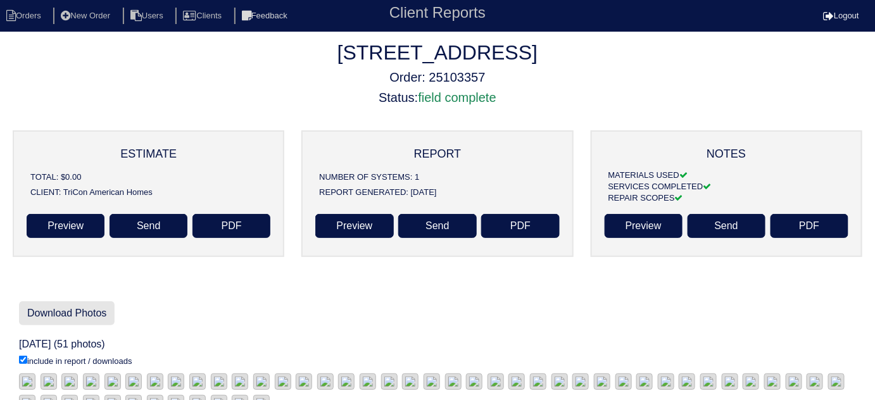
click at [75, 310] on link "Download Photos" at bounding box center [67, 313] width 96 height 24
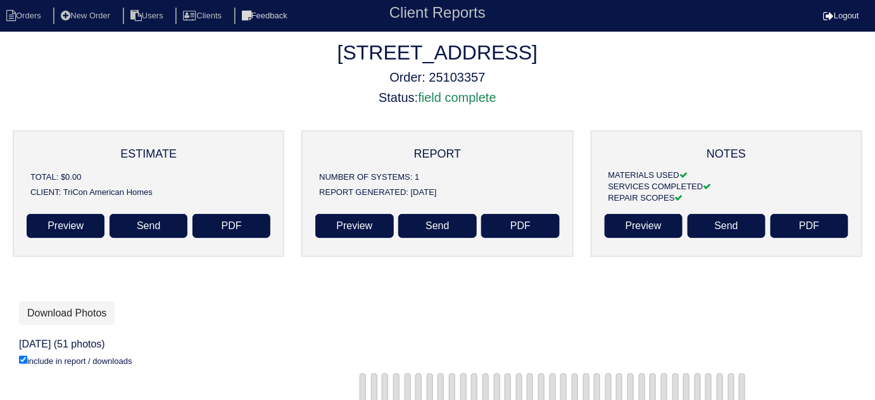
scroll to position [53, 0]
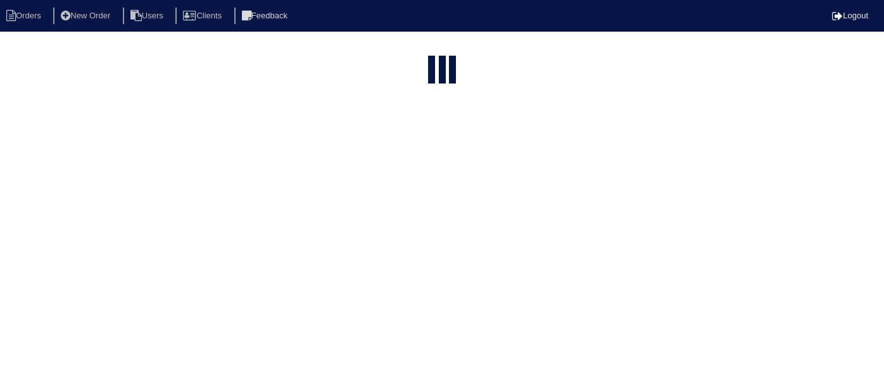
select select "15"
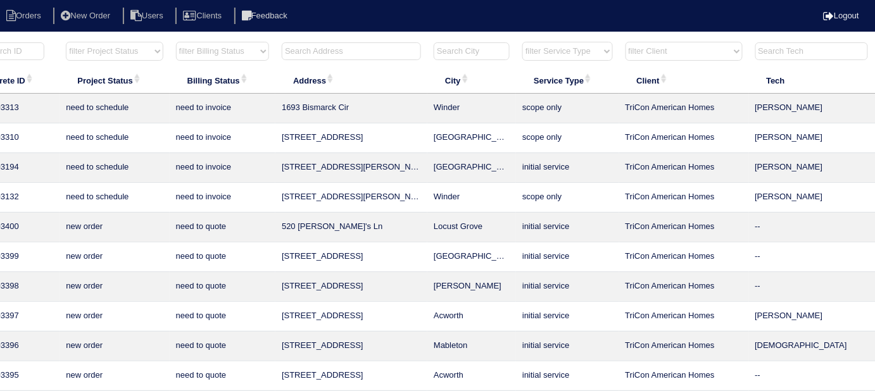
click at [382, 52] on input "text" at bounding box center [351, 51] width 139 height 18
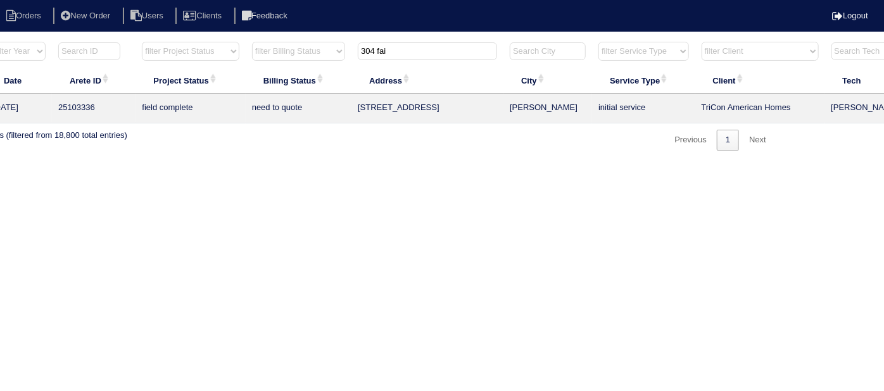
scroll to position [0, 0]
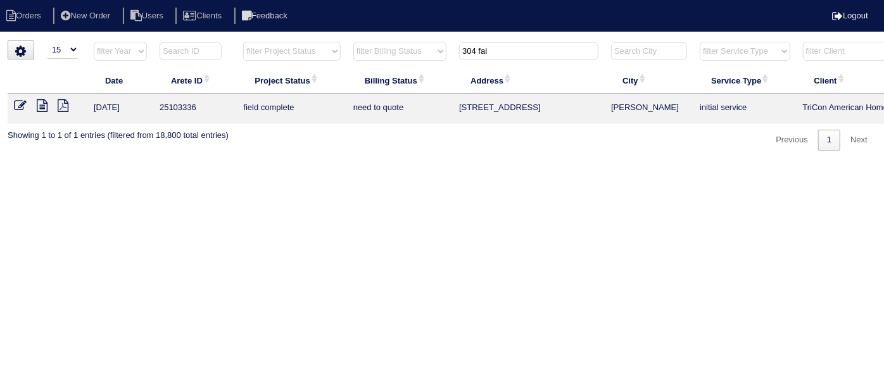
type input "304 fai"
click at [39, 104] on icon at bounding box center [42, 105] width 11 height 13
click at [23, 104] on icon at bounding box center [20, 105] width 13 height 13
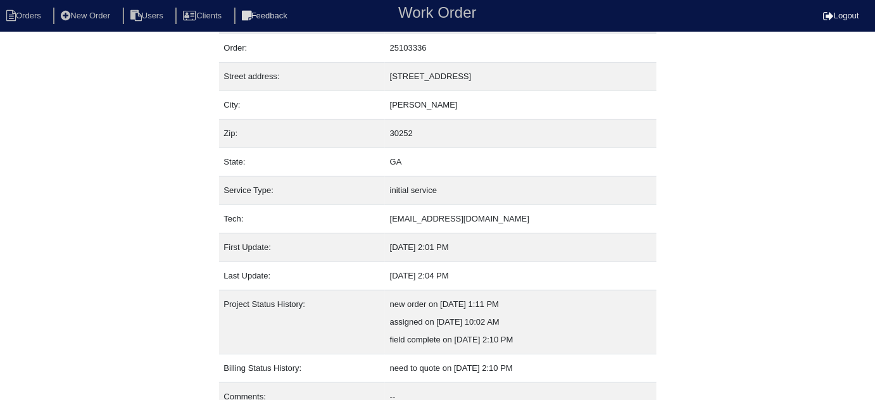
scroll to position [86, 0]
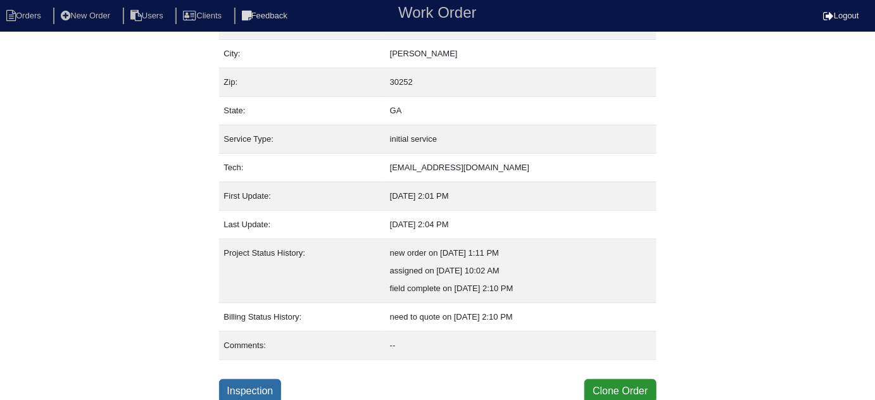
click at [268, 389] on link "Inspection" at bounding box center [250, 391] width 63 height 24
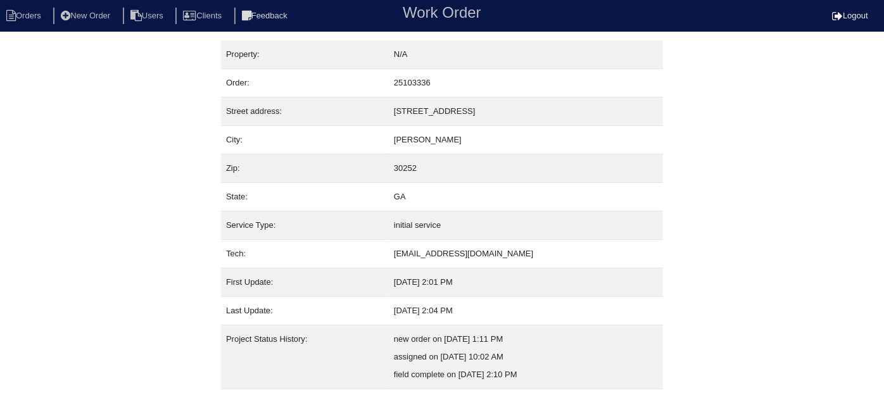
select select "0"
select select "[PERSON_NAME]"
select select "0"
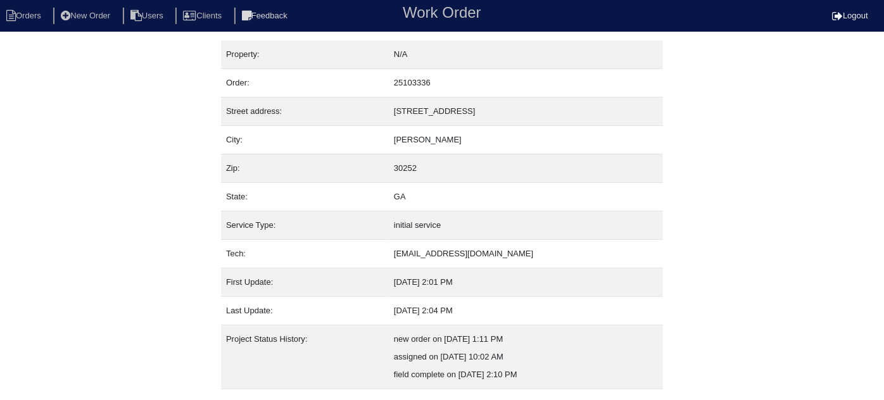
select select "1"
select select "0"
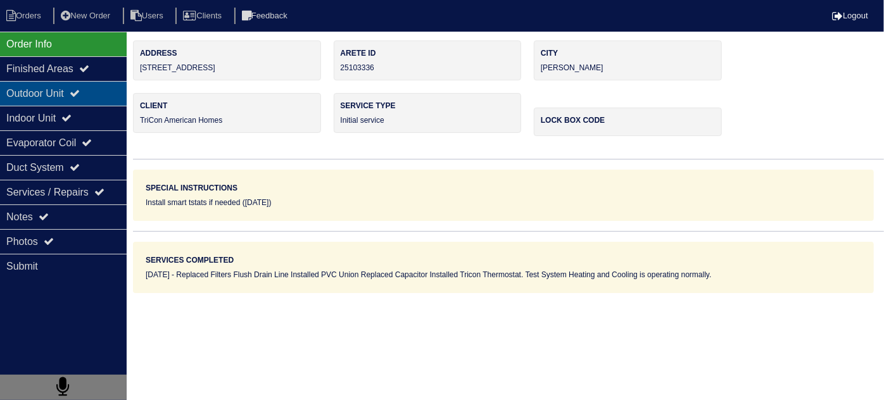
drag, startPoint x: 76, startPoint y: 89, endPoint x: 75, endPoint y: 101, distance: 11.5
click at [76, 89] on div "Outdoor Unit" at bounding box center [63, 93] width 127 height 25
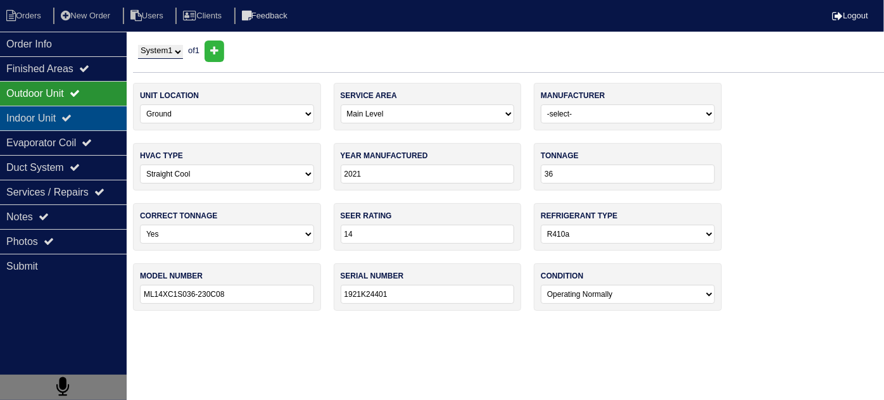
click at [72, 119] on icon at bounding box center [66, 118] width 10 height 10
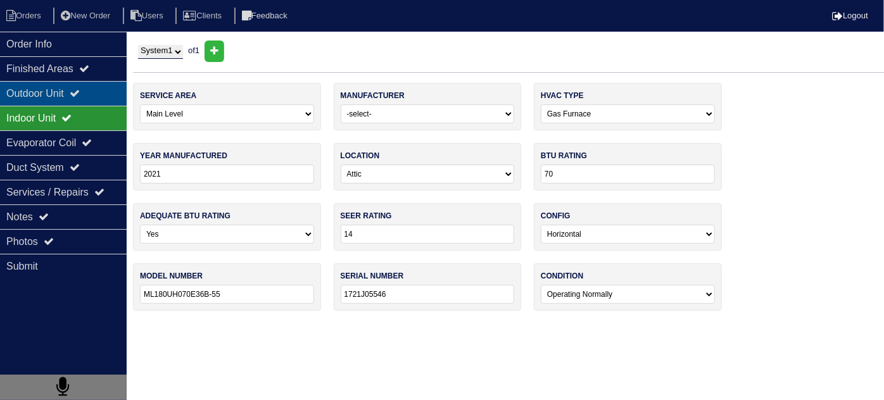
click at [72, 96] on div "Outdoor Unit" at bounding box center [63, 93] width 127 height 25
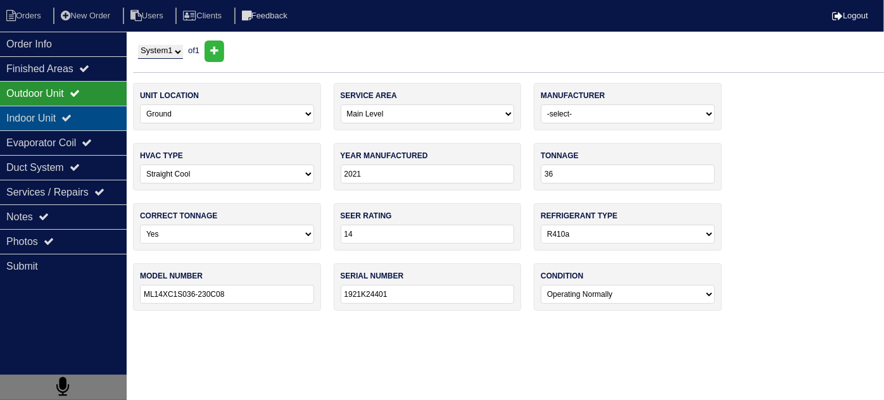
click at [72, 113] on icon at bounding box center [66, 118] width 10 height 10
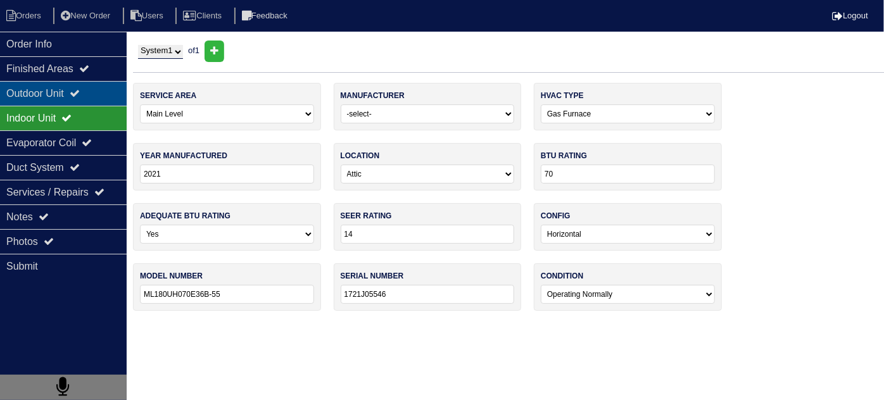
click at [86, 102] on div "Outdoor Unit" at bounding box center [63, 93] width 127 height 25
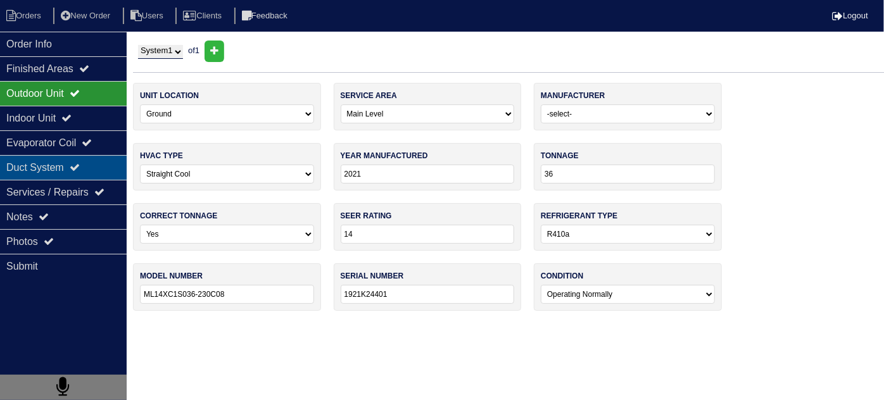
click at [70, 161] on div "Duct System" at bounding box center [63, 167] width 127 height 25
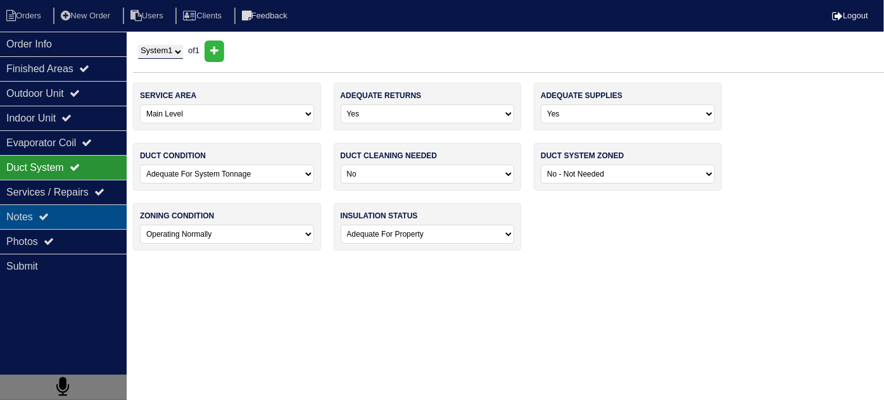
click at [63, 219] on div "Notes" at bounding box center [63, 216] width 127 height 25
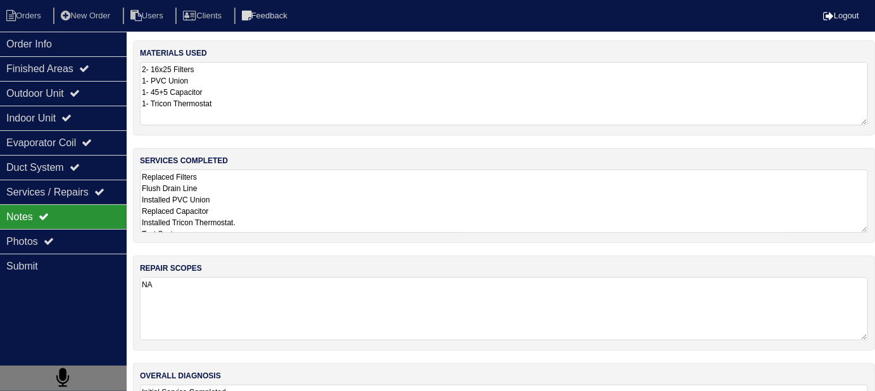
click at [296, 192] on textarea "Replaced Filters Flush Drain Line Installed PVC Union Replaced Capacitor Instal…" at bounding box center [504, 201] width 728 height 63
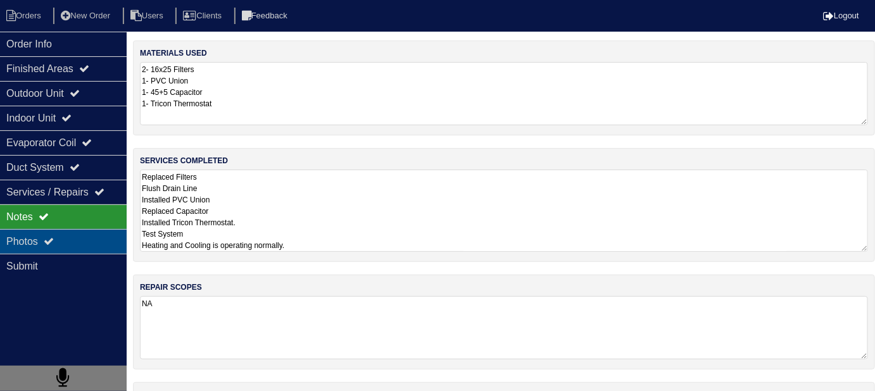
click at [86, 241] on div "Photos" at bounding box center [63, 241] width 127 height 25
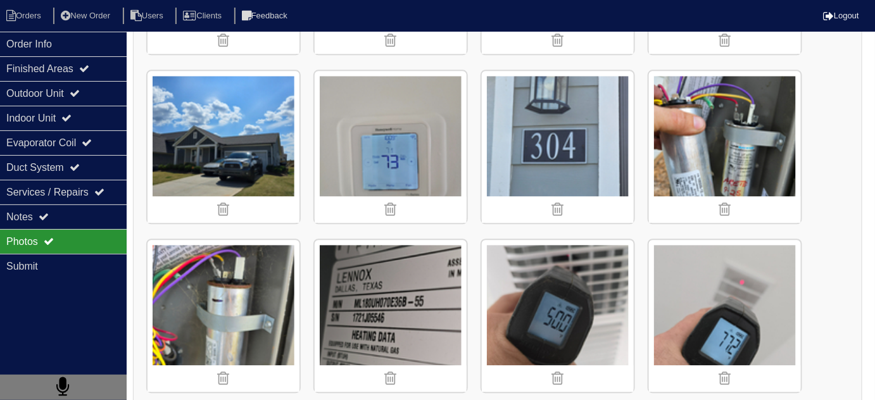
scroll to position [1021, 0]
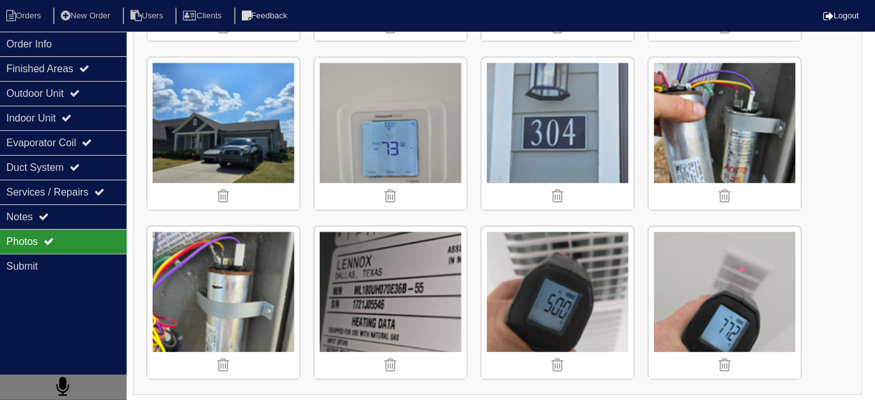
scroll to position [86, 0]
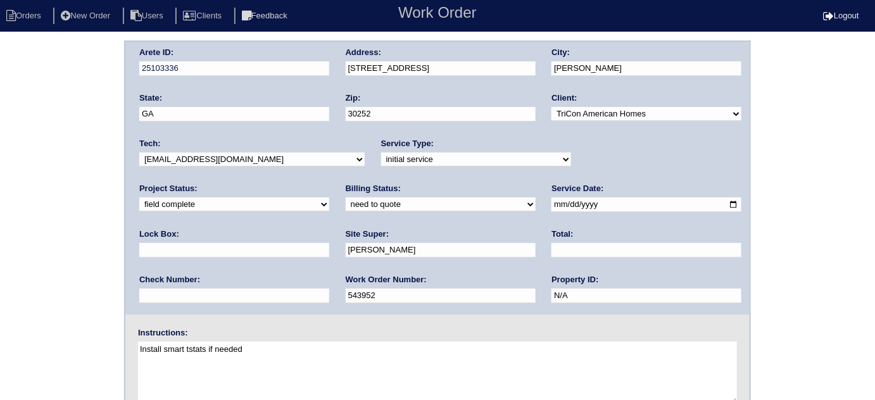
click at [551, 243] on input "text" at bounding box center [646, 250] width 190 height 15
type input "600.00"
click at [346, 202] on select "need to quote quoted need to invoice invoiced paid warranty purchase order need…" at bounding box center [441, 204] width 190 height 14
select select "quoted"
click at [346, 197] on select "need to quote quoted need to invoice invoiced paid warranty purchase order need…" at bounding box center [441, 204] width 190 height 14
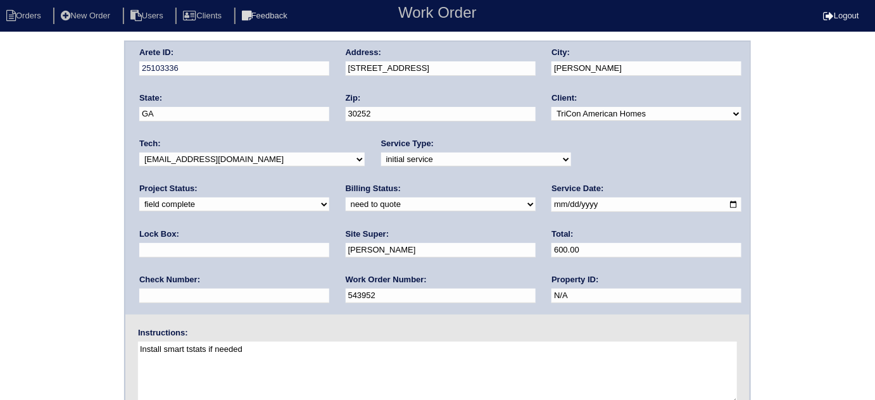
drag, startPoint x: 458, startPoint y: 71, endPoint x: 337, endPoint y: 67, distance: 120.9
click at [337, 67] on div "Arete ID: 25103336 Address: 304 Fairmont Ave City: McDonough State: GA Zip: 302…" at bounding box center [437, 178] width 624 height 273
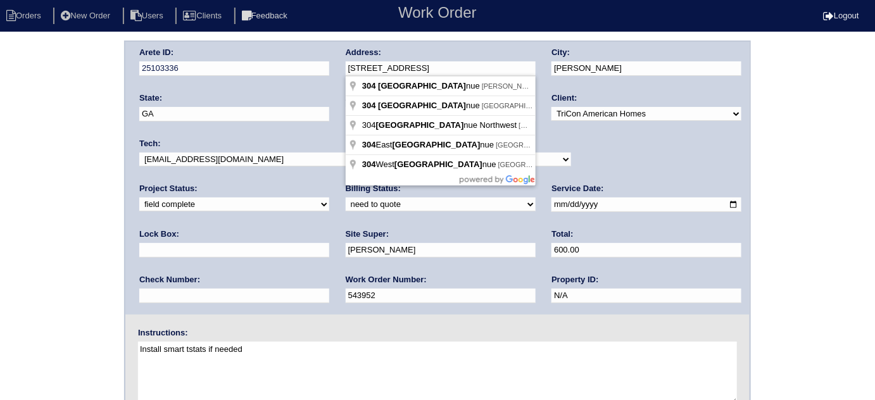
click at [33, 209] on div "Arete ID: 25103336 Address: 304 Fairmont Ave City: McDonough State: GA Zip: 302…" at bounding box center [437, 297] width 875 height 512
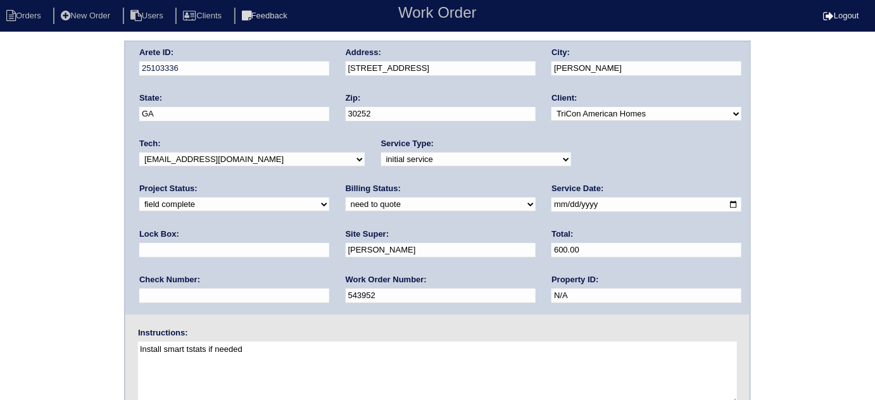
click at [35, 82] on div "Arete ID: 25103336 Address: 304 Fairmont Ave City: McDonough State: GA Zip: 302…" at bounding box center [437, 297] width 875 height 512
click at [94, 232] on div "Arete ID: 25103336 Address: 304 Fairmont Ave City: McDonough State: GA Zip: 302…" at bounding box center [437, 297] width 875 height 512
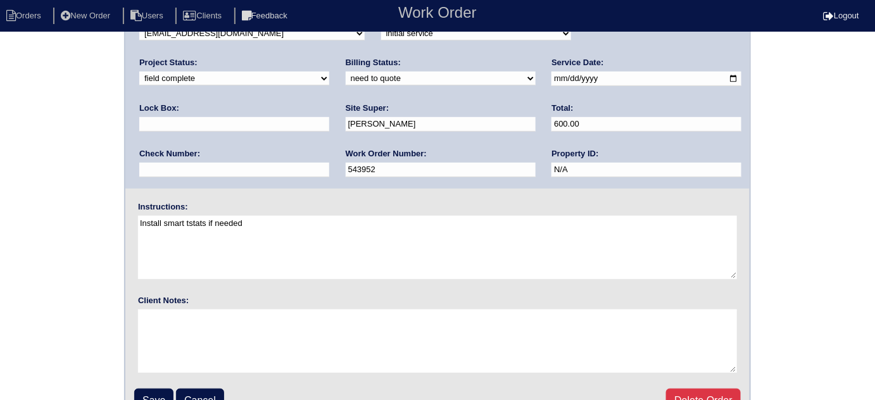
scroll to position [149, 0]
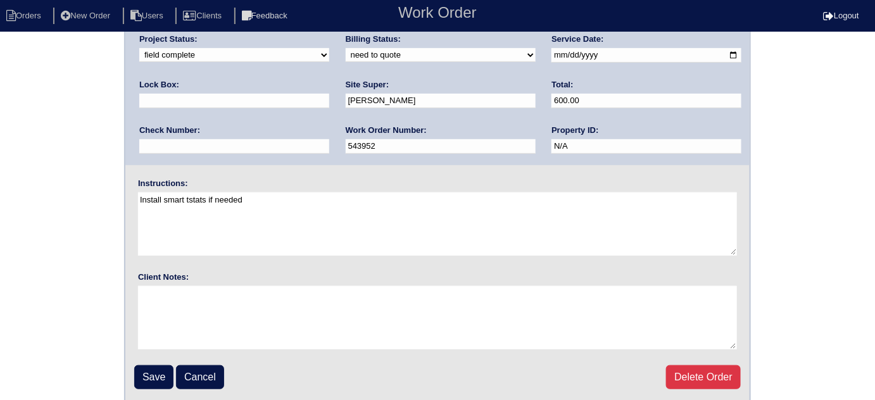
click at [153, 359] on fieldset "Arete ID: 25103336 Address: 304 Fairmont Ave City: McDonough State: GA Zip: 302…" at bounding box center [437, 147] width 624 height 510
click at [155, 368] on input "Save" at bounding box center [153, 377] width 39 height 24
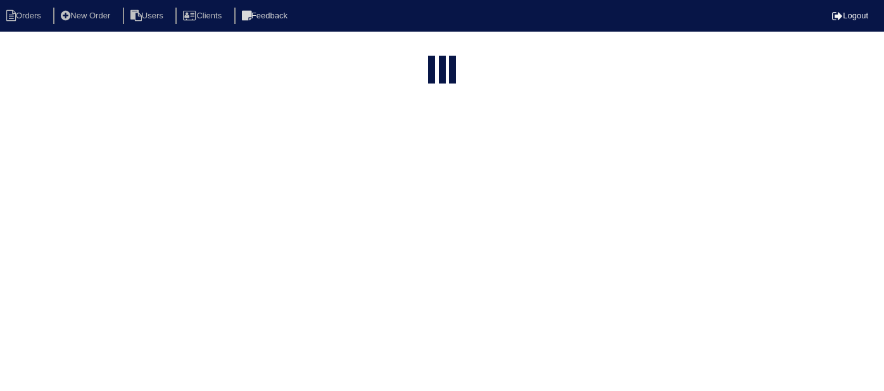
select select "15"
type input "304 fai"
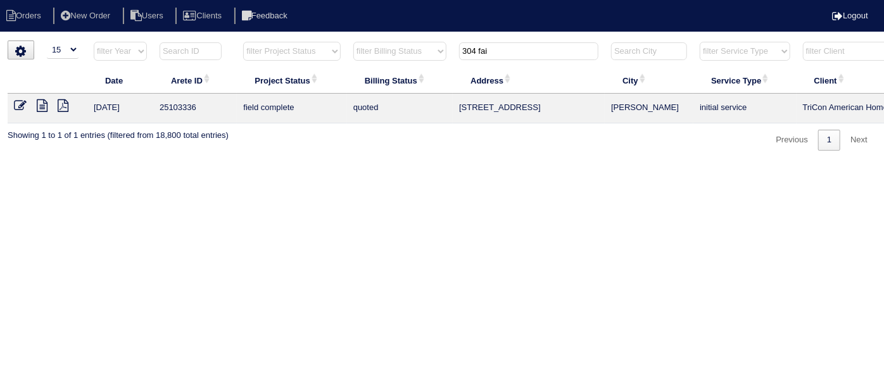
click at [494, 41] on th "304 fai" at bounding box center [529, 54] width 152 height 26
drag, startPoint x: 492, startPoint y: 48, endPoint x: 444, endPoint y: 52, distance: 48.3
click at [444, 52] on tr "filter Year -- Any Year -- 2025 2024 2023 2022 2021 2020 2019 filter Project St…" at bounding box center [556, 54] width 1097 height 26
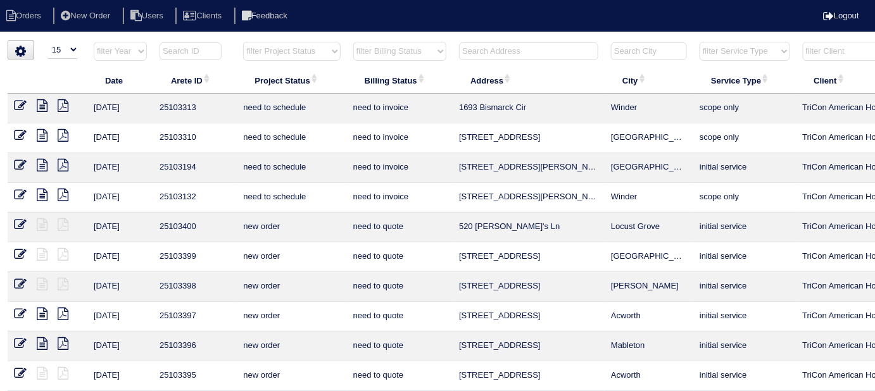
click at [277, 47] on select "filter Project Status -- Any Project Status -- new order assigned in progress f…" at bounding box center [291, 51] width 97 height 19
click at [243, 42] on select "filter Project Status -- Any Project Status -- new order assigned in progress f…" at bounding box center [291, 51] width 97 height 19
select select "field complete"
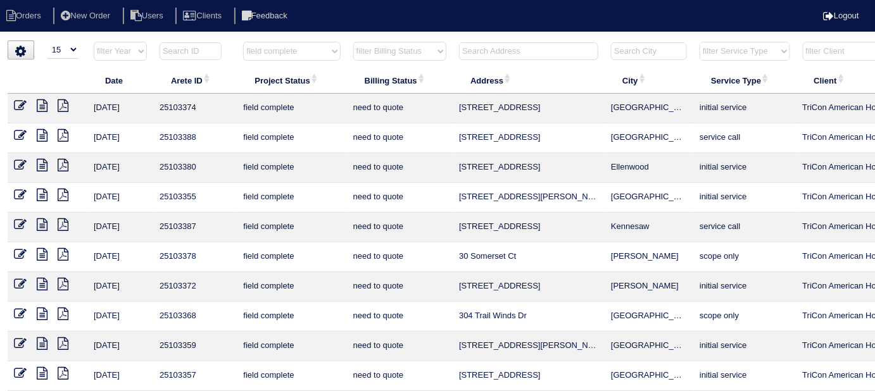
click at [384, 53] on select "filter Billing Status -- Any Billing Status -- need to quote quoted need to inv…" at bounding box center [399, 51] width 93 height 19
select select "need to quote"
click at [353, 42] on select "filter Billing Status -- Any Billing Status -- need to quote quoted need to inv…" at bounding box center [399, 51] width 93 height 19
select select "field complete"
select select "need to quote"
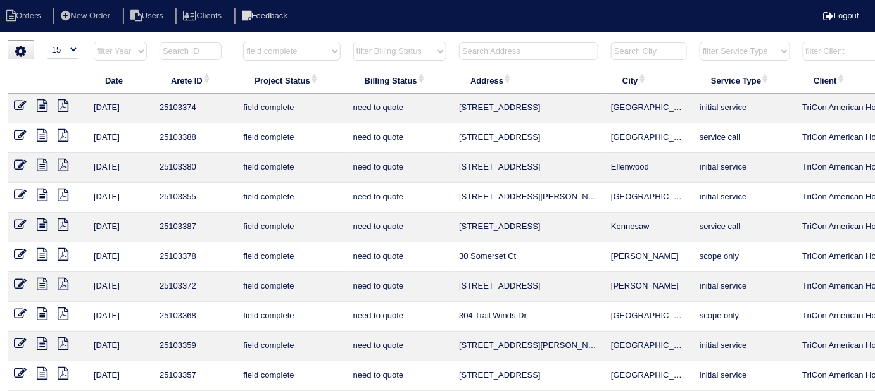
drag, startPoint x: 264, startPoint y: 44, endPoint x: 260, endPoint y: 59, distance: 15.0
click at [264, 44] on select "filter Project Status -- Any Project Status -- new order assigned in progress f…" at bounding box center [291, 51] width 97 height 19
click at [262, 75] on th "Project Status" at bounding box center [291, 80] width 109 height 27
select select "field complete"
select select "need to quote"
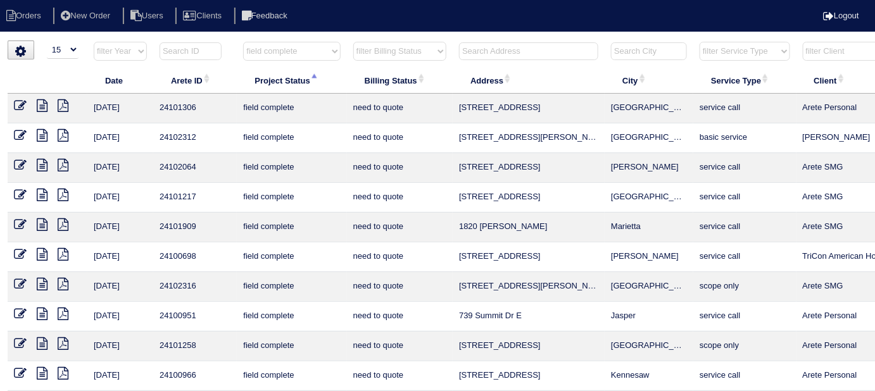
click at [296, 60] on select "filter Project Status -- Any Project Status -- new order assigned in progress f…" at bounding box center [291, 51] width 97 height 19
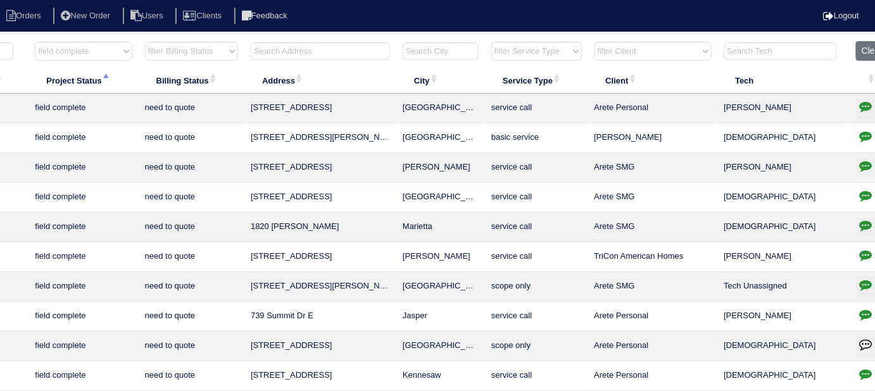
scroll to position [0, 229]
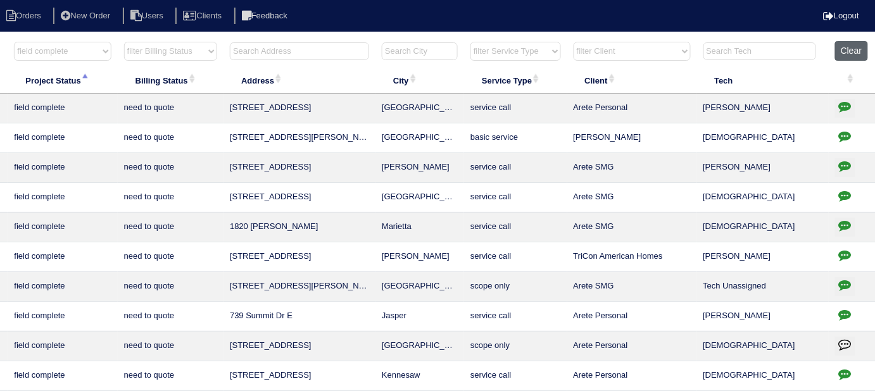
click at [835, 46] on button "Clear" at bounding box center [851, 51] width 32 height 20
select select
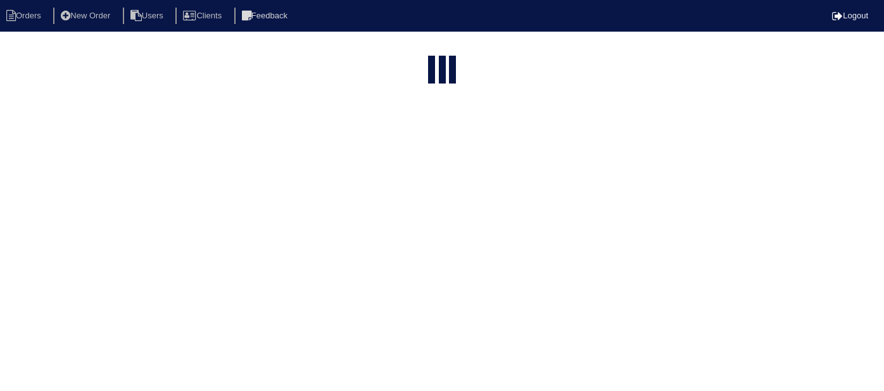
select select "15"
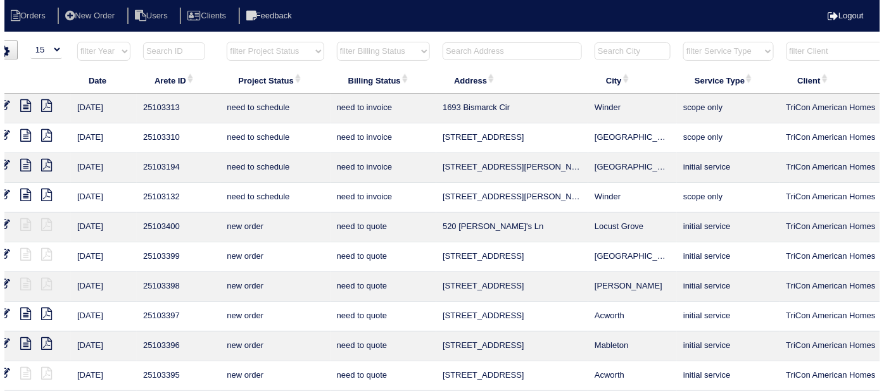
scroll to position [0, 20]
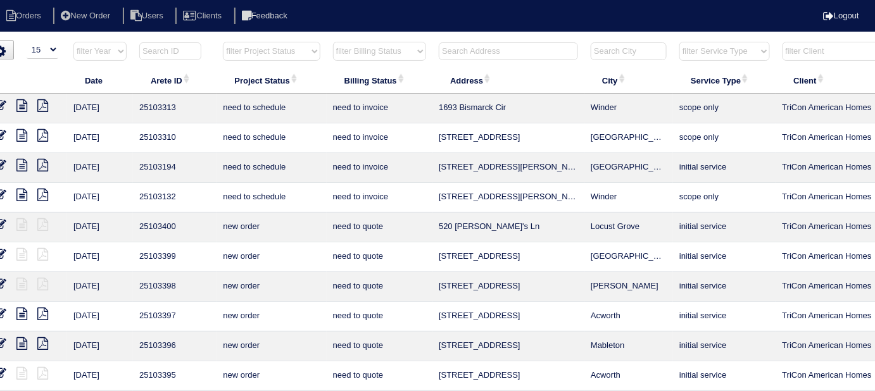
click at [525, 48] on input "text" at bounding box center [508, 51] width 139 height 18
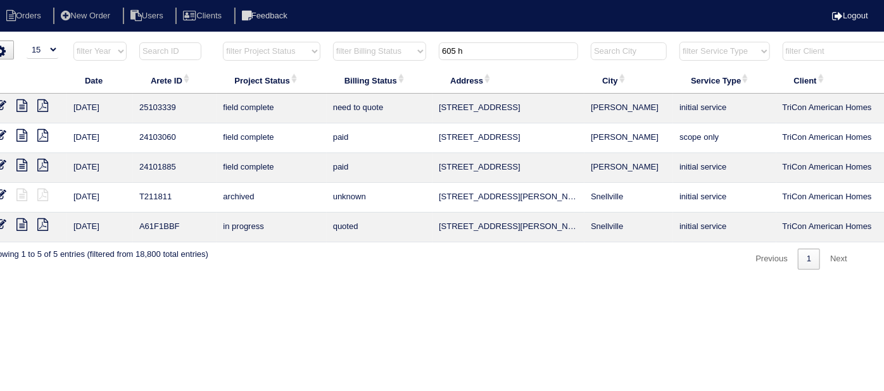
type input "605 h"
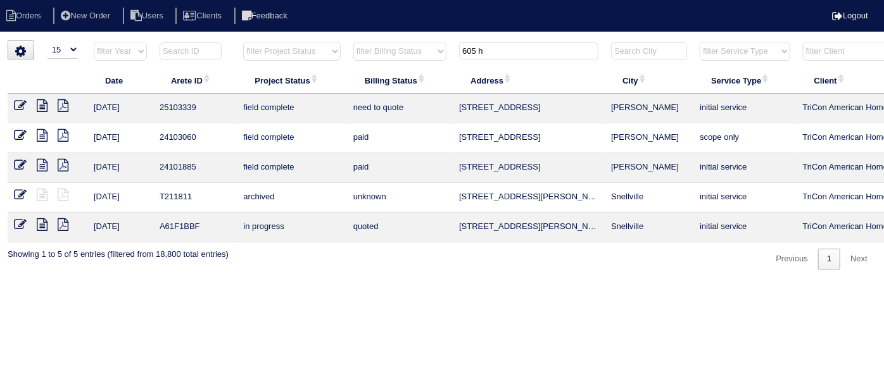
click at [45, 104] on icon at bounding box center [42, 105] width 11 height 13
click at [17, 103] on icon at bounding box center [20, 105] width 13 height 13
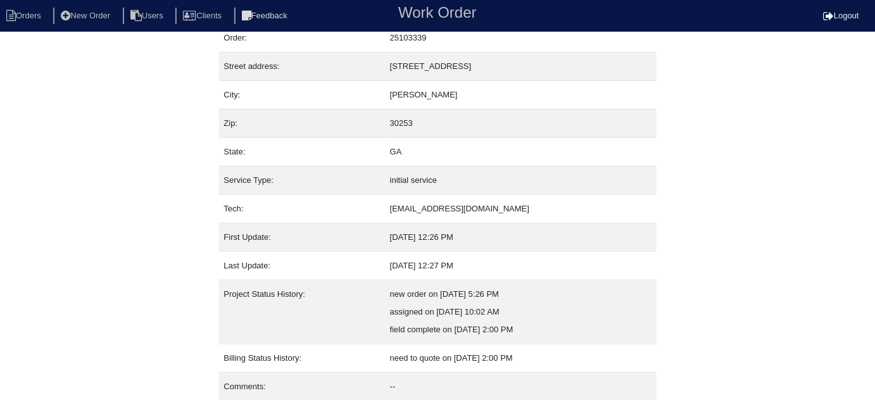
scroll to position [86, 0]
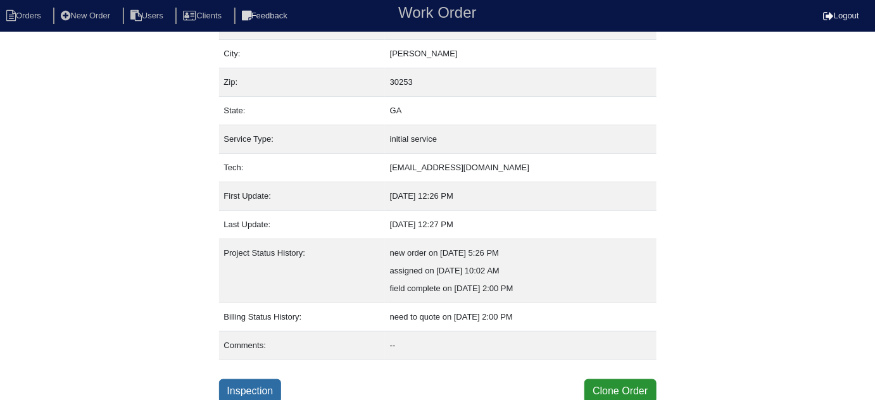
click at [245, 381] on link "Inspection" at bounding box center [250, 391] width 63 height 24
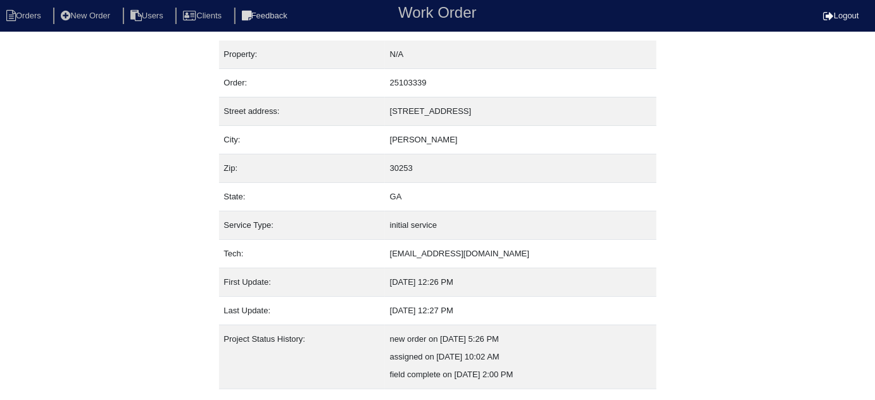
select select "0"
select select "Goodman"
select select "0"
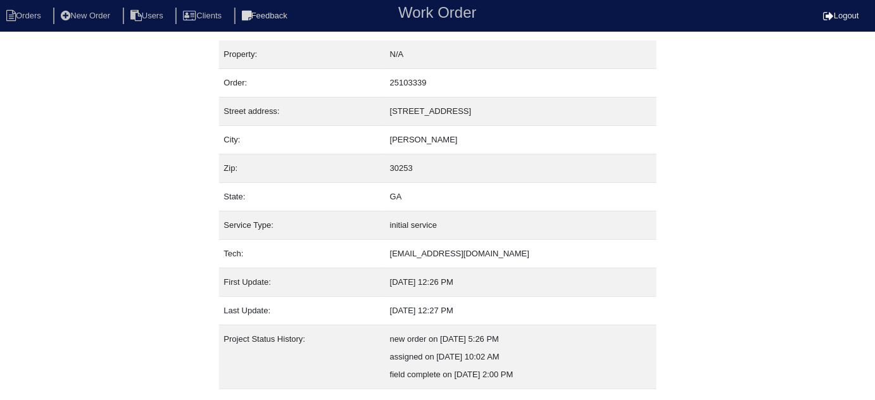
select select "1"
select select "0"
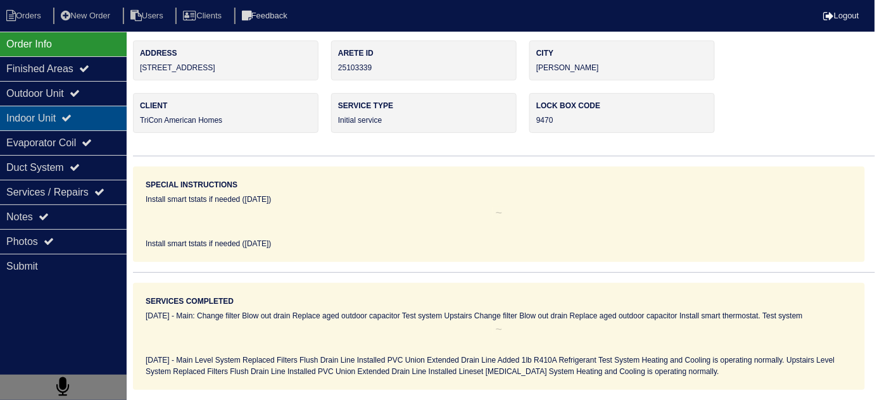
drag, startPoint x: 59, startPoint y: 97, endPoint x: 59, endPoint y: 109, distance: 12.0
click at [59, 97] on div "Outdoor Unit" at bounding box center [63, 93] width 127 height 25
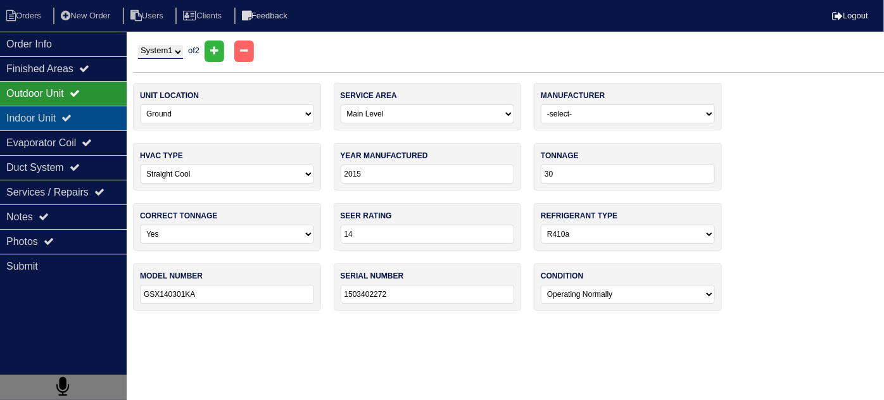
click at [54, 116] on div "Indoor Unit" at bounding box center [63, 118] width 127 height 25
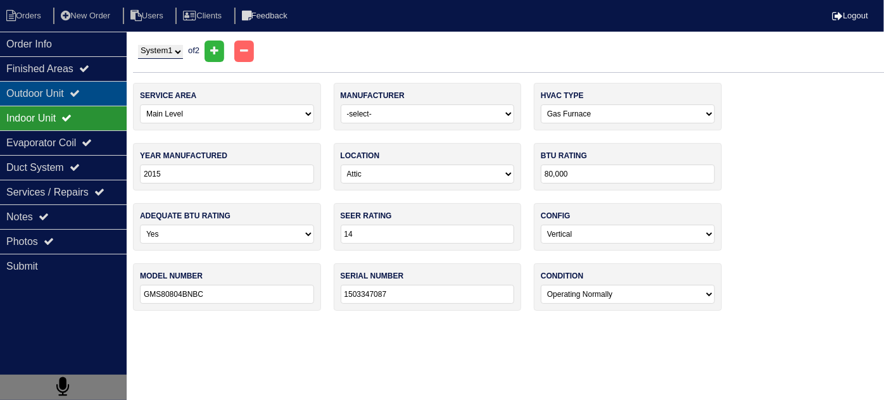
click at [50, 85] on div "Outdoor Unit" at bounding box center [63, 93] width 127 height 25
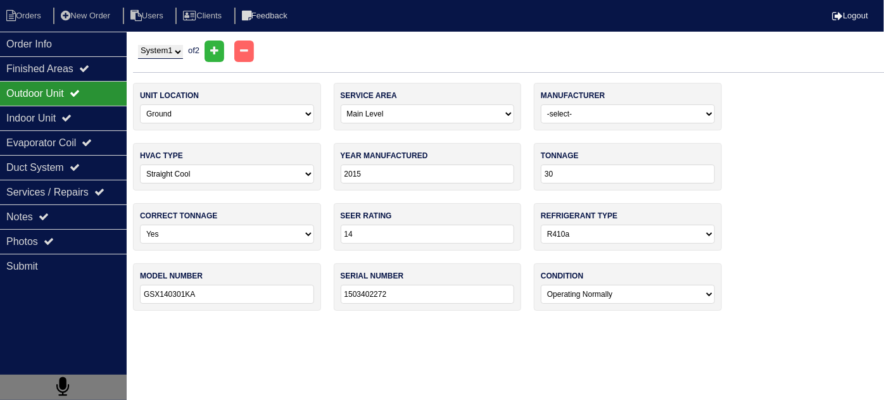
click at [172, 48] on select "System 1 System 2" at bounding box center [160, 52] width 45 height 14
select select "2"
click at [138, 45] on select "System 1 System 2" at bounding box center [160, 52] width 45 height 14
select select "1"
select select "Rheem"
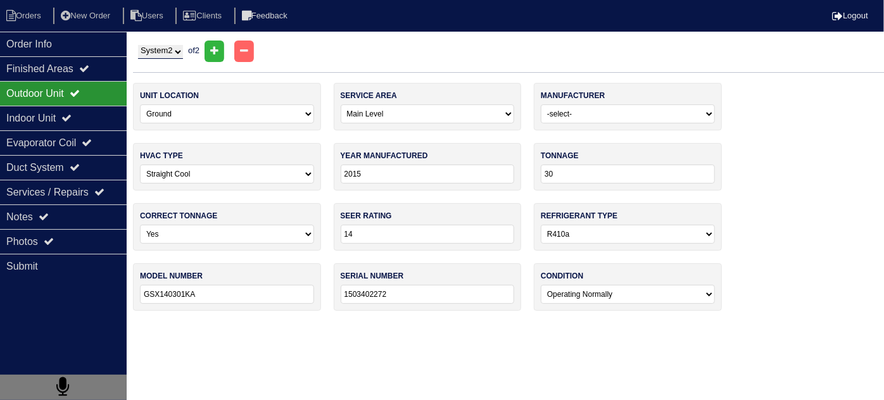
type input "2018"
type input "24"
type input "RA1424AJ1NB"
type input "W111815608"
select select "1"
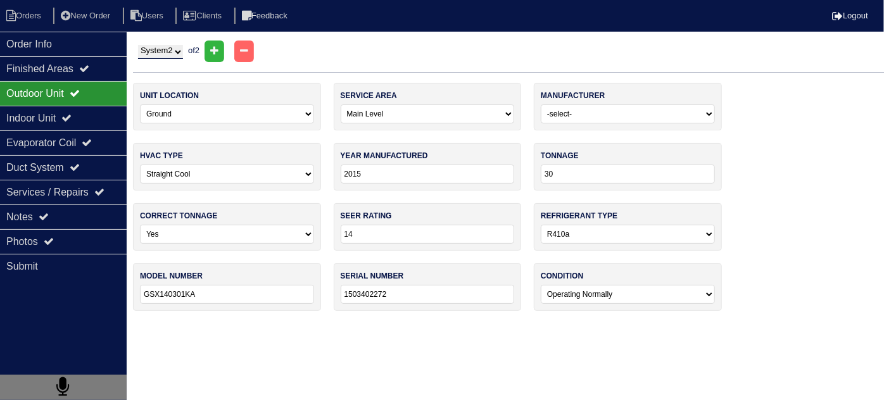
select select "Rheem"
type input "2018"
type input "50,000"
type input "R801SA050314MSA"
type input "W111821373"
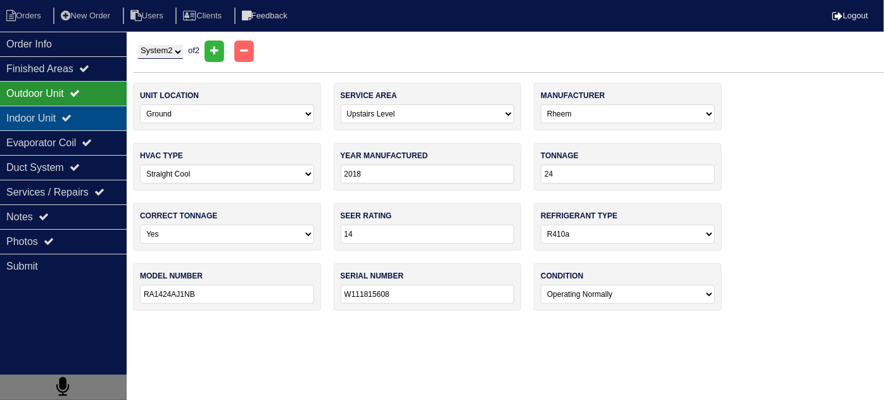
click at [32, 109] on div "Indoor Unit" at bounding box center [63, 118] width 127 height 25
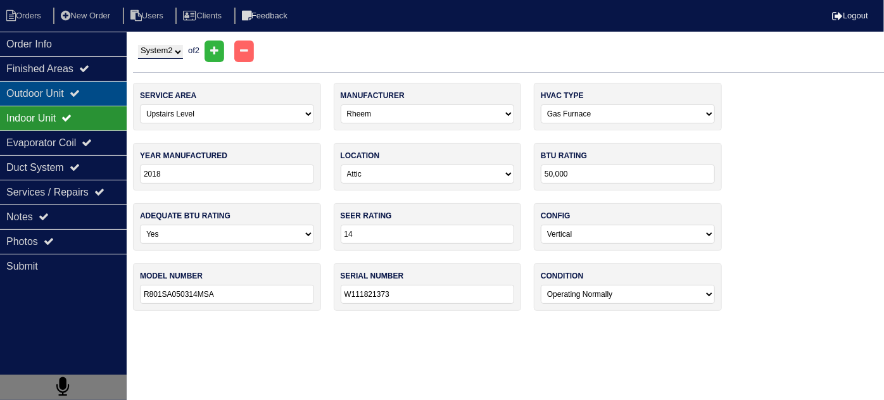
click at [32, 94] on div "Outdoor Unit" at bounding box center [63, 93] width 127 height 25
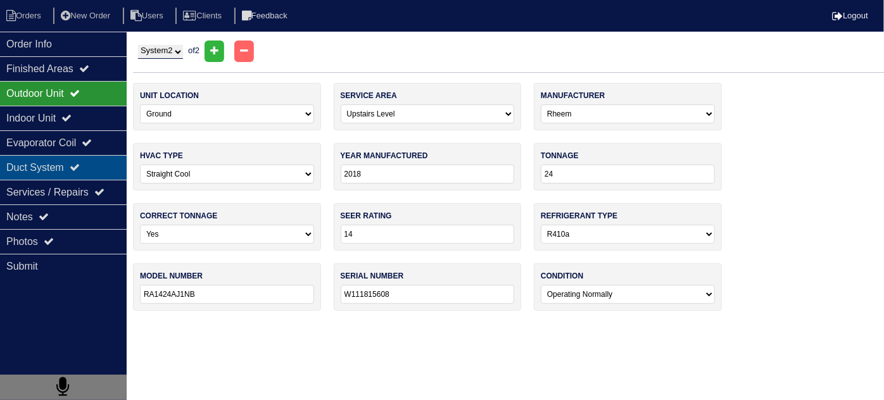
click at [30, 165] on div "Duct System" at bounding box center [63, 167] width 127 height 25
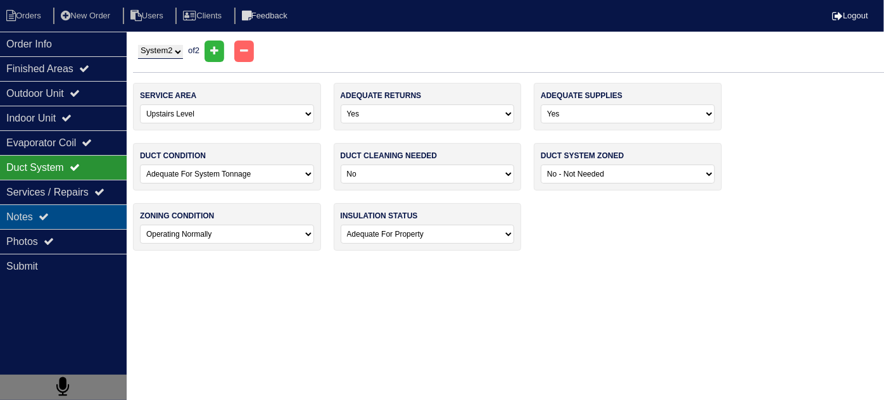
click at [61, 218] on div "Notes" at bounding box center [63, 216] width 127 height 25
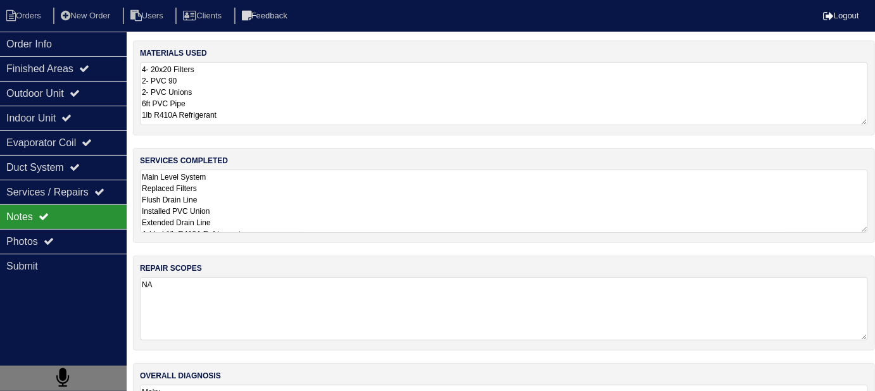
click at [292, 211] on textarea "Main Level System Replaced Filters Flush Drain Line Installed PVC Union Extende…" at bounding box center [504, 201] width 728 height 63
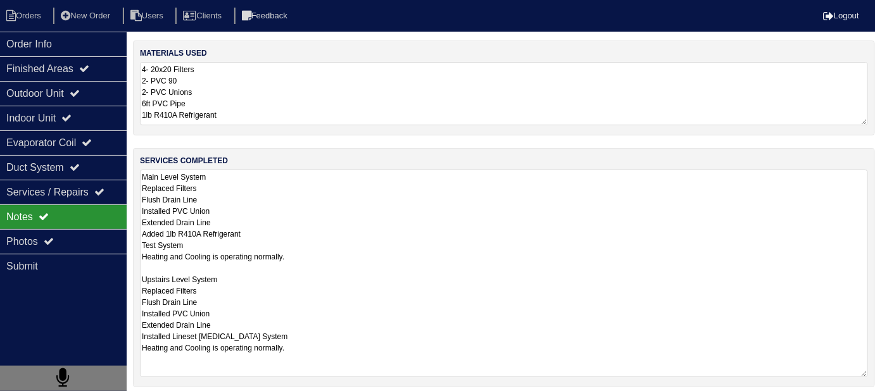
click at [396, 80] on textarea "4- 20x20 Filters 2- PVC 90 2- PVC Unions 6ft PVC Pipe 1lb R410A Refrigerant" at bounding box center [504, 93] width 728 height 63
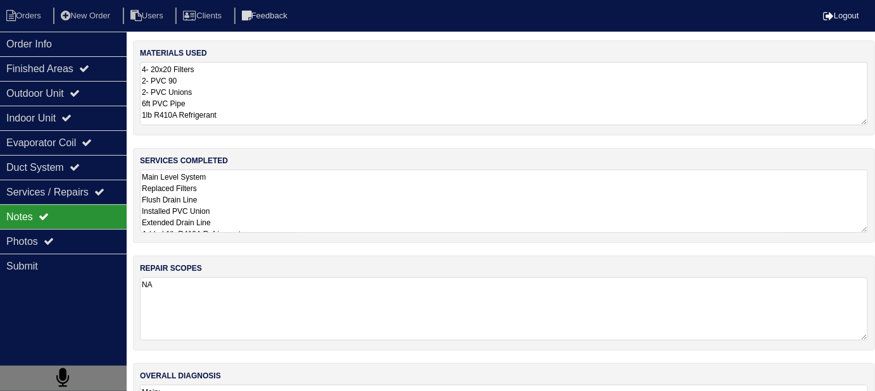
click at [413, 232] on div "services completed Main Level System Replaced Filters Flush Drain Line Installe…" at bounding box center [504, 195] width 742 height 95
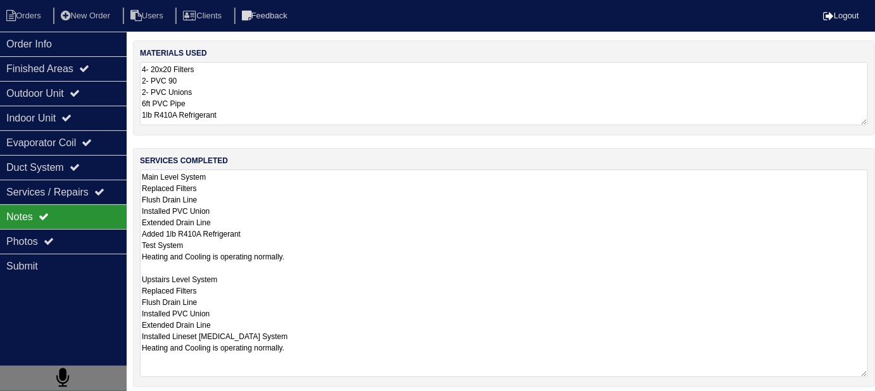
click at [416, 218] on textarea "Main Level System Replaced Filters Flush Drain Line Installed PVC Union Extende…" at bounding box center [504, 274] width 728 height 208
click at [53, 160] on div "Duct System" at bounding box center [63, 167] width 127 height 25
select select "2"
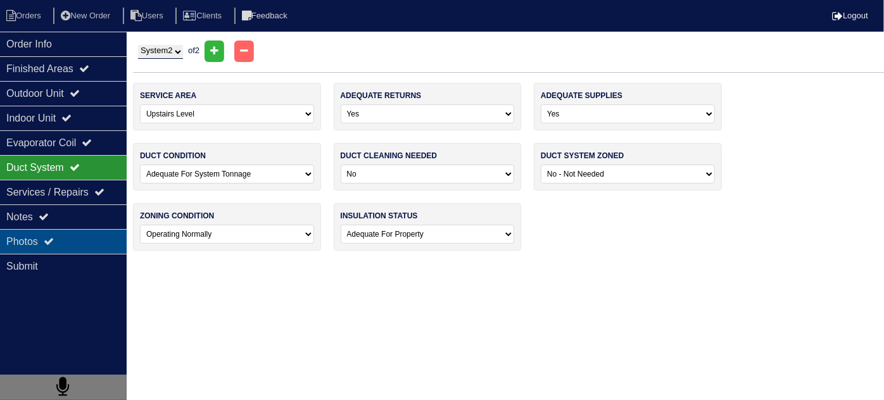
click at [67, 241] on div "Photos" at bounding box center [63, 241] width 127 height 25
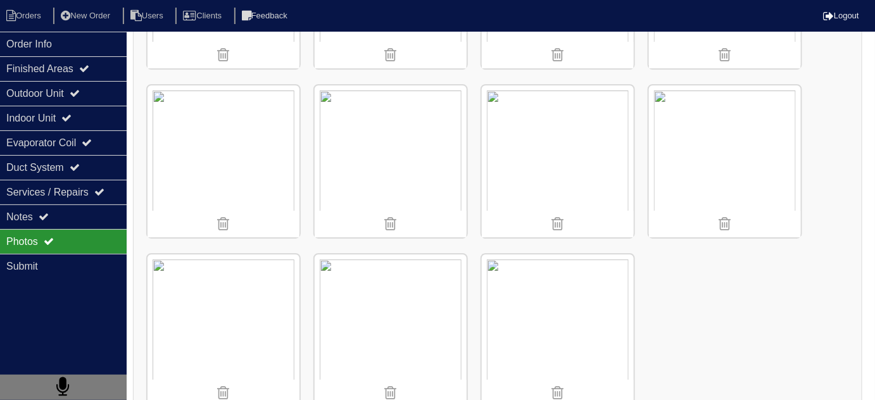
scroll to position [1525, 0]
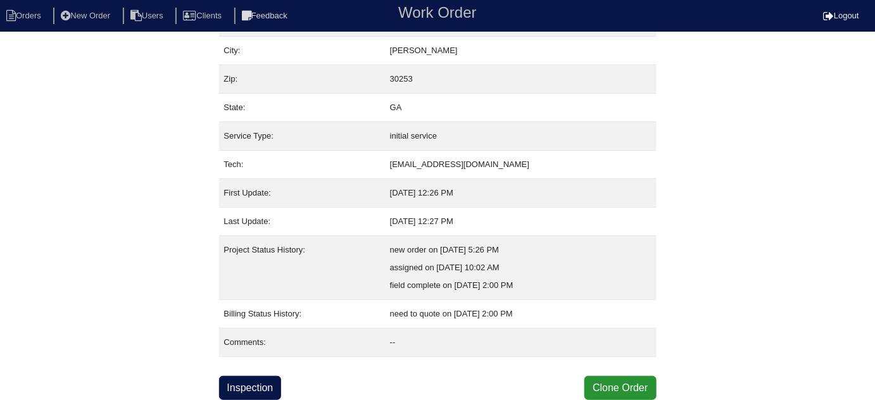
scroll to position [86, 0]
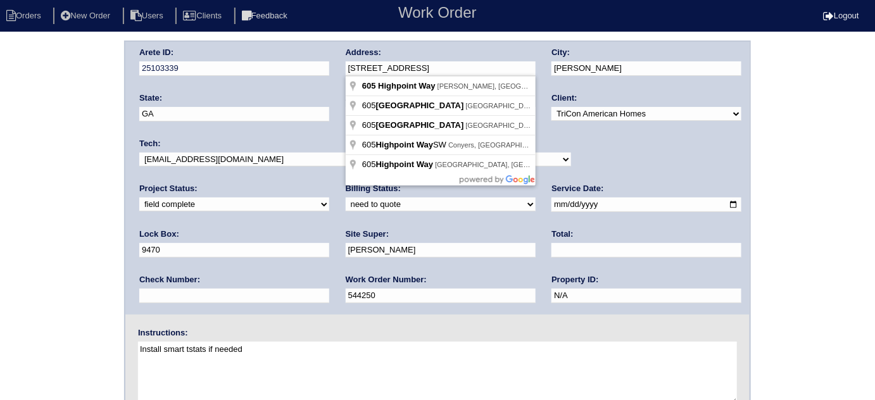
drag, startPoint x: 445, startPoint y: 72, endPoint x: 349, endPoint y: 65, distance: 96.4
click at [349, 65] on input "[STREET_ADDRESS]" at bounding box center [441, 68] width 190 height 15
click at [15, 266] on div "Arete ID: 25103339 Address: [STREET_ADDRESS] City: [PERSON_NAME] State: [GEOGRA…" at bounding box center [437, 297] width 875 height 512
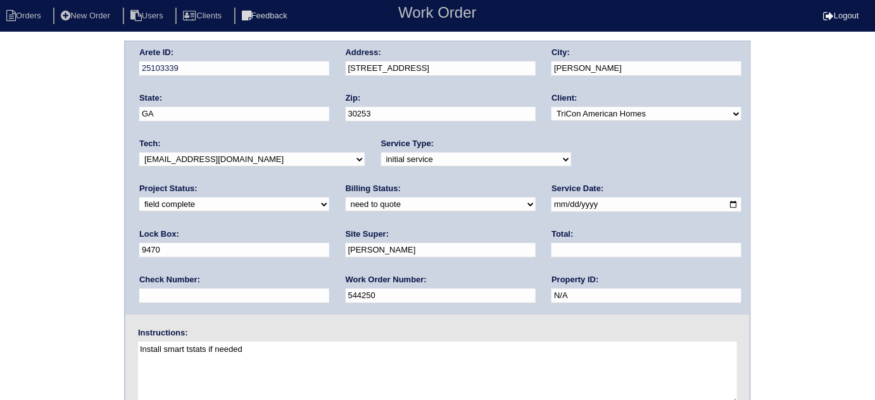
click at [551, 249] on input "text" at bounding box center [646, 250] width 190 height 15
type input "1479.00"
click at [346, 202] on select "need to quote quoted need to invoice invoiced paid warranty purchase order need…" at bounding box center [441, 204] width 190 height 14
select select "quoted"
click at [346, 197] on select "need to quote quoted need to invoice invoiced paid warranty purchase order need…" at bounding box center [441, 204] width 190 height 14
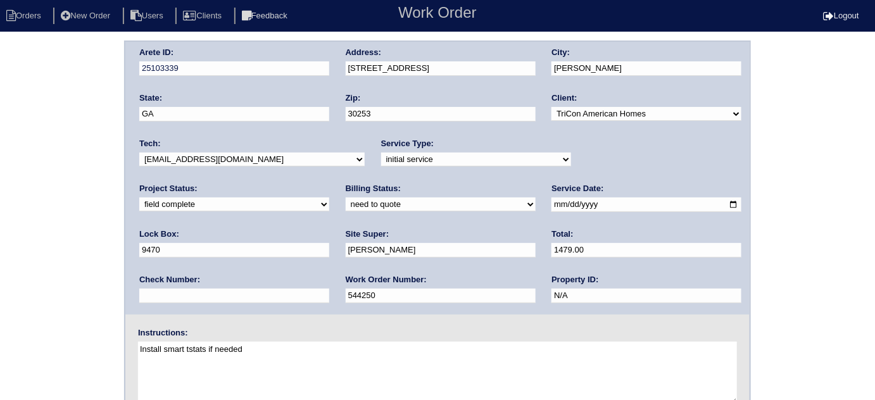
drag, startPoint x: 70, startPoint y: 222, endPoint x: 126, endPoint y: 65, distance: 166.6
click at [70, 222] on div "Arete ID: 25103339 Address: [STREET_ADDRESS] City: [PERSON_NAME] State: [GEOGRA…" at bounding box center [437, 297] width 875 height 512
click at [40, 247] on div "Arete ID: 25103339 Address: [STREET_ADDRESS] City: [PERSON_NAME] State: [GEOGRA…" at bounding box center [437, 297] width 875 height 512
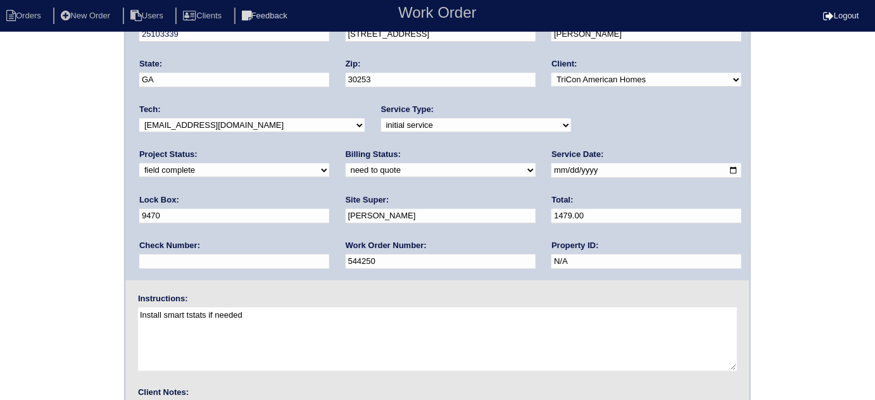
scroll to position [149, 0]
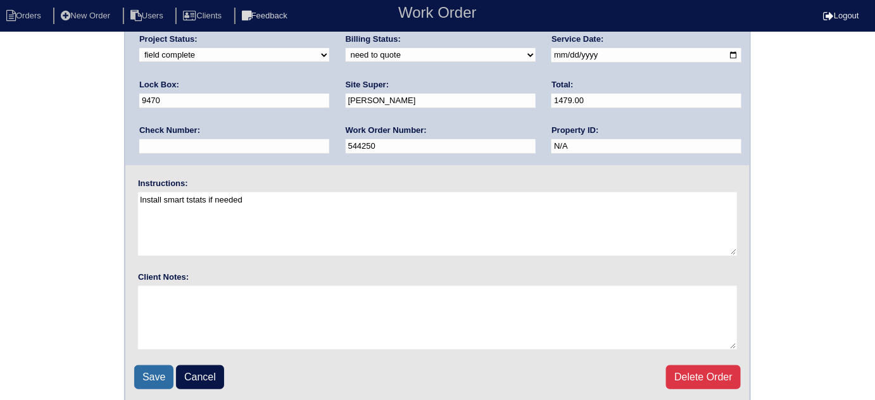
click at [137, 376] on input "Save" at bounding box center [153, 377] width 39 height 24
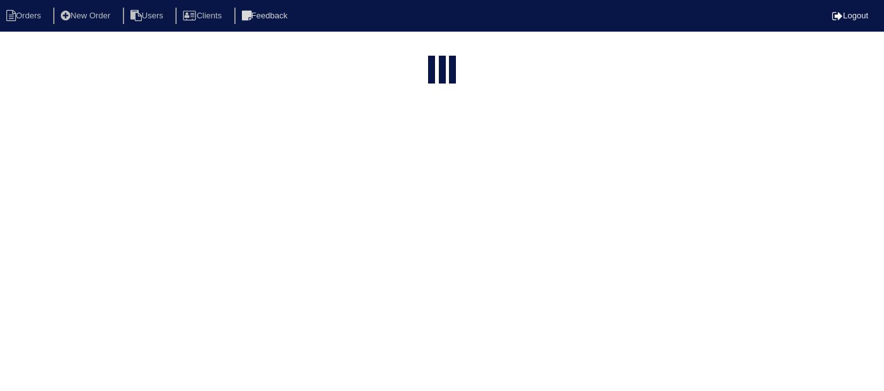
select select "15"
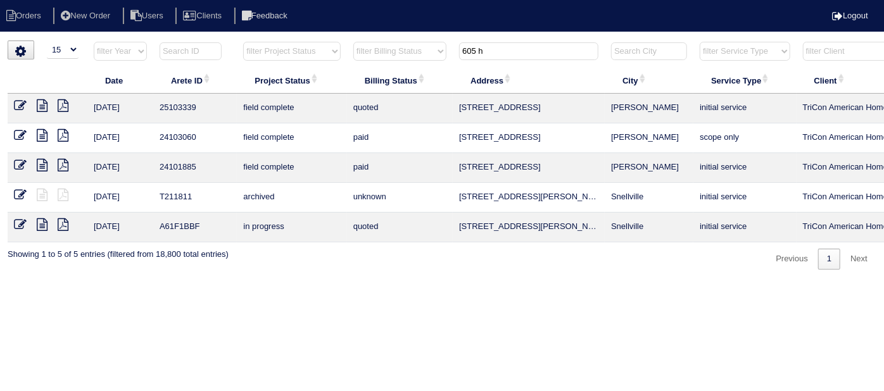
drag, startPoint x: 499, startPoint y: 49, endPoint x: 363, endPoint y: 45, distance: 136.8
click at [371, 49] on tr "filter Year -- Any Year -- 2025 2024 2023 2022 2021 2020 2019 filter Project St…" at bounding box center [556, 54] width 1097 height 26
drag, startPoint x: 277, startPoint y: 50, endPoint x: 274, endPoint y: 56, distance: 6.5
click at [277, 50] on select "filter Project Status -- Any Project Status -- new order assigned in progress f…" at bounding box center [291, 51] width 97 height 19
select select "field complete"
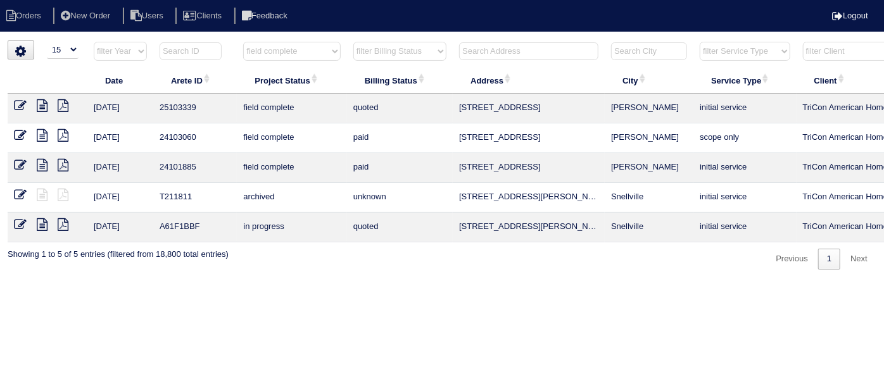
click at [243, 42] on select "filter Project Status -- Any Project Status -- new order assigned in progress f…" at bounding box center [291, 51] width 97 height 19
drag, startPoint x: 365, startPoint y: 51, endPoint x: 370, endPoint y: 59, distance: 9.7
click at [365, 51] on select "filter Billing Status -- Any Billing Status -- need to quote quoted need to inv…" at bounding box center [399, 51] width 93 height 19
select select "need to quote"
click at [353, 42] on select "filter Billing Status -- Any Billing Status -- need to quote quoted need to inv…" at bounding box center [399, 51] width 93 height 19
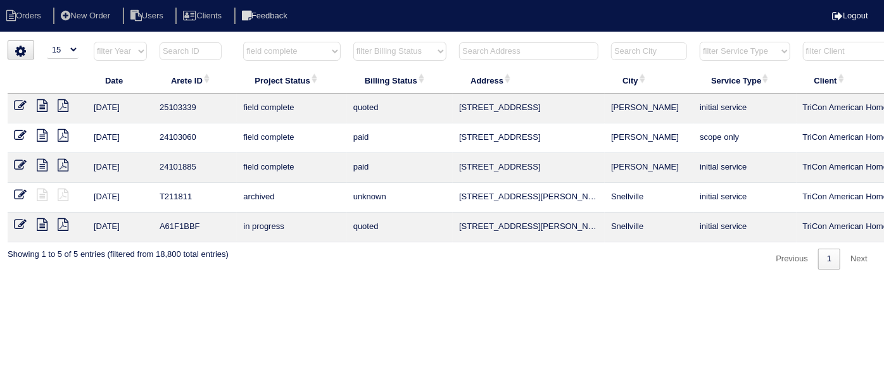
click at [273, 44] on select "filter Project Status -- Any Project Status -- new order assigned in progress f…" at bounding box center [291, 51] width 97 height 19
select select "field complete"
select select "need to quote"
select select "field complete"
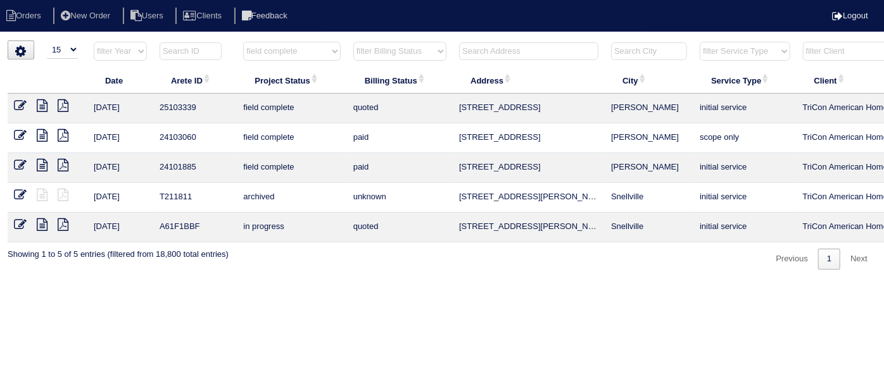
select select
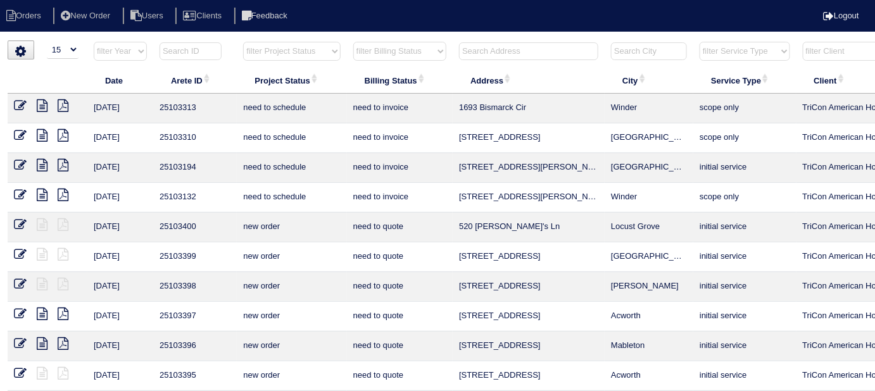
click at [273, 44] on select "filter Project Status -- Any Project Status -- new order assigned in progress f…" at bounding box center [291, 51] width 97 height 19
click at [243, 42] on select "filter Project Status -- Any Project Status -- new order assigned in progress f…" at bounding box center [291, 51] width 97 height 19
select select "field complete"
select select "need to quote"
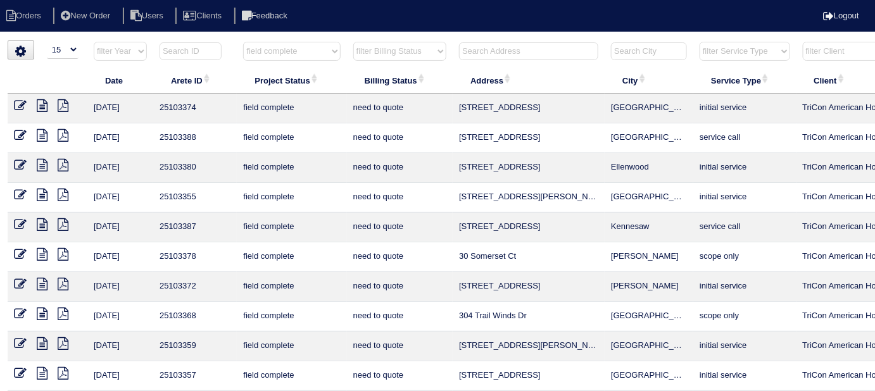
click at [377, 59] on select "filter Billing Status -- Any Billing Status -- need to quote quoted need to inv…" at bounding box center [399, 51] width 93 height 19
click at [353, 42] on select "filter Billing Status -- Any Billing Status -- need to quote quoted need to inv…" at bounding box center [399, 51] width 93 height 19
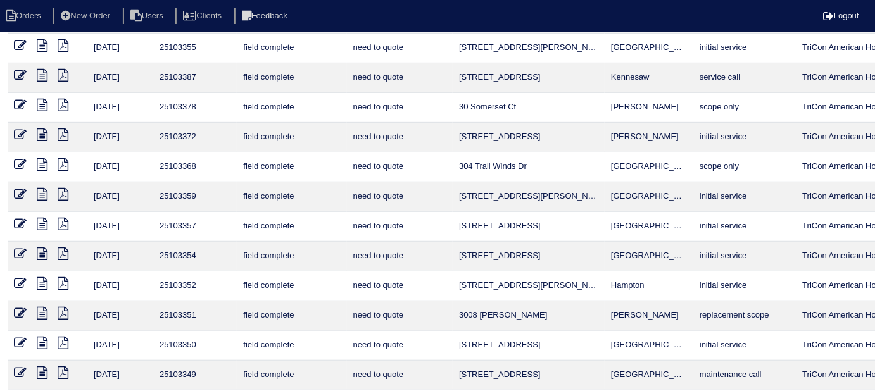
scroll to position [184, 0]
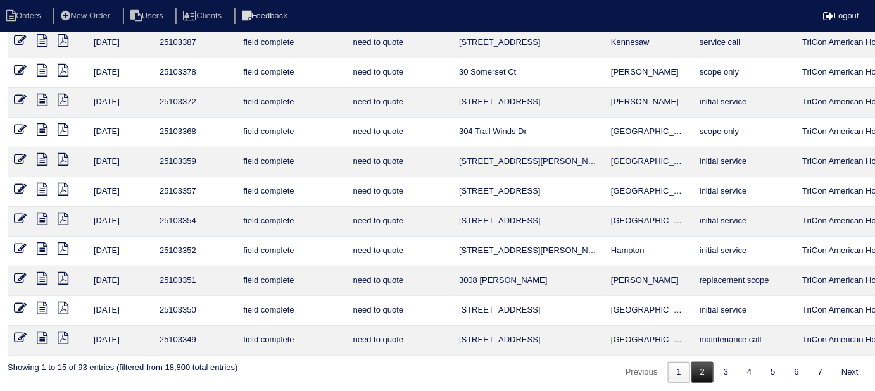
click at [699, 375] on link "2" at bounding box center [702, 372] width 22 height 21
select select "field complete"
select select "need to quote"
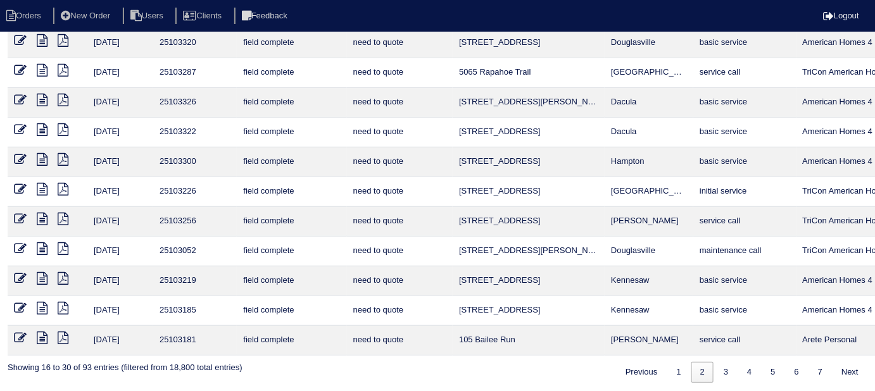
drag, startPoint x: 681, startPoint y: 365, endPoint x: 670, endPoint y: 347, distance: 21.1
click at [680, 365] on link "1" at bounding box center [679, 372] width 22 height 21
select select "field complete"
select select "need to quote"
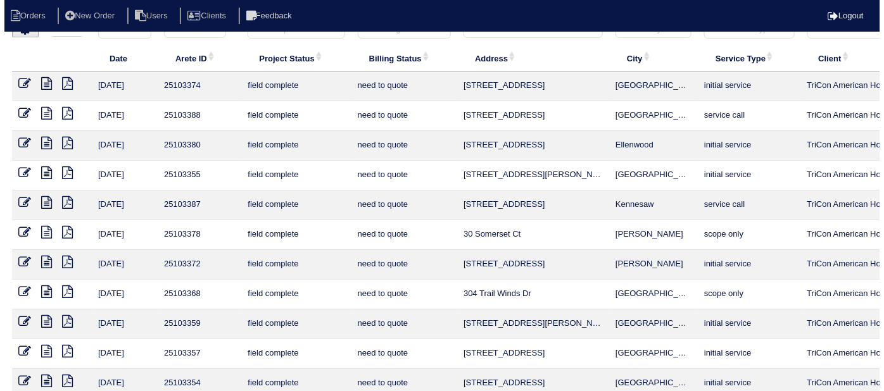
scroll to position [0, 0]
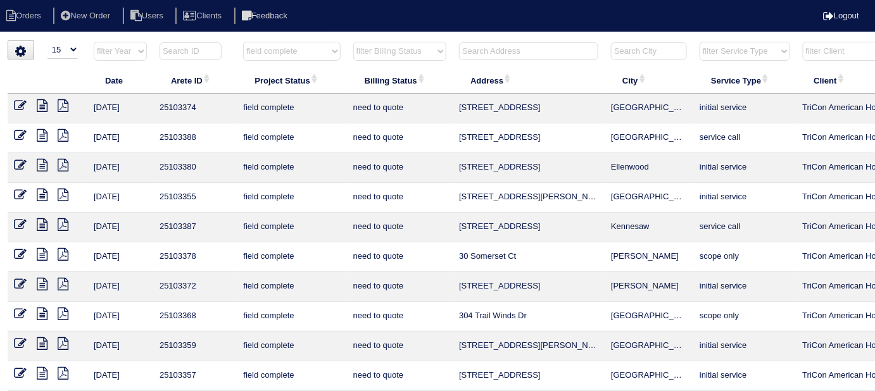
click at [322, 47] on select "filter Project Status -- Any Project Status -- new order assigned in progress f…" at bounding box center [291, 51] width 97 height 19
click at [309, 52] on select "filter Project Status -- Any Project Status -- new order assigned in progress f…" at bounding box center [291, 51] width 97 height 19
click at [297, 53] on select "filter Project Status -- Any Project Status -- new order assigned in progress f…" at bounding box center [291, 51] width 97 height 19
select select
click at [243, 42] on select "filter Project Status -- Any Project Status -- new order assigned in progress f…" at bounding box center [291, 51] width 97 height 19
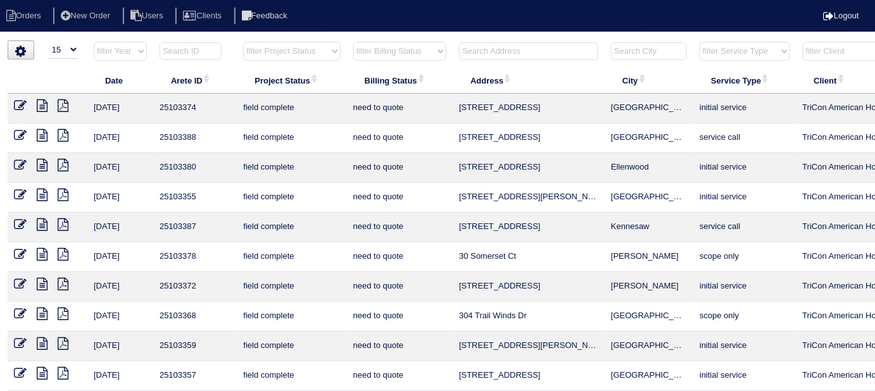
click at [368, 51] on select "filter Billing Status -- Any Billing Status -- need to quote quoted need to inv…" at bounding box center [399, 51] width 93 height 19
select select "need to quote"
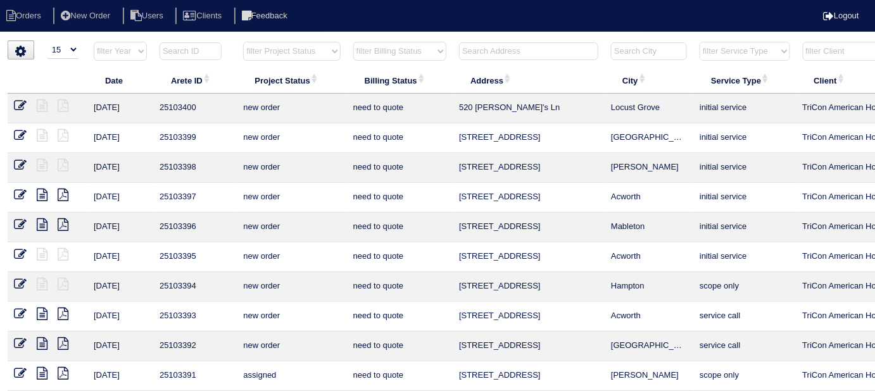
select select
click at [353, 42] on select "filter Billing Status -- Any Billing Status -- need to quote quoted need to inv…" at bounding box center [399, 51] width 93 height 19
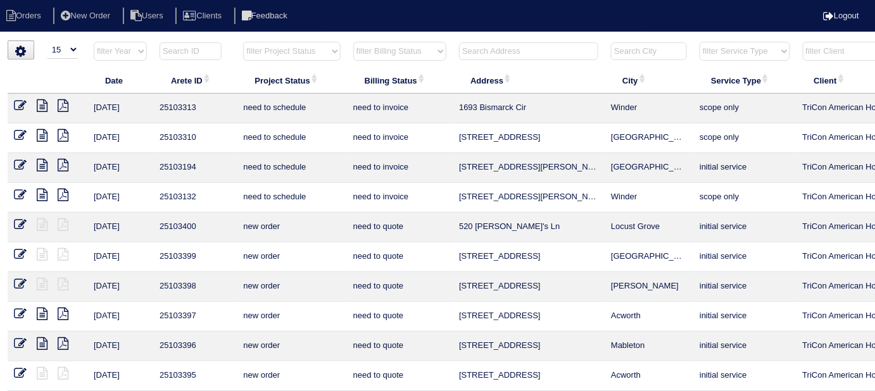
click at [477, 56] on input "text" at bounding box center [528, 51] width 139 height 18
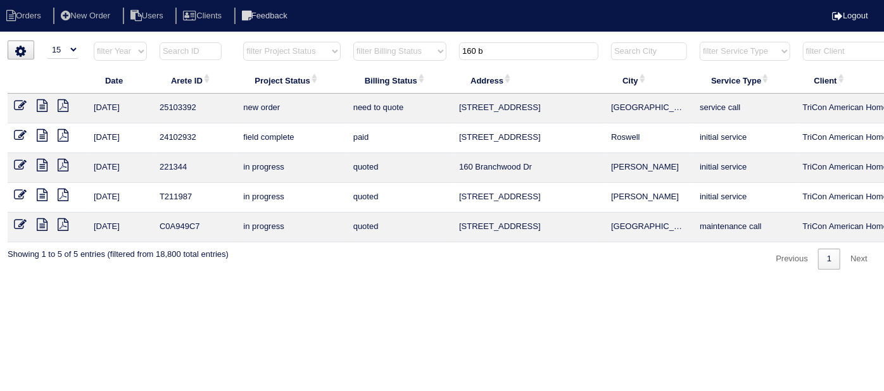
type input "160 b"
click at [21, 106] on icon at bounding box center [20, 105] width 13 height 13
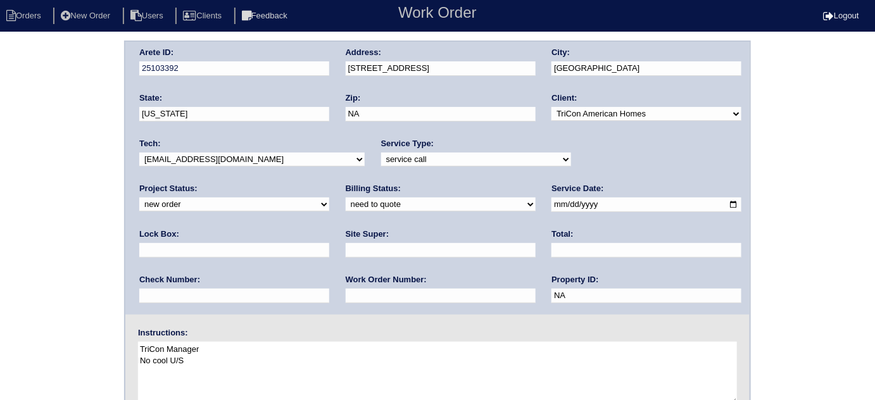
click at [329, 197] on select "new order assigned in progress field complete need to schedule admin review arc…" at bounding box center [234, 204] width 190 height 14
select select "assigned"
click at [329, 197] on select "new order assigned in progress field complete need to schedule admin review arc…" at bounding box center [234, 204] width 190 height 14
drag, startPoint x: 58, startPoint y: 229, endPoint x: 61, endPoint y: 289, distance: 59.6
click at [52, 236] on div "Arete ID: 25103392 Address: [STREET_ADDRESS] City: [GEOGRAPHIC_DATA] State: [US…" at bounding box center [437, 297] width 875 height 512
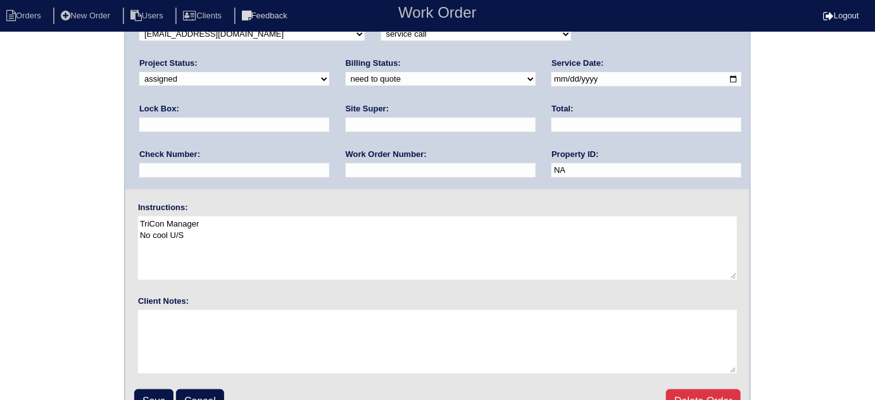
scroll to position [149, 0]
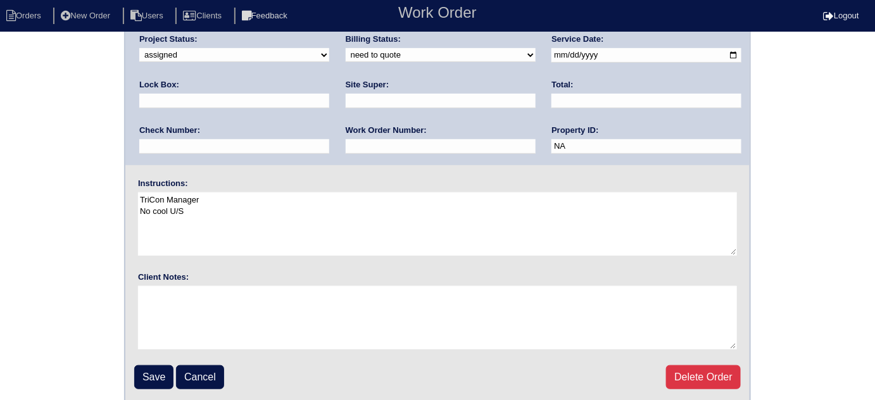
click at [134, 365] on div "Save Cancel Delete Order" at bounding box center [437, 377] width 606 height 24
click at [144, 366] on input "Save" at bounding box center [153, 377] width 39 height 24
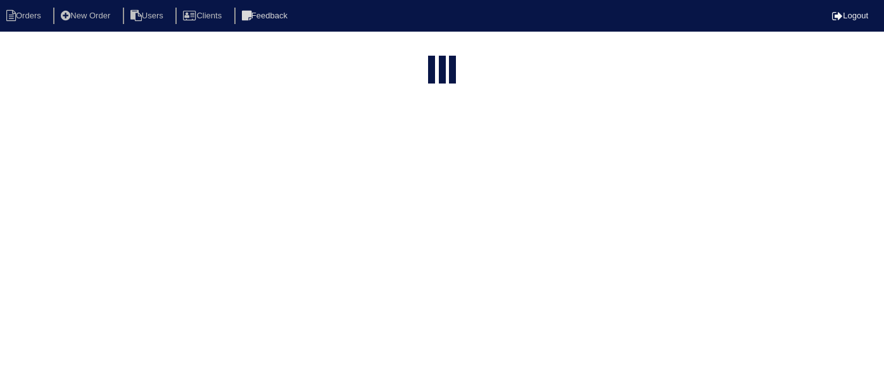
select select "15"
type input "160 b"
